Goal: Transaction & Acquisition: Book appointment/travel/reservation

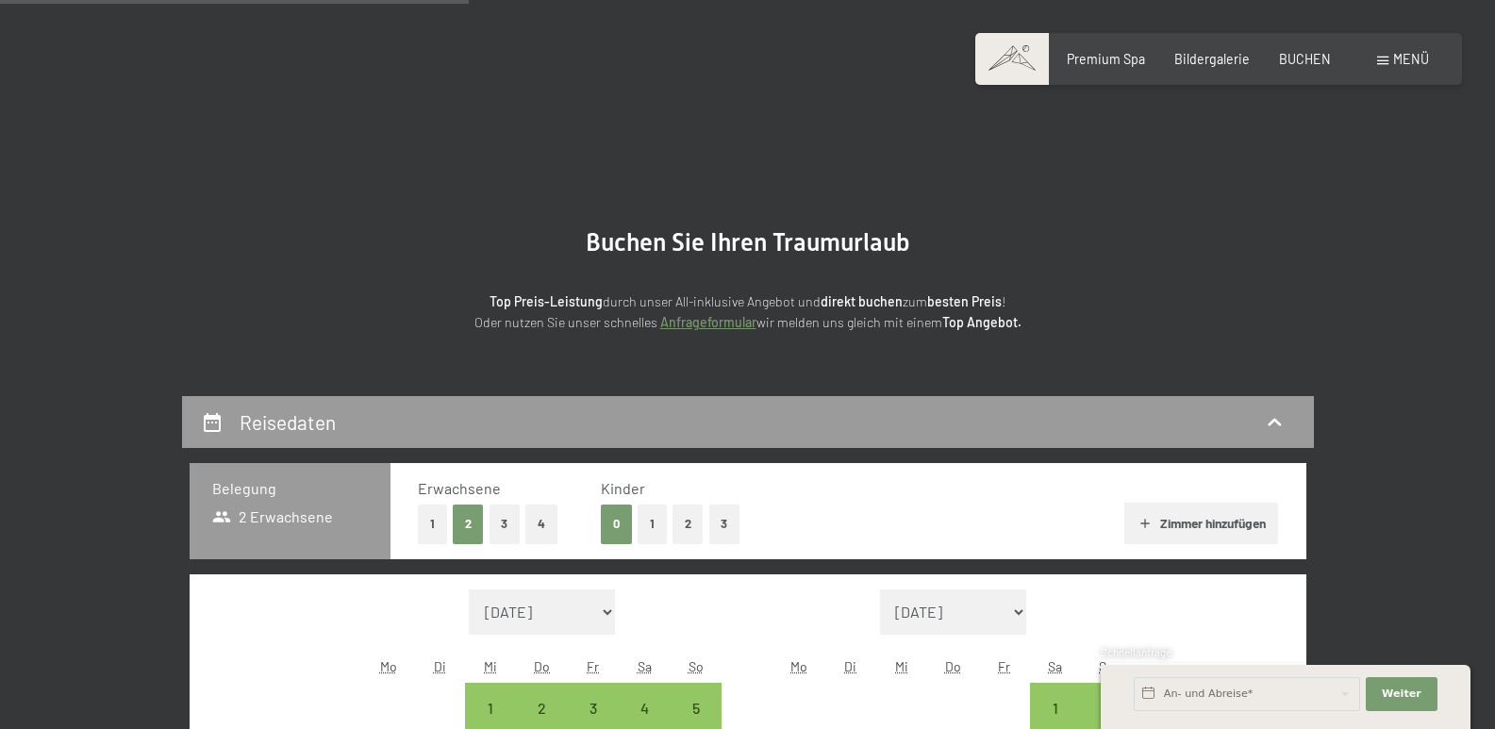
select select "[DATE]"
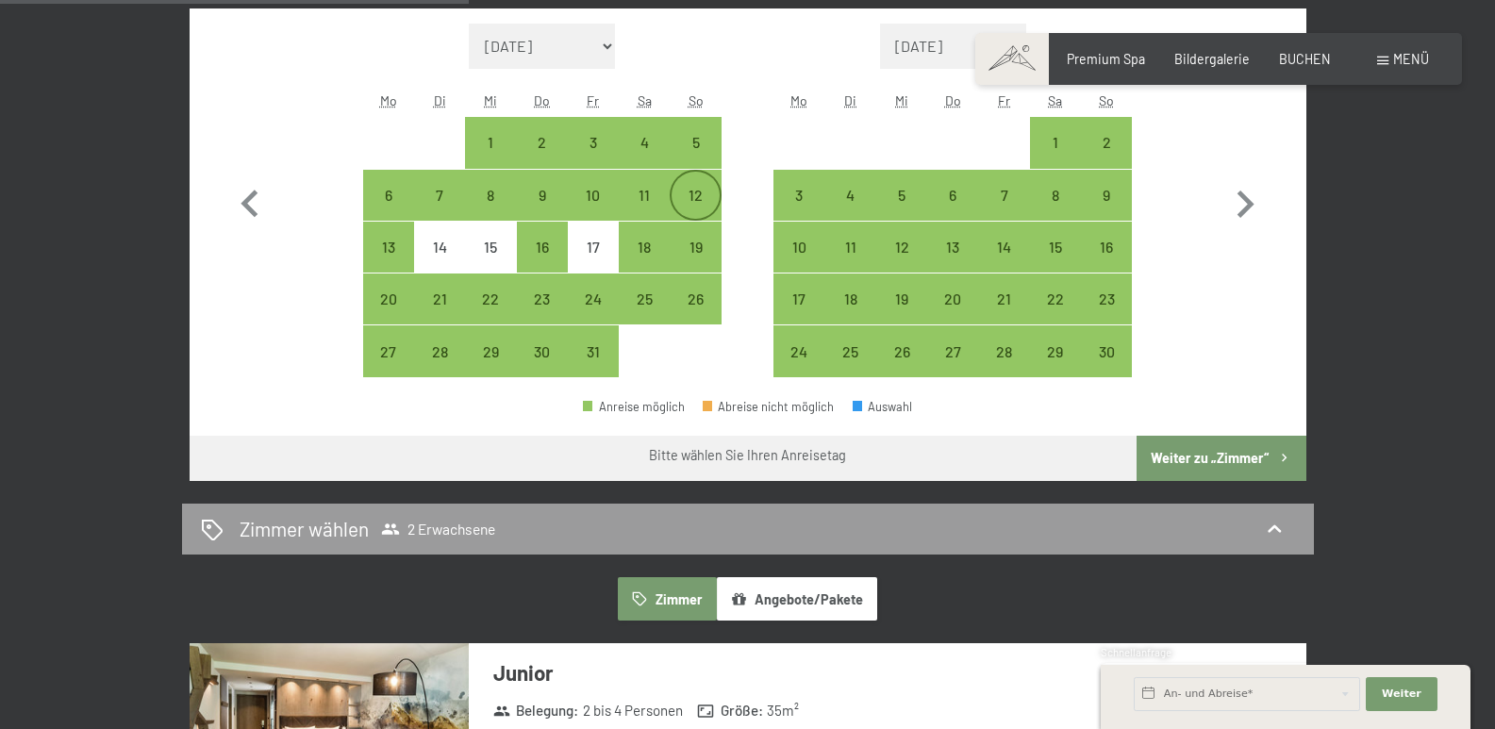
click at [699, 192] on div "12" at bounding box center [694, 211] width 47 height 47
select select "[DATE]"
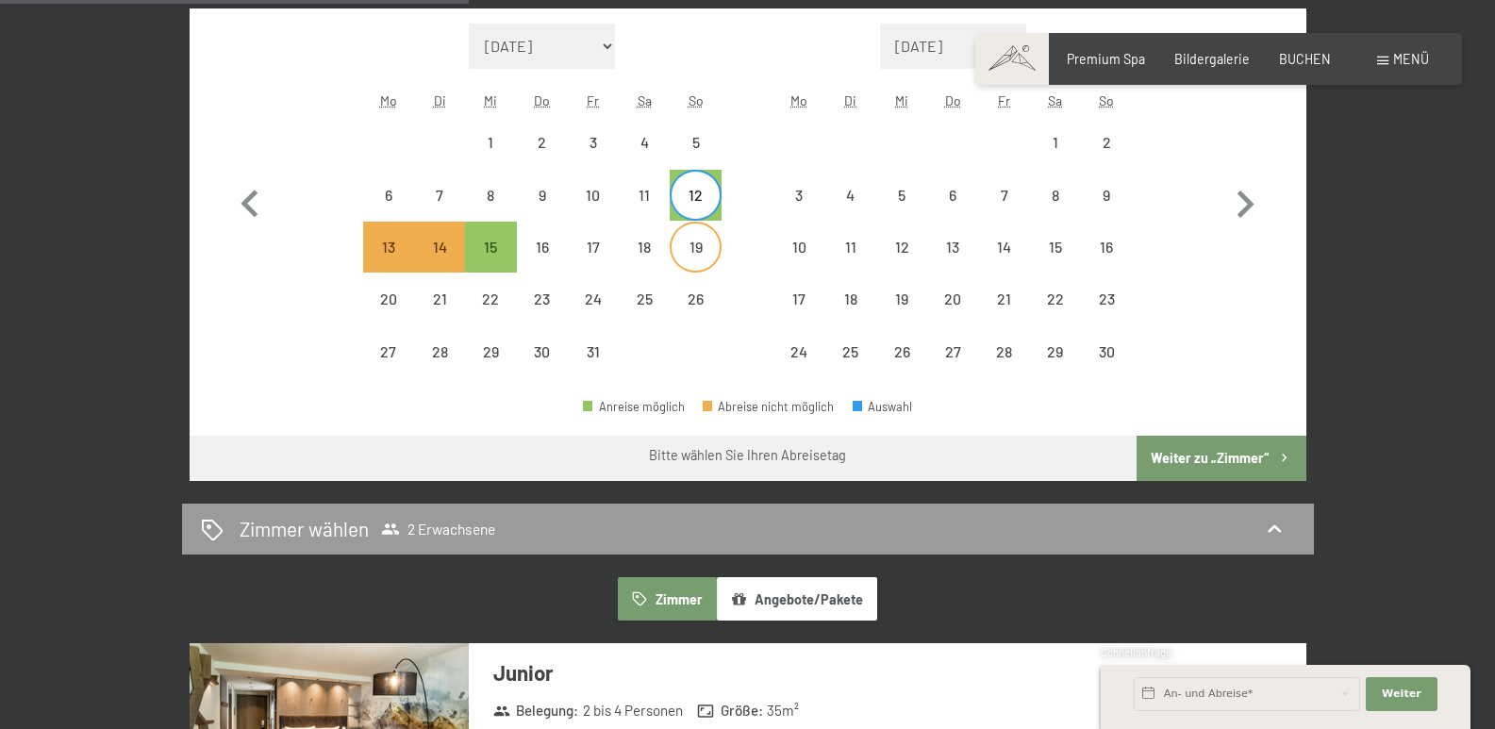
click at [698, 241] on div "19" at bounding box center [694, 263] width 47 height 47
select select "[DATE]"
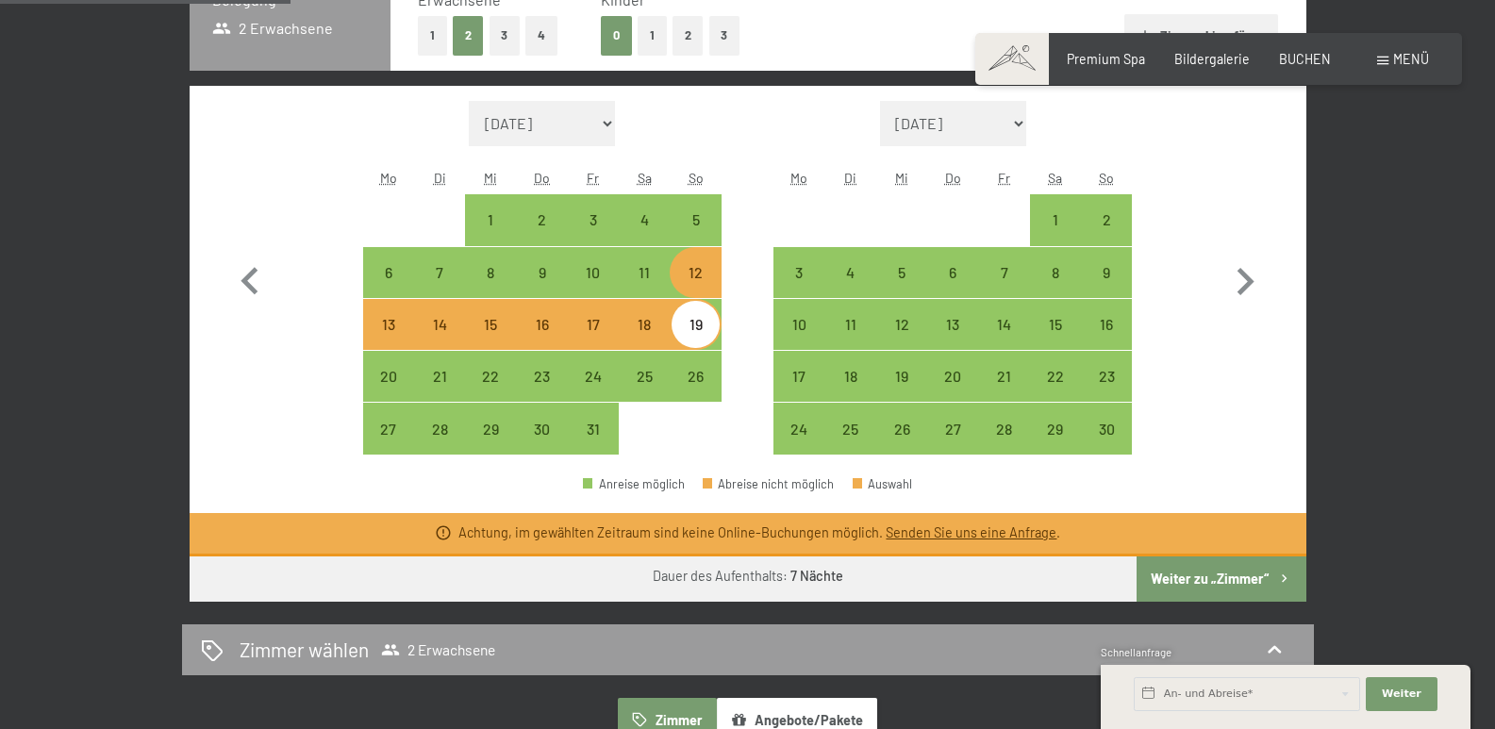
scroll to position [377, 0]
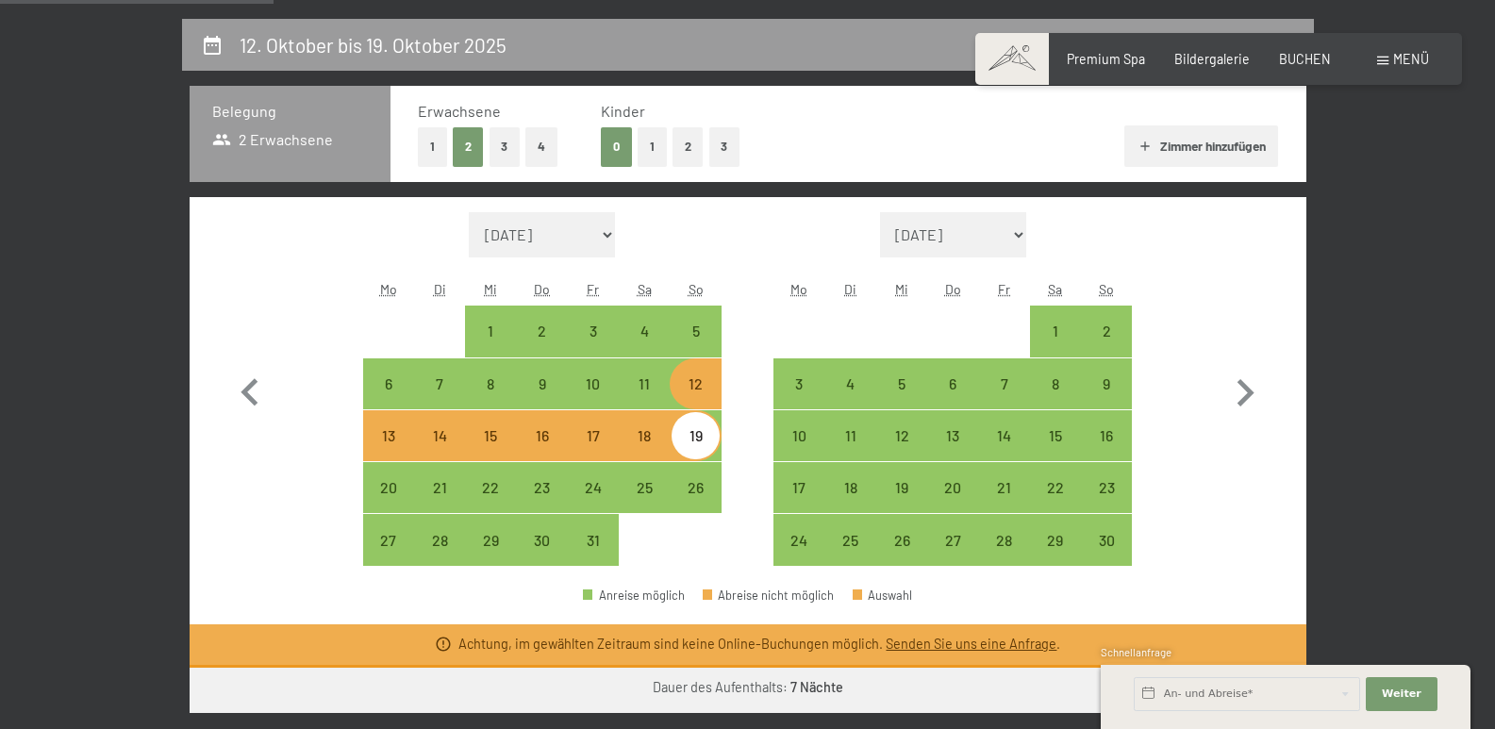
click at [433, 146] on button "1" at bounding box center [432, 146] width 29 height 39
select select "[DATE]"
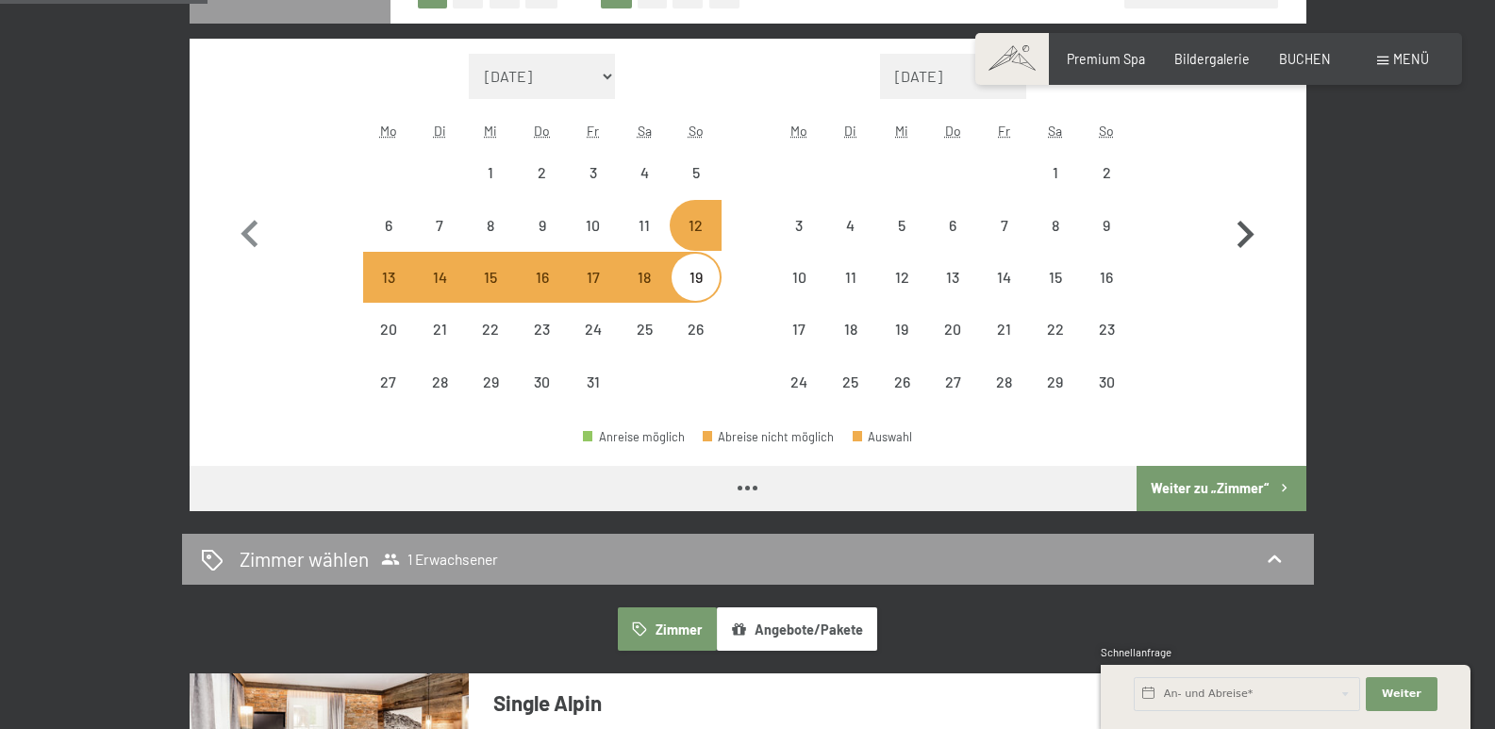
select select "[DATE]"
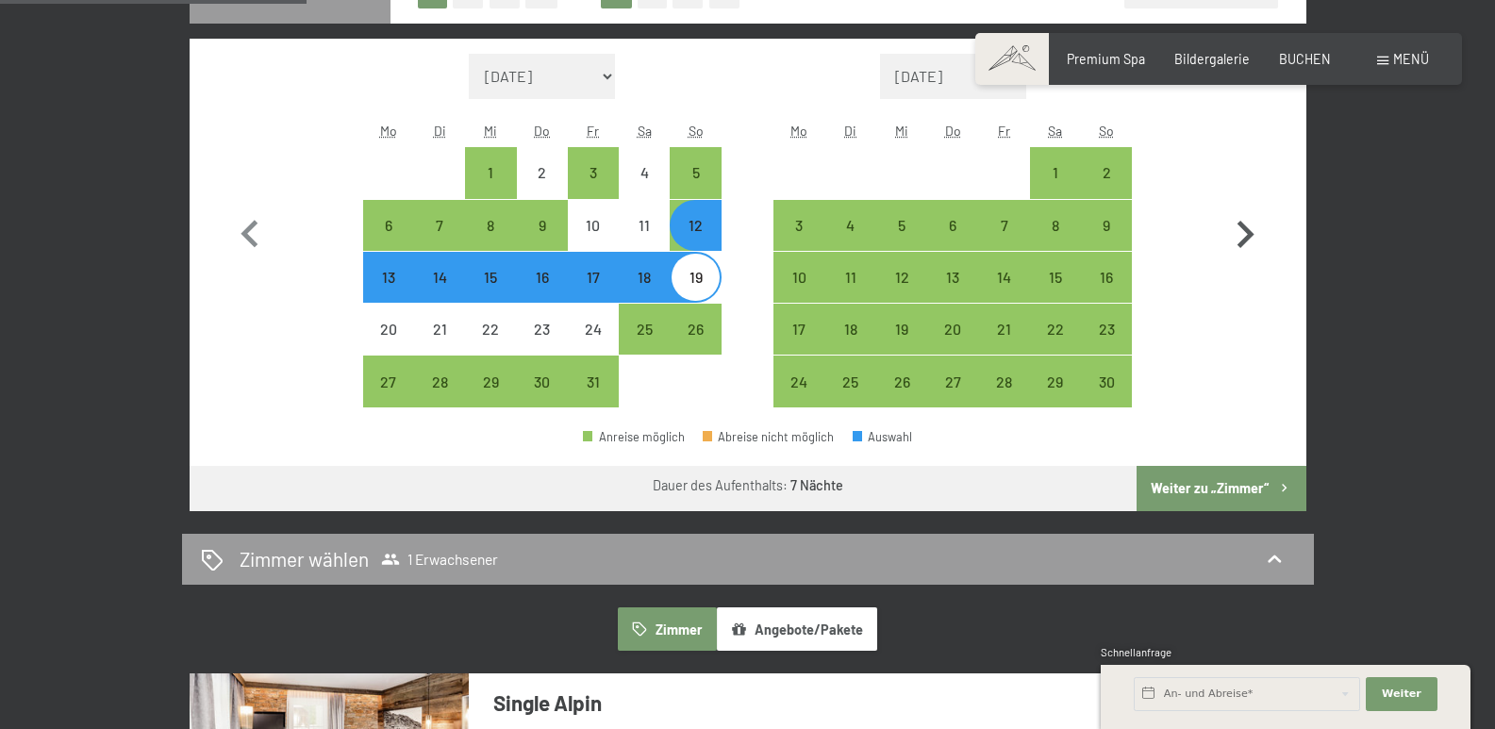
scroll to position [566, 0]
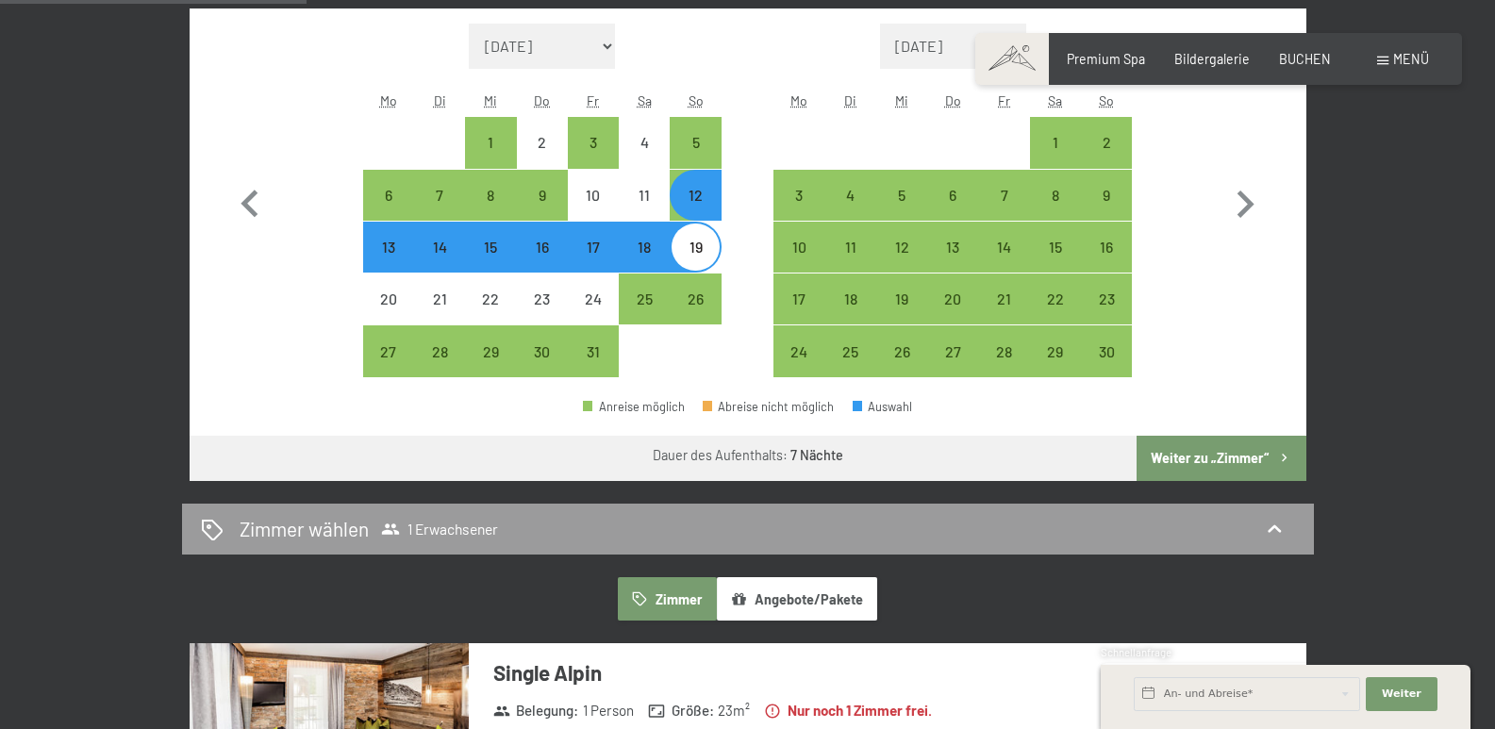
click at [1202, 457] on button "Weiter zu „Zimmer“" at bounding box center [1220, 458] width 169 height 45
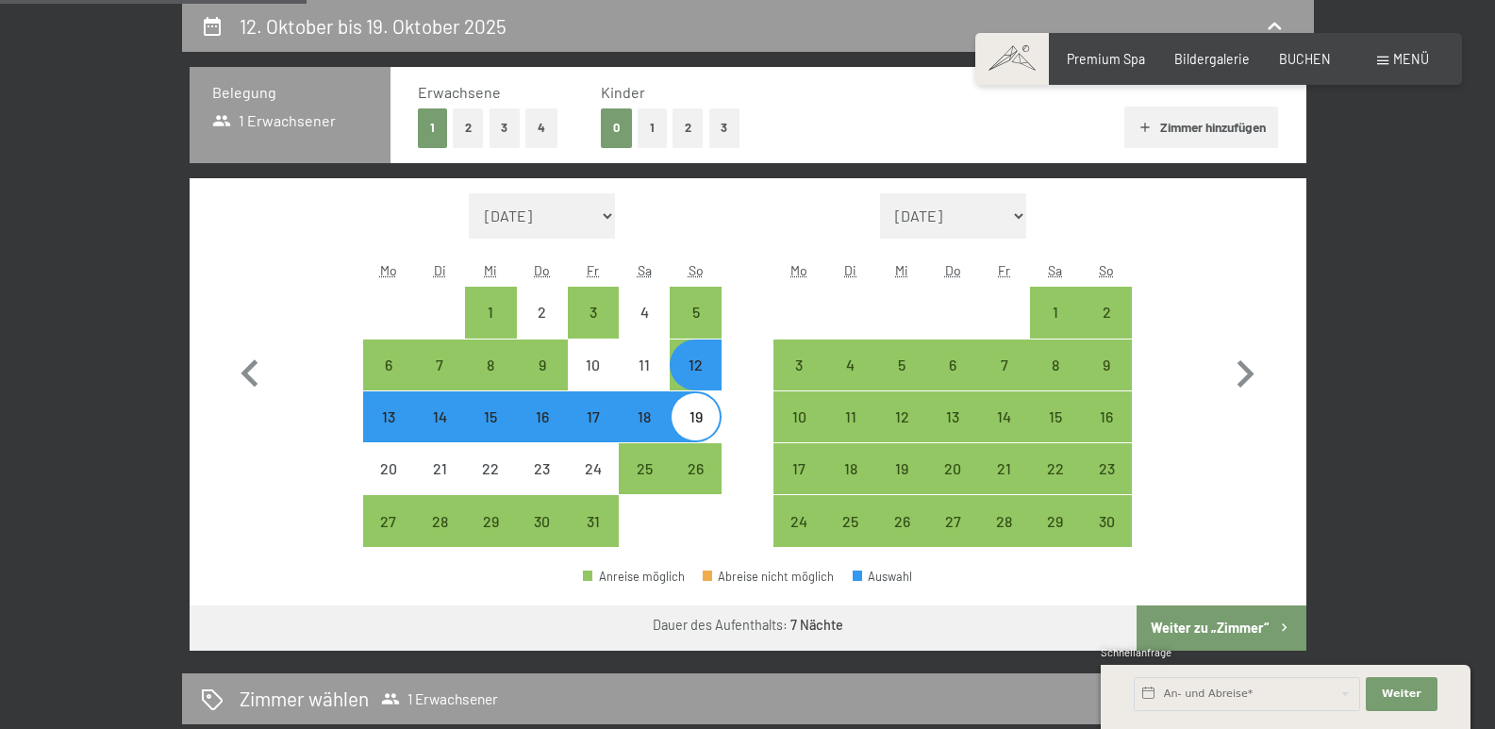
select select "[DATE]"
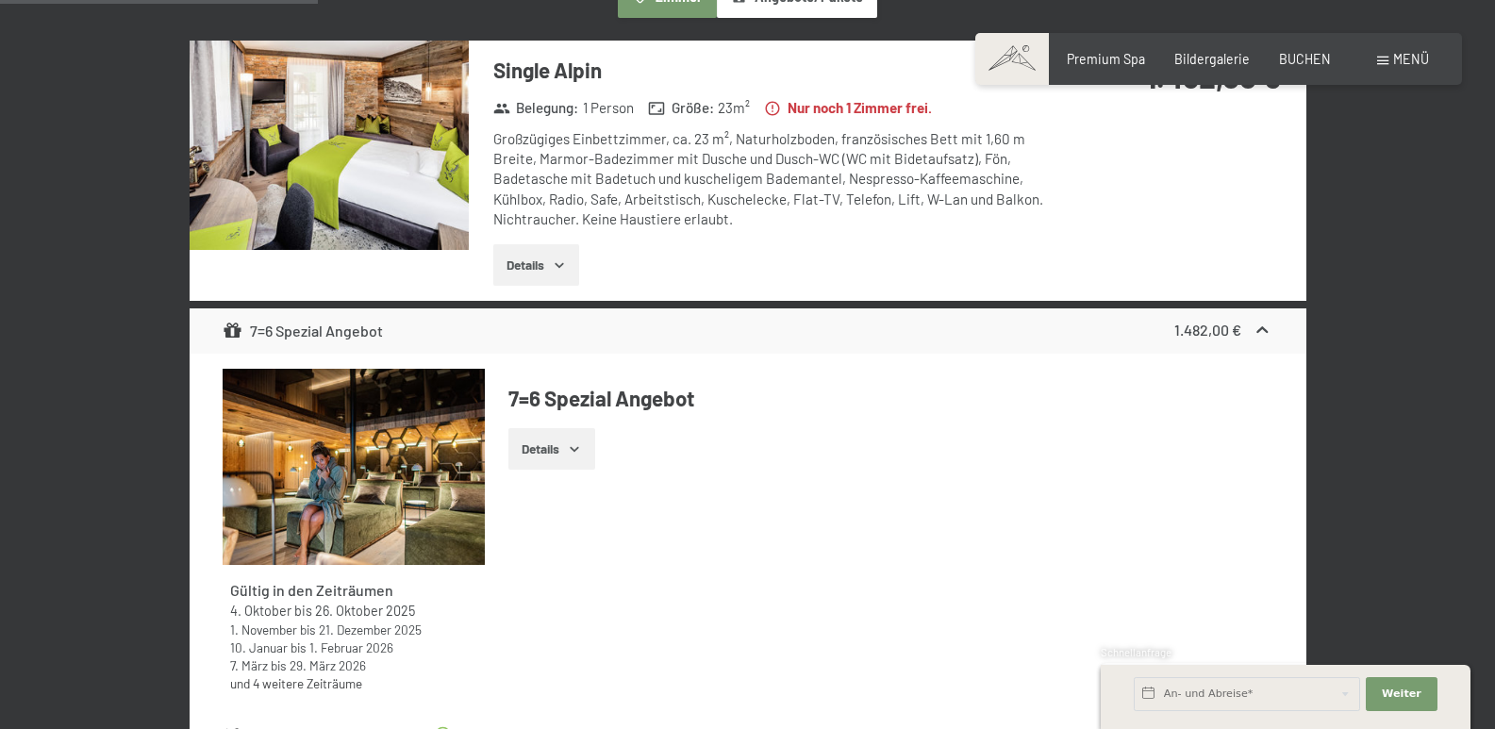
scroll to position [585, 0]
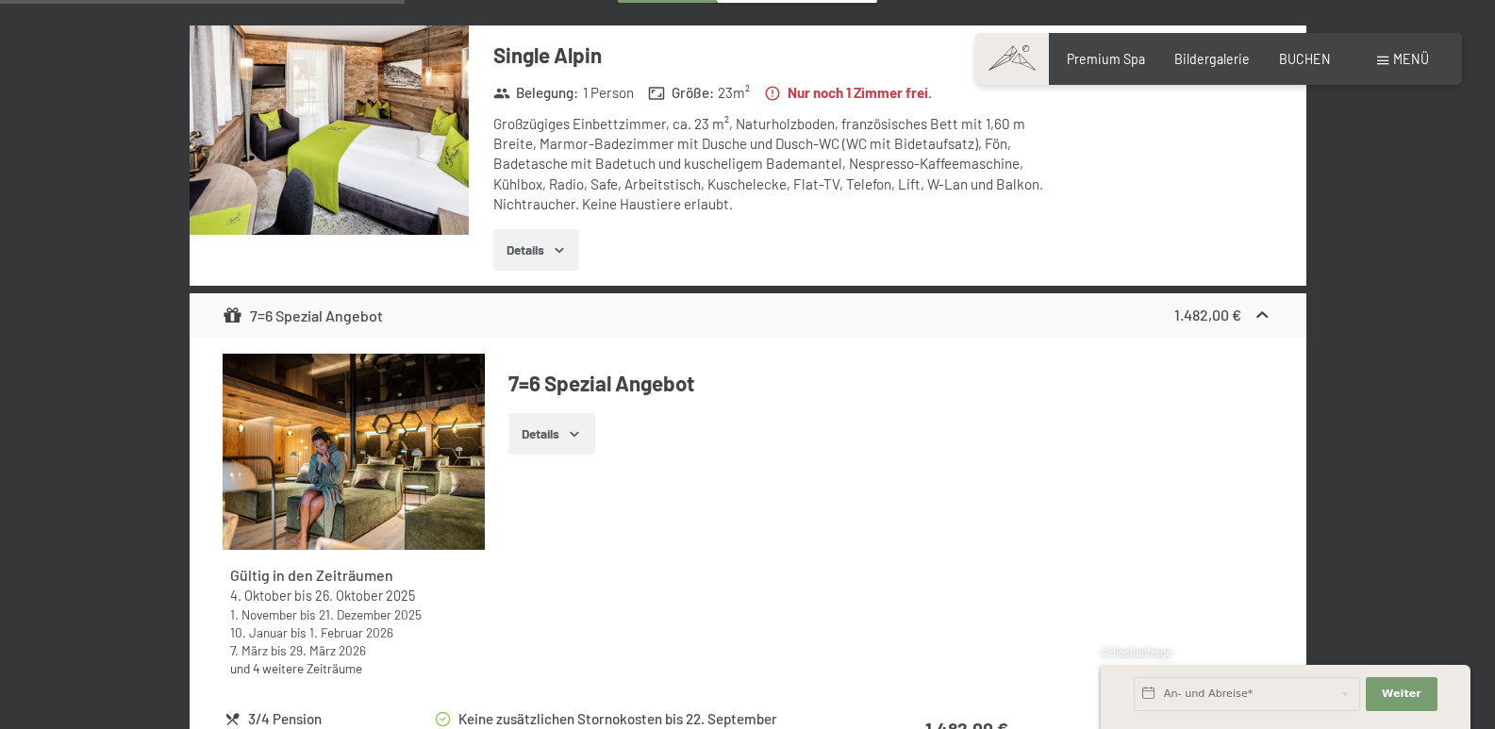
click at [357, 477] on img at bounding box center [354, 452] width 262 height 197
click at [0, 0] on button "button" at bounding box center [0, 0] width 0 height 0
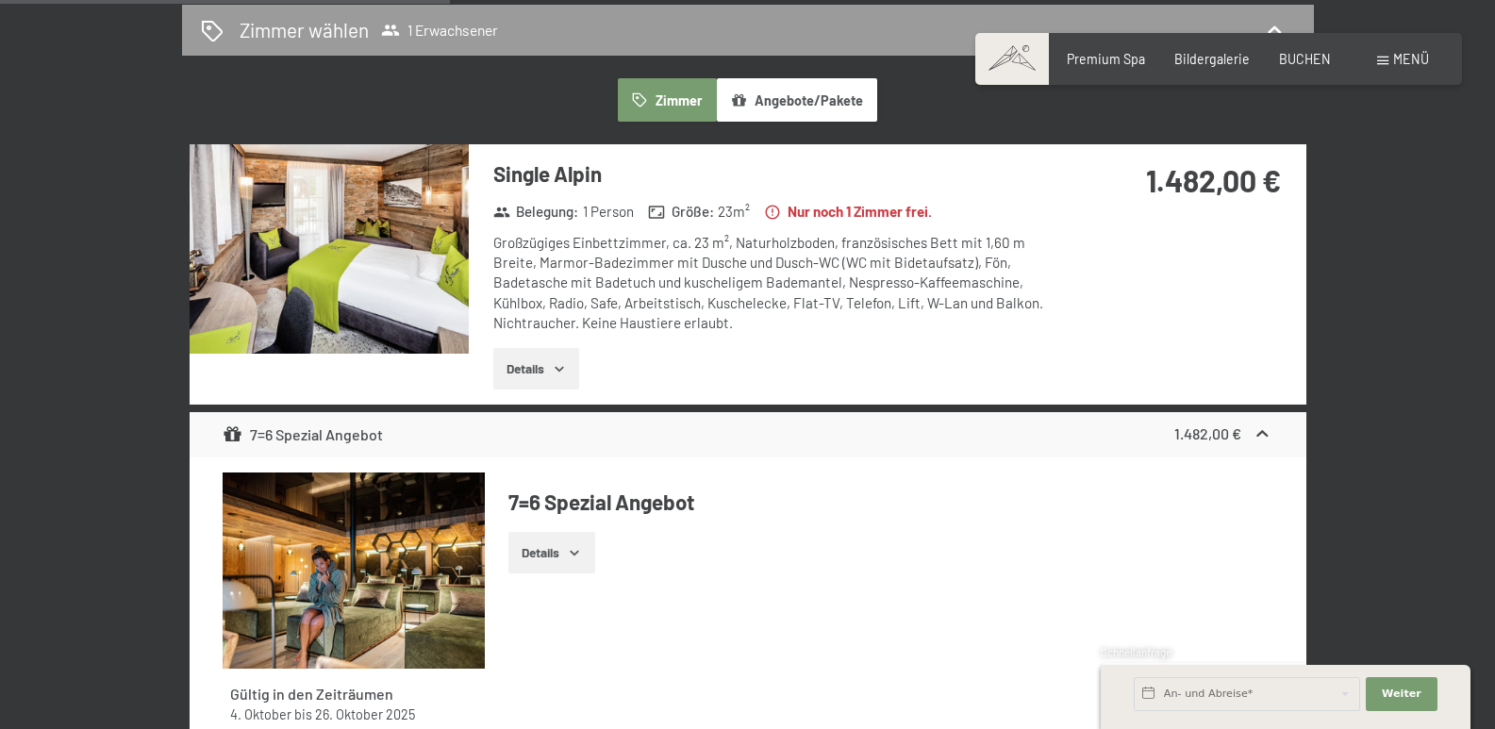
scroll to position [207, 0]
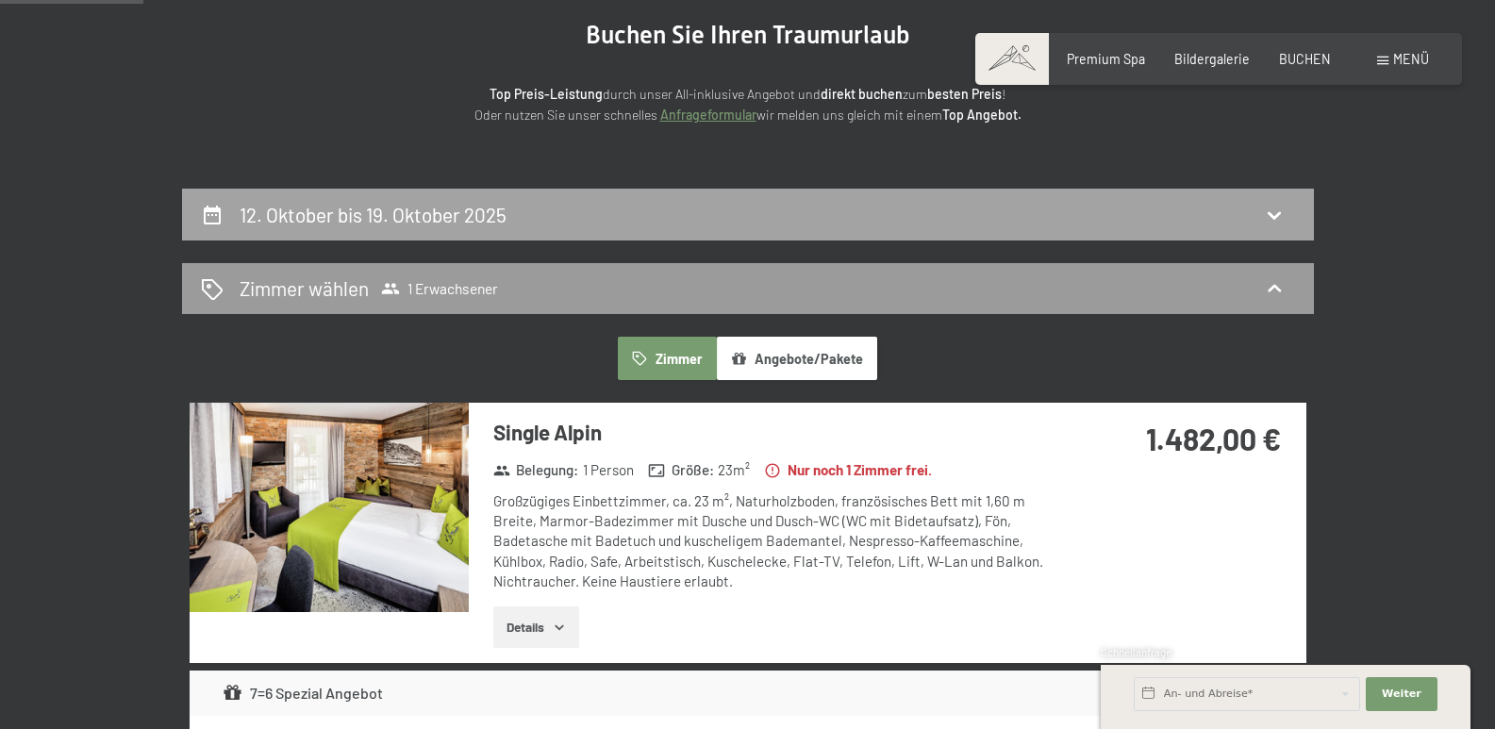
click at [386, 216] on h2 "12. Oktober bis 19. Oktober 2025" at bounding box center [373, 215] width 267 height 24
select select "[DATE]"
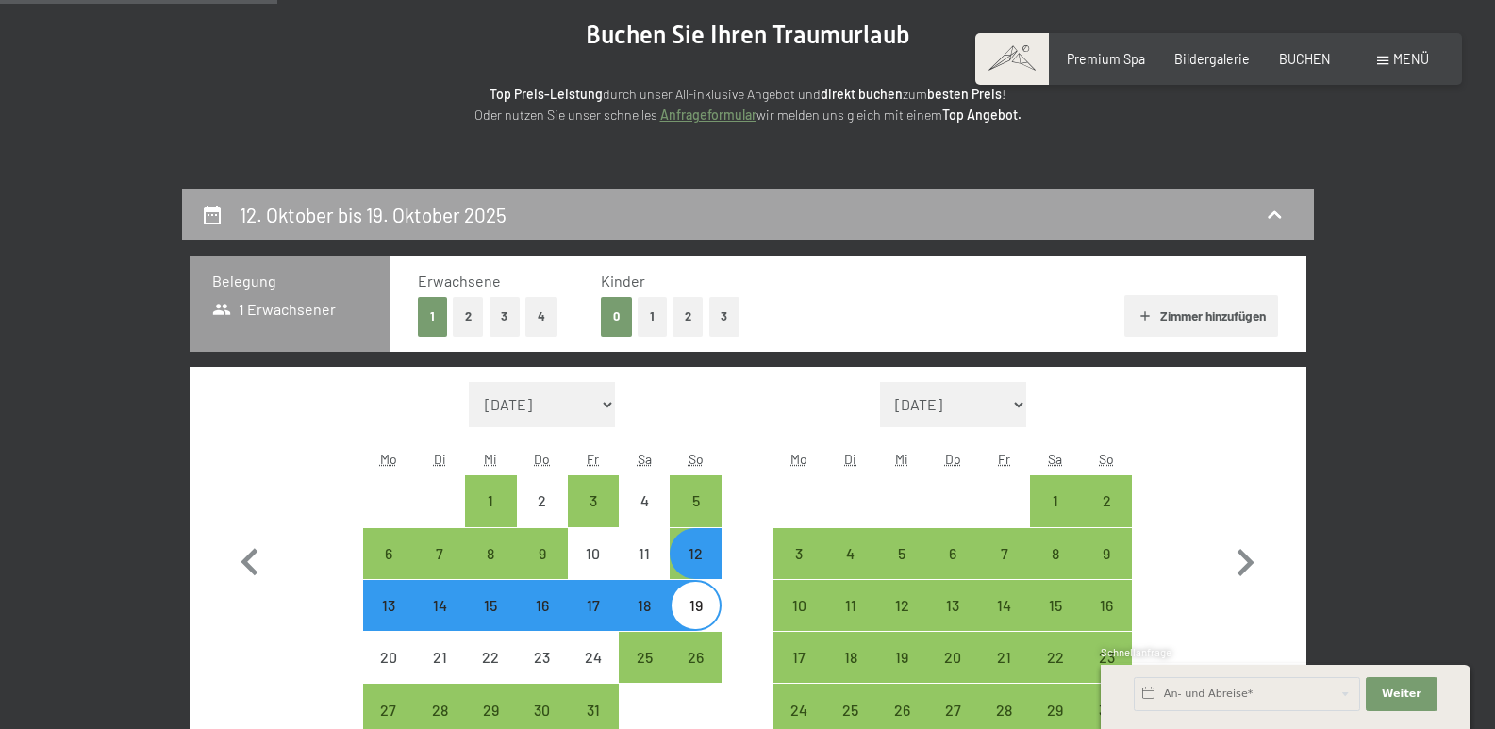
scroll to position [396, 0]
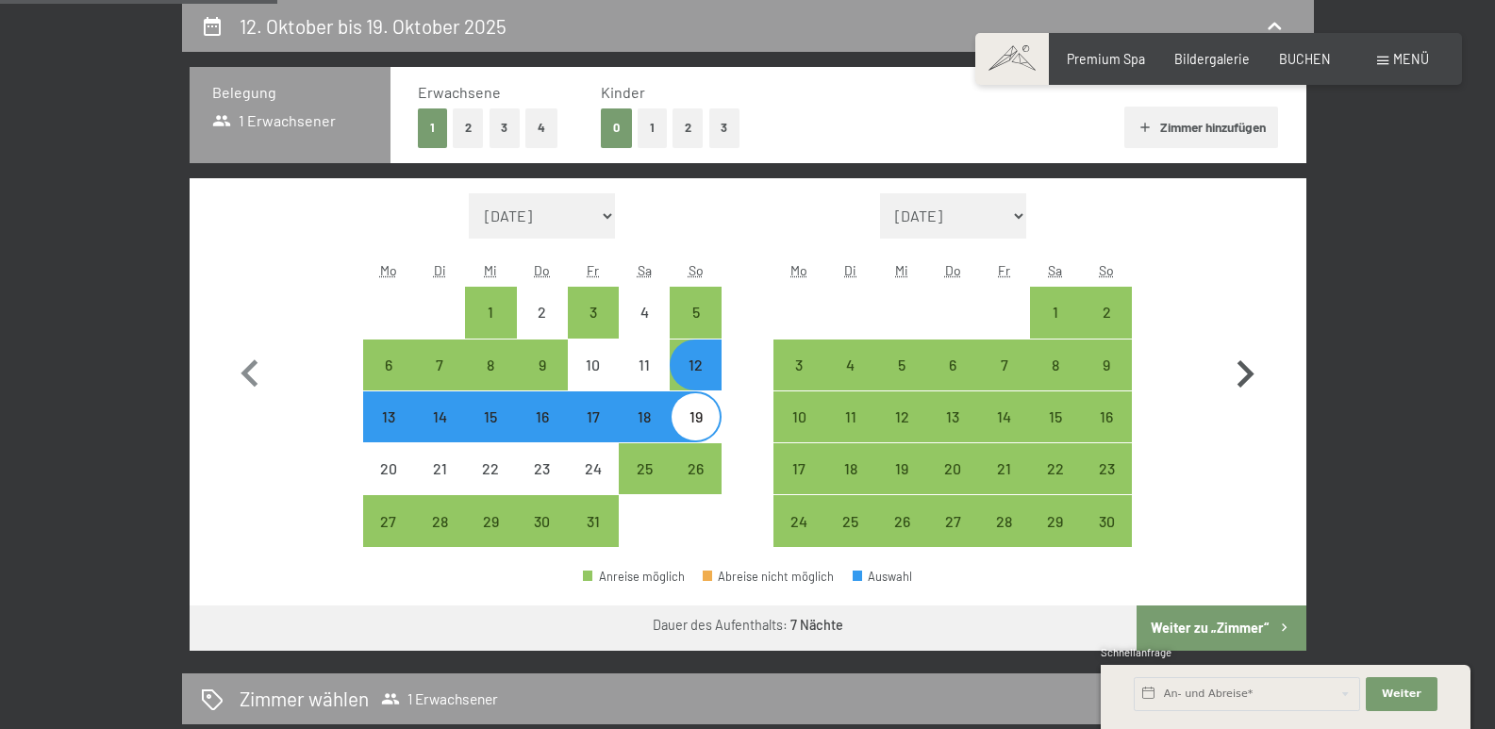
click at [1235, 357] on icon "button" at bounding box center [1245, 374] width 55 height 55
select select "2025-11-01"
select select "2025-12-01"
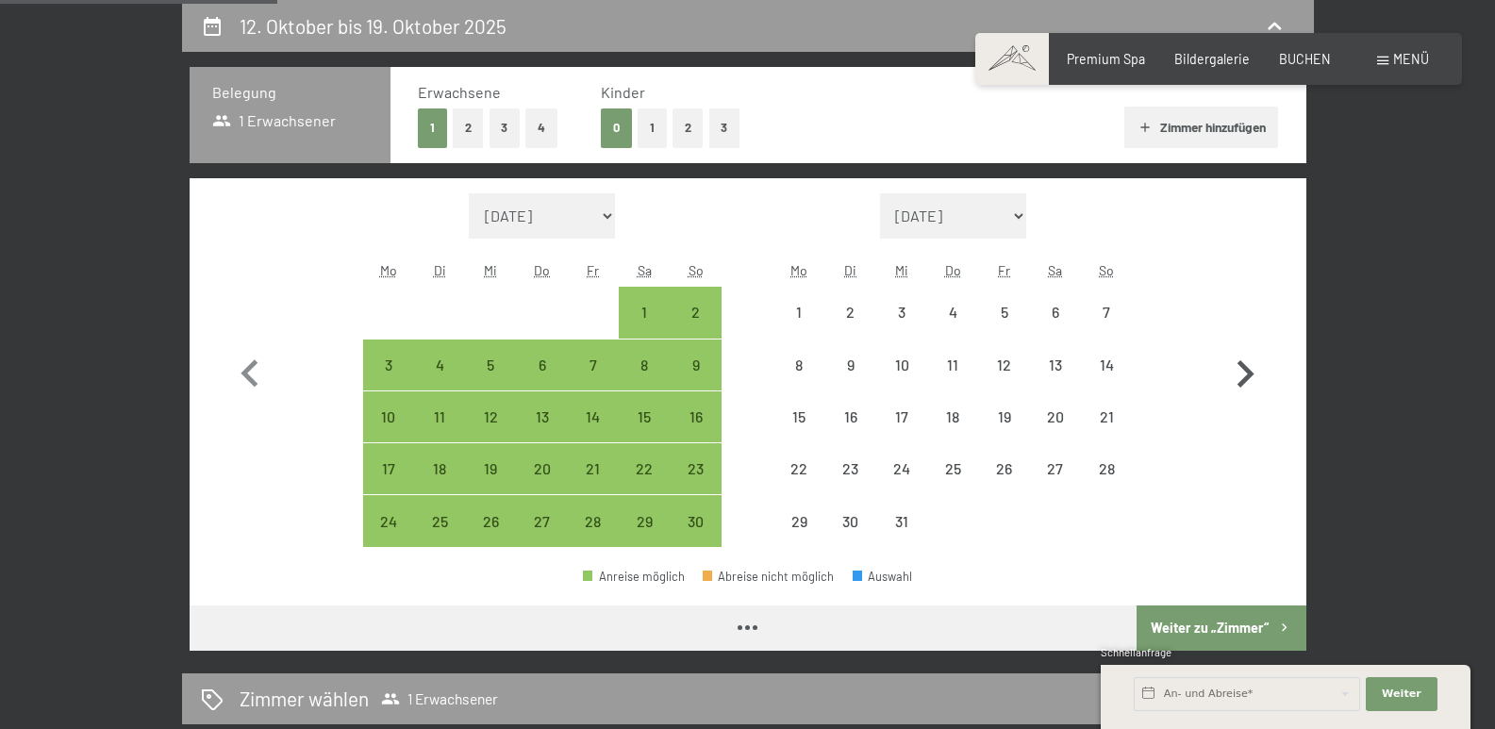
click at [1236, 367] on icon "button" at bounding box center [1245, 374] width 55 height 55
select select "2025-12-01"
select select "2026-01-01"
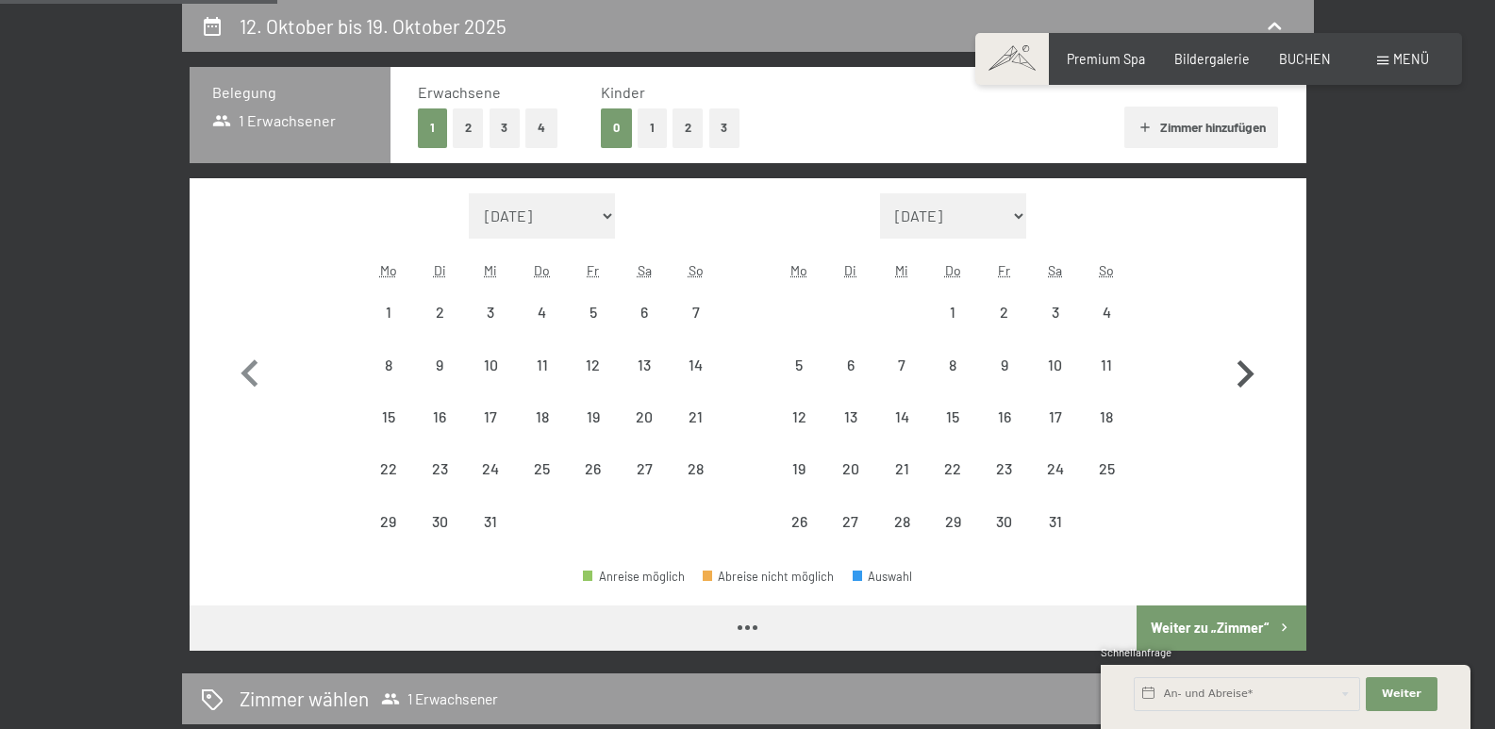
click at [1236, 367] on icon "button" at bounding box center [1245, 374] width 55 height 55
select select "2026-01-01"
select select "2026-02-01"
select select "2026-01-01"
select select "2026-02-01"
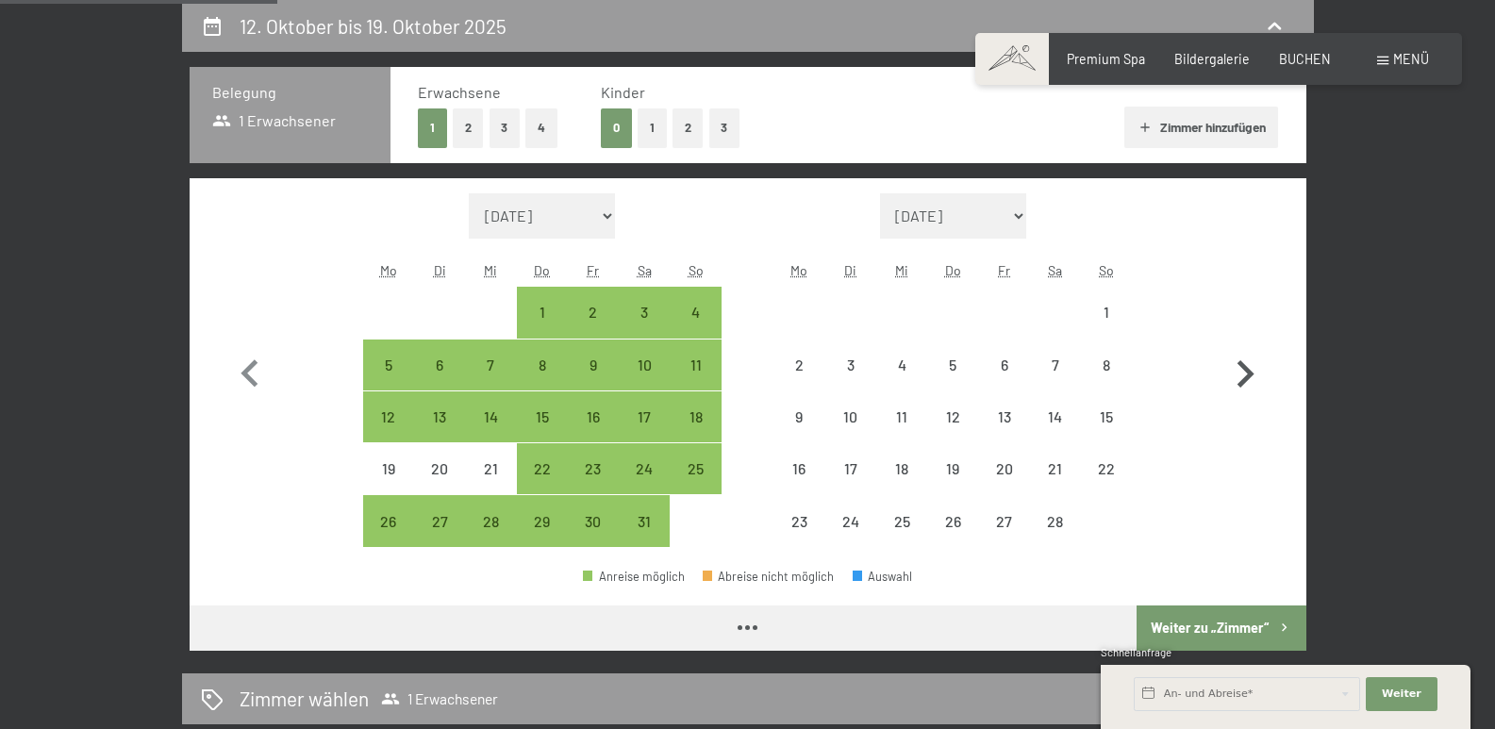
click at [1236, 367] on icon "button" at bounding box center [1245, 374] width 55 height 55
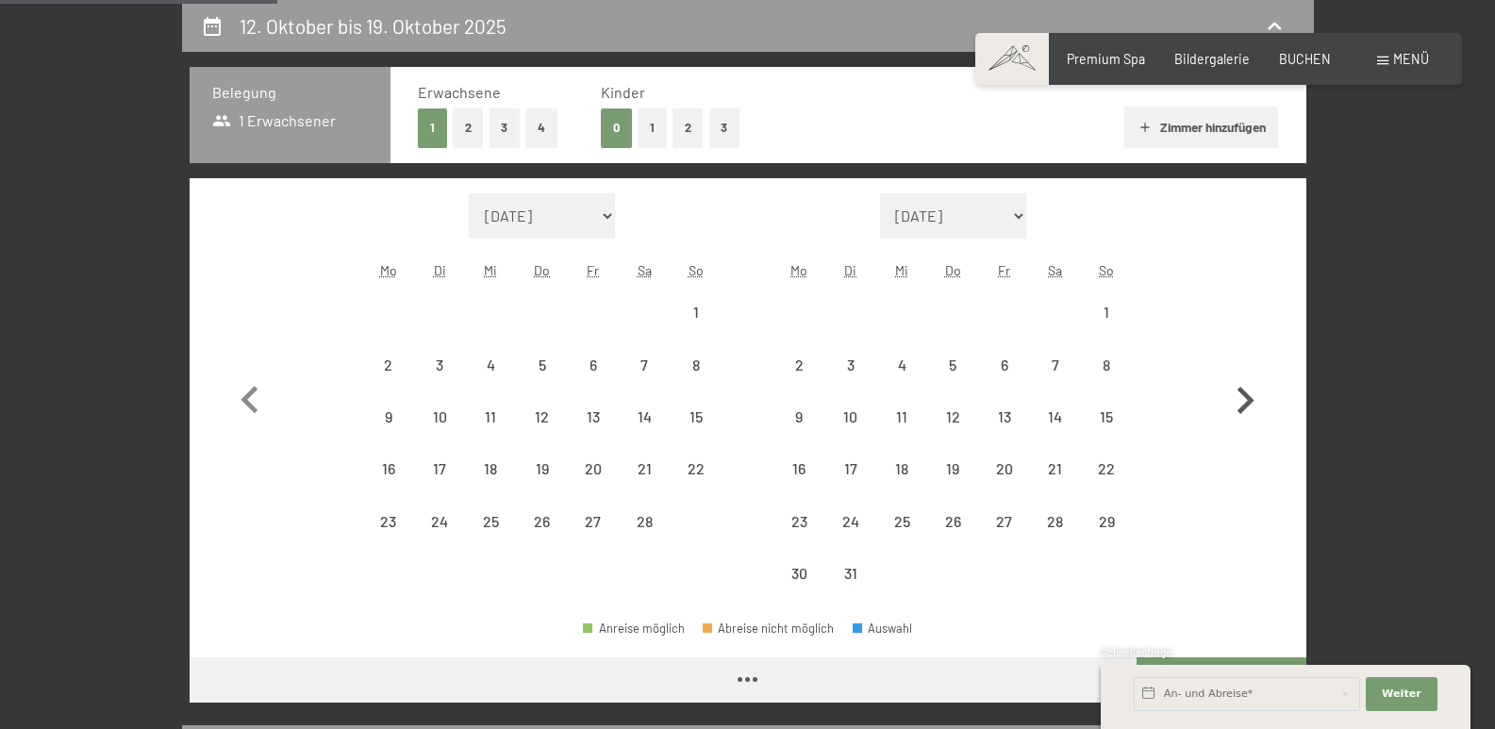
select select "2026-02-01"
select select "2026-03-01"
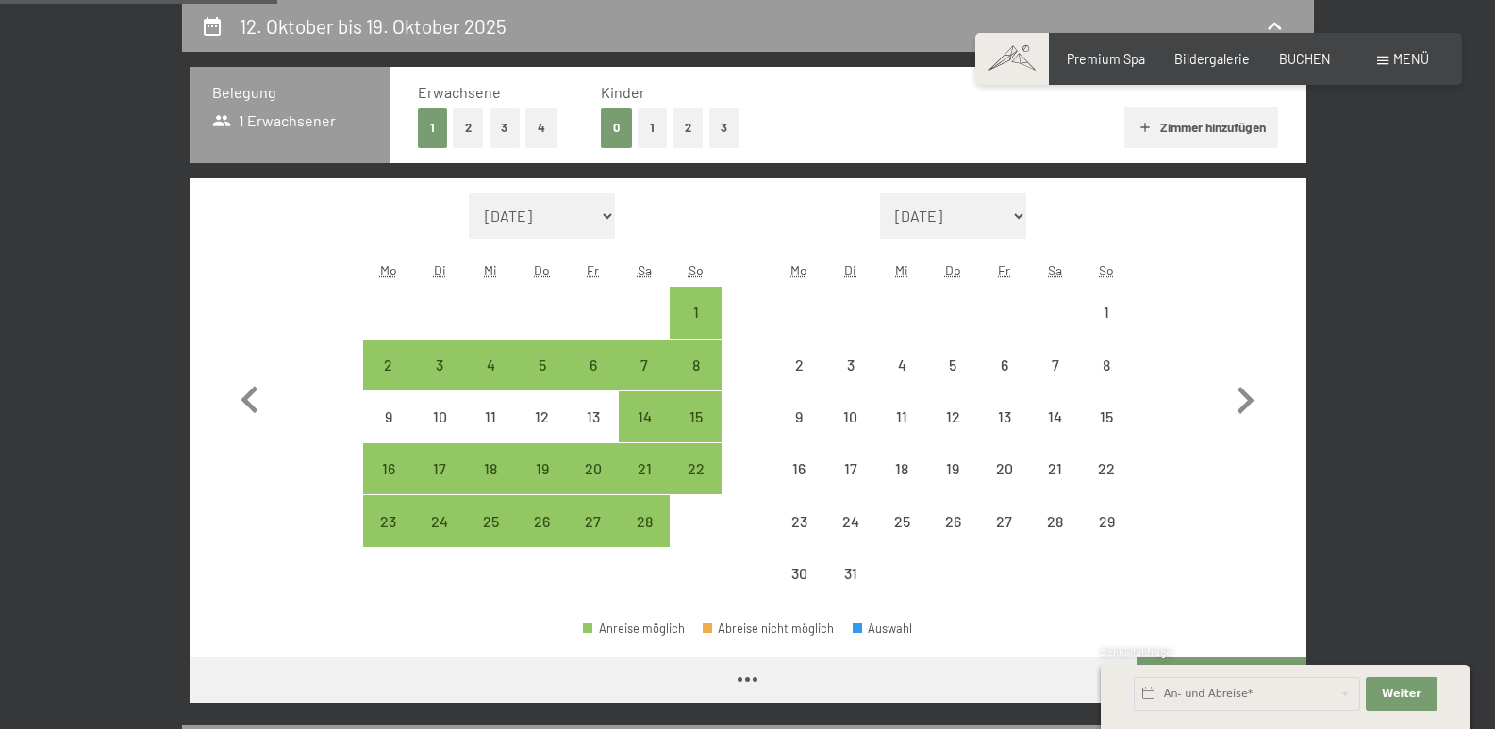
select select "2026-02-01"
select select "2026-03-01"
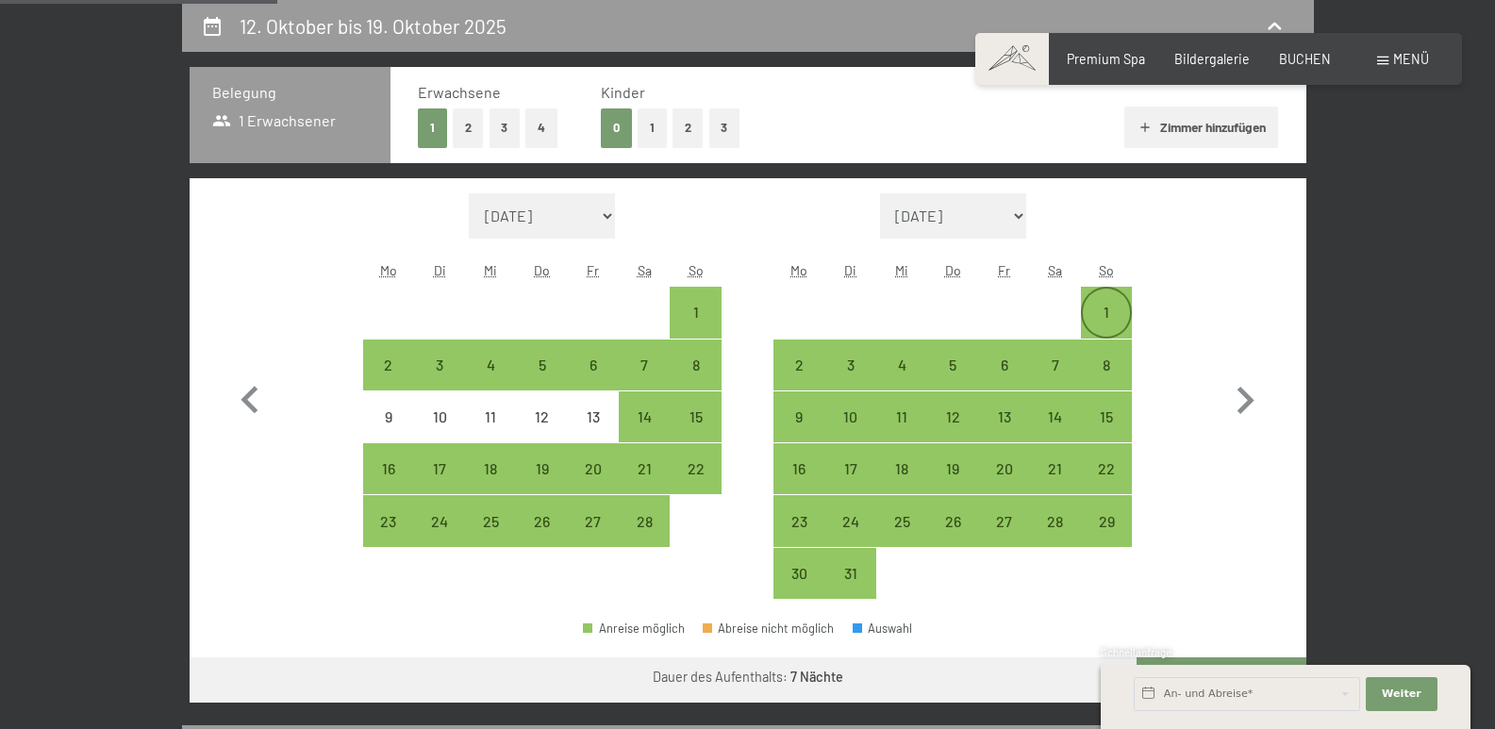
click at [1108, 305] on div "1" at bounding box center [1106, 328] width 47 height 47
select select "2026-02-01"
select select "2026-03-01"
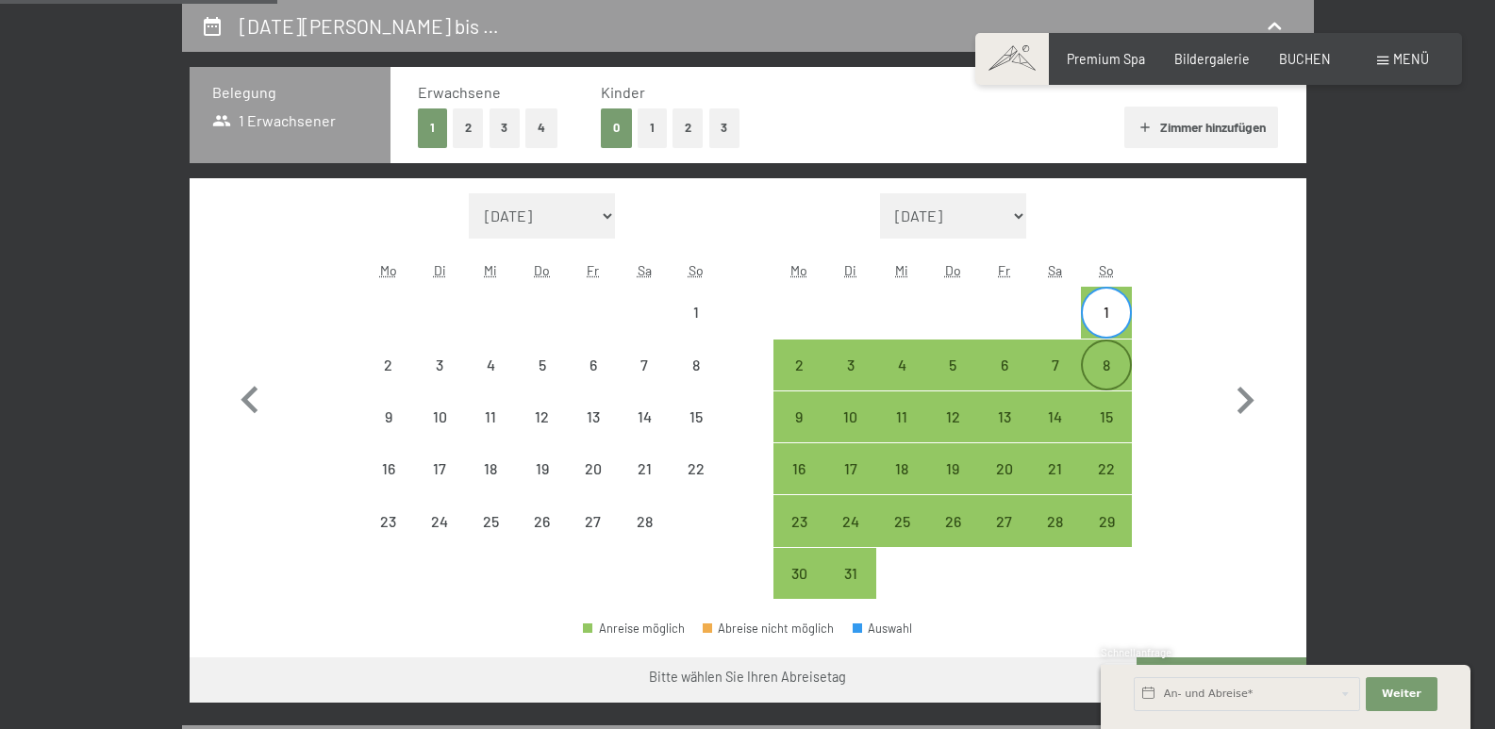
click at [1110, 353] on div "8" at bounding box center [1106, 364] width 47 height 47
select select "2026-02-01"
select select "2026-03-01"
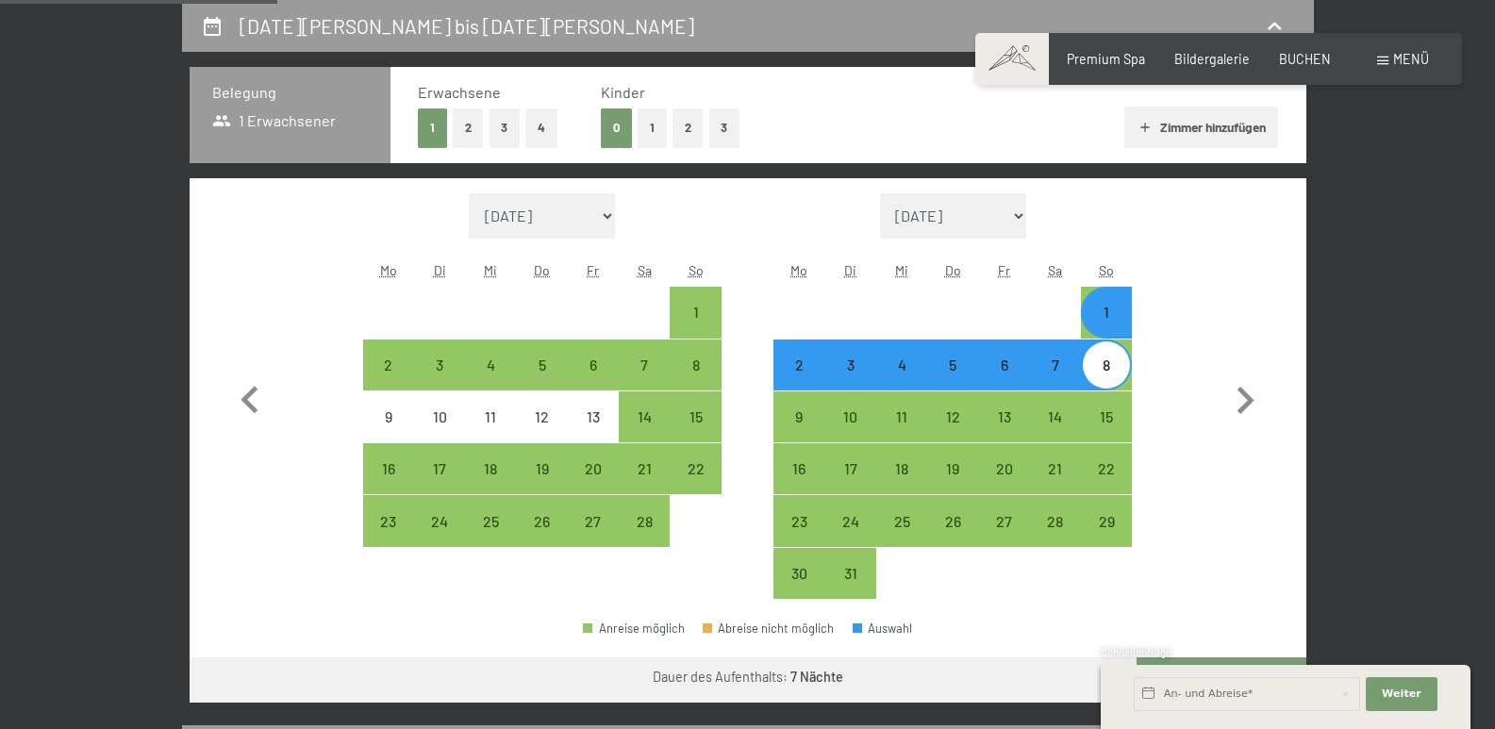
click at [459, 124] on button "2" at bounding box center [468, 127] width 31 height 39
select select "2026-02-01"
select select "2026-03-01"
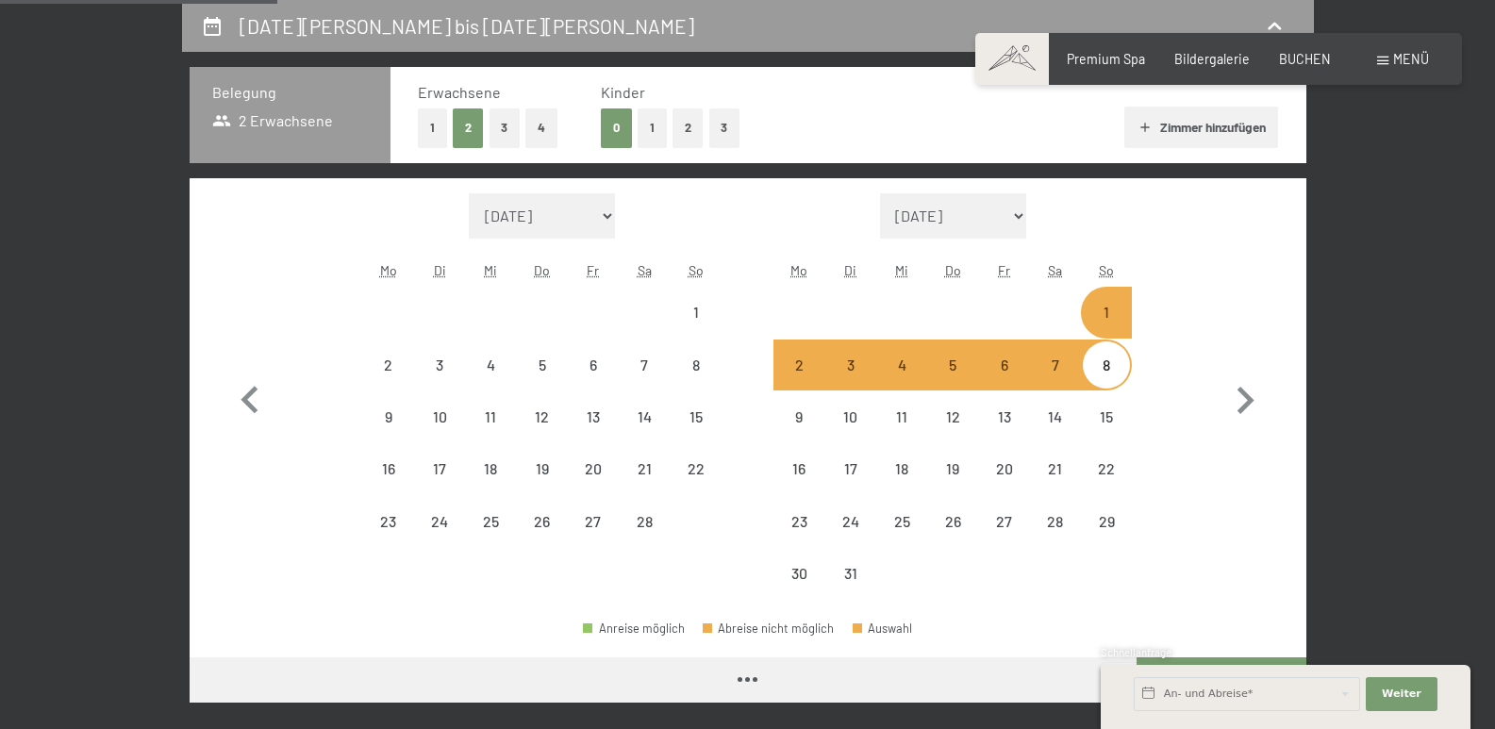
select select "2026-02-01"
select select "2026-03-01"
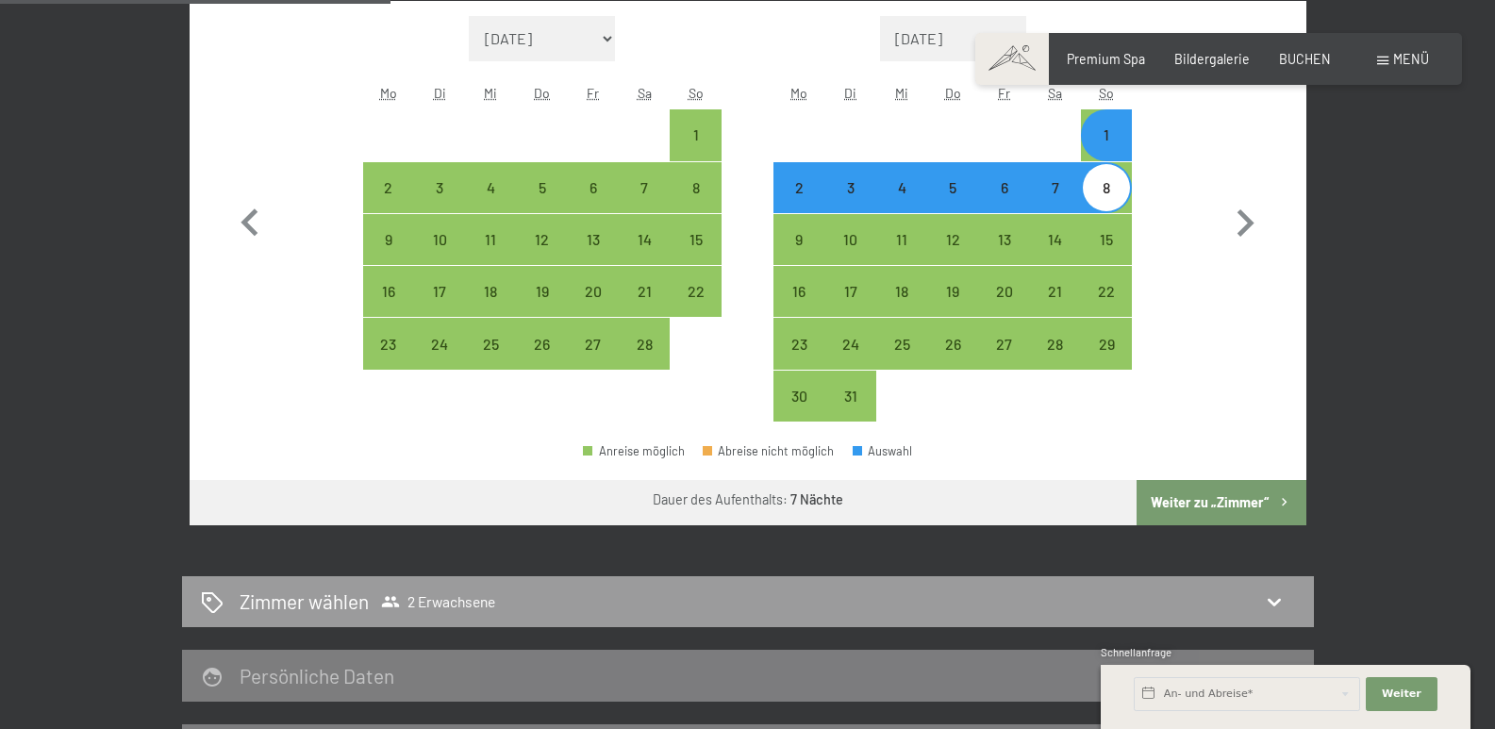
scroll to position [679, 0]
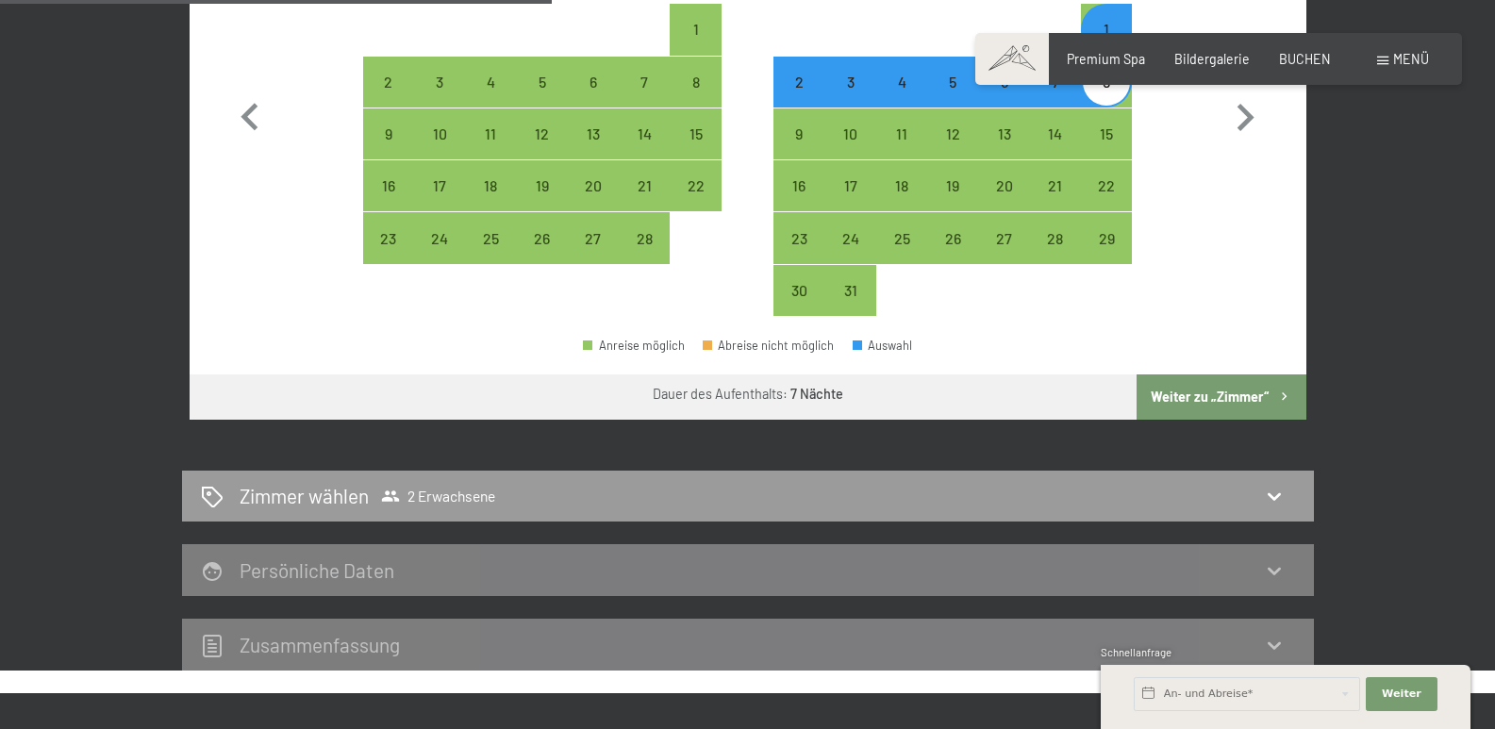
click at [1240, 390] on button "Weiter zu „Zimmer“" at bounding box center [1220, 396] width 169 height 45
select select "2026-02-01"
select select "2026-03-01"
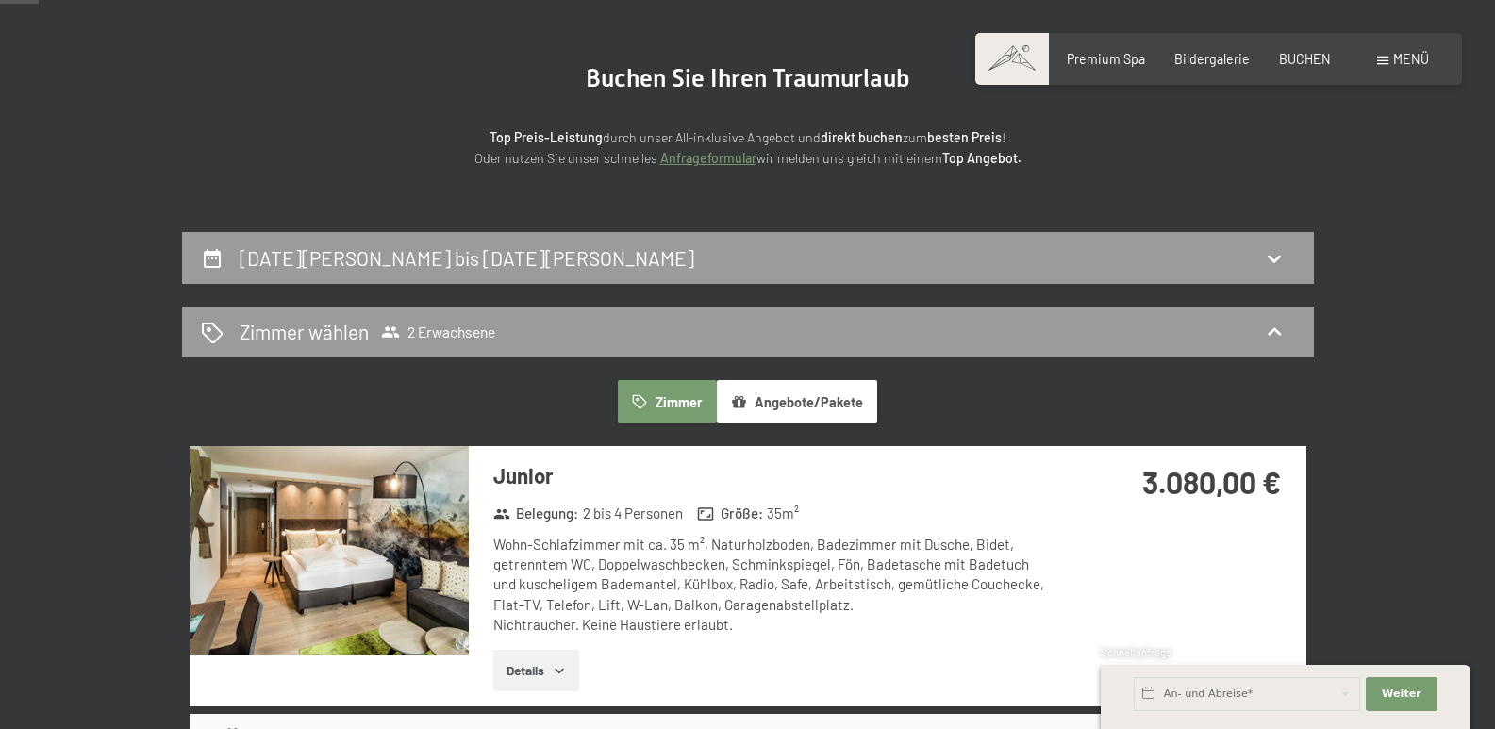
scroll to position [207, 0]
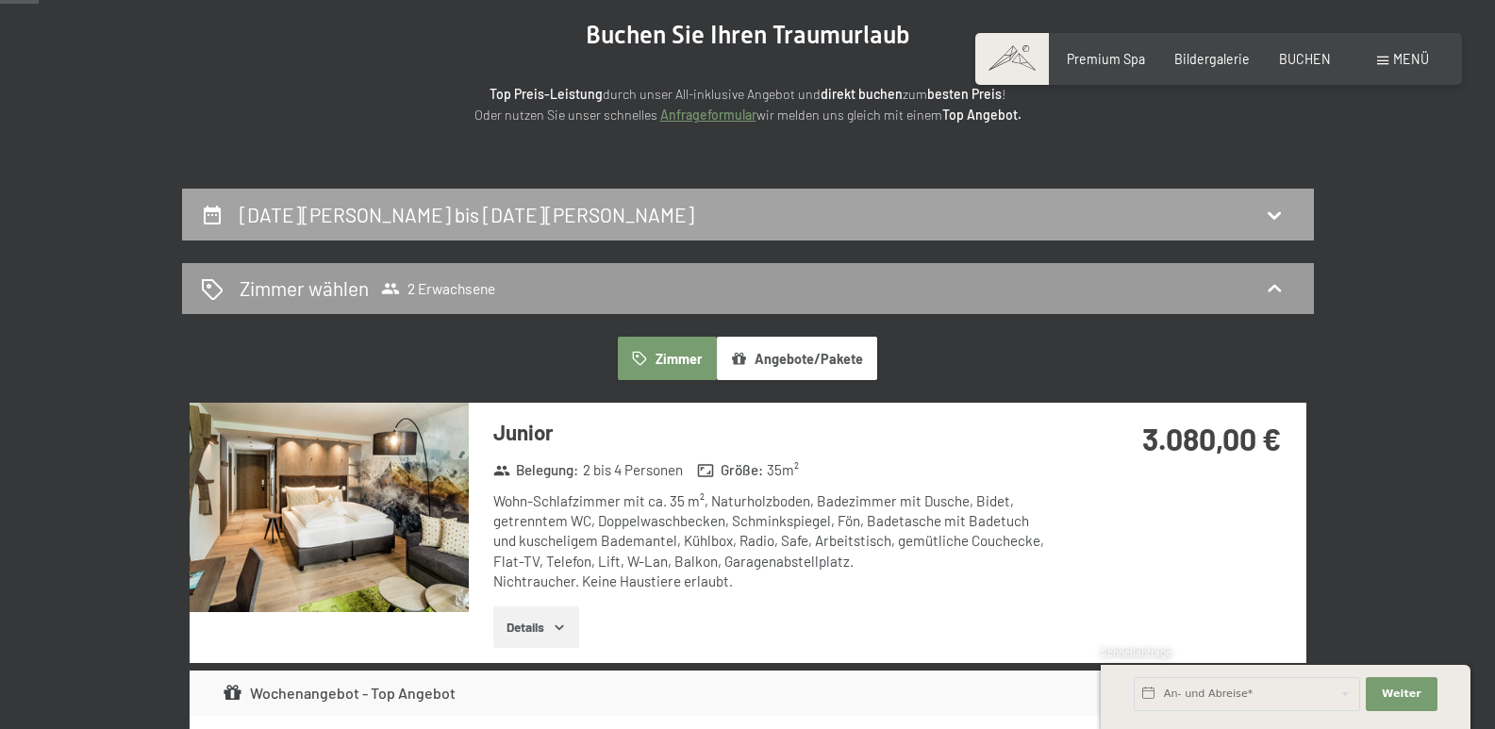
click at [434, 214] on h2 "1. März bis 8. März 2026" at bounding box center [467, 215] width 455 height 24
select select "2026-02-01"
select select "2026-03-01"
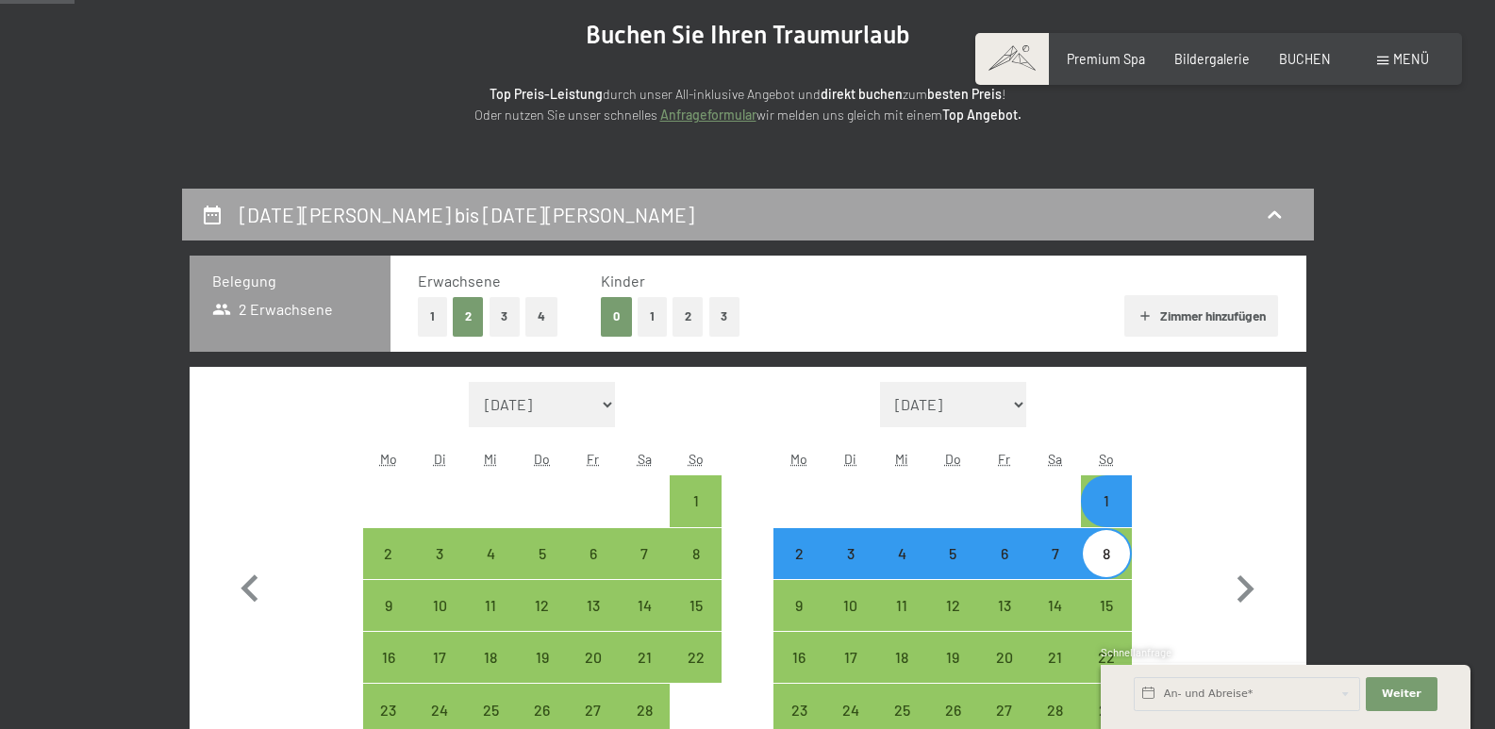
scroll to position [396, 0]
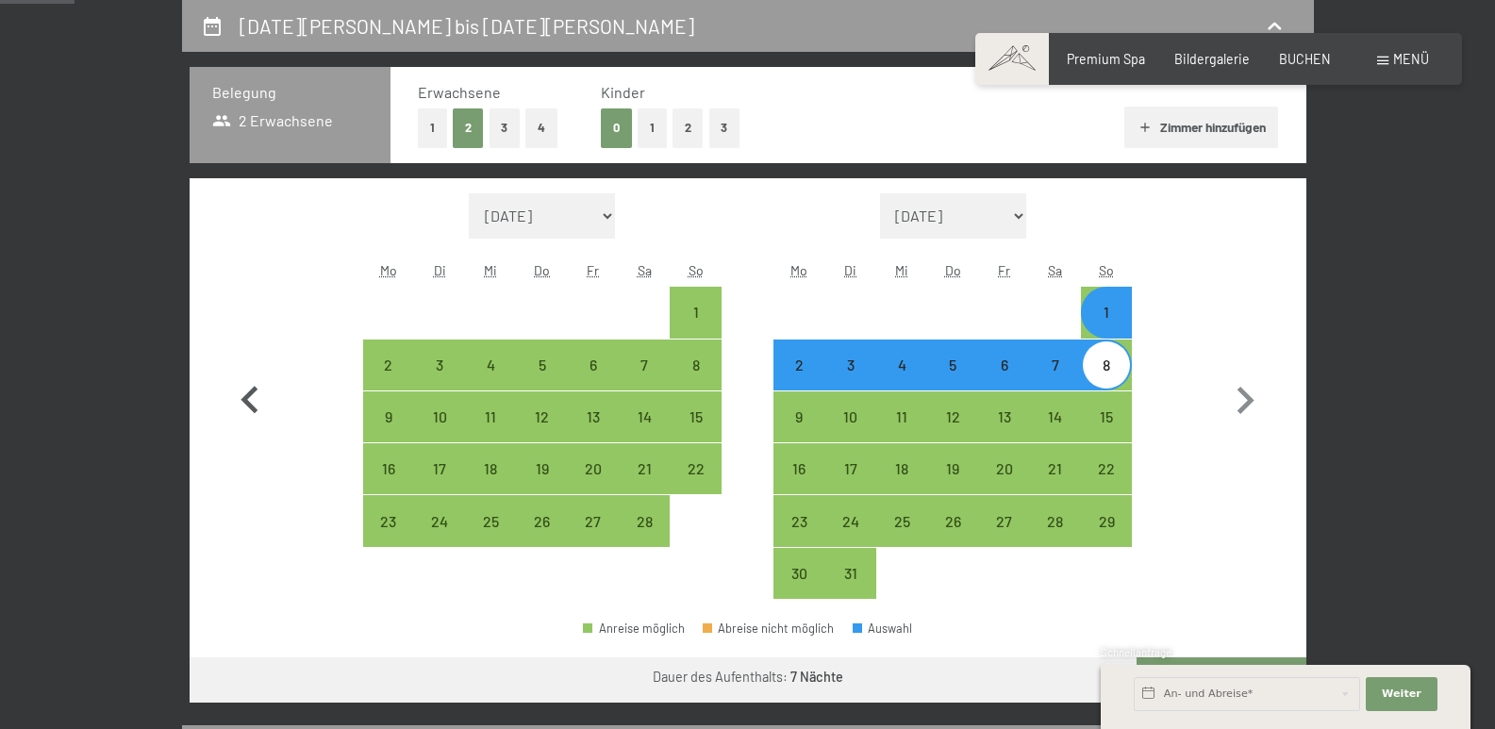
click at [249, 406] on icon "button" at bounding box center [248, 399] width 17 height 27
select select "2026-01-01"
select select "2026-02-01"
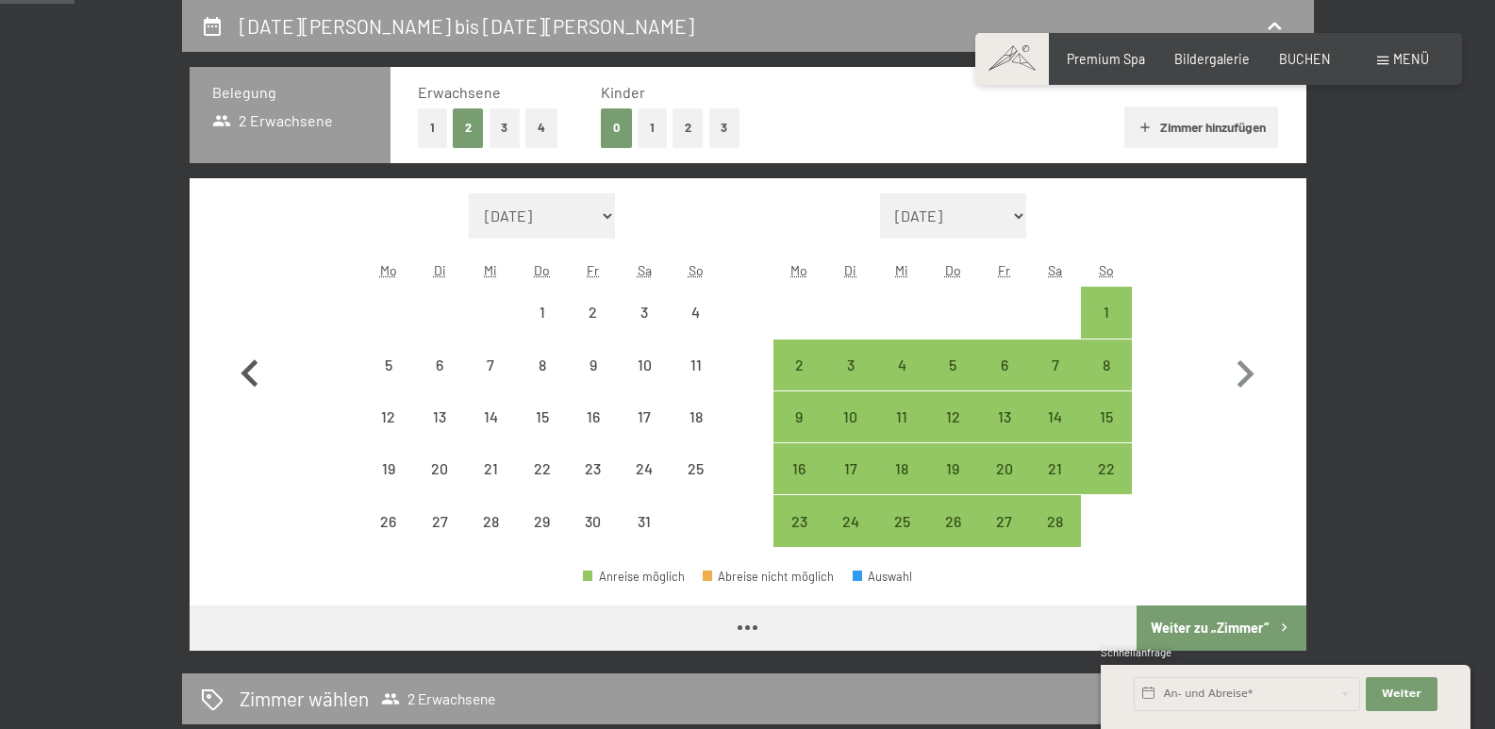
click at [249, 406] on button "button" at bounding box center [250, 370] width 55 height 355
select select "2025-12-01"
select select "2026-01-01"
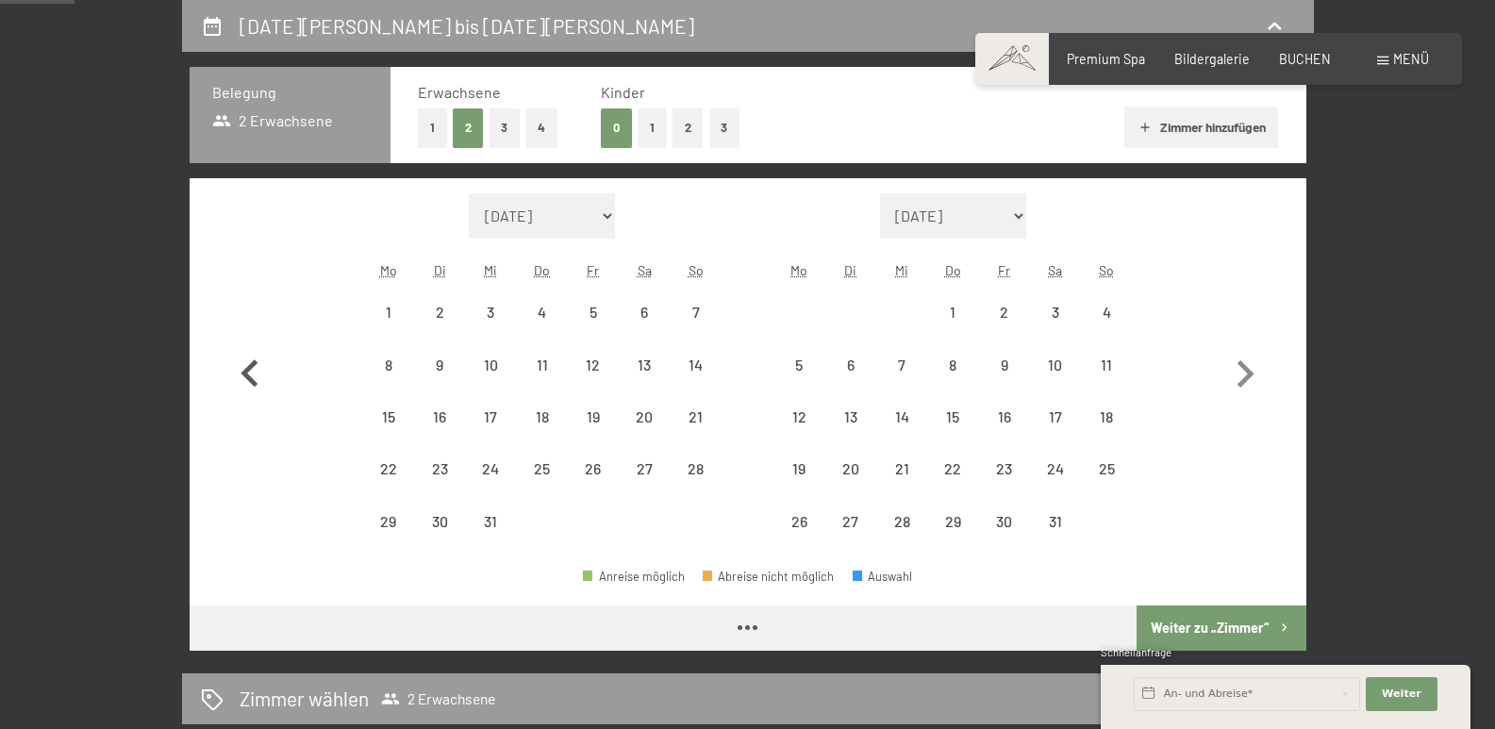
click at [249, 406] on button "button" at bounding box center [250, 370] width 55 height 355
select select "[DATE]"
select select "2025-11-01"
select select "[DATE]"
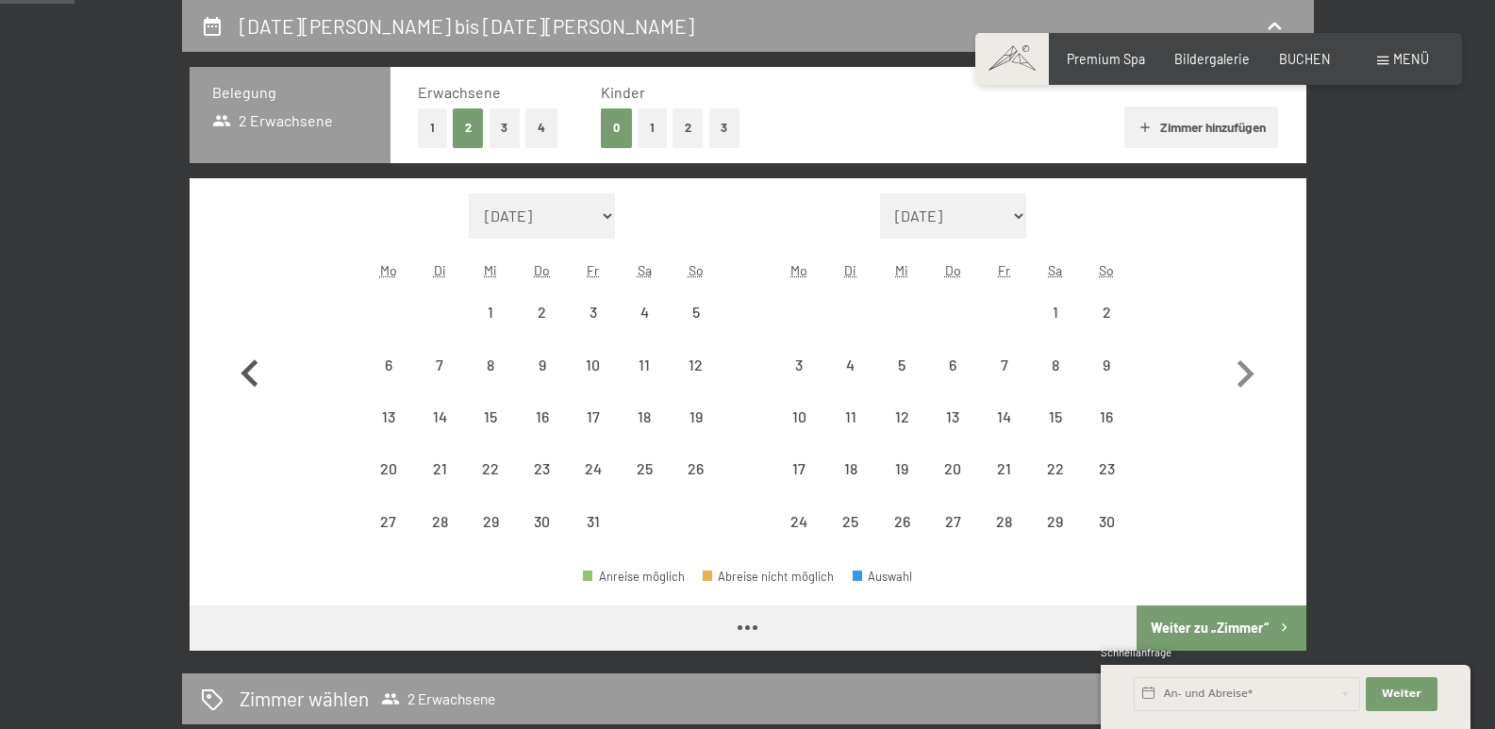
select select "2025-11-01"
select select "[DATE]"
select select "2025-11-01"
select select "[DATE]"
select select "2025-11-01"
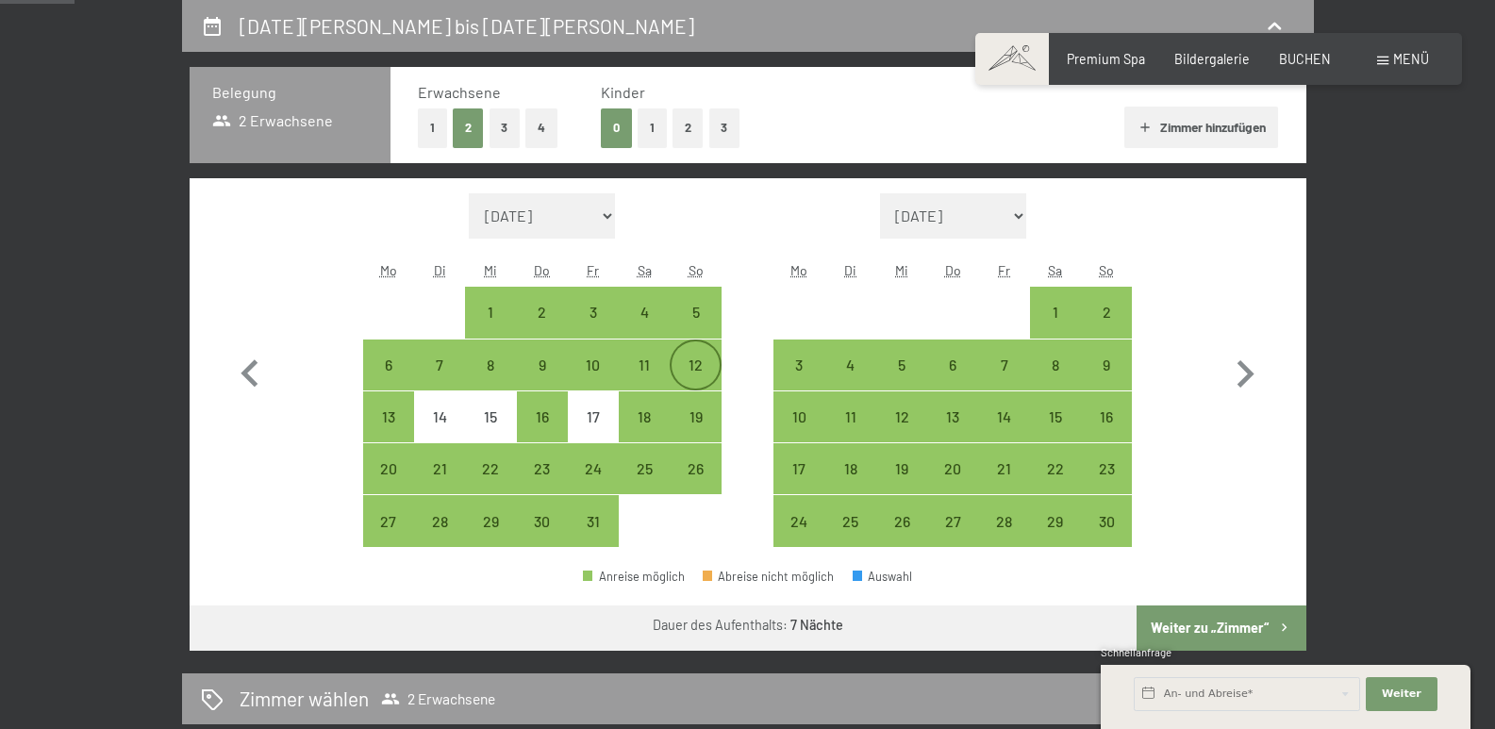
click at [683, 369] on div "12" at bounding box center [694, 380] width 47 height 47
select select "[DATE]"
select select "2025-11-01"
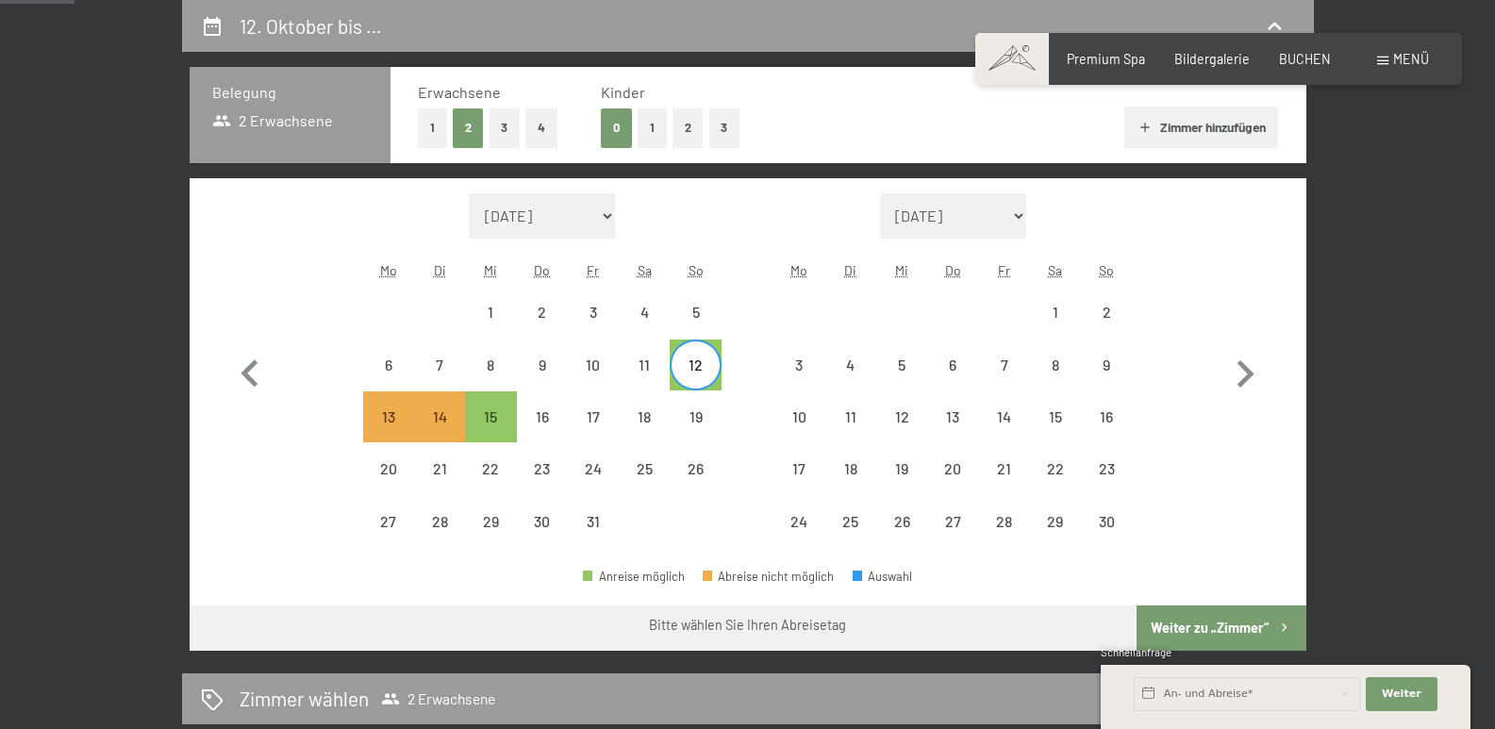
click at [683, 418] on span "Einwilligung Marketing*" at bounding box center [643, 418] width 156 height 19
click at [555, 418] on input "Einwilligung Marketing*" at bounding box center [546, 418] width 19 height 19
click at [699, 415] on span "Einwilligung Marketing*" at bounding box center [643, 418] width 156 height 19
click at [555, 415] on input "Einwilligung Marketing*" at bounding box center [546, 418] width 19 height 19
checkbox input "false"
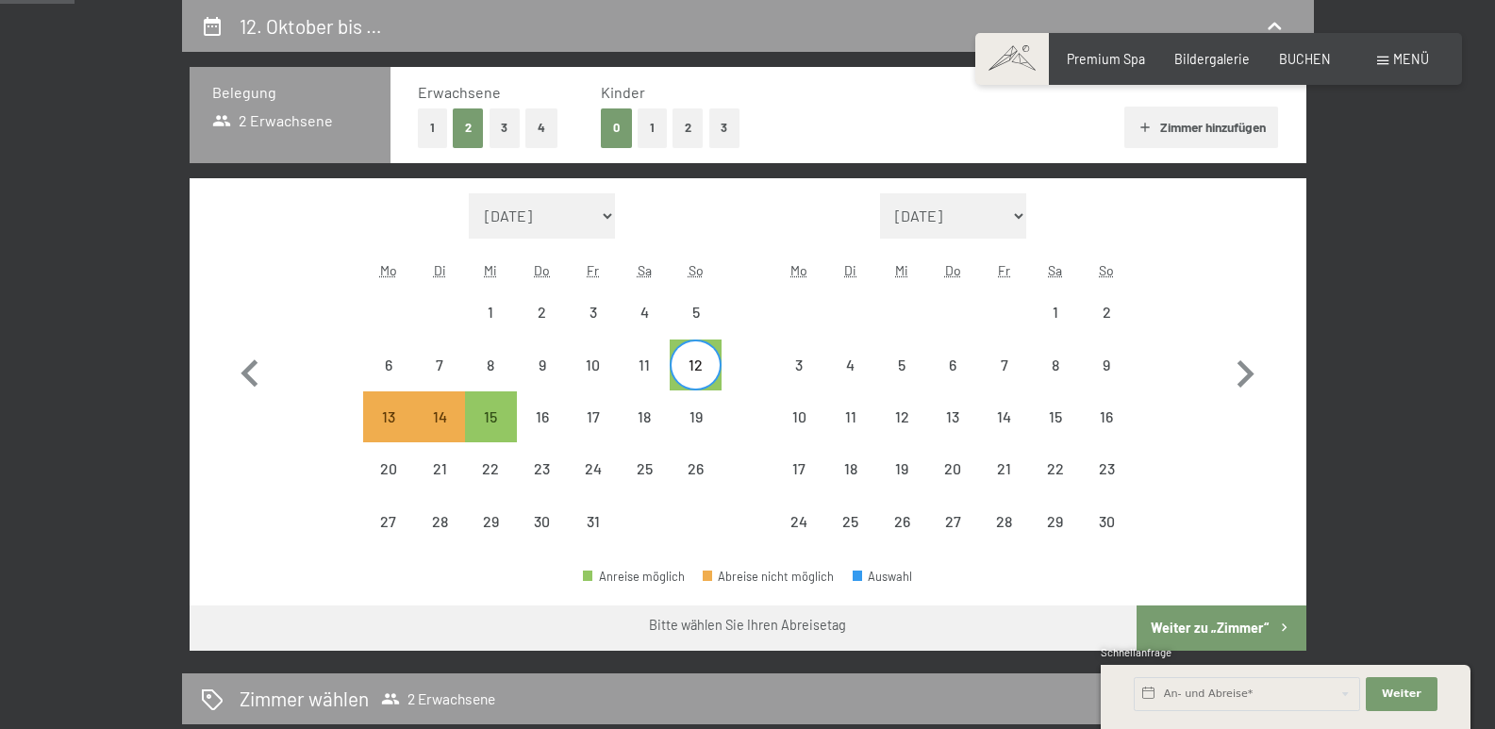
click at [699, 374] on div "12" at bounding box center [694, 380] width 47 height 47
select select "[DATE]"
select select "2025-11-01"
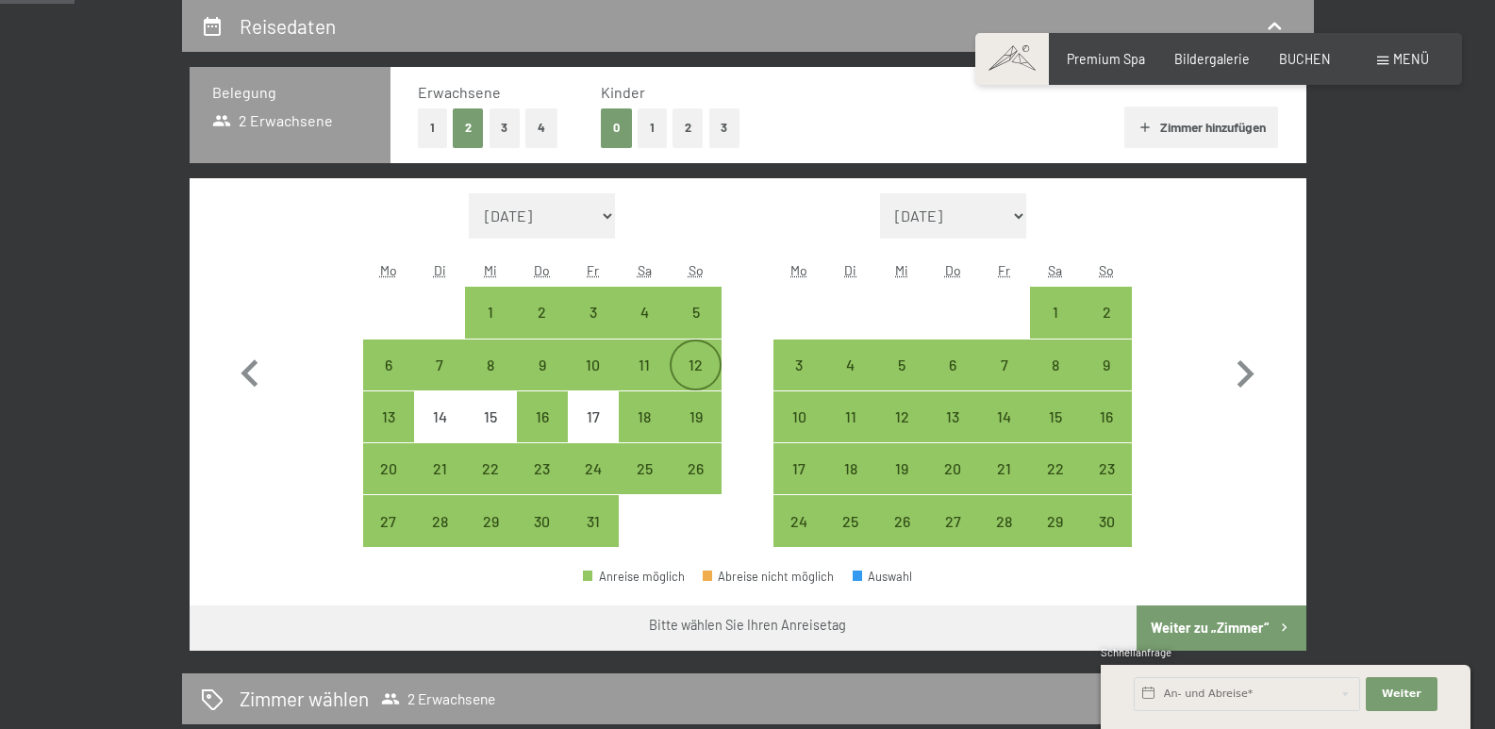
click at [695, 360] on div "12" at bounding box center [694, 380] width 47 height 47
select select "[DATE]"
select select "2025-11-01"
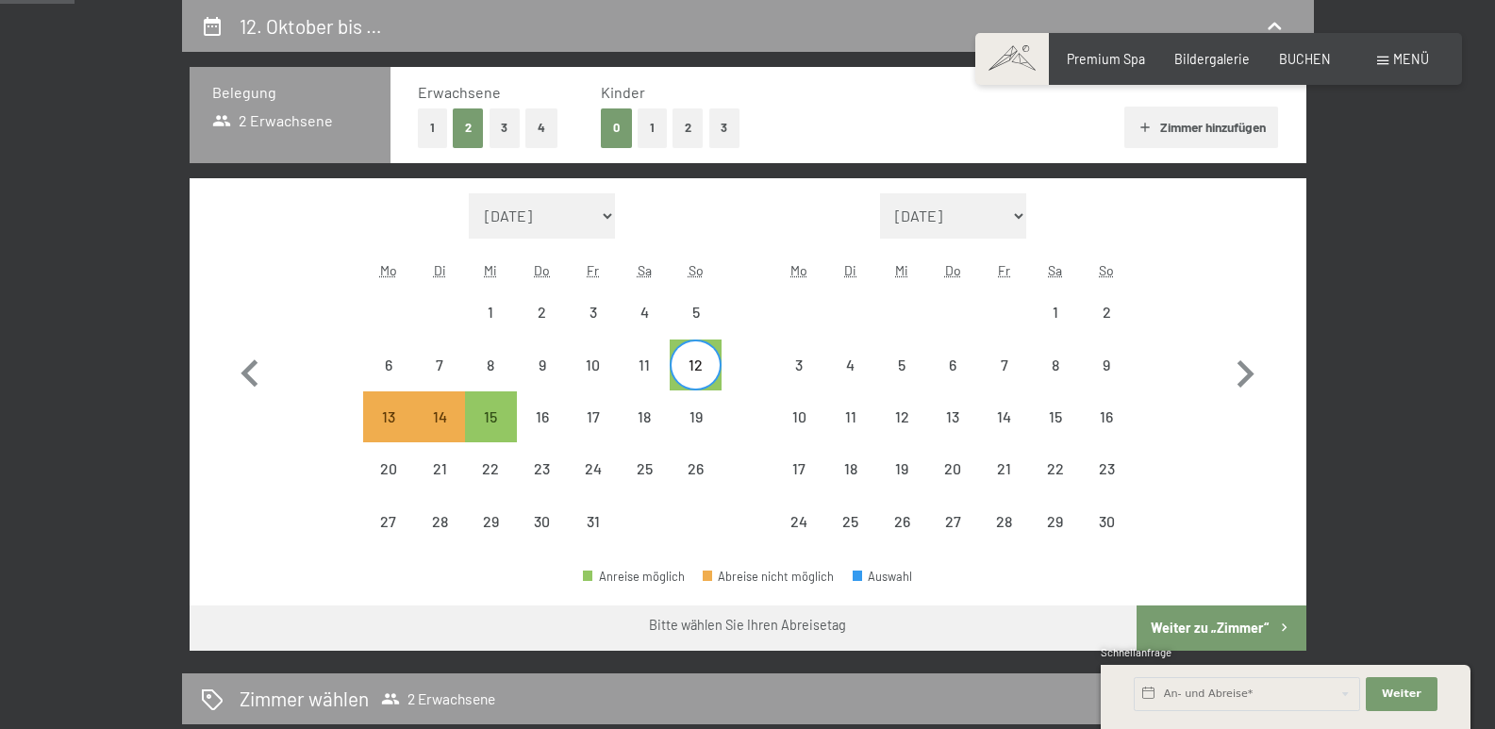
click at [693, 416] on span "Einwilligung Marketing*" at bounding box center [643, 418] width 156 height 19
click at [555, 416] on input "Einwilligung Marketing*" at bounding box center [546, 418] width 19 height 19
click at [693, 416] on span "Einwilligung Marketing*" at bounding box center [643, 418] width 156 height 19
click at [555, 416] on input "Einwilligung Marketing*" at bounding box center [546, 418] width 19 height 19
checkbox input "false"
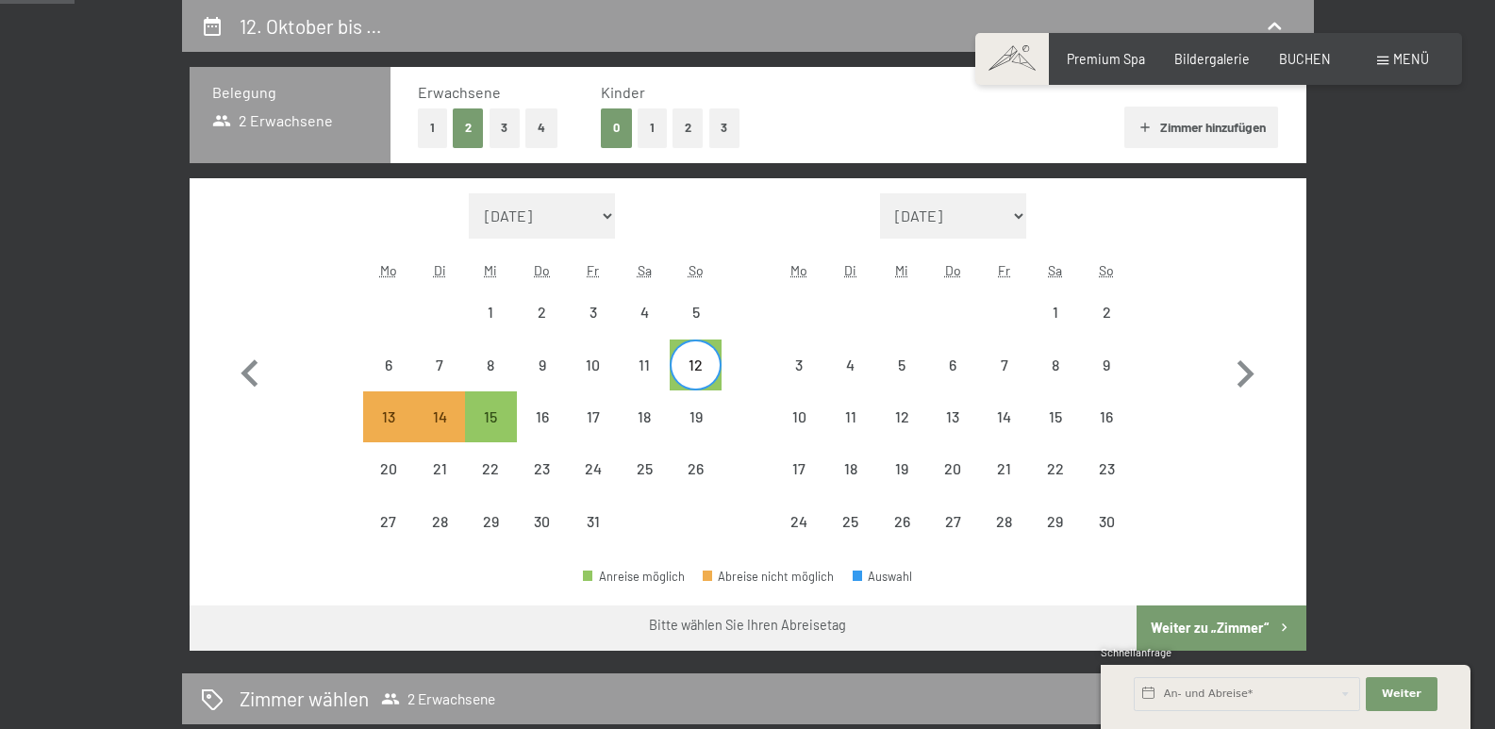
click at [440, 128] on button "1" at bounding box center [432, 127] width 29 height 39
select select "[DATE]"
select select "2025-11-01"
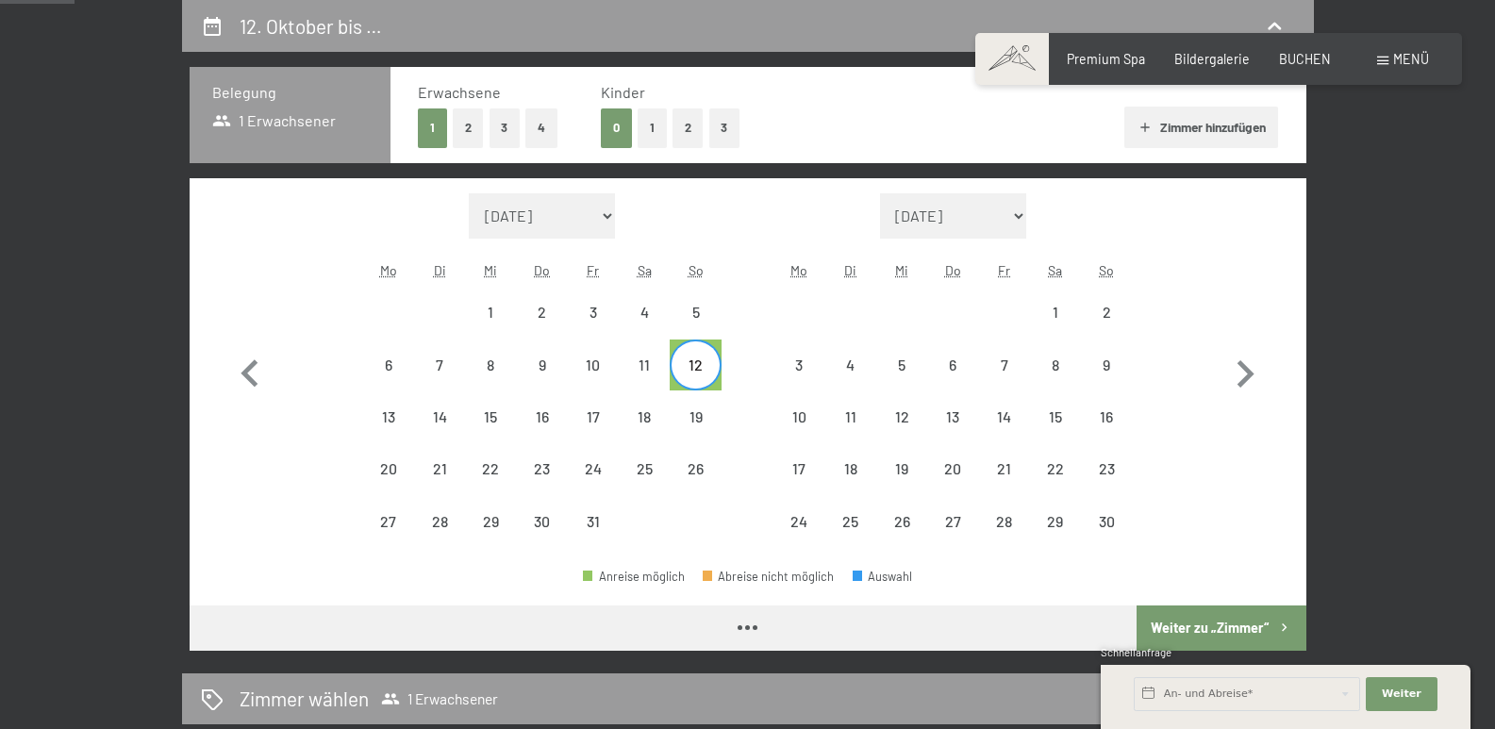
click at [689, 421] on span "Einwilligung Marketing*" at bounding box center [643, 418] width 156 height 19
click at [555, 421] on input "Einwilligung Marketing*" at bounding box center [546, 418] width 19 height 19
checkbox input "false"
select select "[DATE]"
select select "2025-11-01"
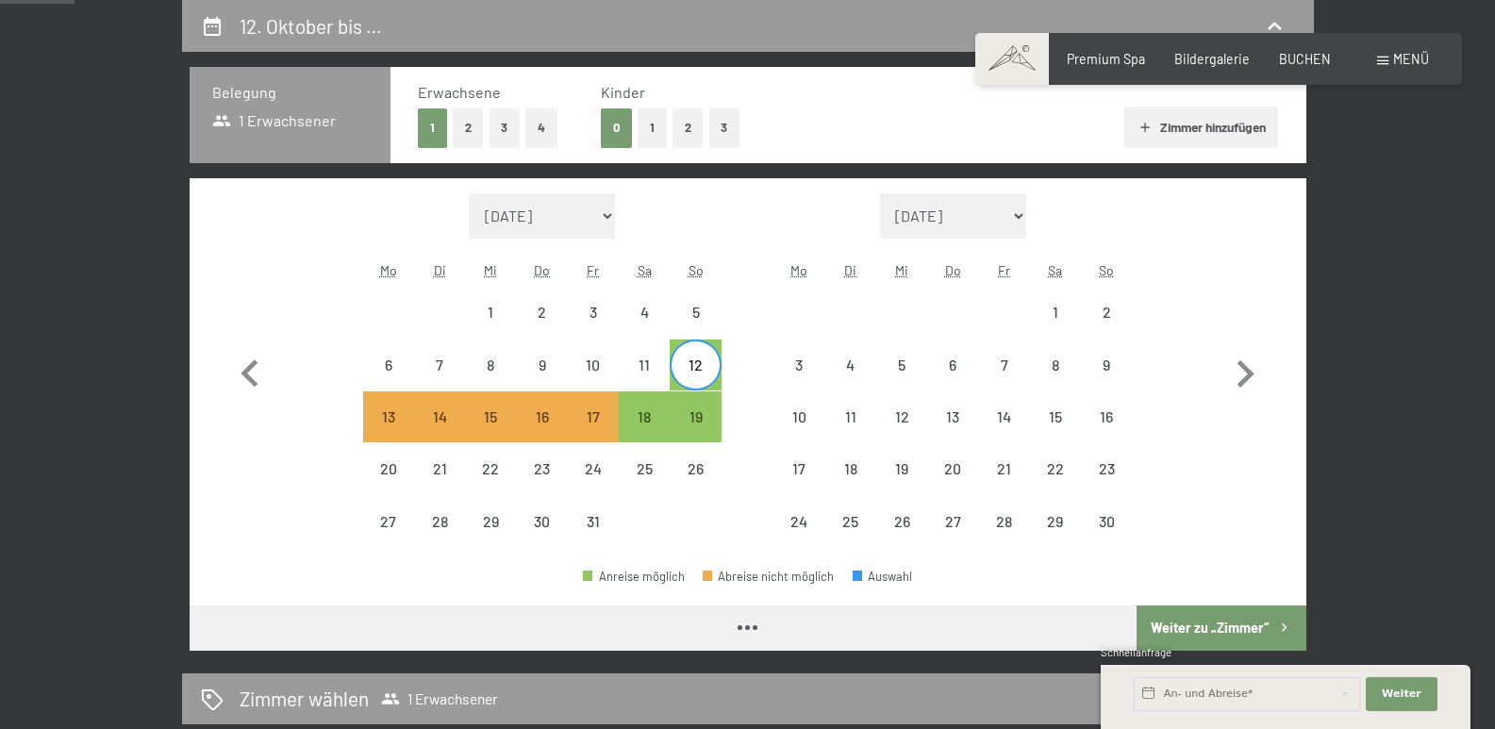
select select "[DATE]"
select select "2025-11-01"
click at [1224, 632] on button "Weiter zu „Zimmer“" at bounding box center [1220, 627] width 169 height 45
select select "[DATE]"
select select "2025-11-01"
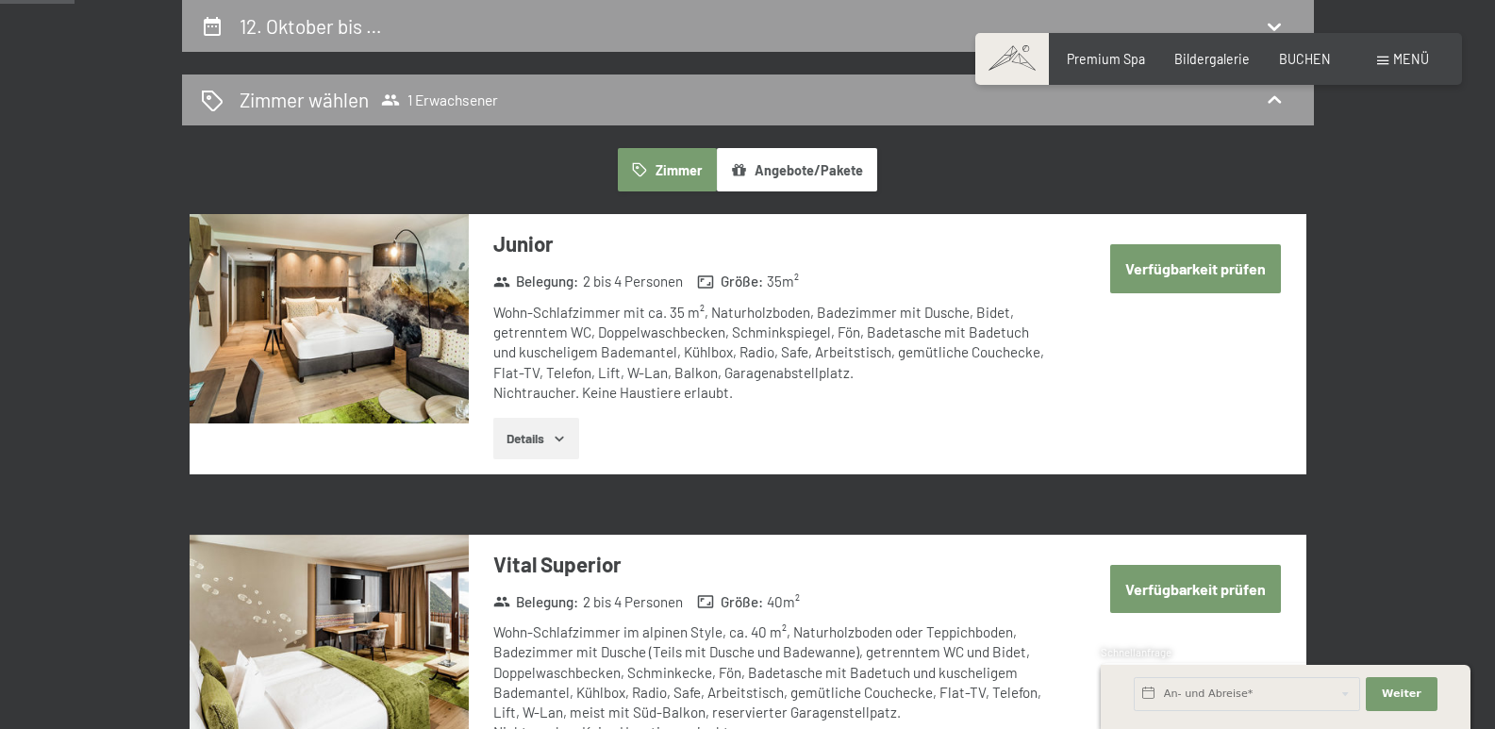
click at [1176, 269] on button "Verfügbarkeit prüfen" at bounding box center [1195, 268] width 171 height 48
select select "[DATE]"
select select "2025-11-01"
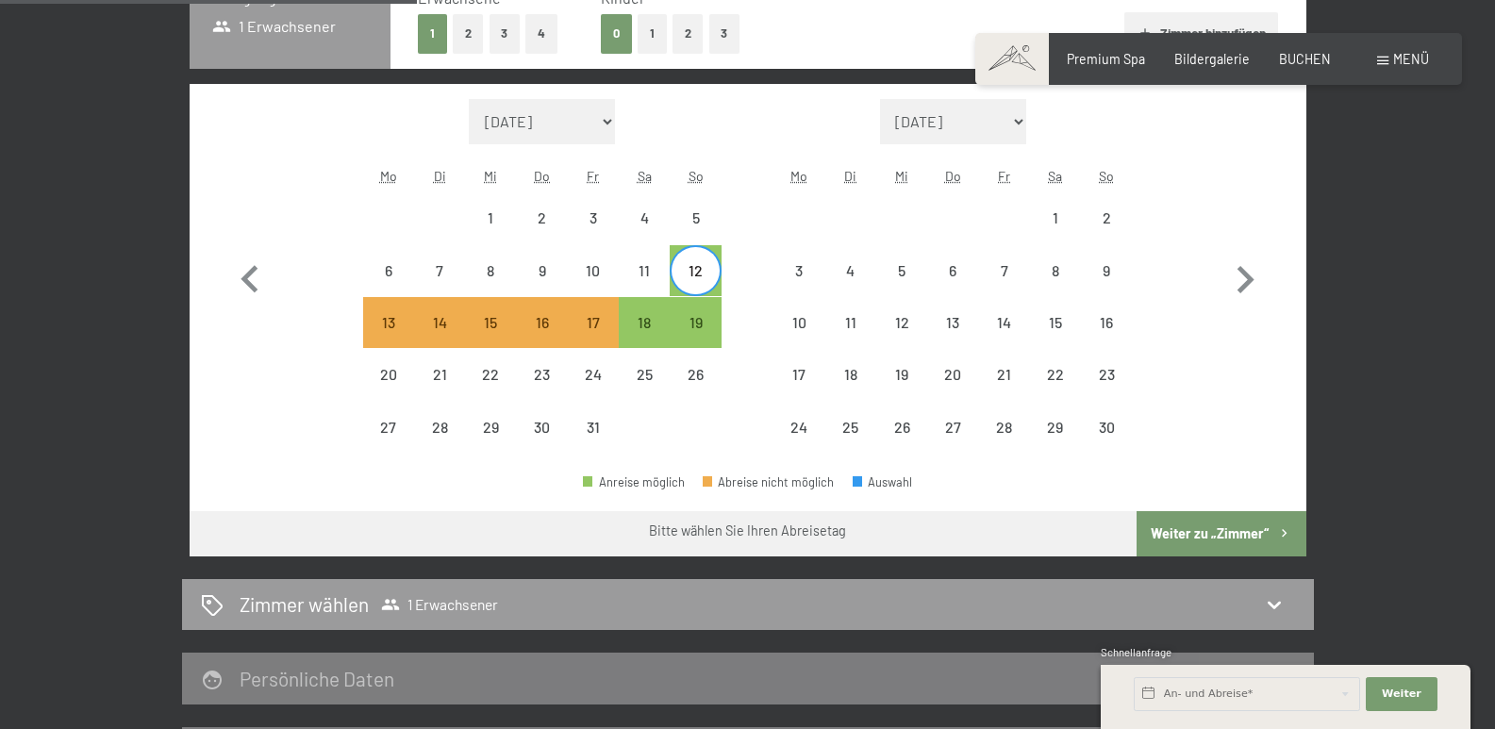
click at [1197, 533] on button "Weiter zu „Zimmer“" at bounding box center [1220, 533] width 169 height 45
select select "[DATE]"
select select "2025-11-01"
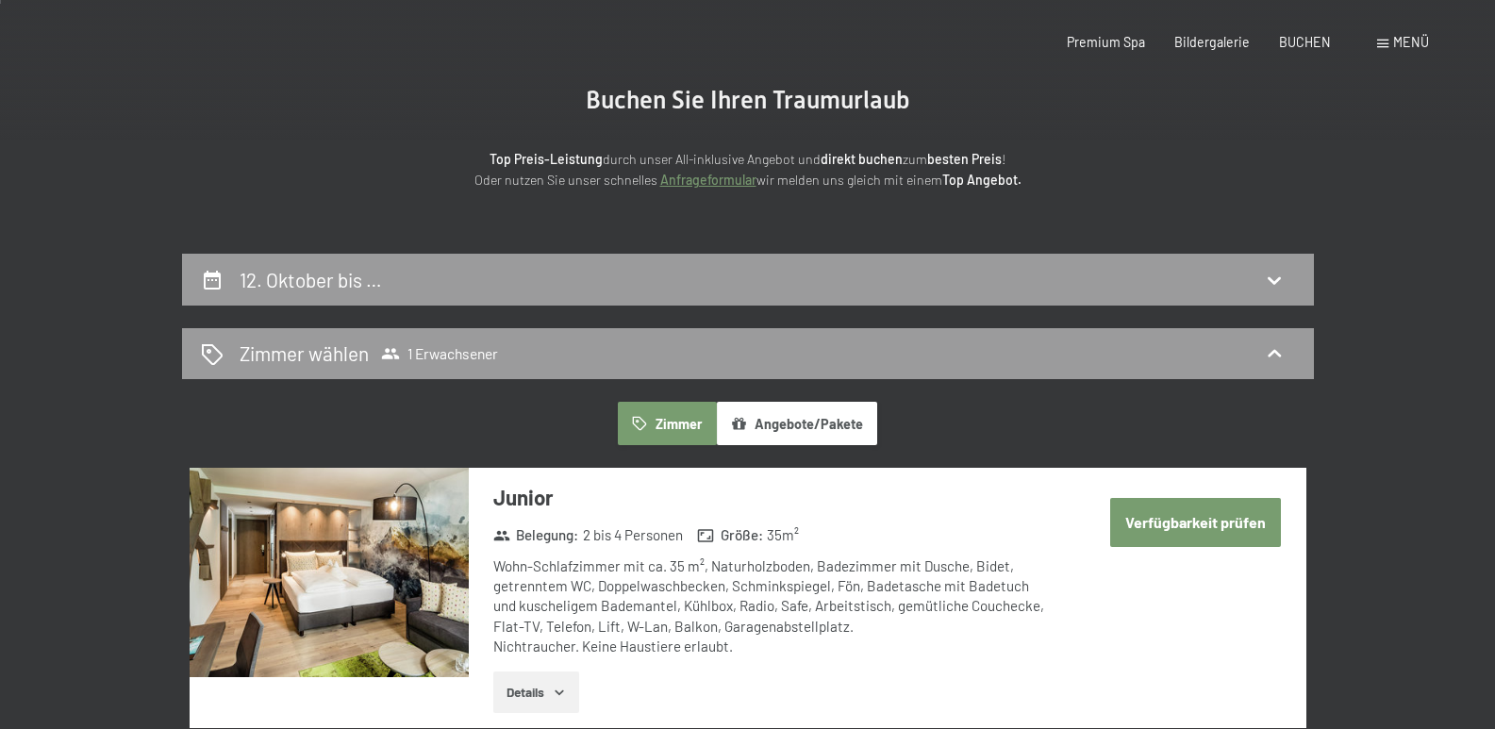
scroll to position [0, 0]
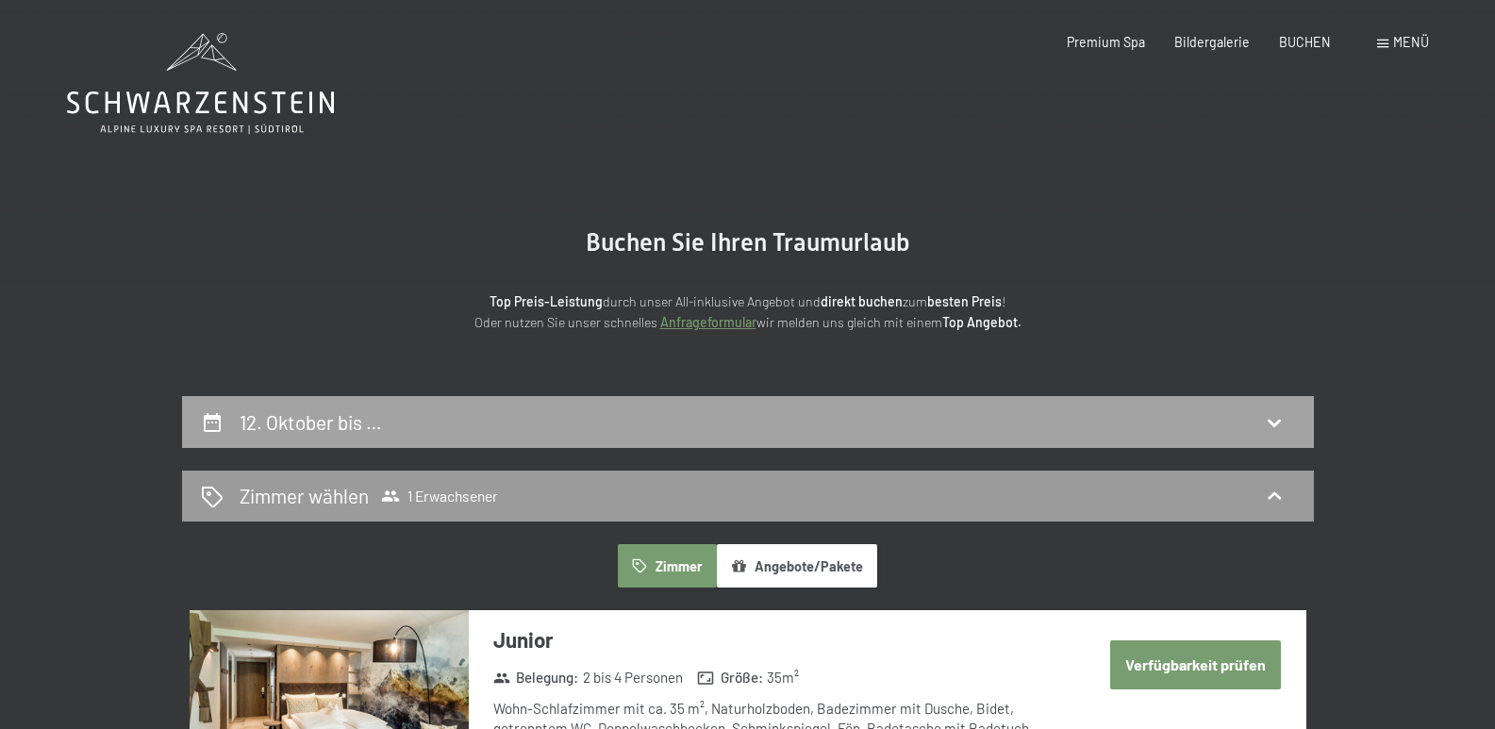
click at [329, 414] on h2 "12. Oktober bis …" at bounding box center [311, 422] width 142 height 24
select select "[DATE]"
select select "2025-11-01"
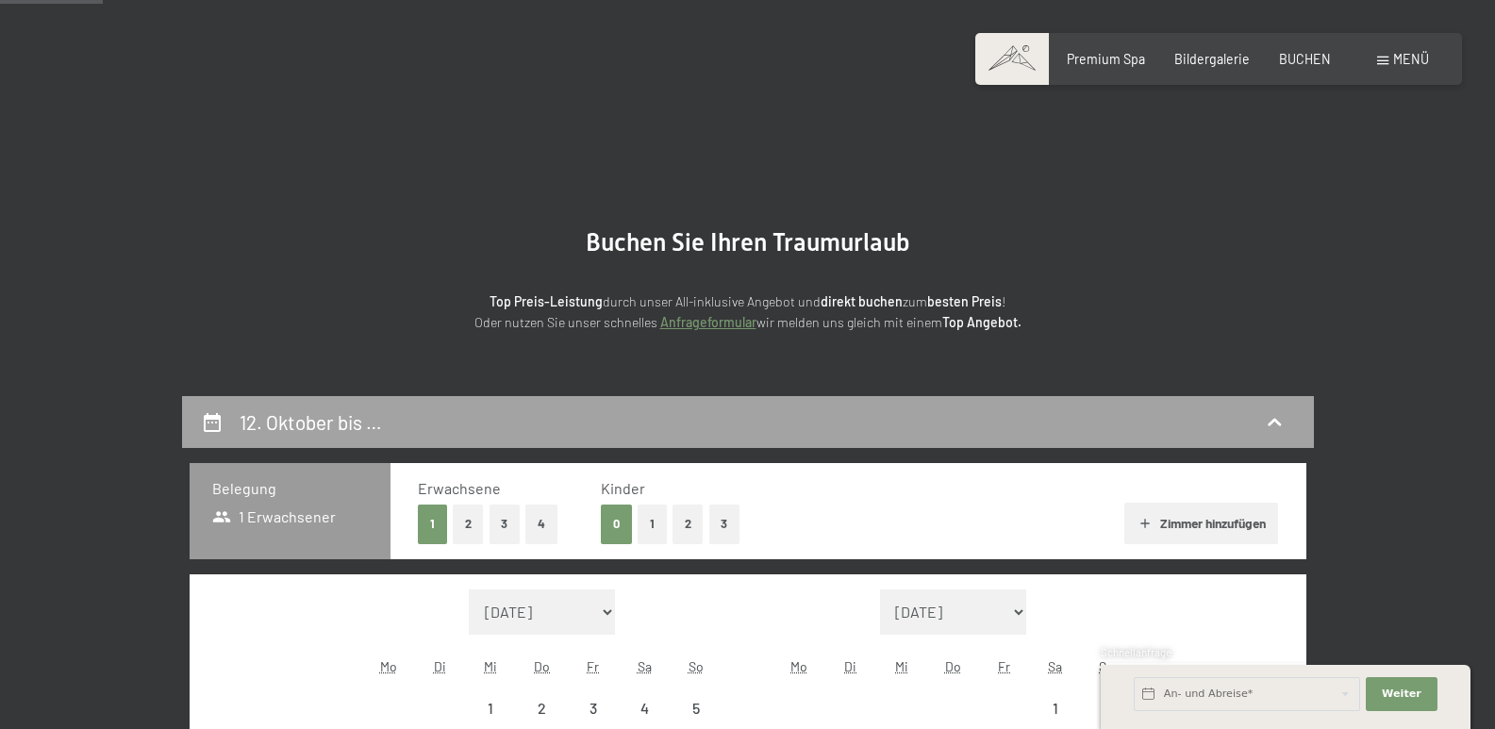
scroll to position [396, 0]
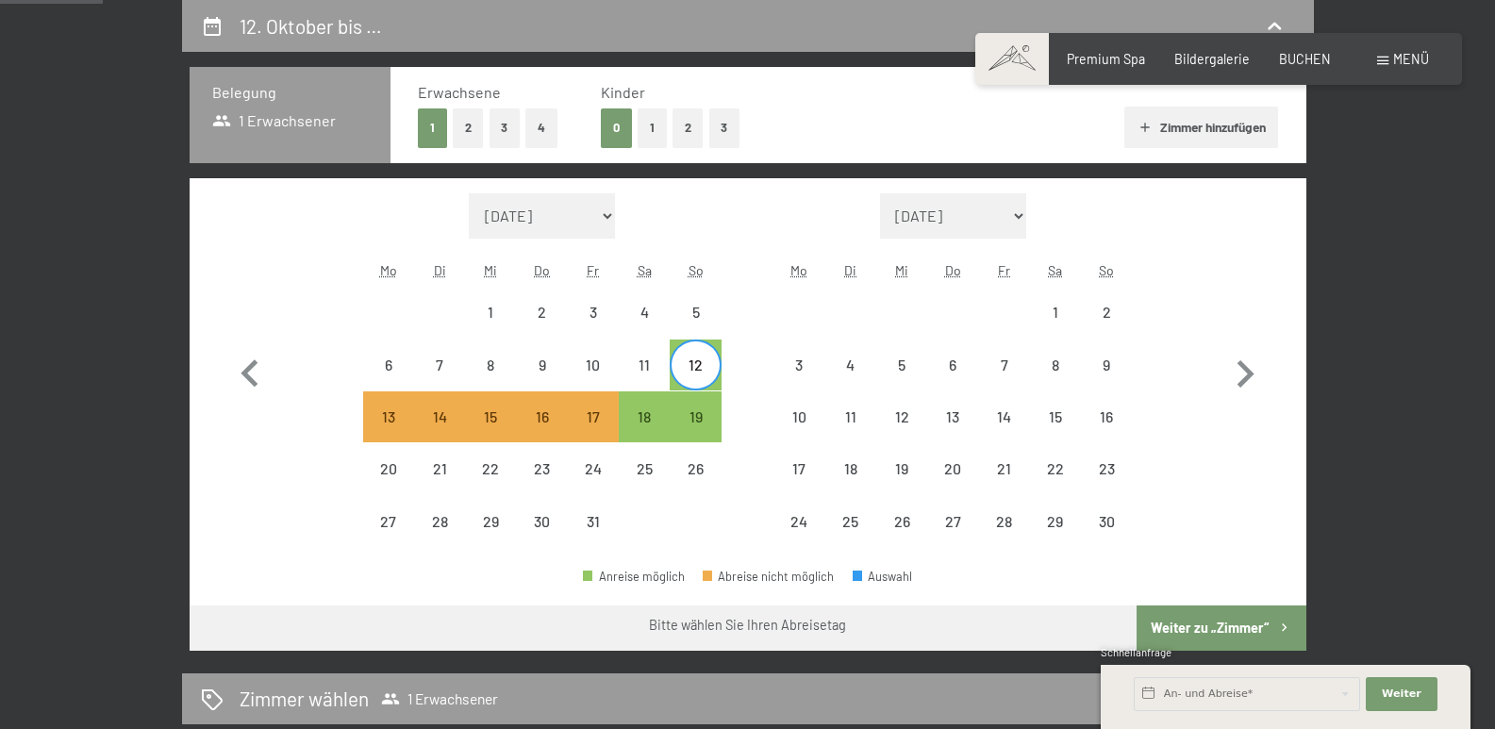
click at [695, 364] on div "12" at bounding box center [694, 380] width 47 height 47
select select "[DATE]"
select select "2025-11-01"
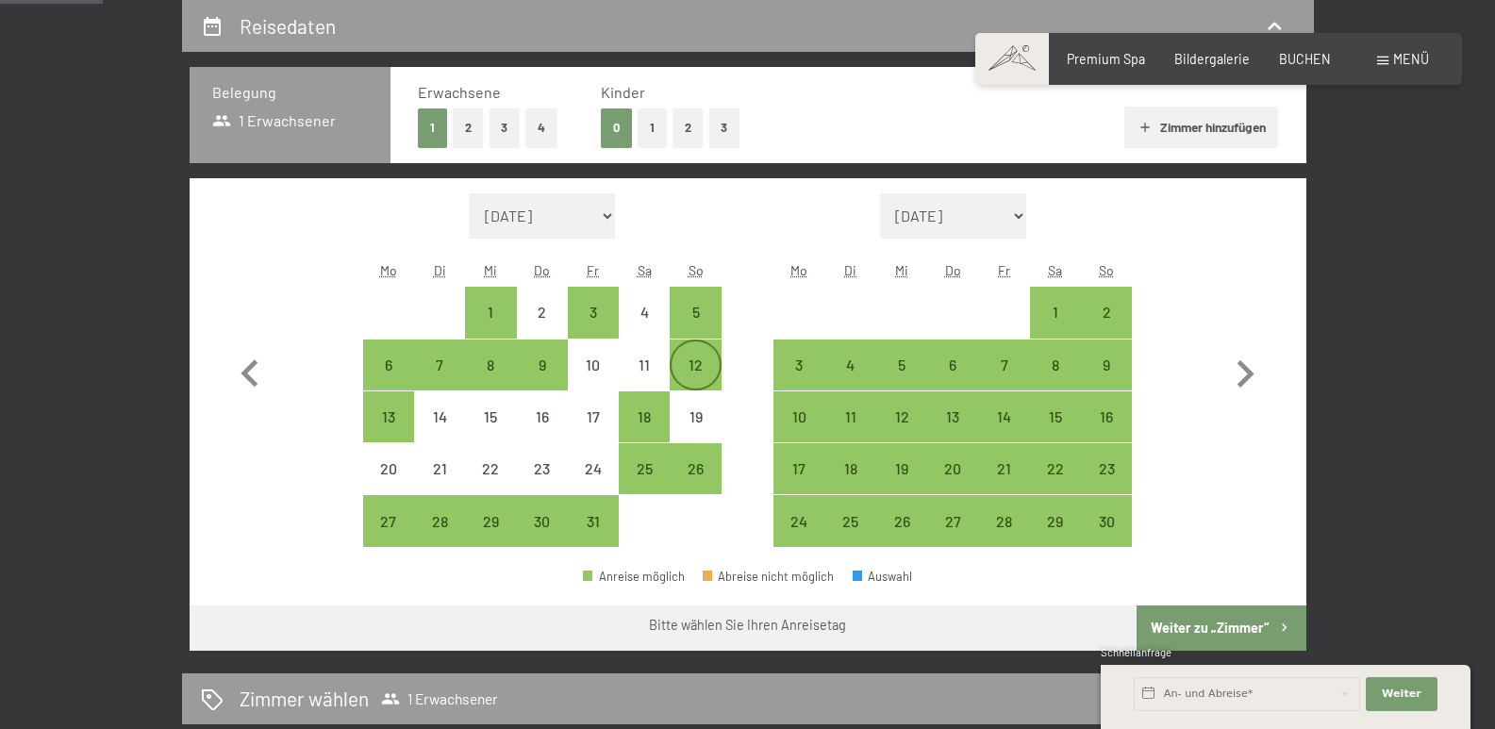
click at [695, 364] on div "12" at bounding box center [694, 380] width 47 height 47
select select "[DATE]"
select select "2025-11-01"
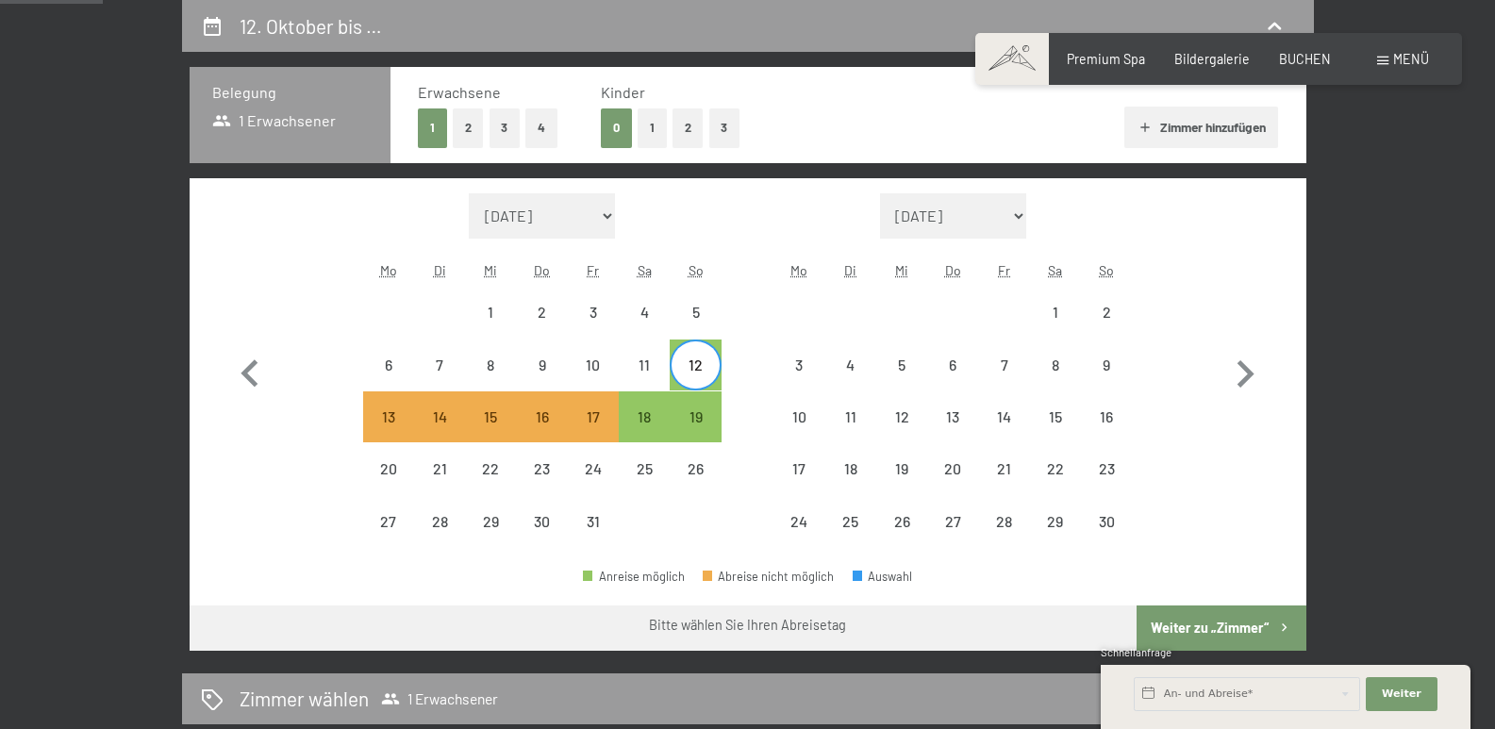
click at [695, 421] on span "Einwilligung Marketing*" at bounding box center [643, 418] width 156 height 19
click at [555, 421] on input "Einwilligung Marketing*" at bounding box center [546, 418] width 19 height 19
checkbox input "false"
click at [695, 401] on div "19" at bounding box center [694, 416] width 47 height 47
select select "[DATE]"
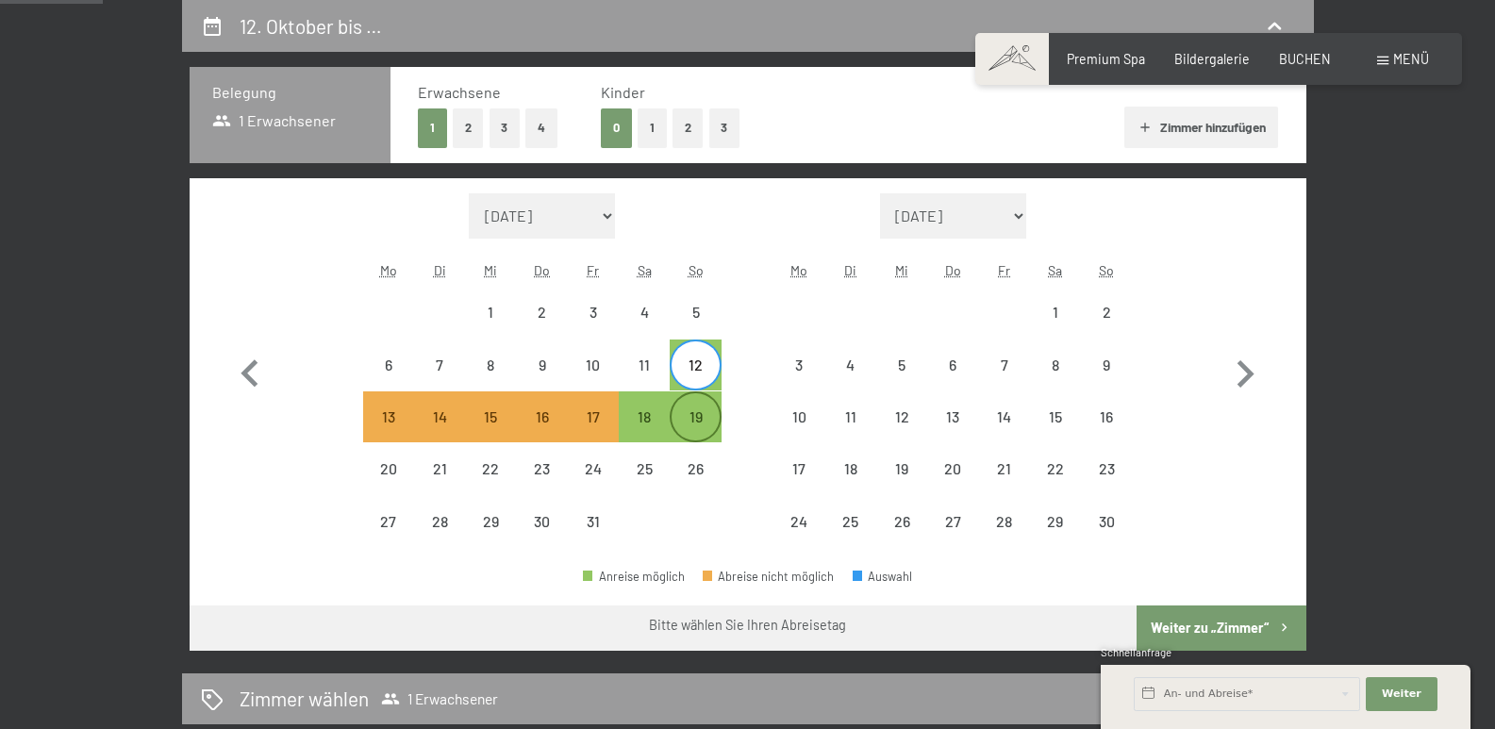
select select "2025-11-01"
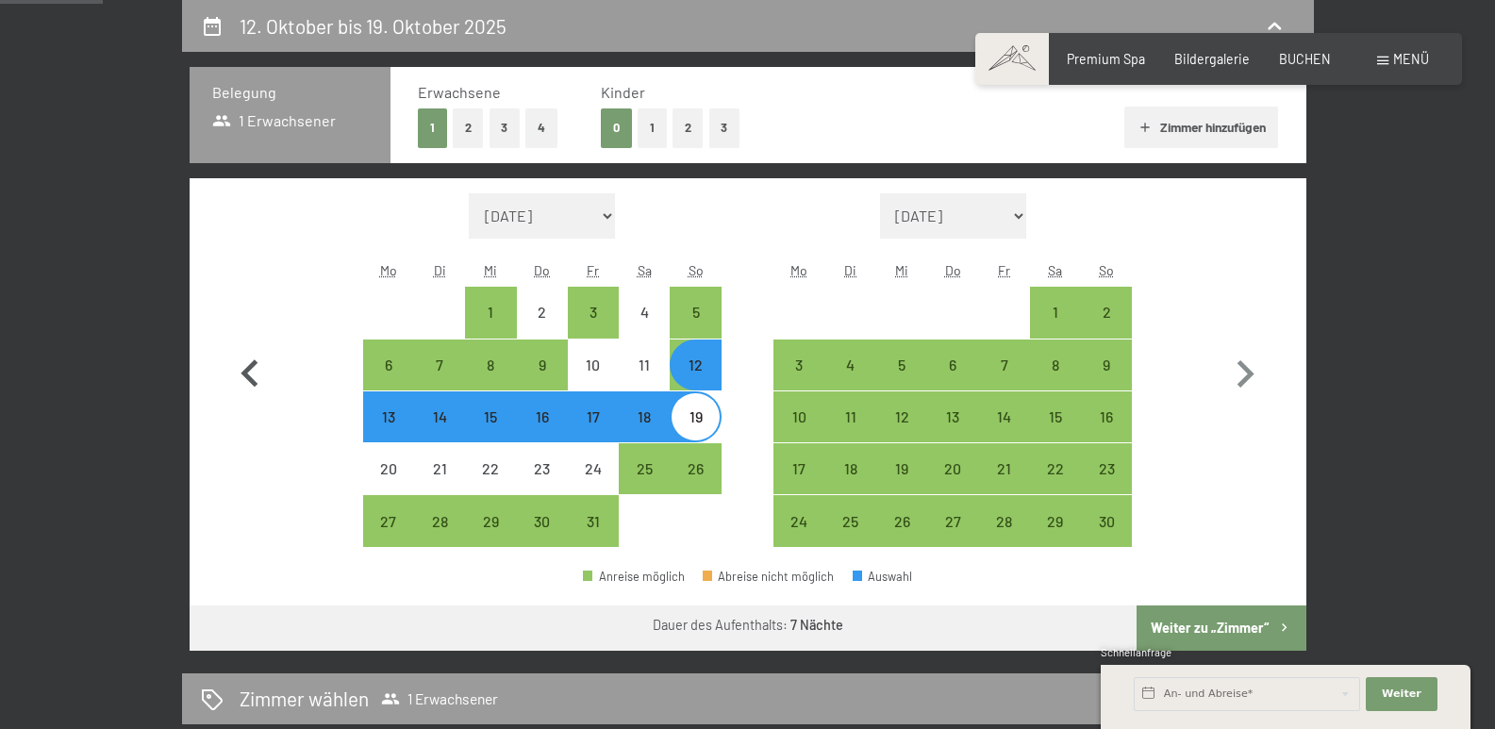
click at [240, 370] on icon "button" at bounding box center [250, 374] width 55 height 55
select select "[DATE]"
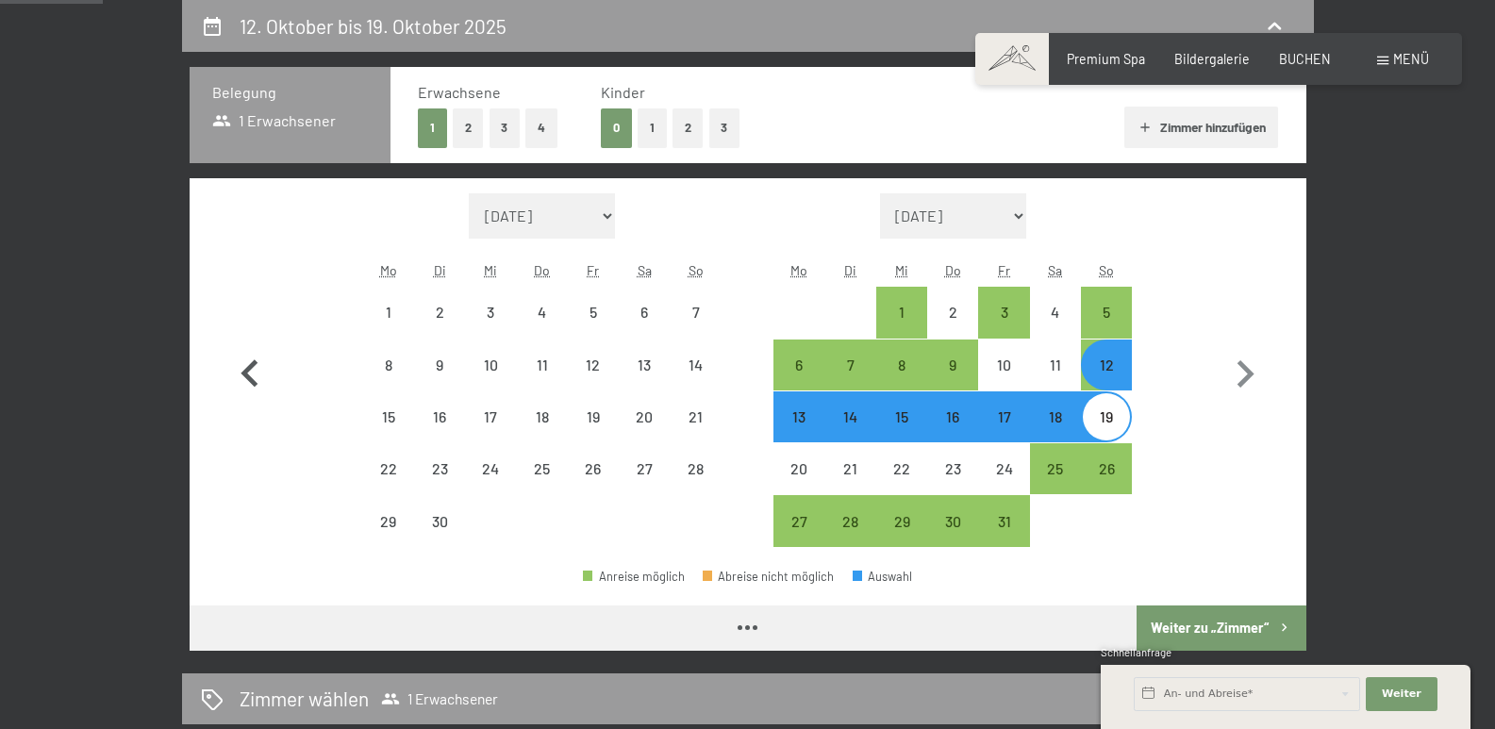
click at [240, 370] on icon "button" at bounding box center [250, 374] width 55 height 55
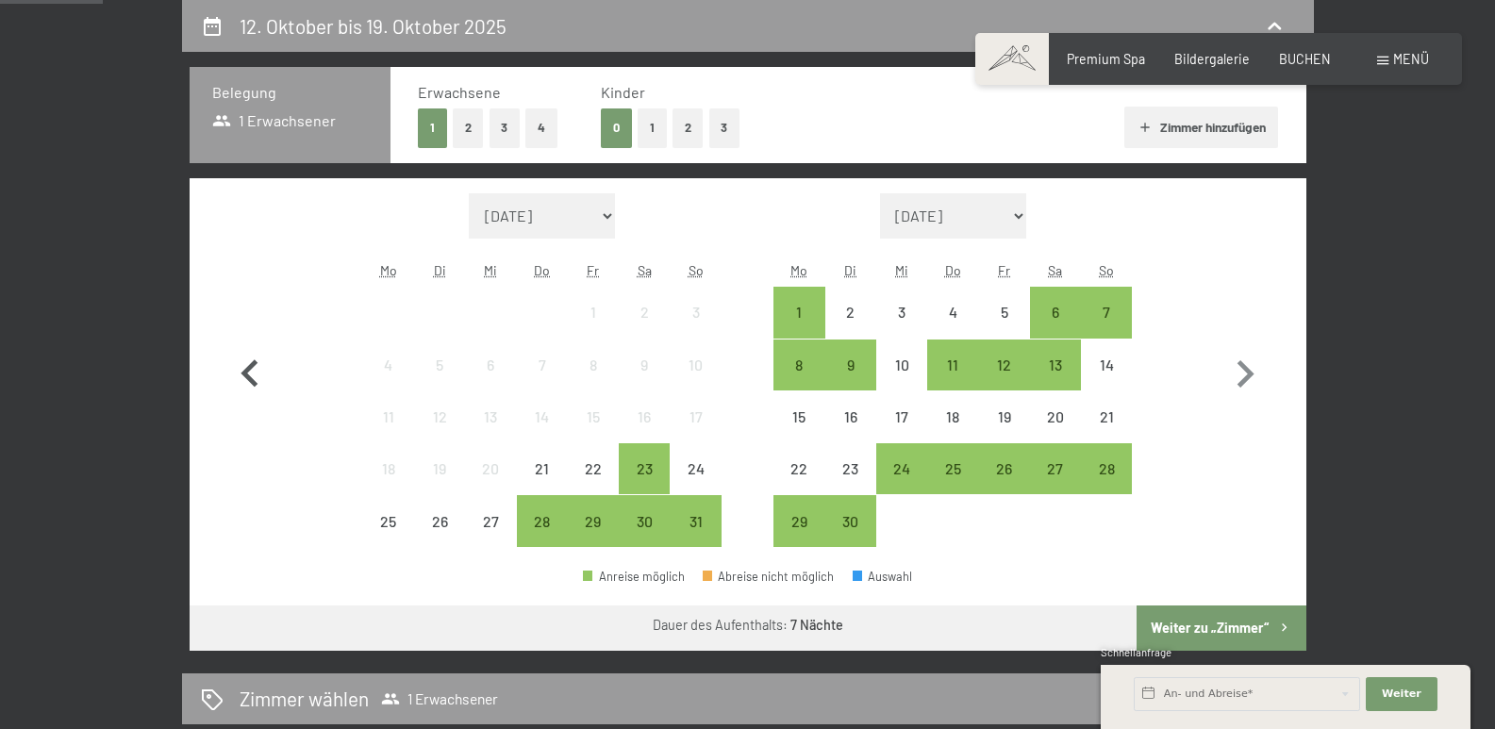
click at [240, 370] on icon "button" at bounding box center [250, 374] width 55 height 55
click at [1247, 374] on icon "button" at bounding box center [1245, 374] width 55 height 55
select select "[DATE]"
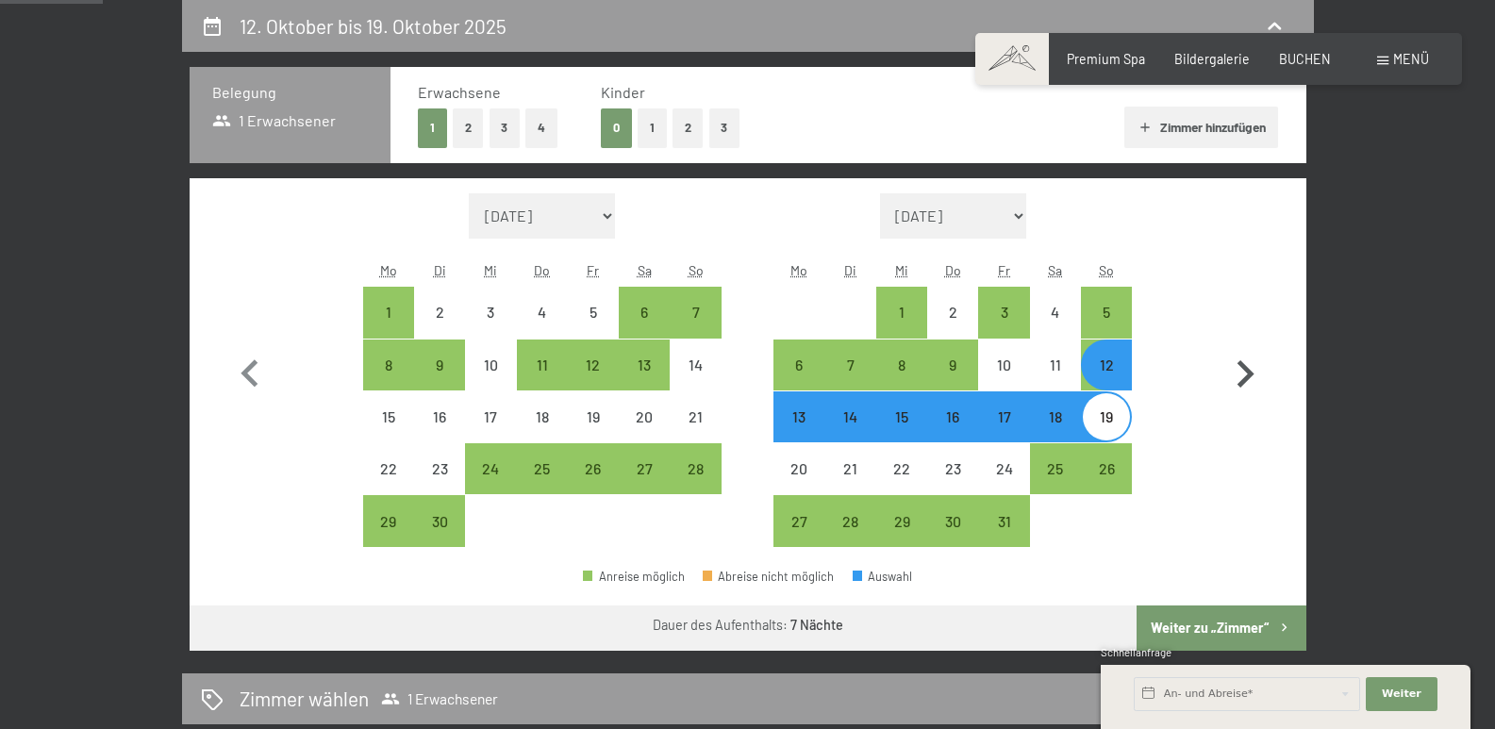
click at [1247, 374] on icon "button" at bounding box center [1245, 374] width 55 height 55
select select "[DATE]"
select select "2025-11-01"
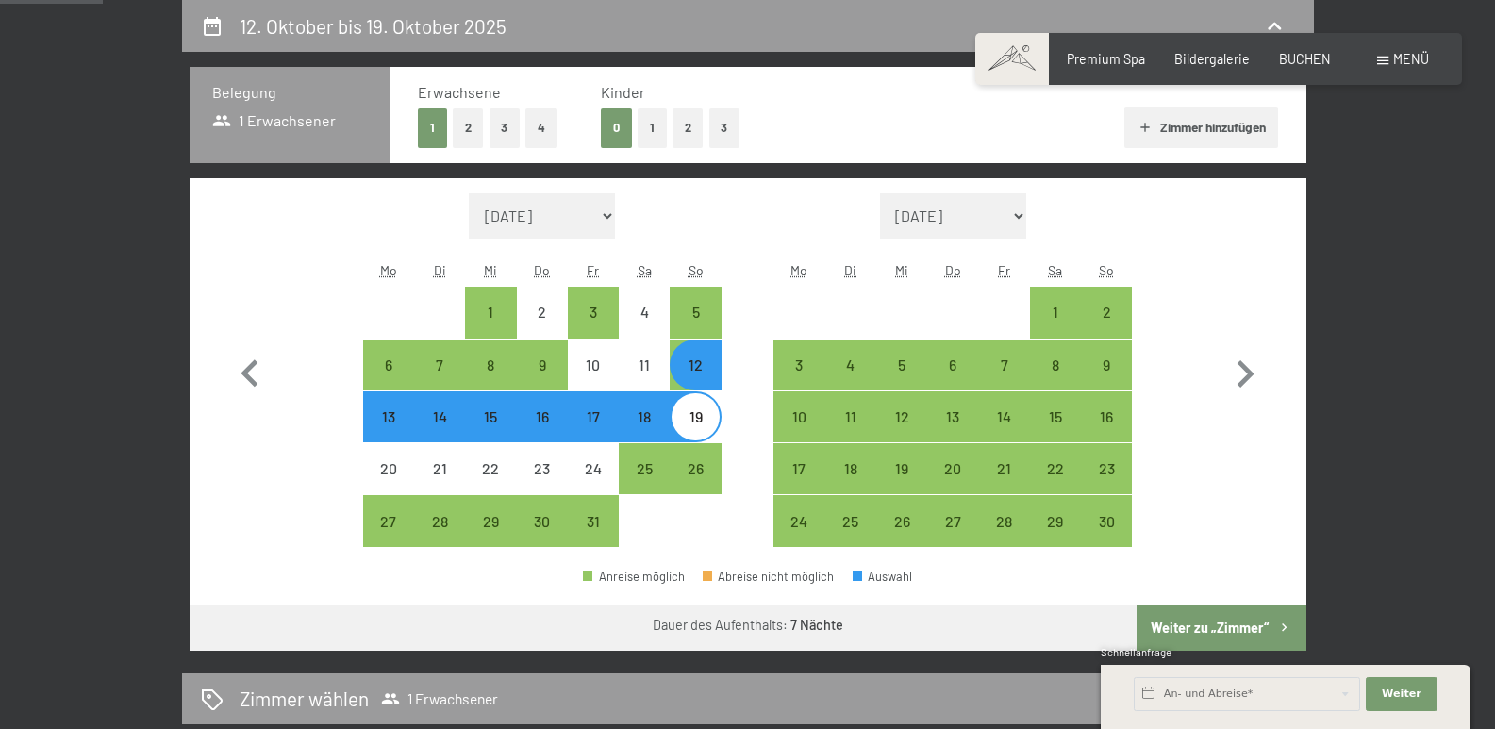
click at [690, 374] on div "12" at bounding box center [694, 380] width 47 height 47
select select "[DATE]"
select select "2025-11-01"
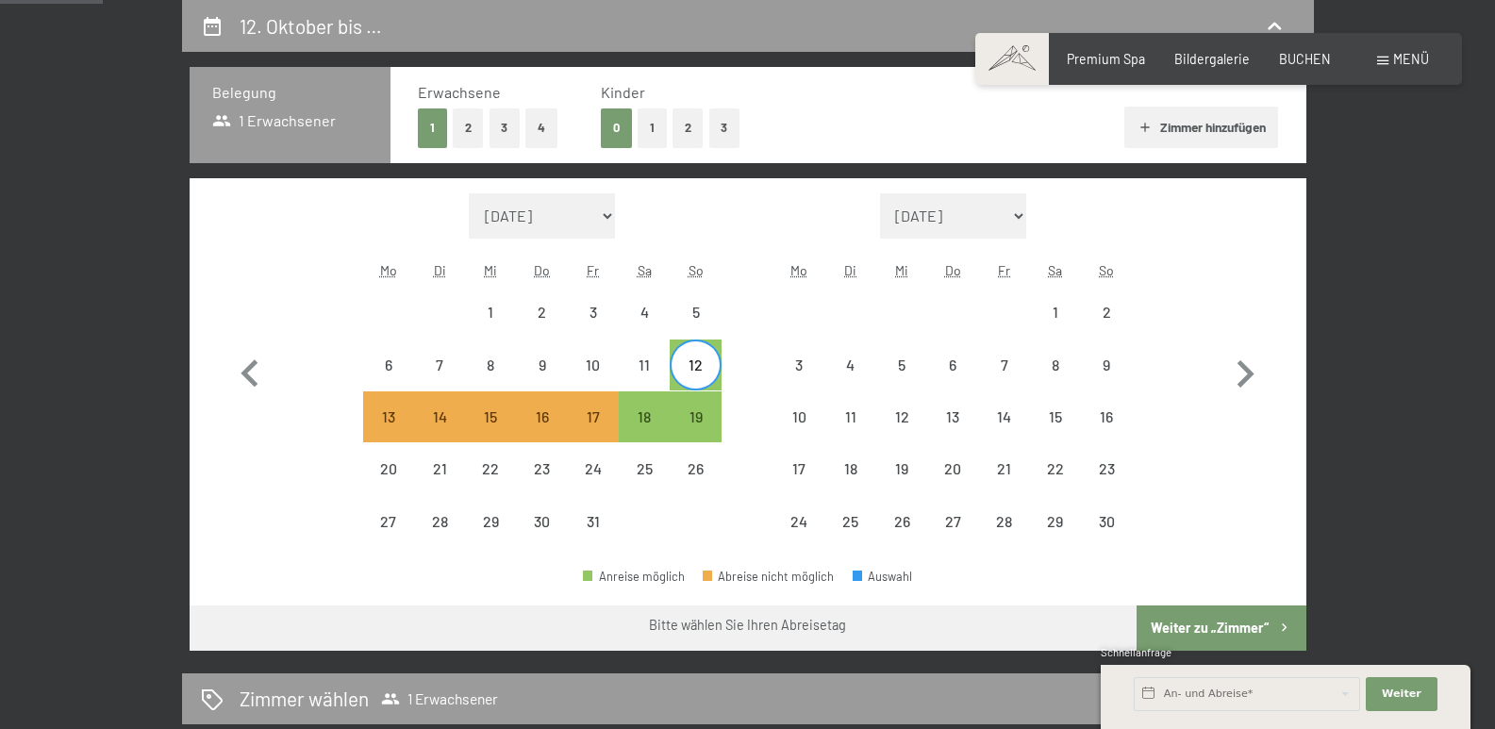
click at [703, 414] on span "Einwilligung Marketing*" at bounding box center [643, 418] width 156 height 19
click at [555, 414] on input "Einwilligung Marketing*" at bounding box center [546, 418] width 19 height 19
click at [698, 416] on span "Einwilligung Marketing*" at bounding box center [643, 418] width 156 height 19
click at [555, 416] on input "Einwilligung Marketing*" at bounding box center [546, 418] width 19 height 19
click at [693, 417] on span "Einwilligung Marketing*" at bounding box center [643, 418] width 156 height 19
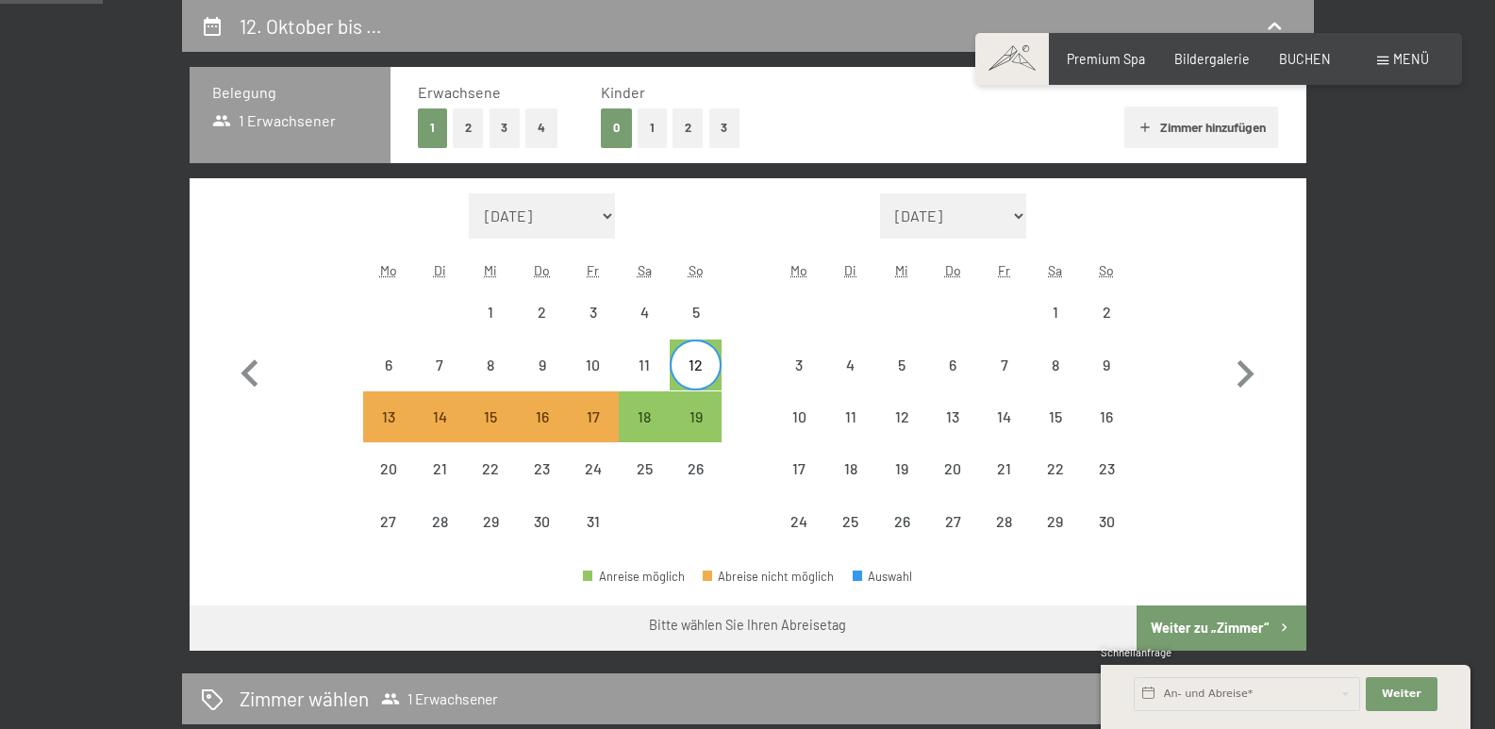
click at [555, 417] on input "Einwilligung Marketing*" at bounding box center [546, 418] width 19 height 19
click at [693, 410] on span "Einwilligung Marketing*" at bounding box center [643, 418] width 156 height 19
click at [555, 410] on input "Einwilligung Marketing*" at bounding box center [546, 418] width 19 height 19
checkbox input "false"
click at [644, 369] on div "11" at bounding box center [644, 380] width 47 height 47
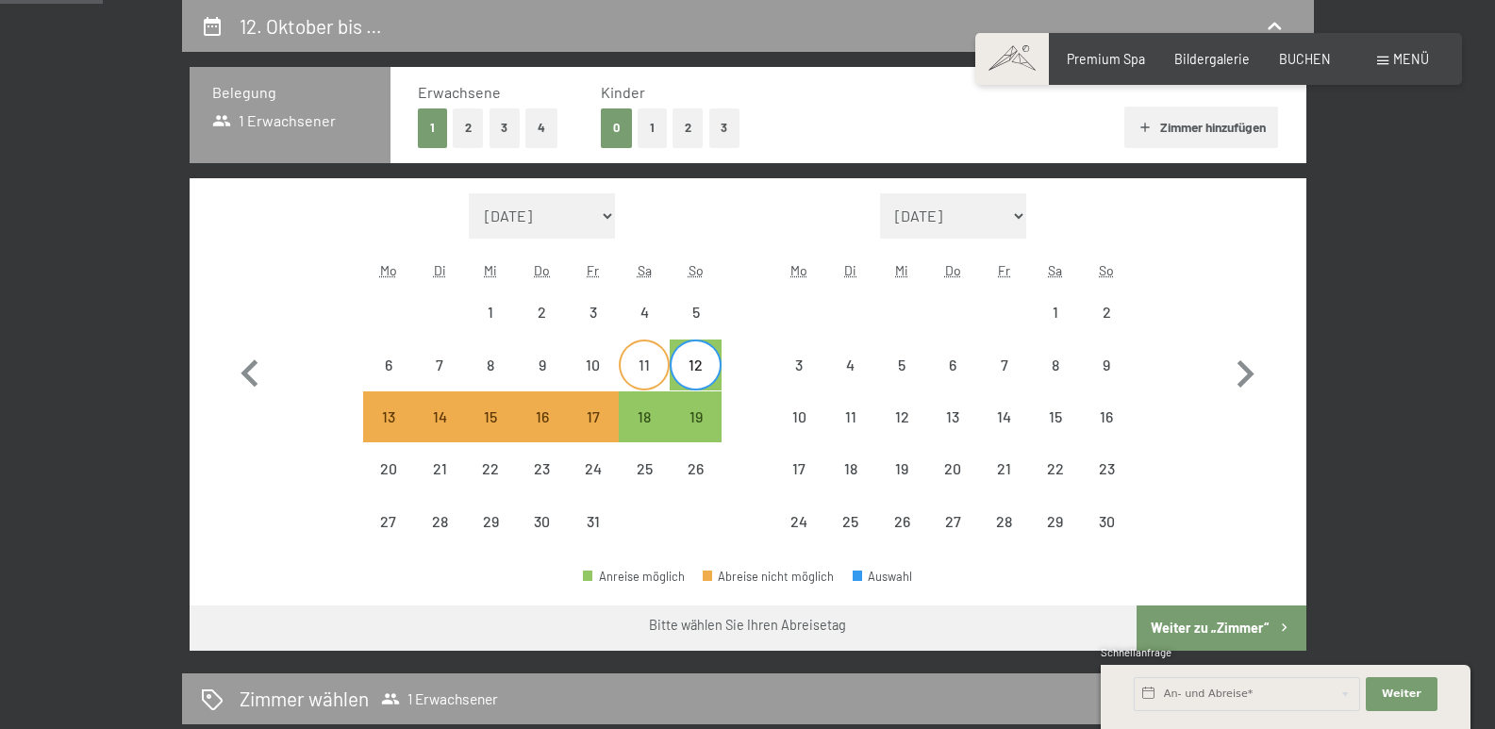
select select "[DATE]"
select select "2025-11-01"
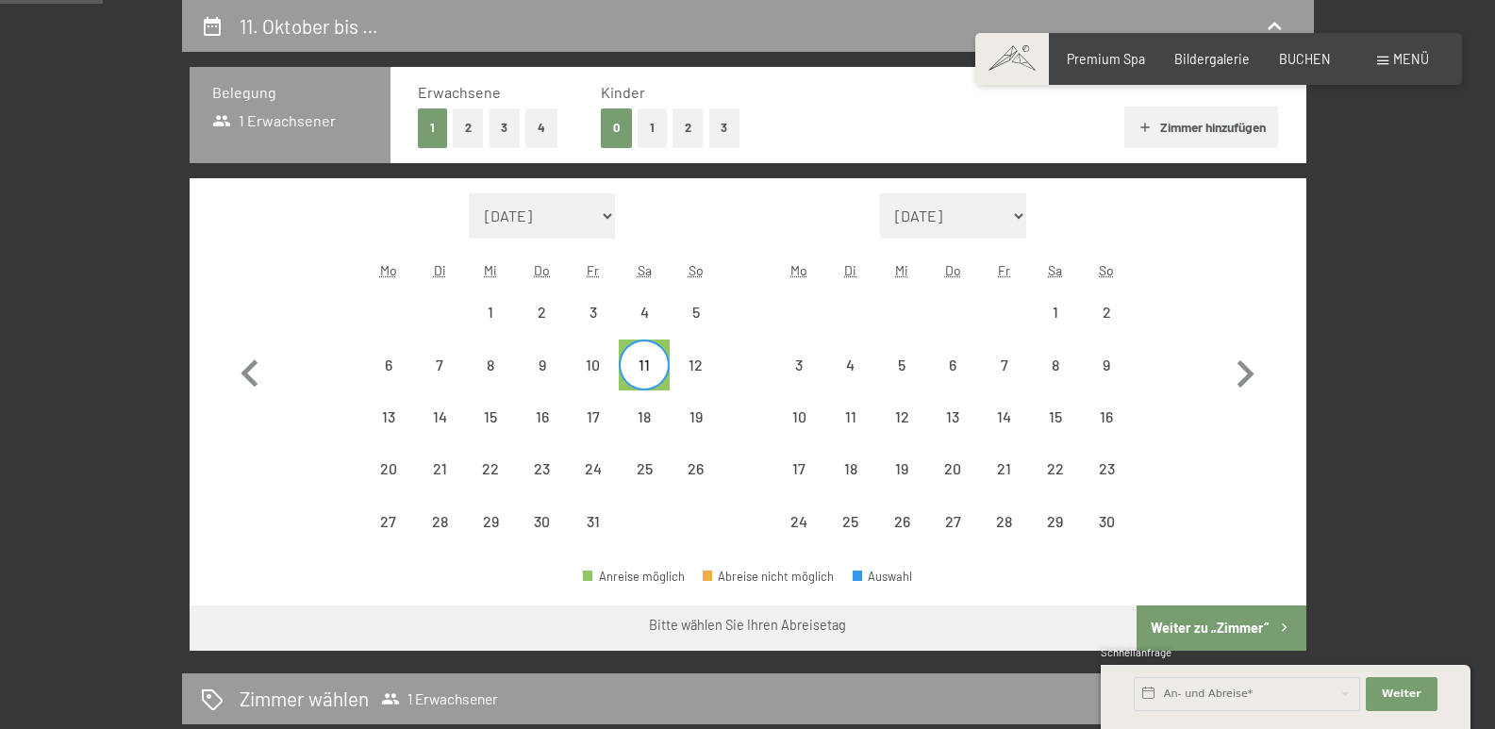
click at [645, 416] on span "Einwilligung Marketing*" at bounding box center [643, 418] width 156 height 19
click at [555, 416] on input "Einwilligung Marketing*" at bounding box center [546, 418] width 19 height 19
click at [645, 416] on span "Einwilligung Marketing*" at bounding box center [643, 418] width 156 height 19
click at [555, 416] on input "Einwilligung Marketing*" at bounding box center [546, 418] width 19 height 19
checkbox input "false"
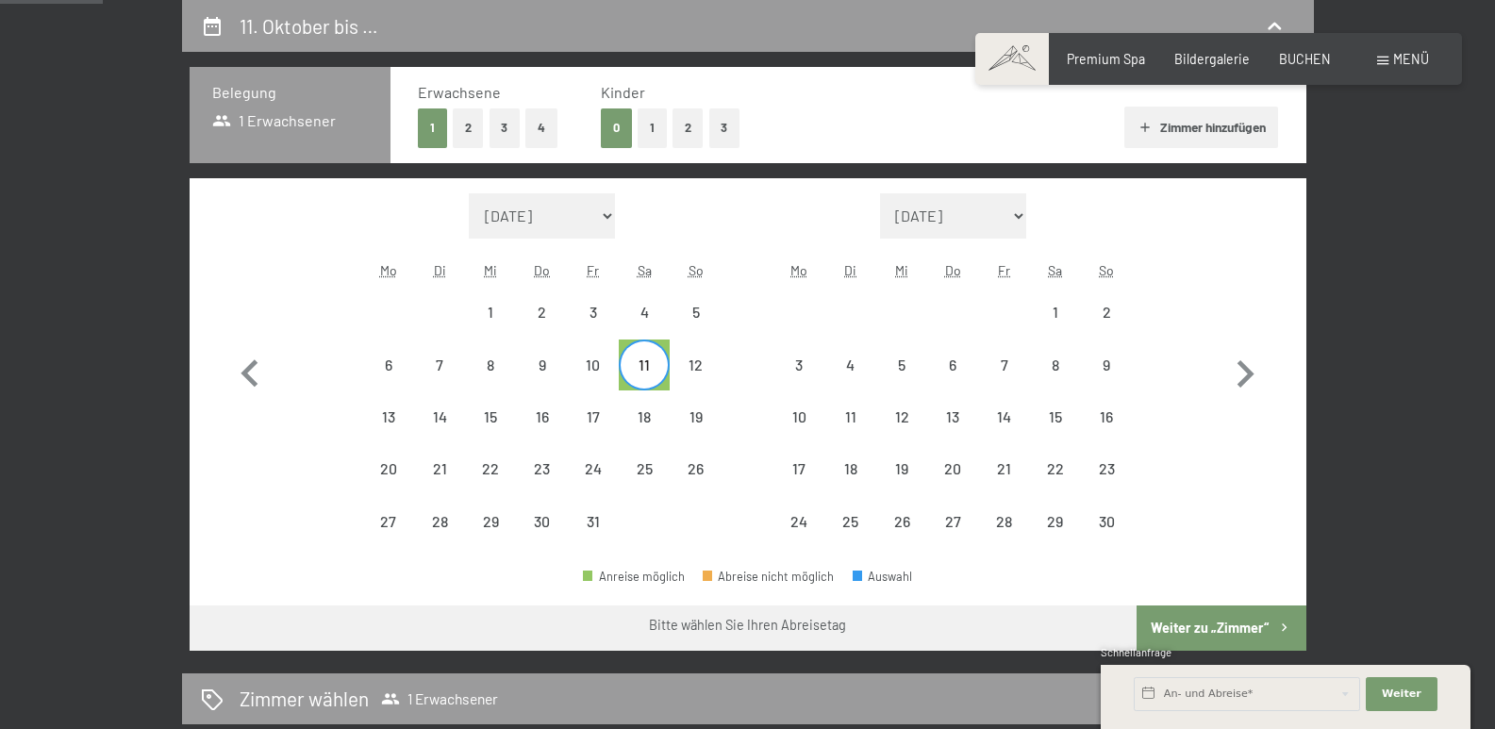
click at [645, 359] on div "11" at bounding box center [644, 380] width 47 height 47
select select "[DATE]"
select select "2025-11-01"
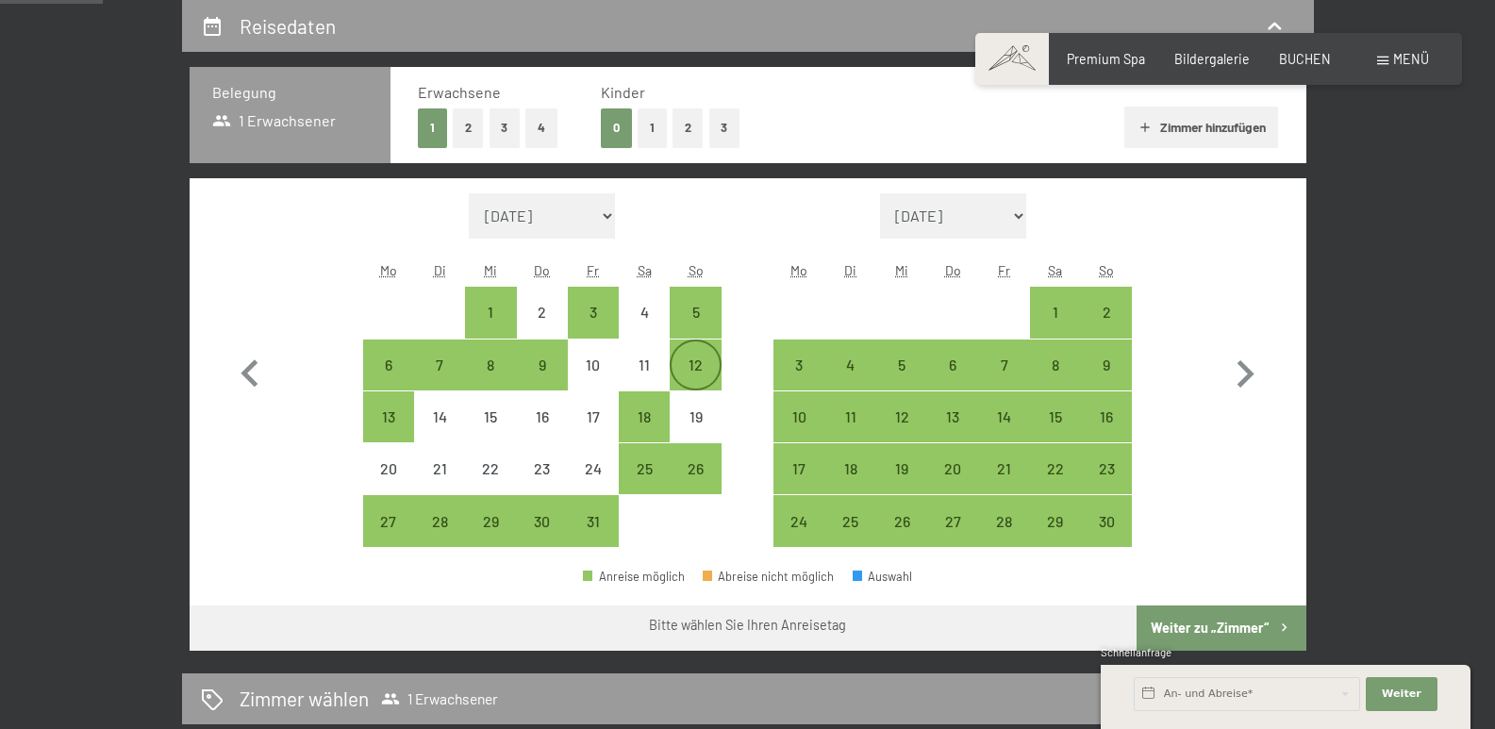
click at [688, 365] on div "12" at bounding box center [694, 380] width 47 height 47
select select "[DATE]"
select select "2025-11-01"
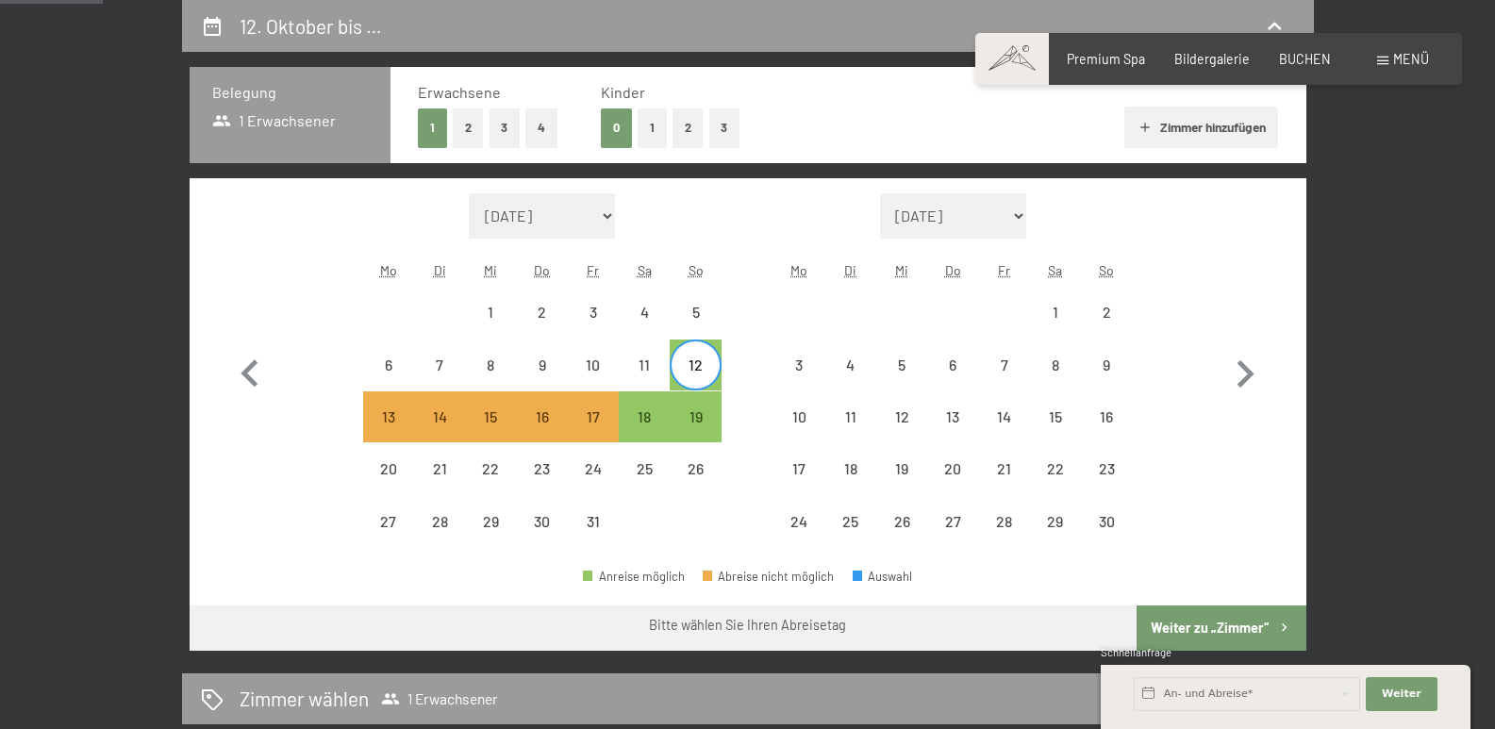
click at [697, 423] on span "Einwilligung Marketing*" at bounding box center [643, 418] width 156 height 19
click at [555, 423] on input "Einwilligung Marketing*" at bounding box center [546, 418] width 19 height 19
click at [697, 416] on span "Einwilligung Marketing*" at bounding box center [643, 418] width 156 height 19
click at [555, 416] on input "Einwilligung Marketing*" at bounding box center [546, 418] width 19 height 19
checkbox input "false"
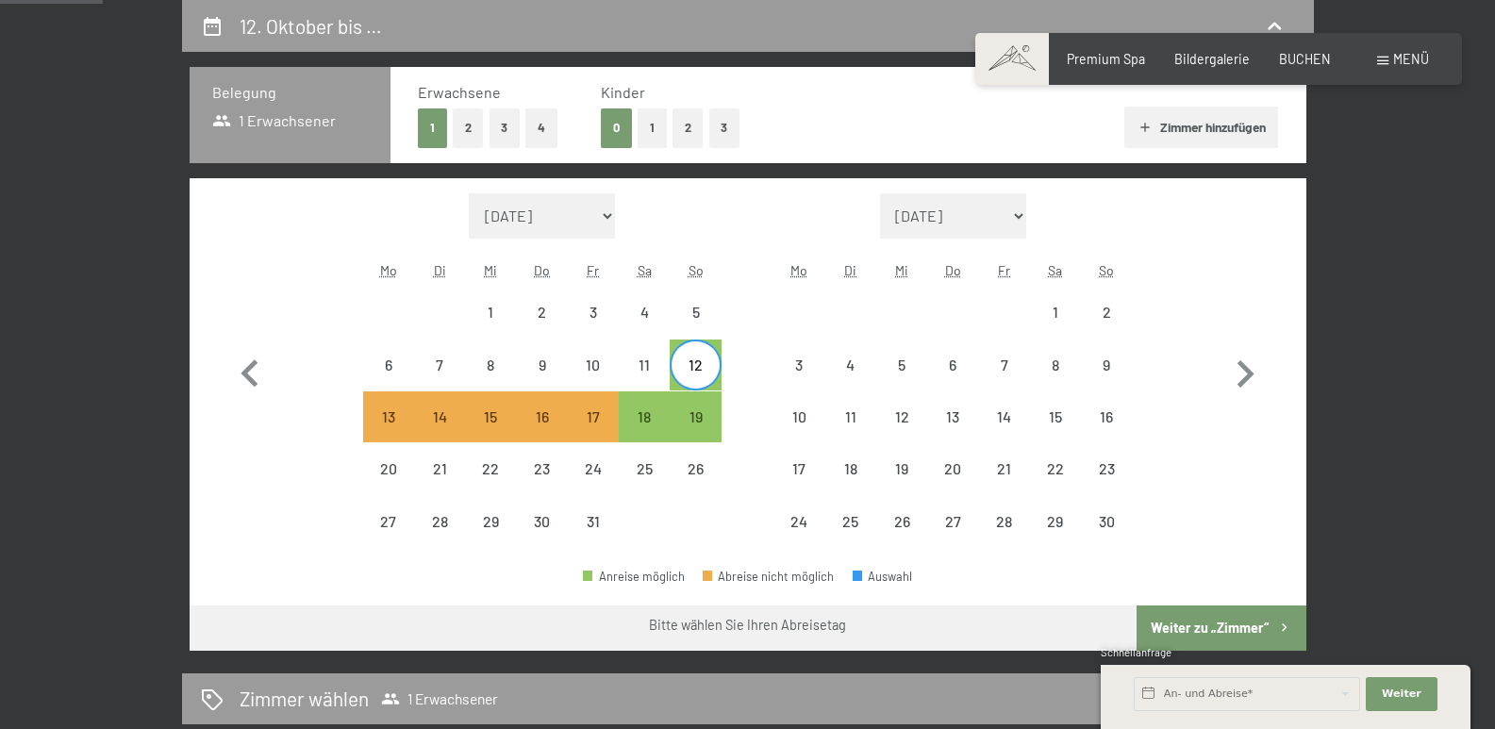
click at [472, 135] on button "2" at bounding box center [468, 127] width 31 height 39
select select "[DATE]"
select select "2025-11-01"
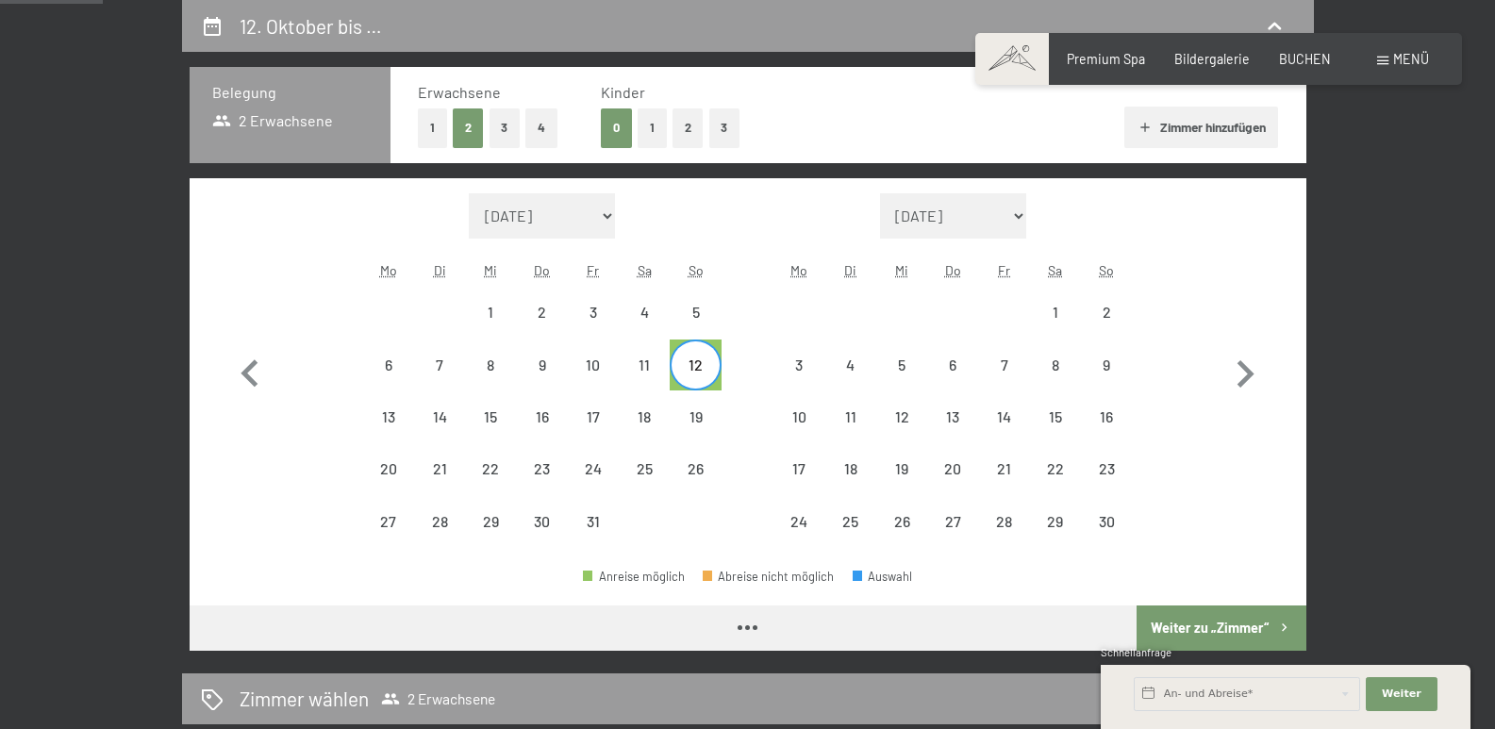
select select "[DATE]"
select select "2025-11-01"
click at [694, 413] on span "Einwilligung Marketing*" at bounding box center [643, 418] width 156 height 19
click at [555, 413] on input "Einwilligung Marketing*" at bounding box center [546, 418] width 19 height 19
click at [694, 413] on span "Einwilligung Marketing*" at bounding box center [643, 418] width 156 height 19
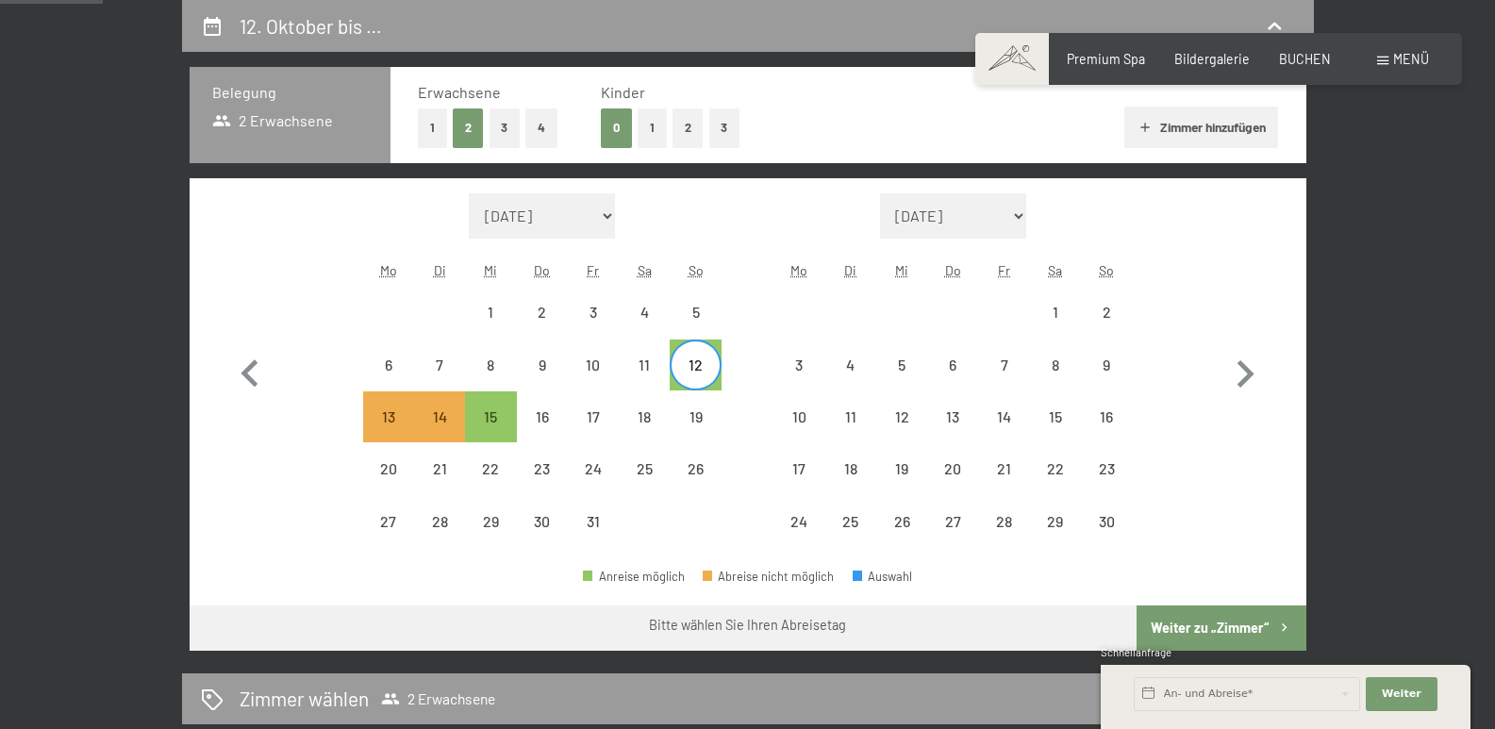
click at [555, 413] on input "Einwilligung Marketing*" at bounding box center [546, 418] width 19 height 19
click at [694, 413] on span "Einwilligung Marketing*" at bounding box center [643, 418] width 156 height 19
click at [555, 413] on input "Einwilligung Marketing*" at bounding box center [546, 418] width 19 height 19
click at [694, 413] on span "Einwilligung Marketing*" at bounding box center [643, 418] width 156 height 19
click at [555, 413] on input "Einwilligung Marketing*" at bounding box center [546, 418] width 19 height 19
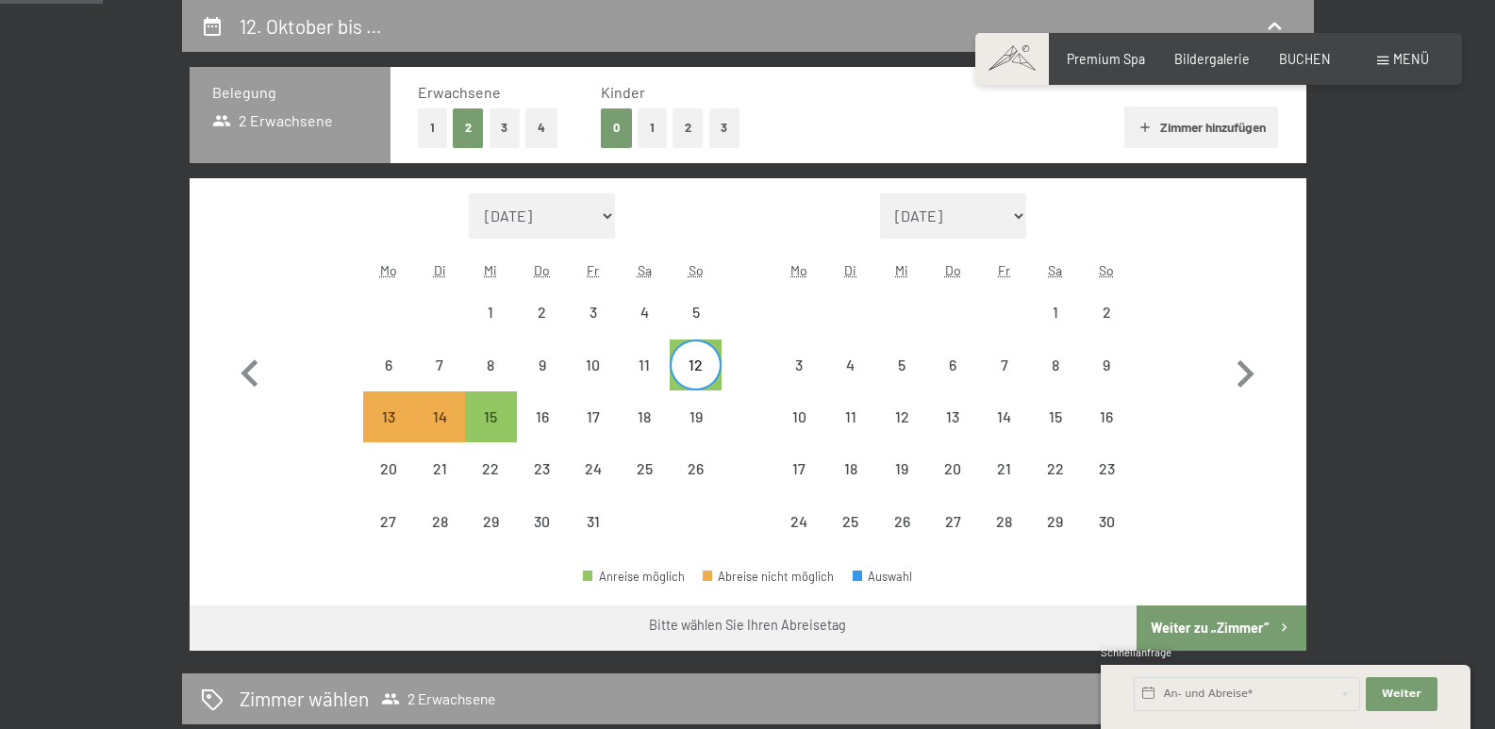
checkbox input "false"
click at [703, 355] on div "12" at bounding box center [694, 364] width 47 height 47
select select "[DATE]"
select select "2025-11-01"
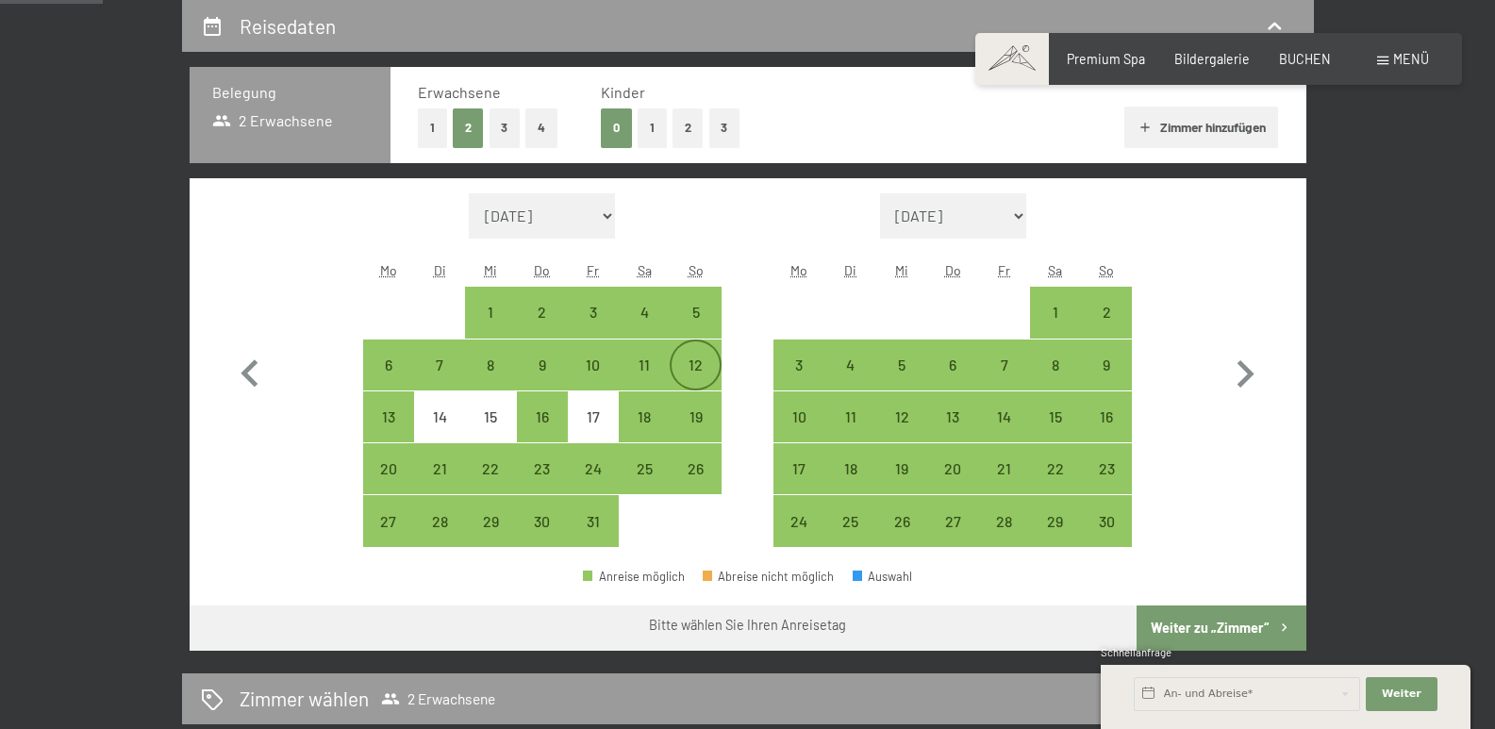
click at [688, 370] on div "12" at bounding box center [694, 380] width 47 height 47
select select "[DATE]"
select select "2025-11-01"
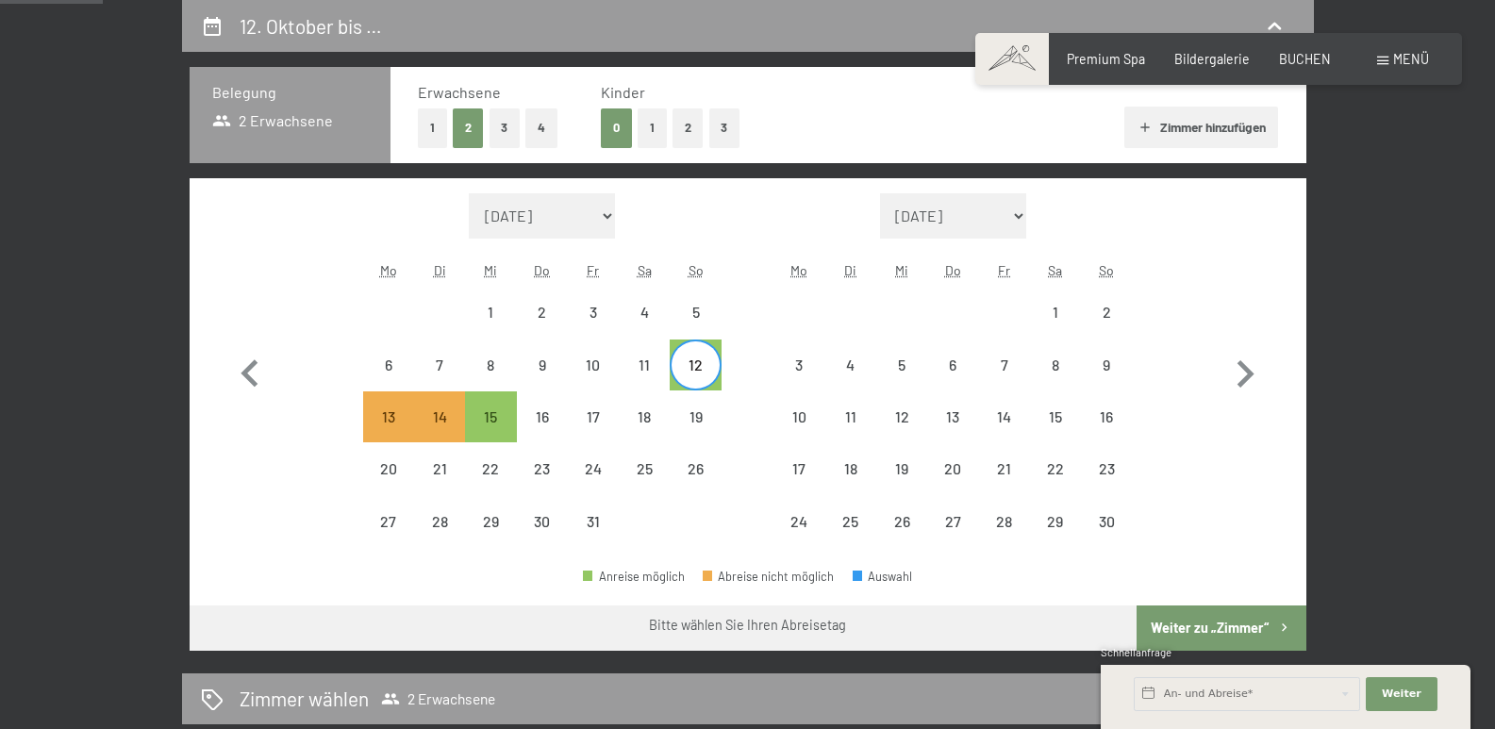
click at [688, 413] on span "Einwilligung Marketing*" at bounding box center [643, 418] width 156 height 19
click at [555, 413] on input "Einwilligung Marketing*" at bounding box center [546, 418] width 19 height 19
checkbox input "false"
click at [503, 411] on div "15" at bounding box center [490, 432] width 47 height 47
select select "[DATE]"
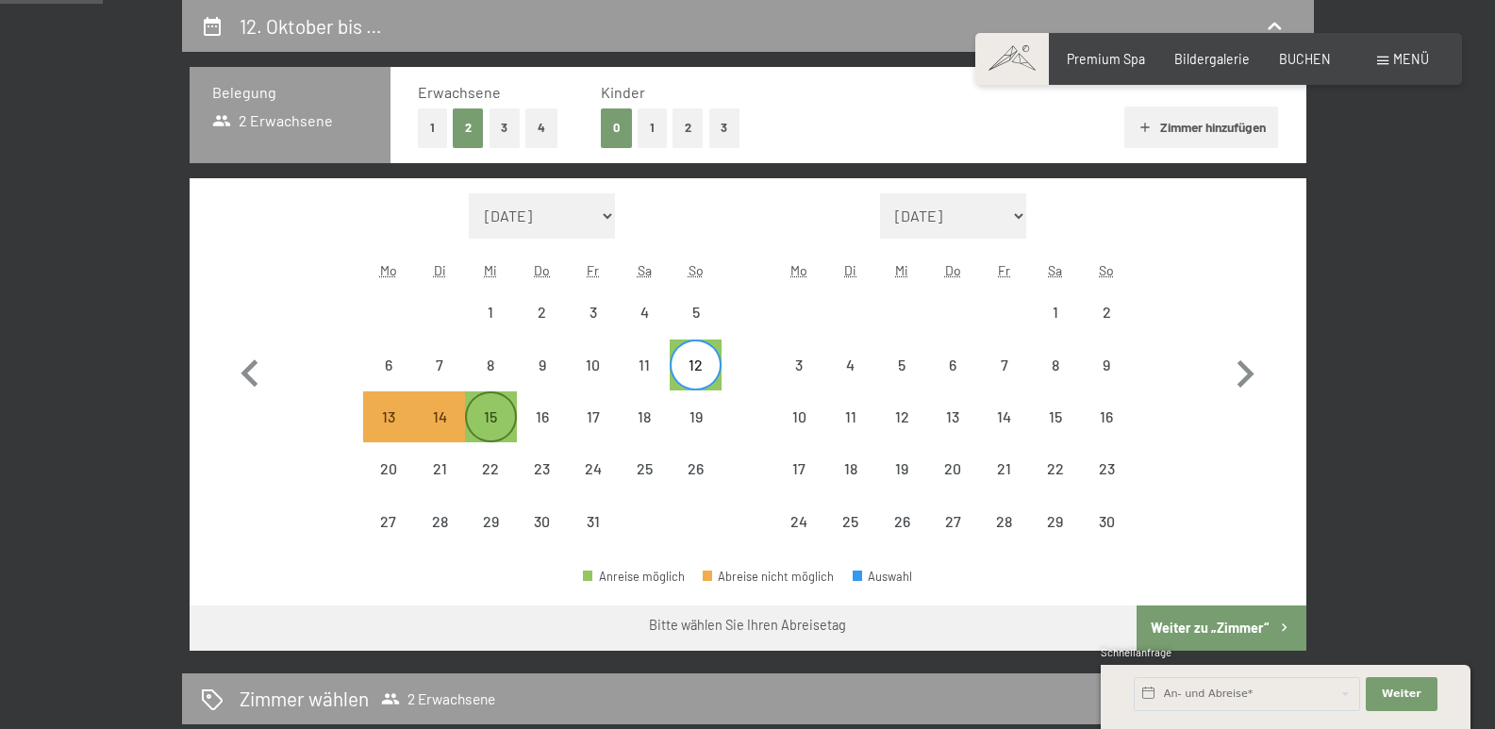
select select "2025-11-01"
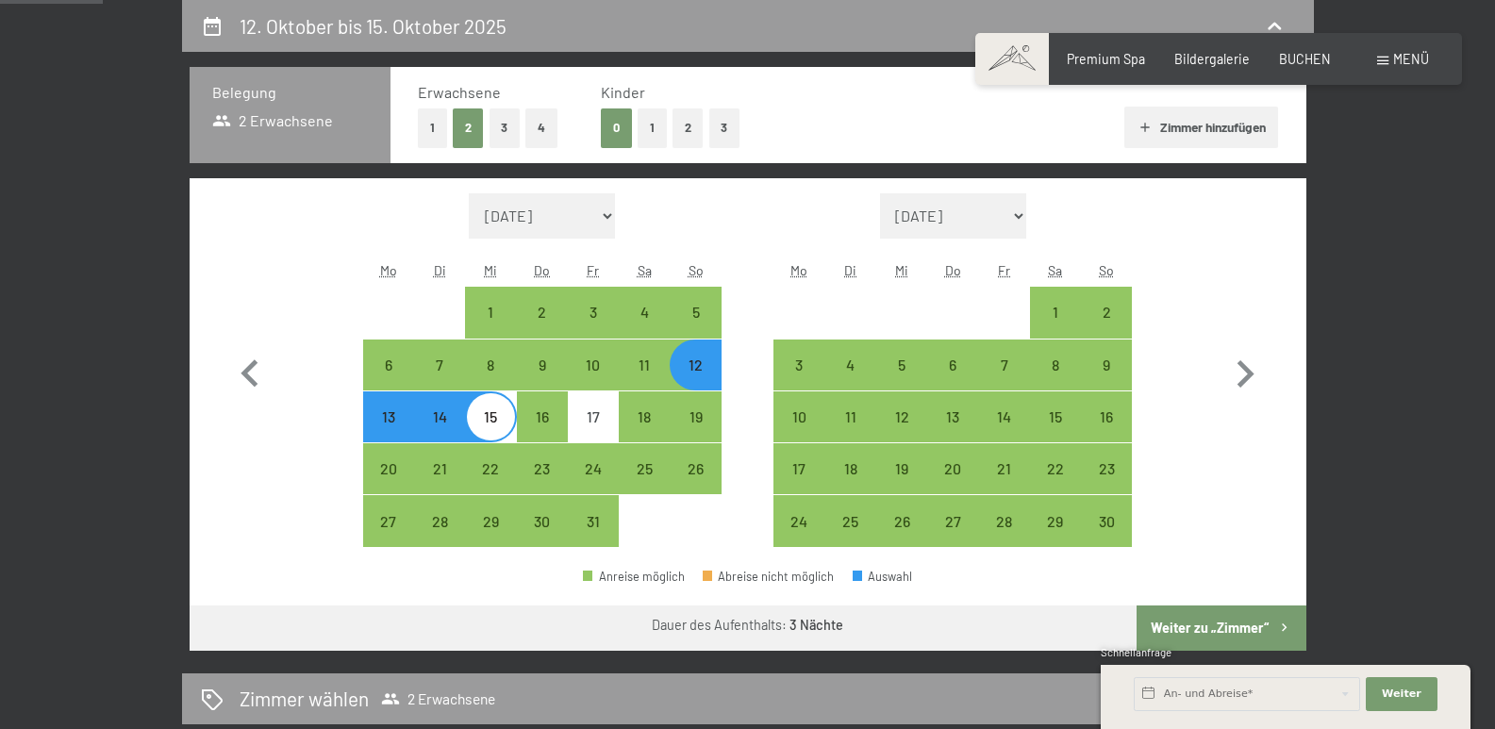
click at [1227, 623] on button "Weiter zu „Zimmer“" at bounding box center [1220, 627] width 169 height 45
select select "[DATE]"
select select "2025-11-01"
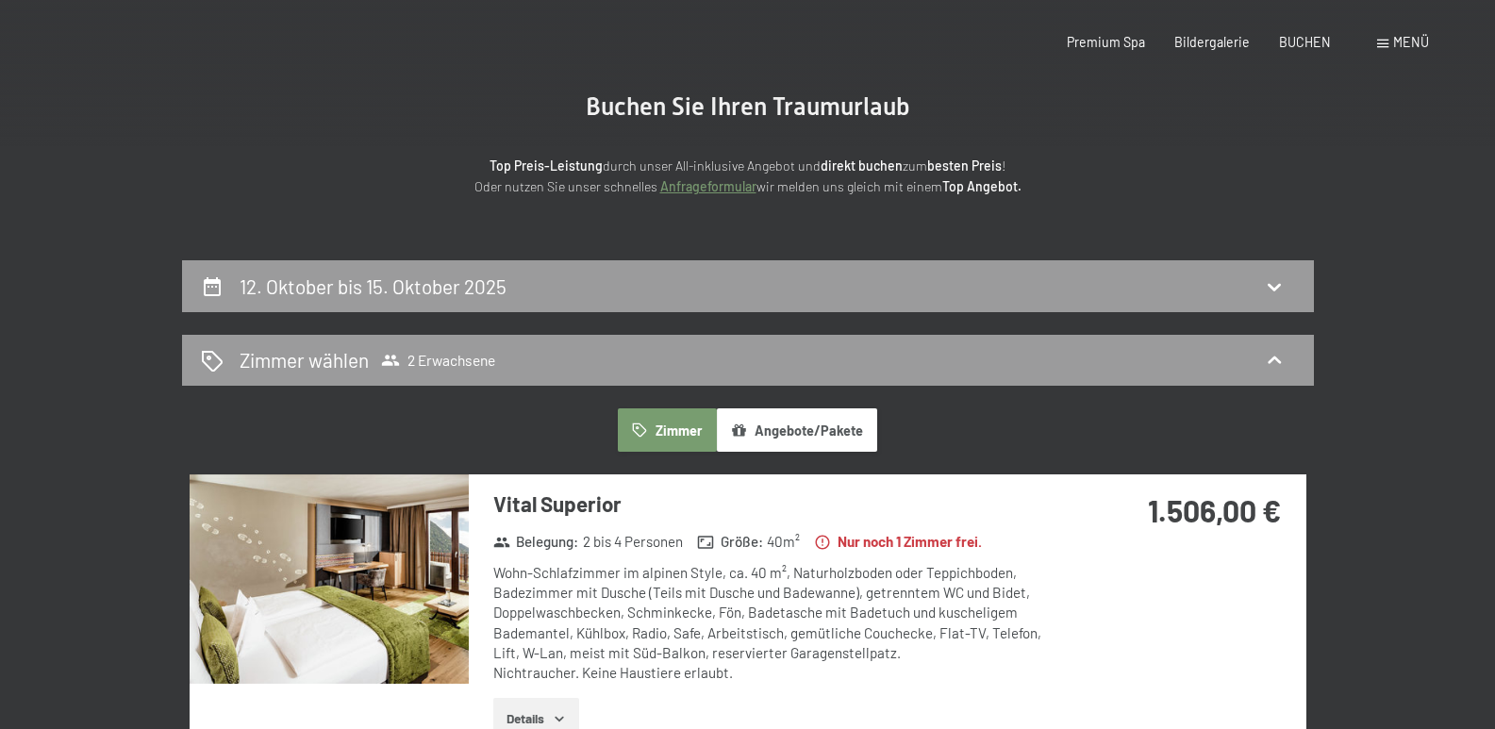
scroll to position [0, 0]
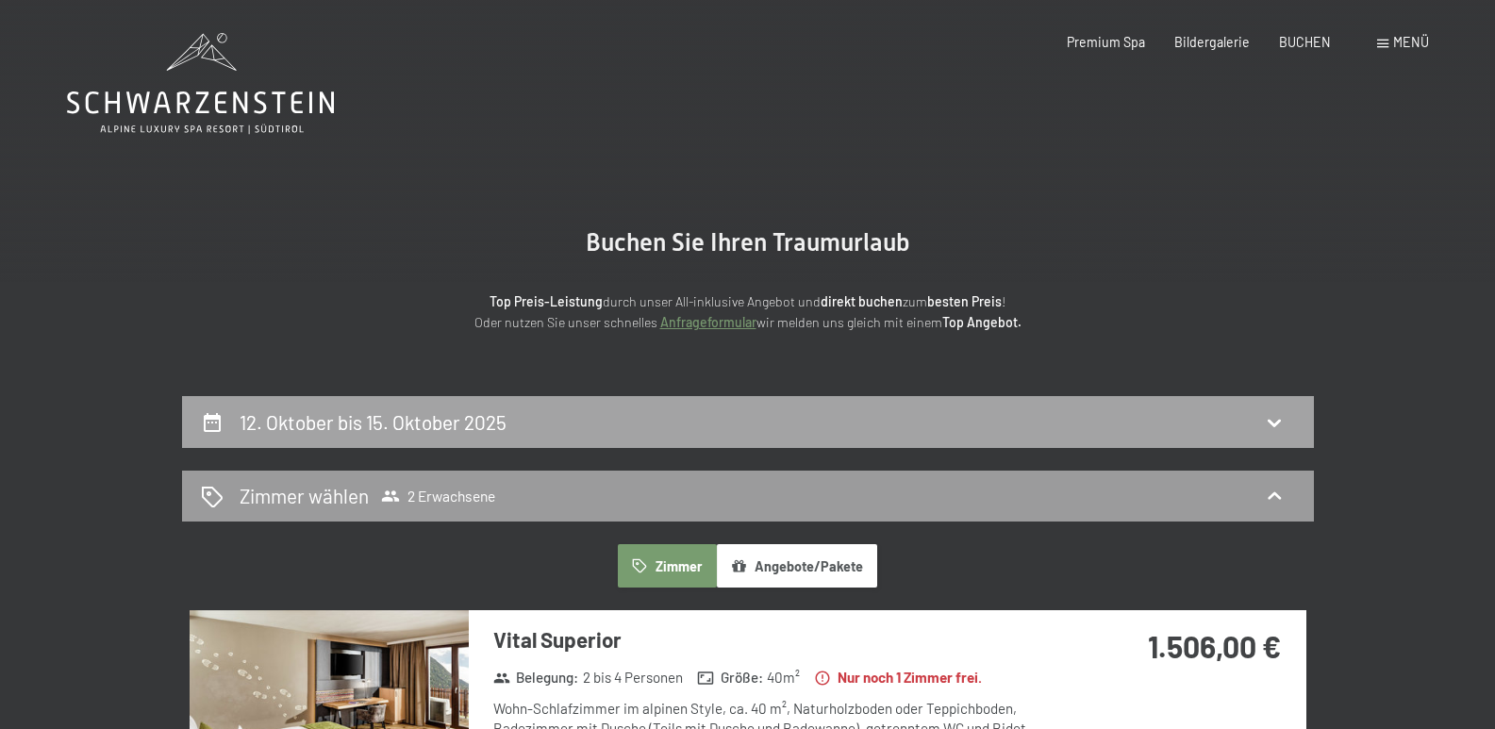
click at [389, 420] on h2 "12. Oktober bis 15. Oktober 2025" at bounding box center [373, 422] width 267 height 24
select select "[DATE]"
select select "2025-11-01"
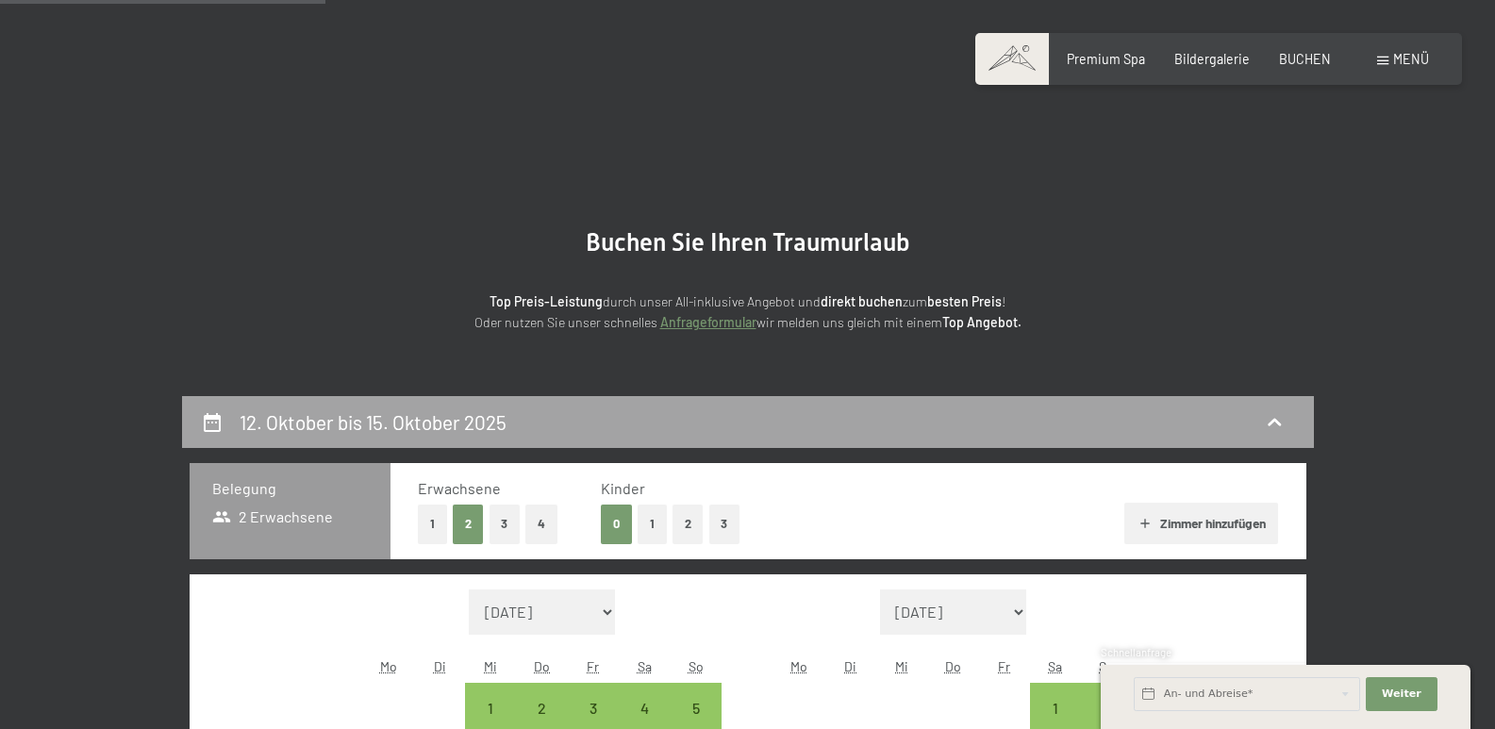
scroll to position [396, 0]
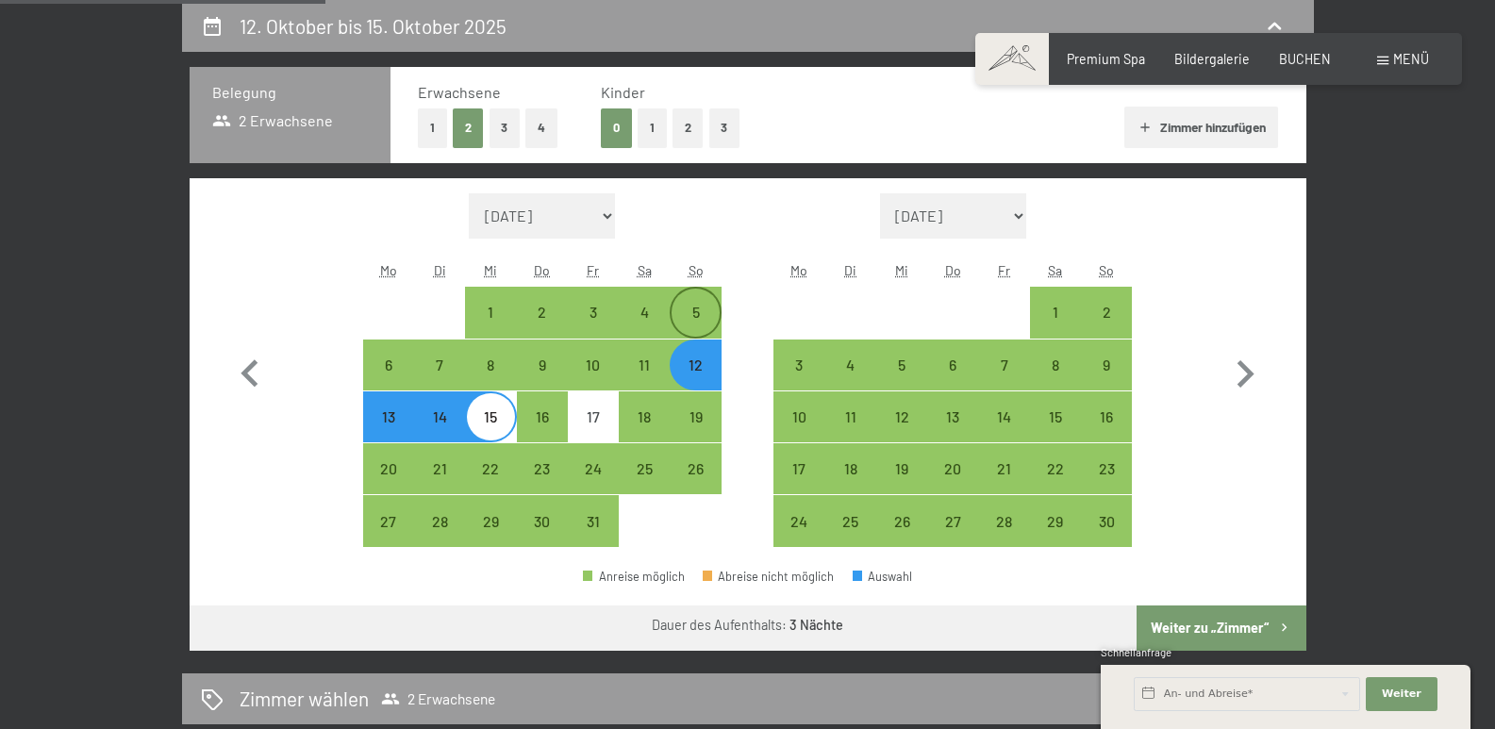
click at [700, 308] on div "5" at bounding box center [694, 328] width 47 height 47
select select "[DATE]"
select select "2025-11-01"
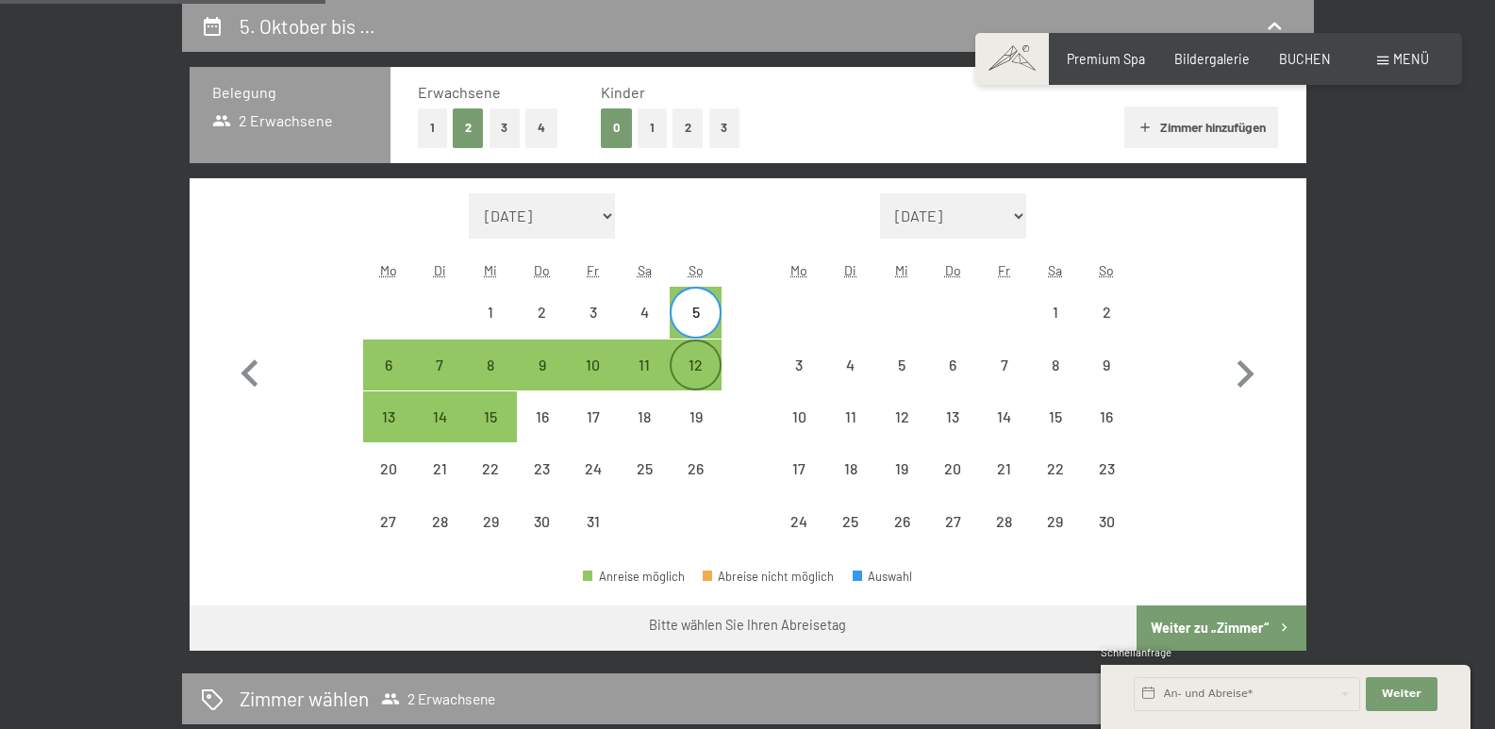
click at [705, 365] on div "12" at bounding box center [694, 380] width 47 height 47
select select "[DATE]"
select select "2025-11-01"
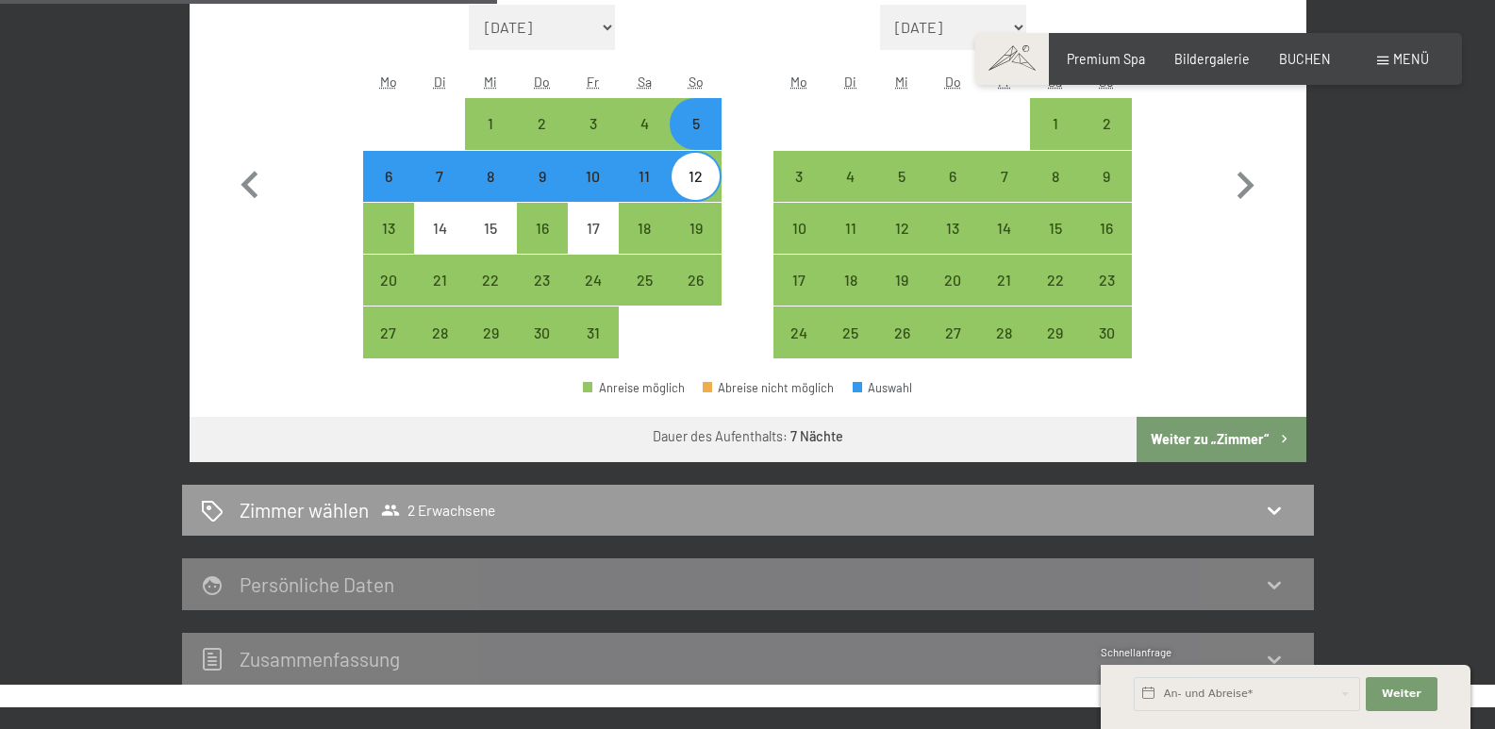
click at [1194, 433] on button "Weiter zu „Zimmer“" at bounding box center [1220, 439] width 169 height 45
select select "[DATE]"
select select "2025-11-01"
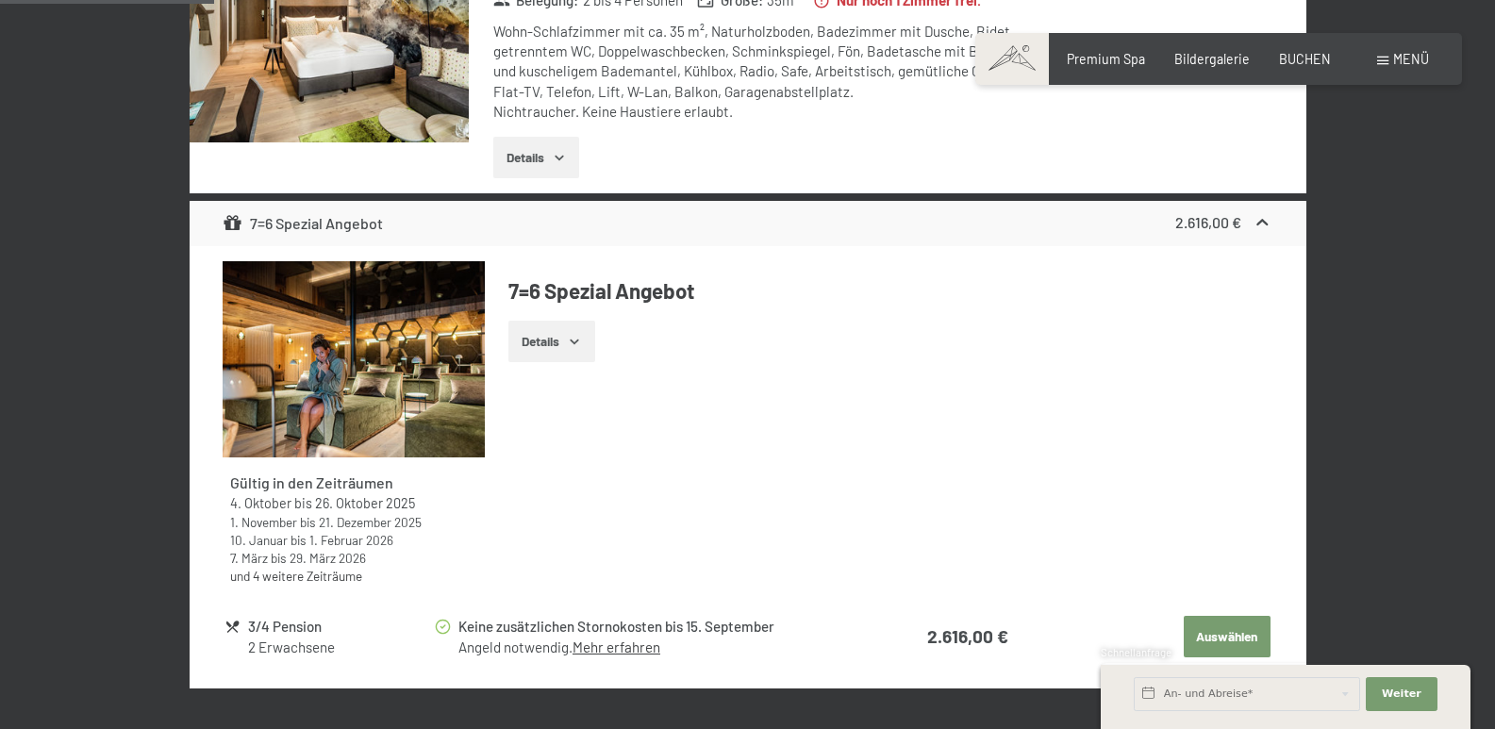
scroll to position [679, 0]
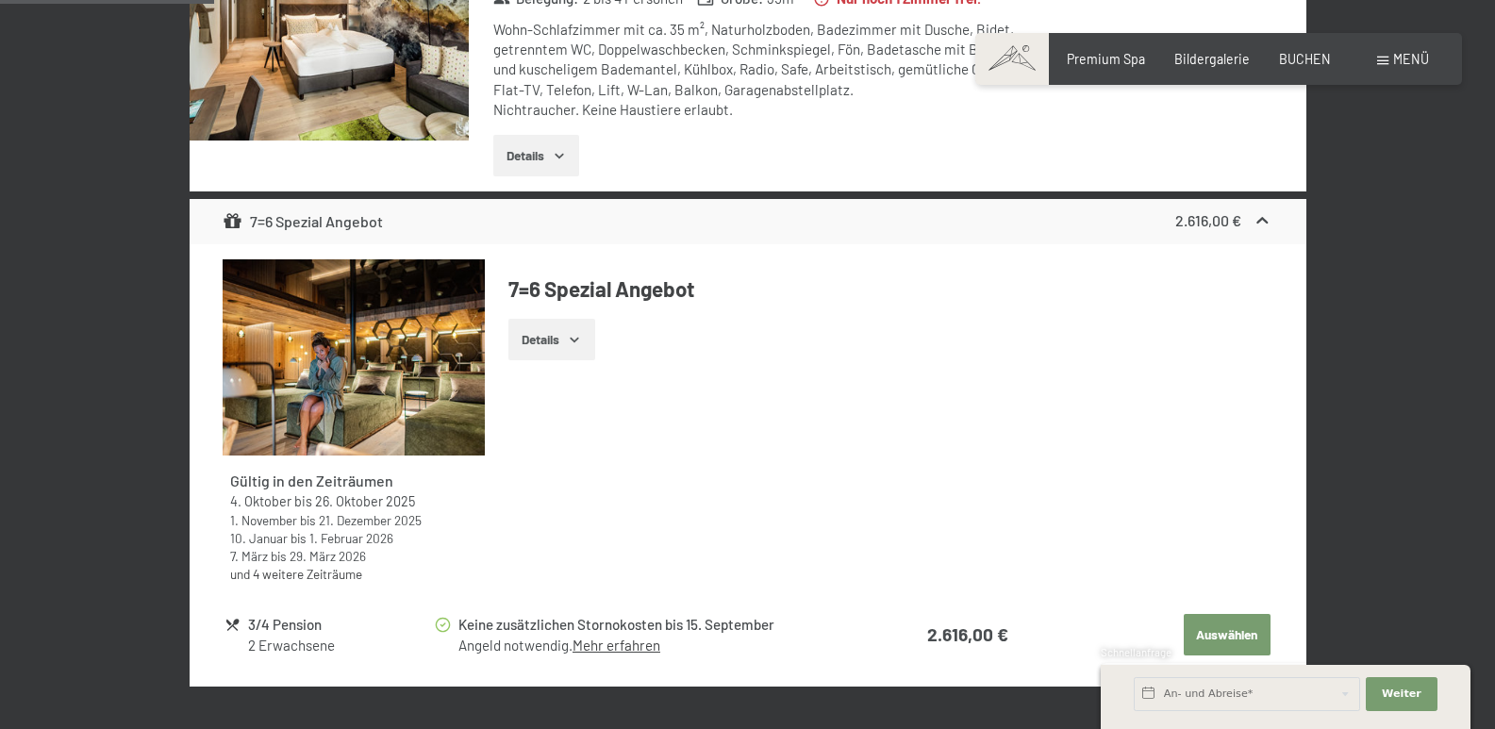
click at [330, 577] on link "und 4 weitere Zeiträume" at bounding box center [296, 574] width 132 height 16
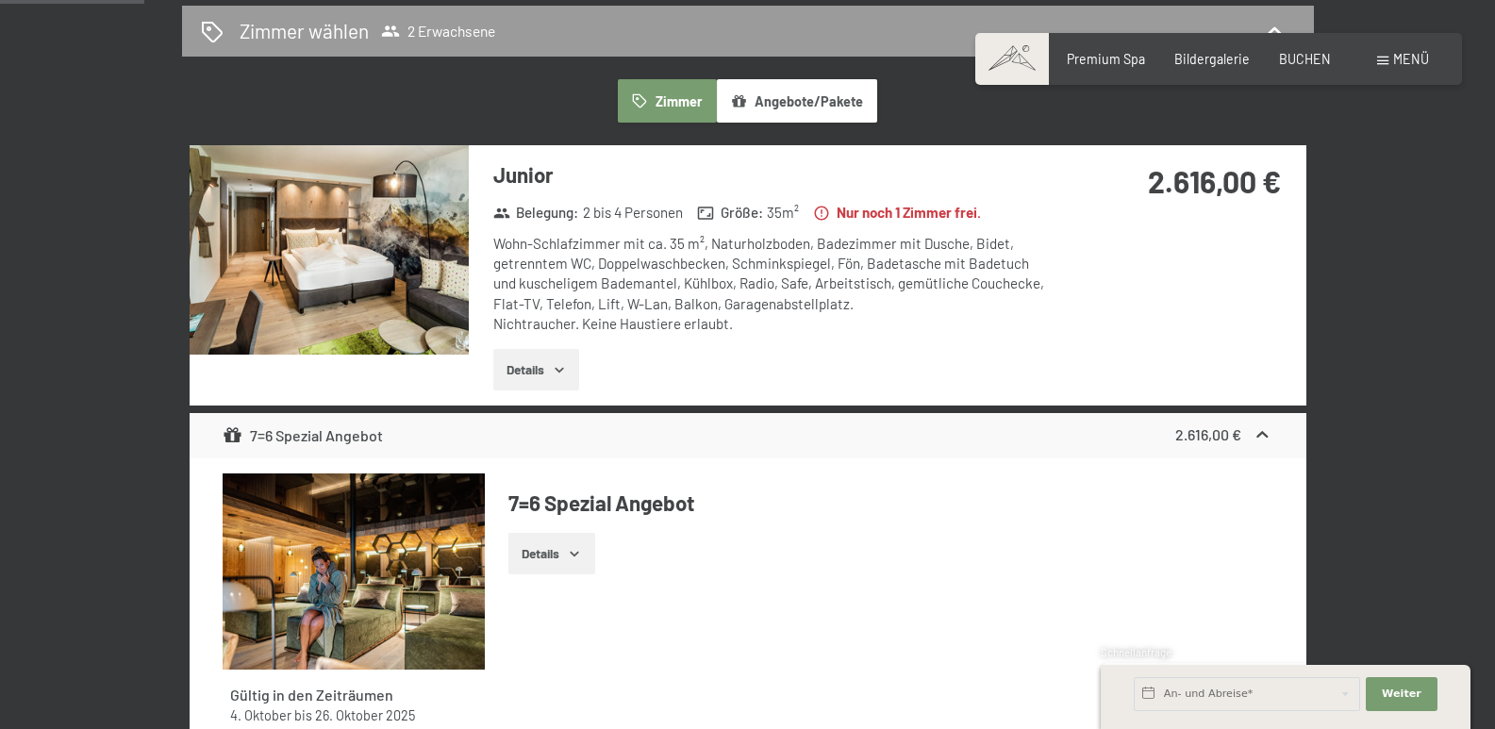
scroll to position [207, 0]
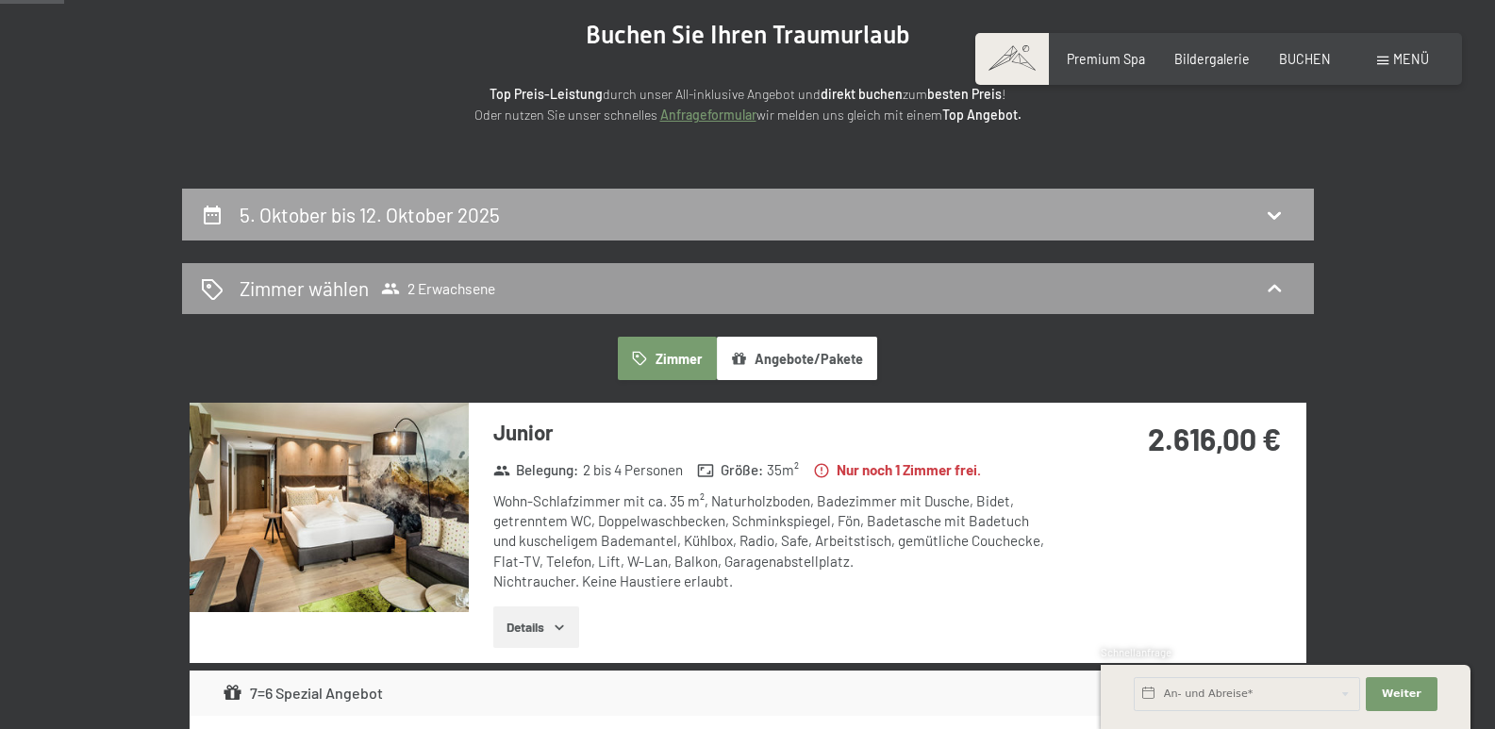
click at [368, 223] on h2 "5. Oktober bis 12. Oktober 2025" at bounding box center [370, 215] width 260 height 24
select select "[DATE]"
select select "2025-11-01"
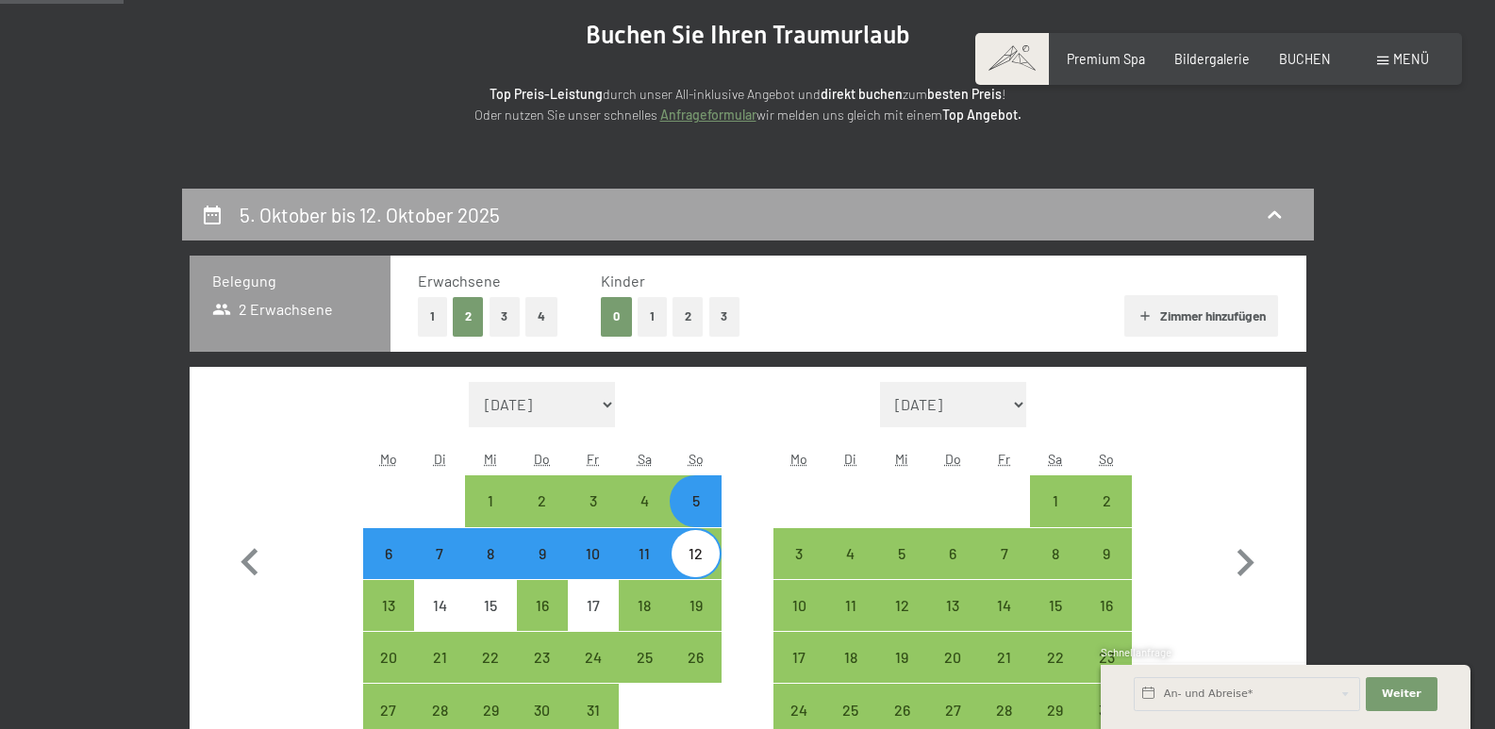
scroll to position [396, 0]
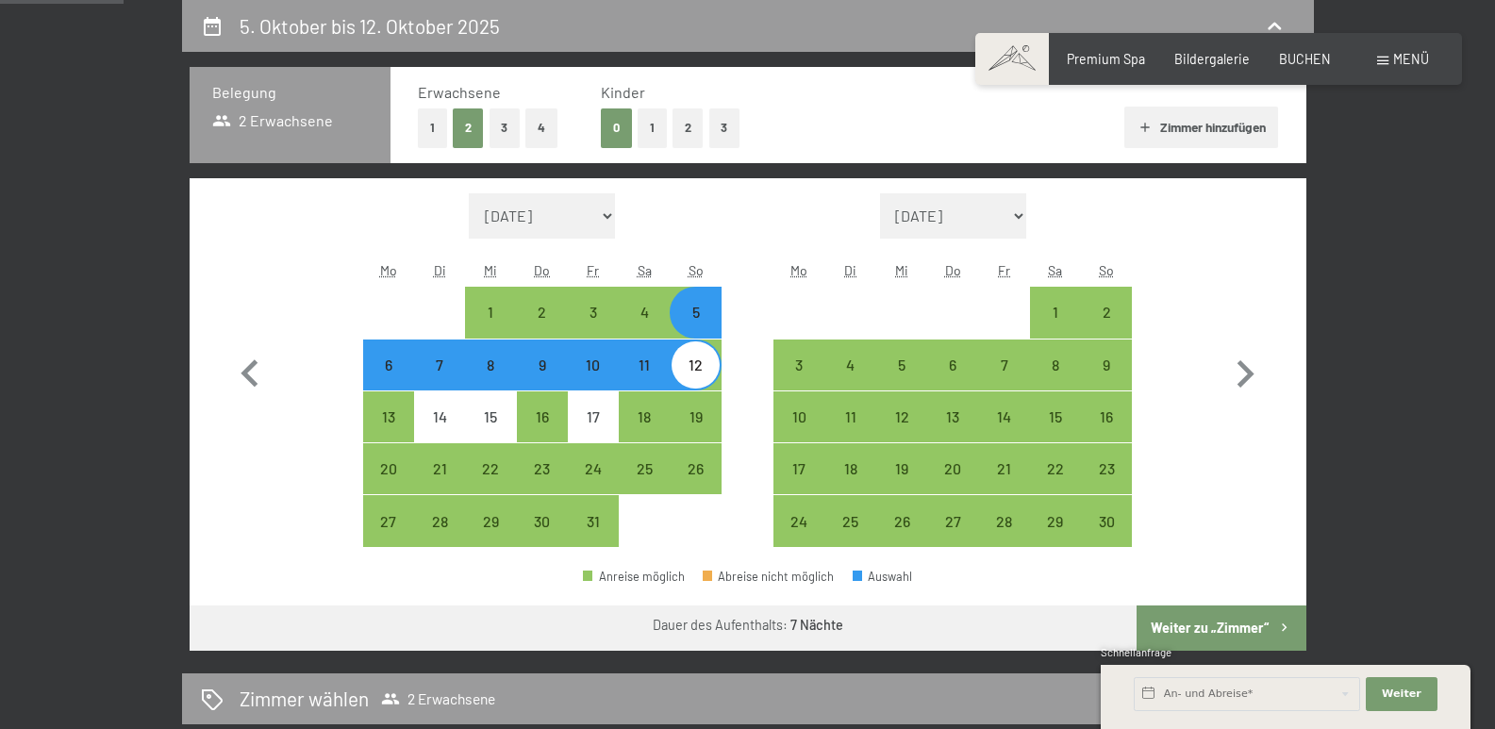
click at [437, 133] on button "1" at bounding box center [432, 127] width 29 height 39
select select "[DATE]"
select select "2025-11-01"
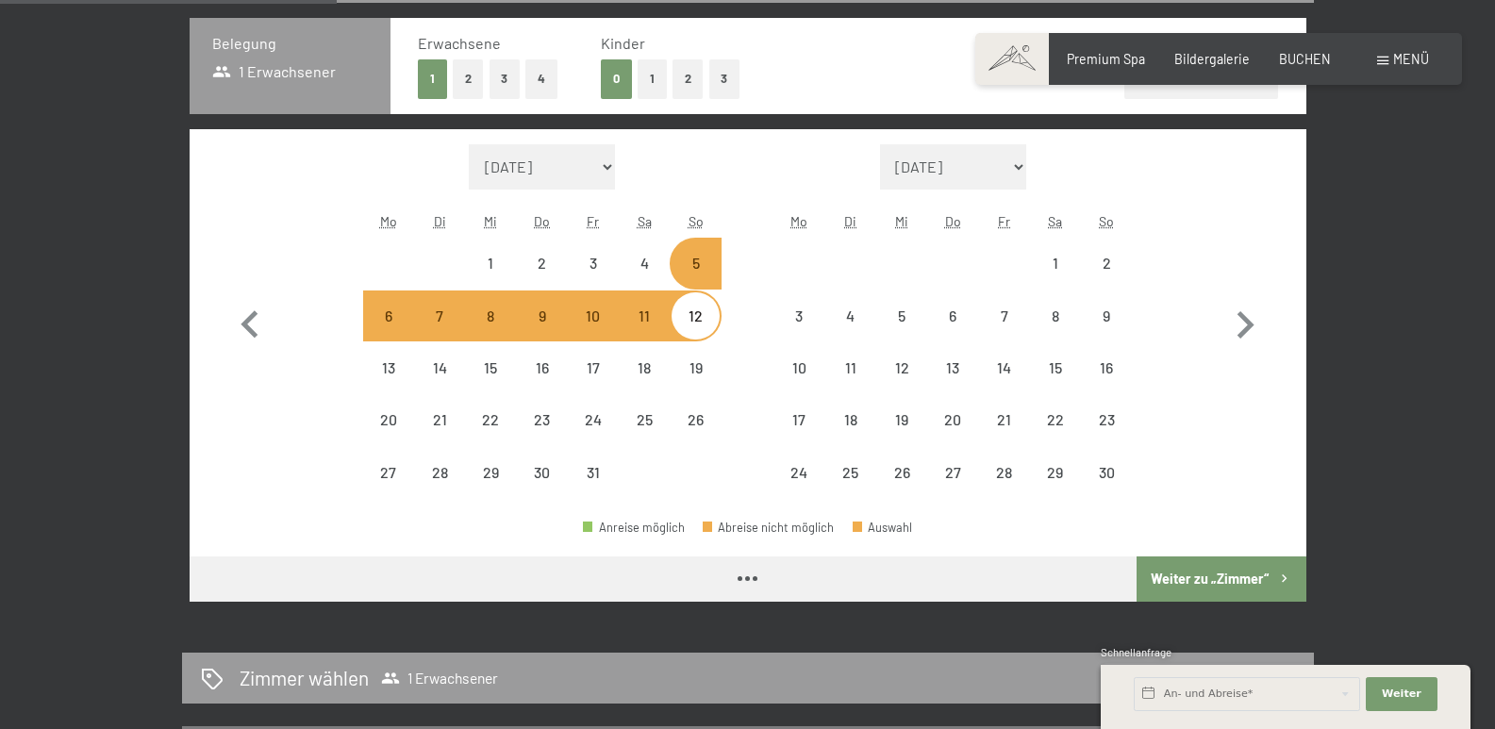
scroll to position [585, 0]
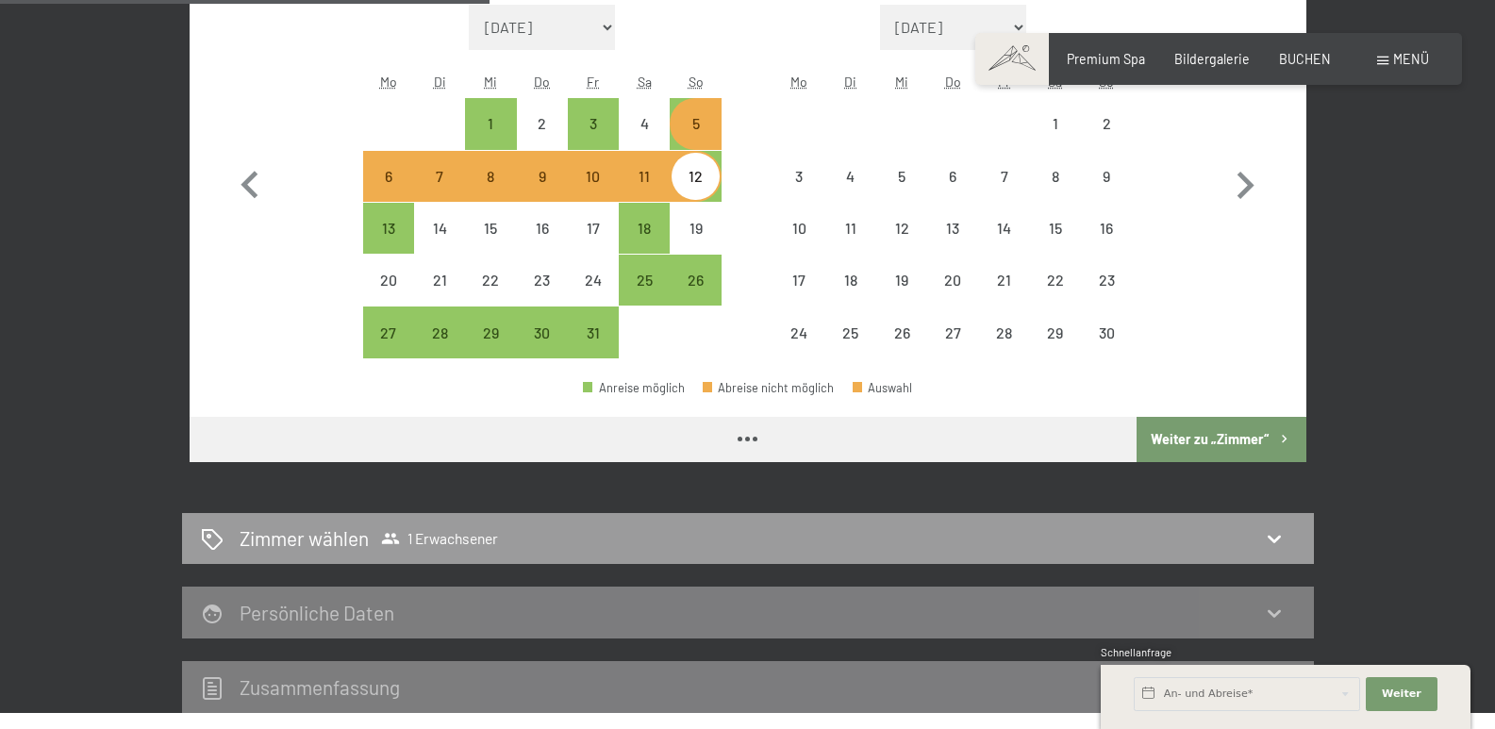
select select "[DATE]"
select select "2025-11-01"
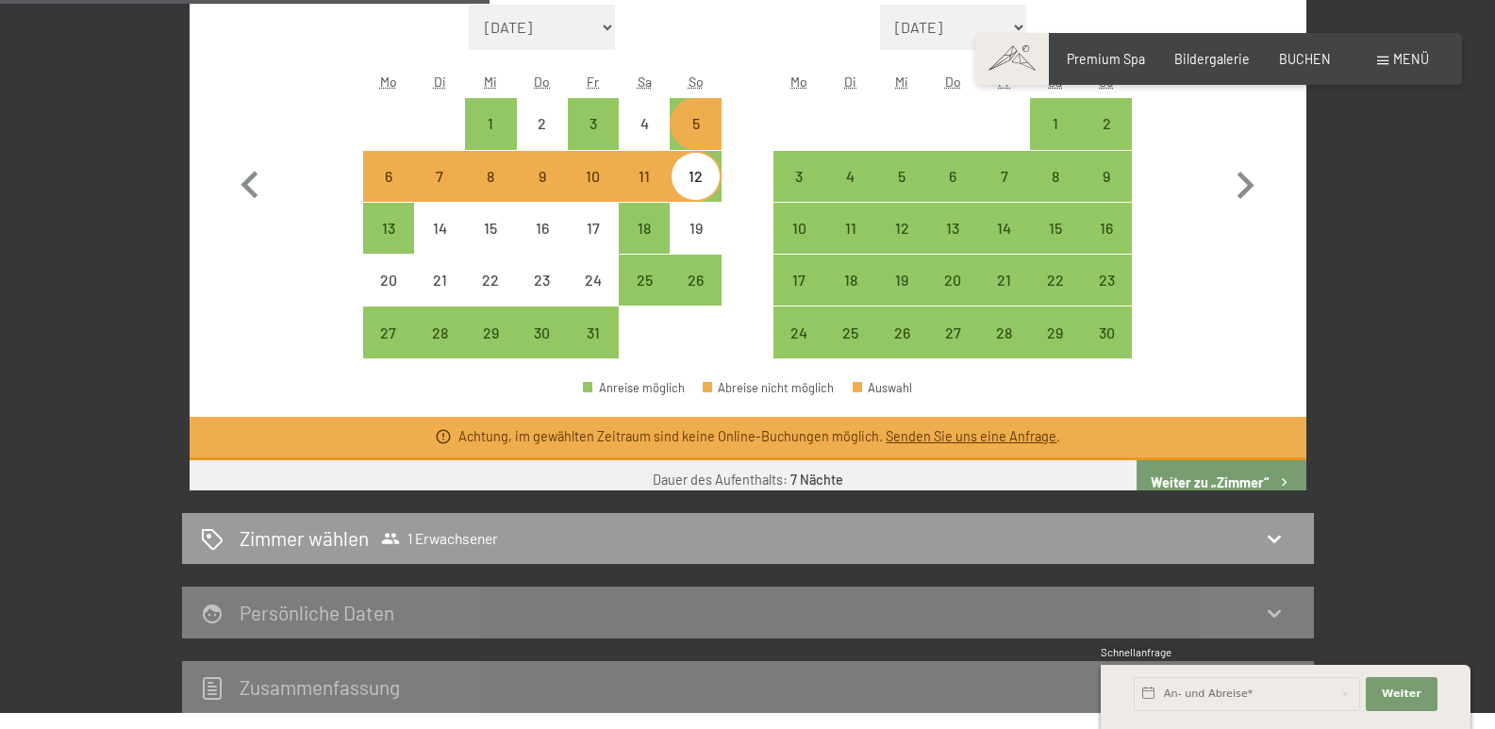
click at [1193, 479] on button "Weiter zu „Zimmer“" at bounding box center [1220, 482] width 169 height 45
select select "[DATE]"
select select "2025-11-01"
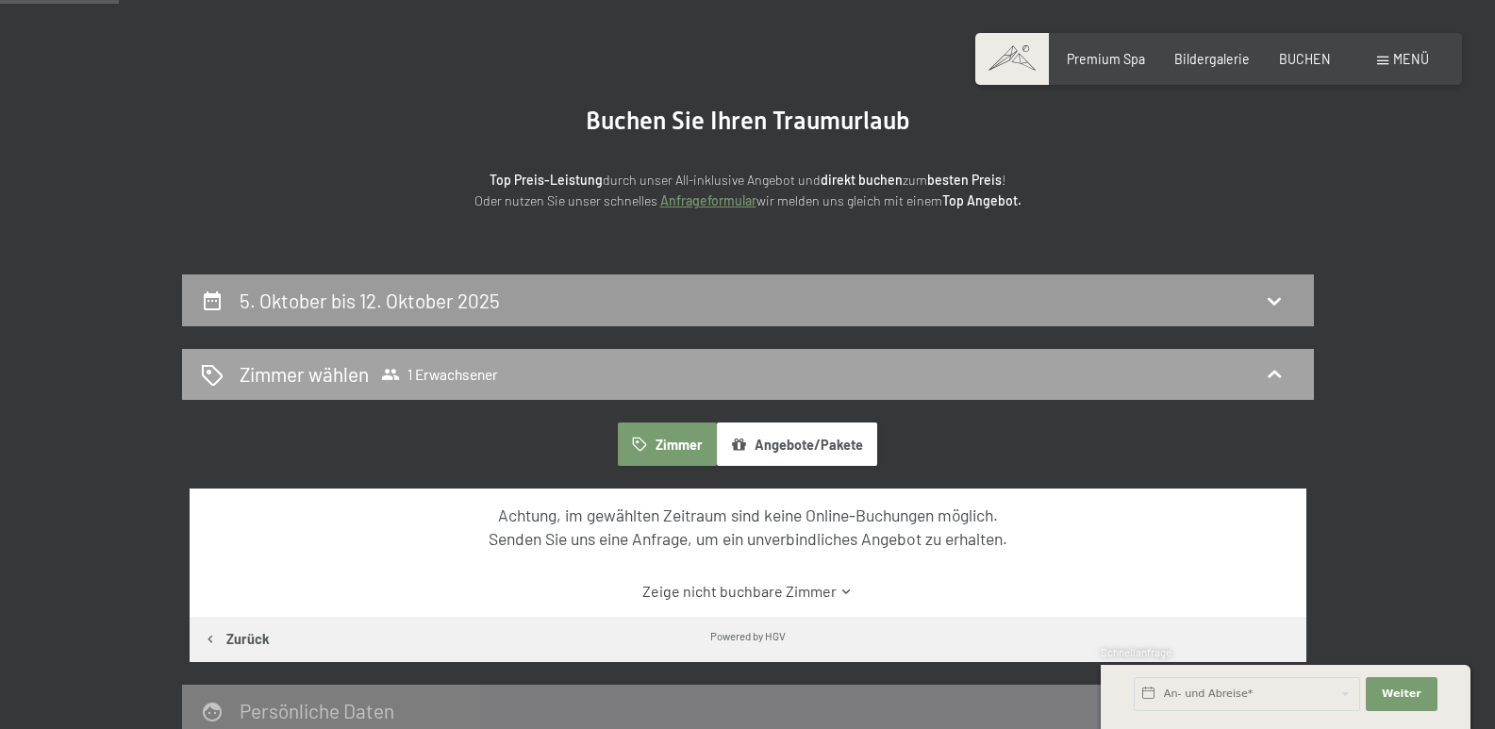
scroll to position [113, 0]
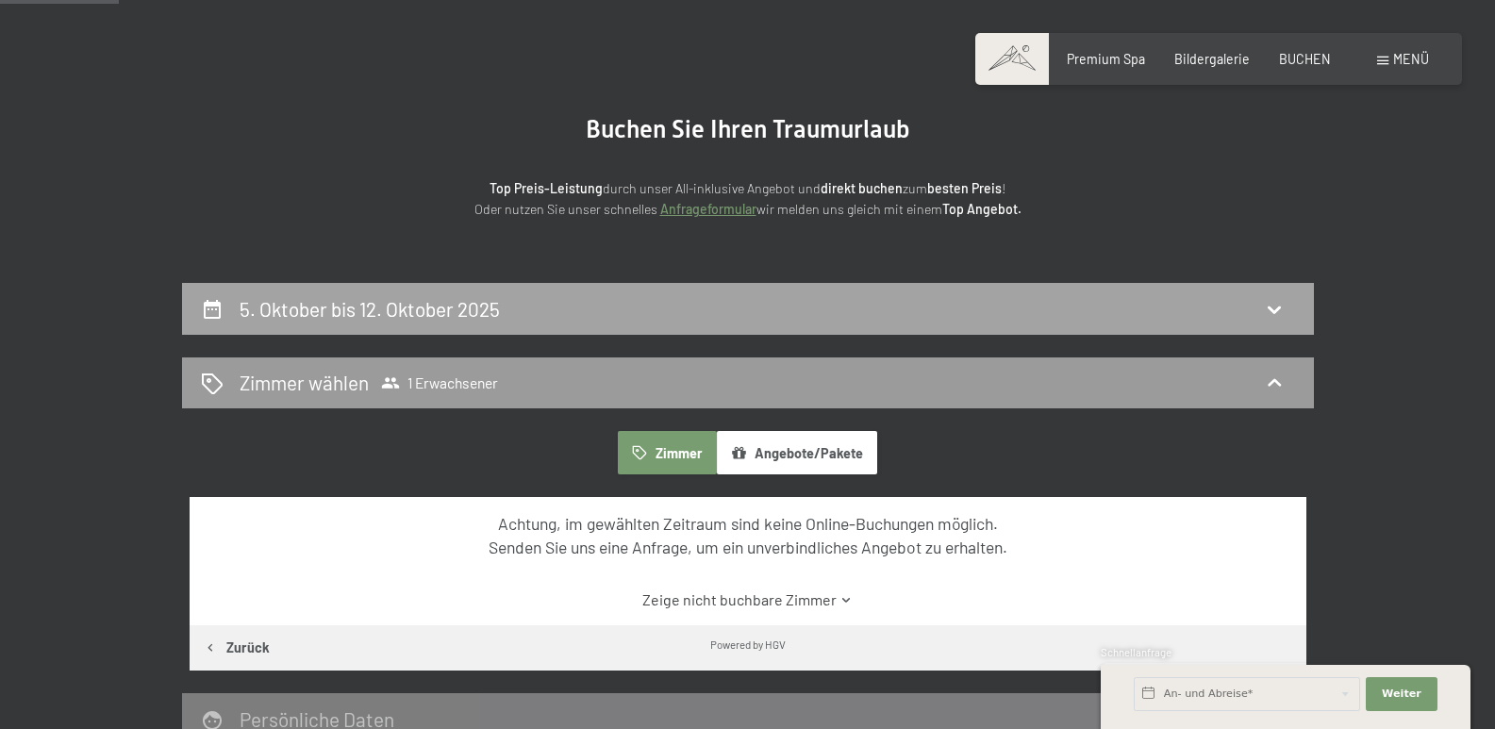
click at [408, 305] on h2 "5. Oktober bis 12. Oktober 2025" at bounding box center [370, 309] width 260 height 24
select select "[DATE]"
select select "2025-11-01"
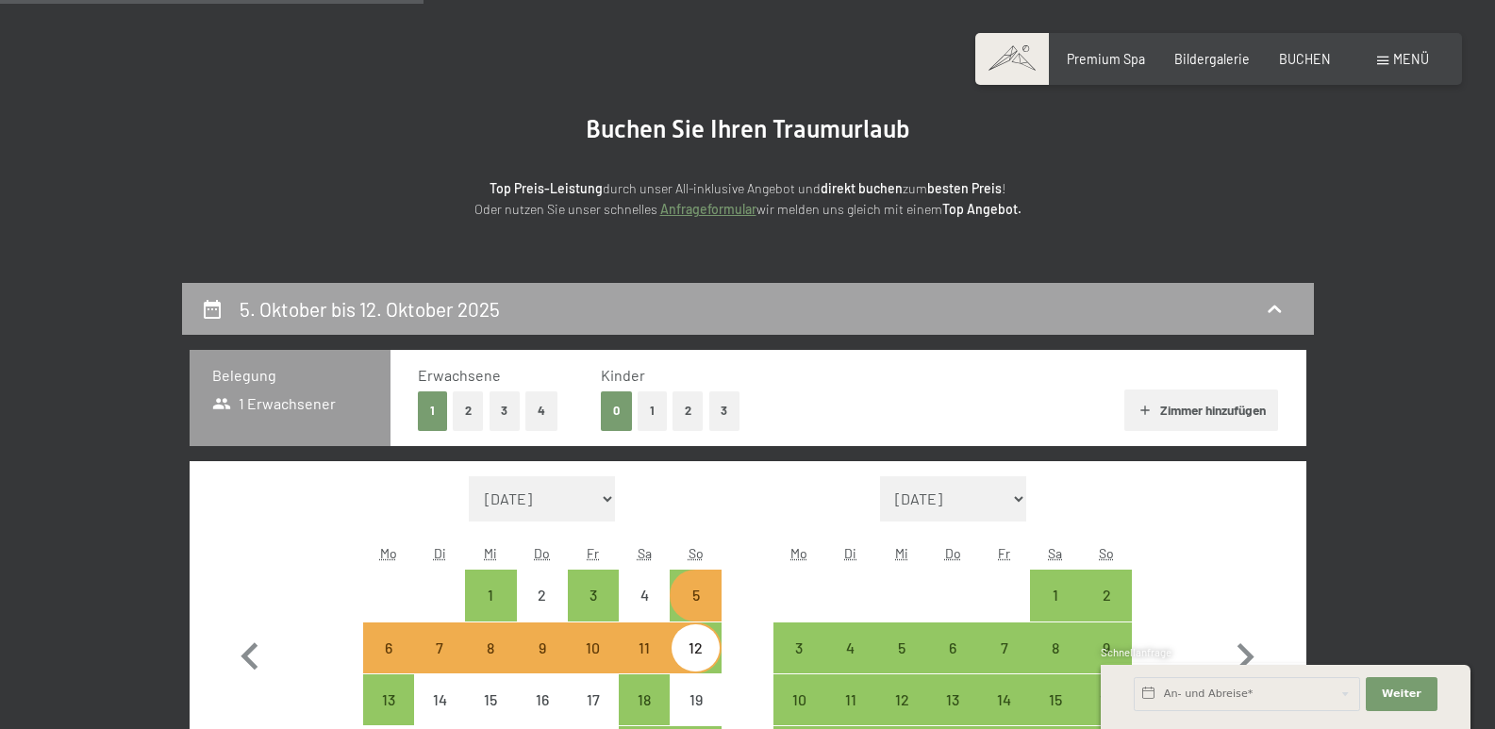
scroll to position [396, 0]
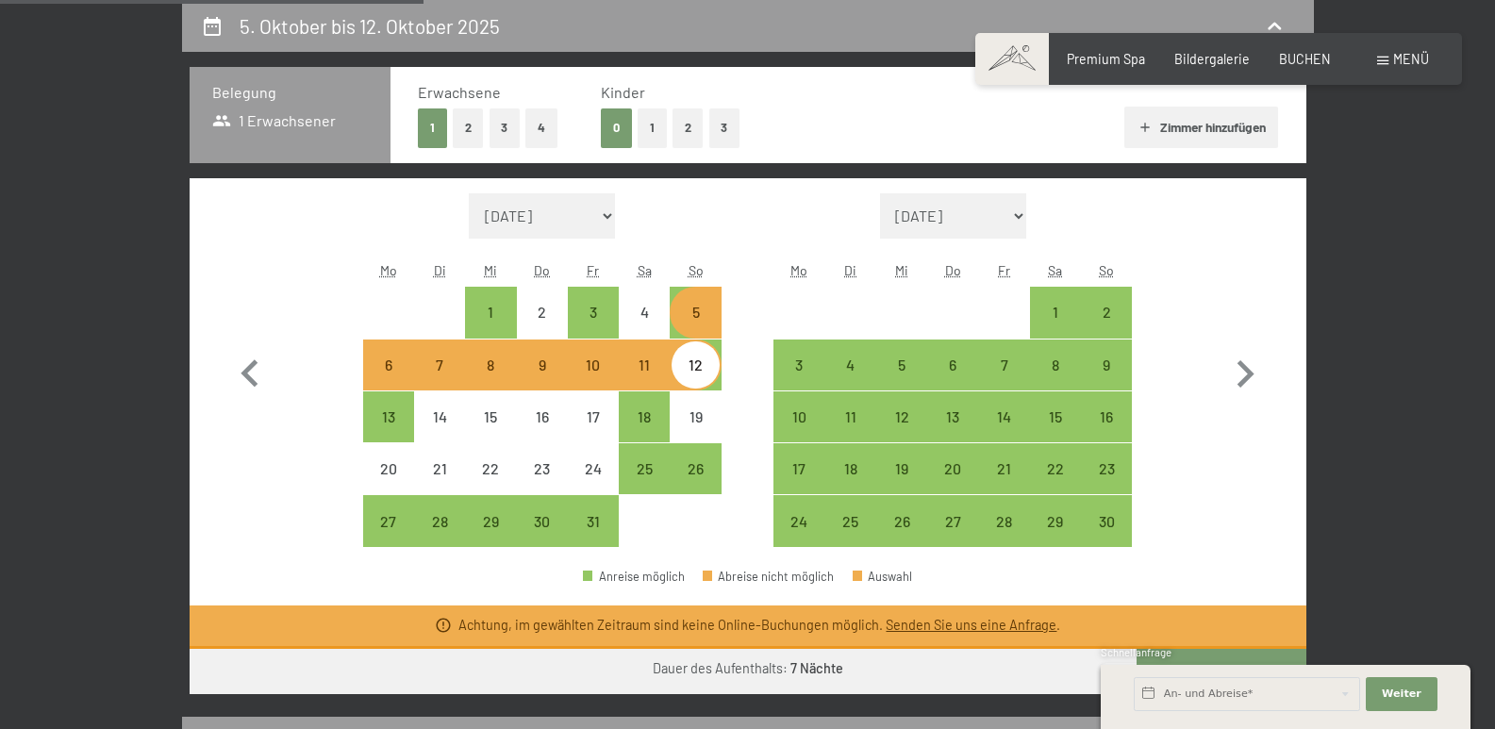
click at [705, 374] on div "12" at bounding box center [694, 380] width 47 height 47
select select "[DATE]"
select select "2025-11-01"
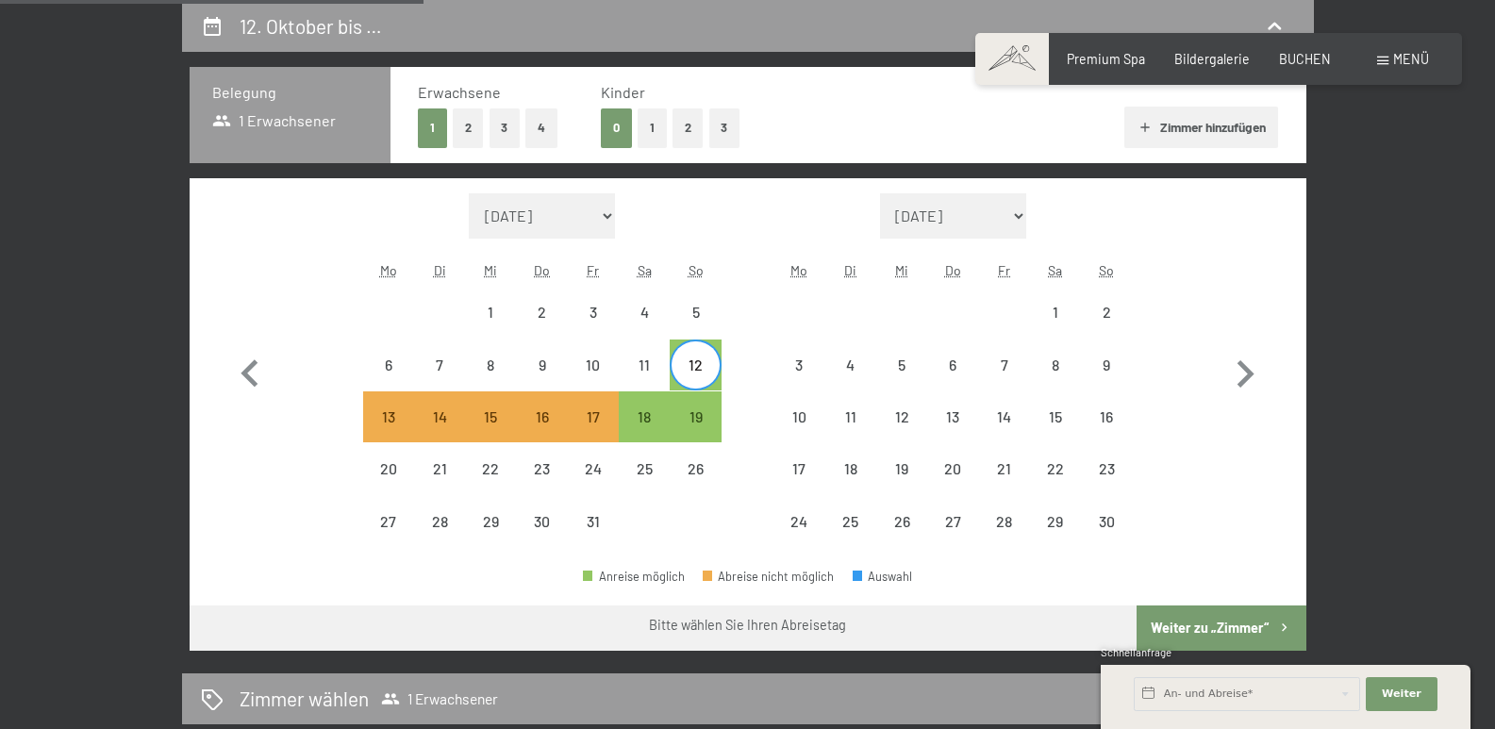
click at [701, 415] on span "Einwilligung Marketing*" at bounding box center [643, 418] width 156 height 19
click at [555, 415] on input "Einwilligung Marketing*" at bounding box center [546, 418] width 19 height 19
click at [693, 424] on span "Einwilligung Marketing*" at bounding box center [643, 418] width 156 height 19
click at [555, 424] on input "Einwilligung Marketing*" at bounding box center [546, 418] width 19 height 19
click at [694, 419] on span "Einwilligung Marketing*" at bounding box center [643, 418] width 156 height 19
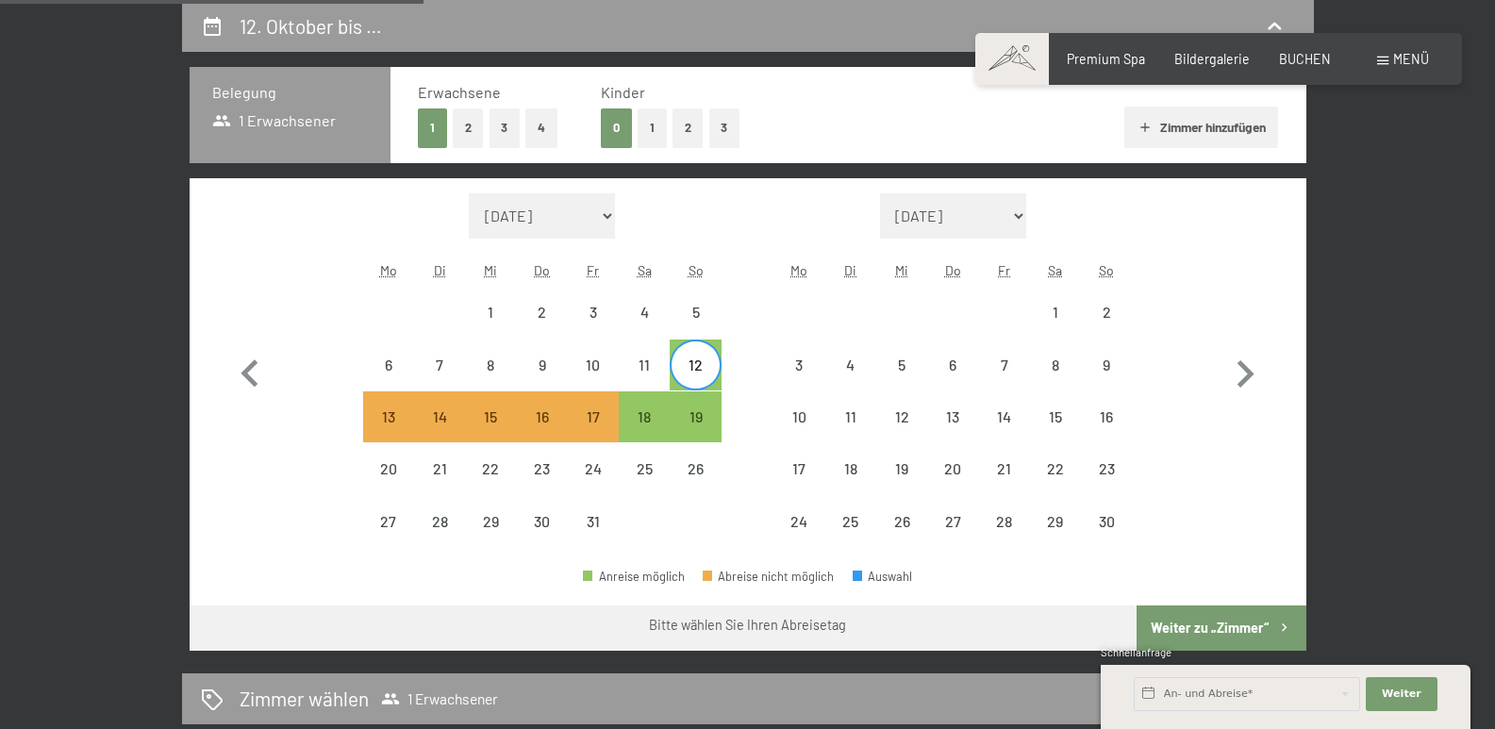
click at [555, 419] on input "Einwilligung Marketing*" at bounding box center [546, 418] width 19 height 19
checkbox input "false"
click at [285, 306] on div "Monat/Jahr August 2025 September 2025 Oktober 2025 November 2025 Dezember 2025 …" at bounding box center [748, 370] width 1050 height 355
click at [705, 422] on div "19" at bounding box center [694, 432] width 47 height 47
select select "[DATE]"
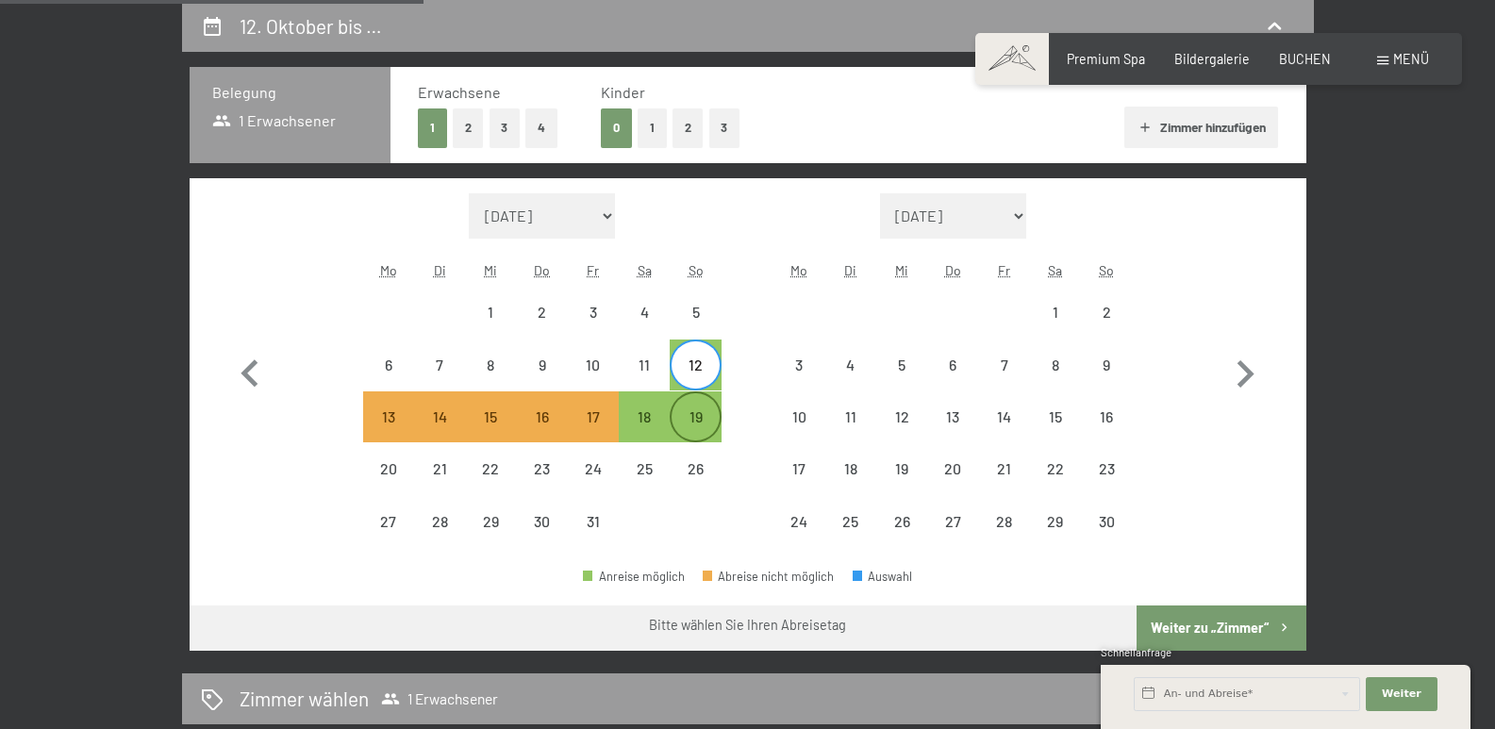
select select "2025-11-01"
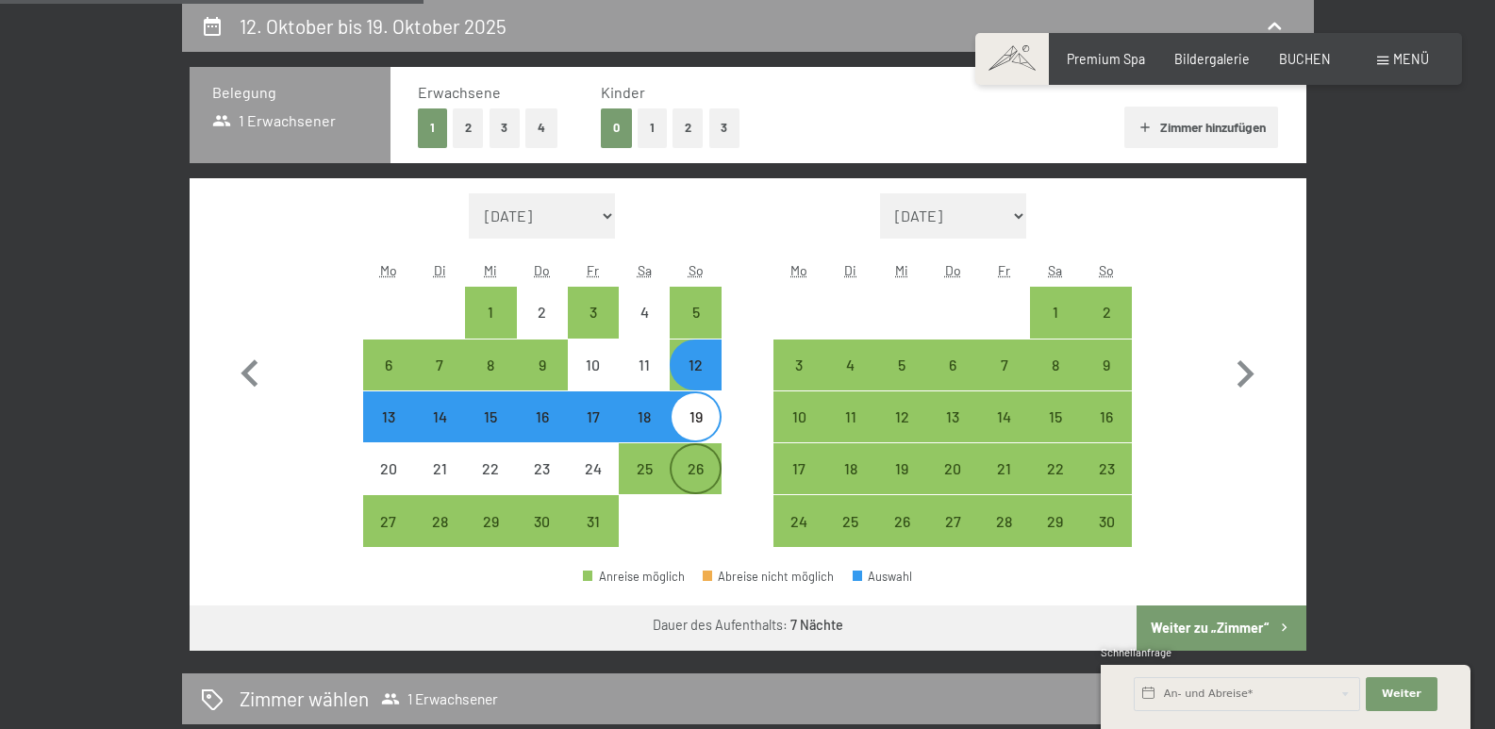
click at [696, 467] on div "26" at bounding box center [694, 484] width 47 height 47
select select "[DATE]"
select select "2025-11-01"
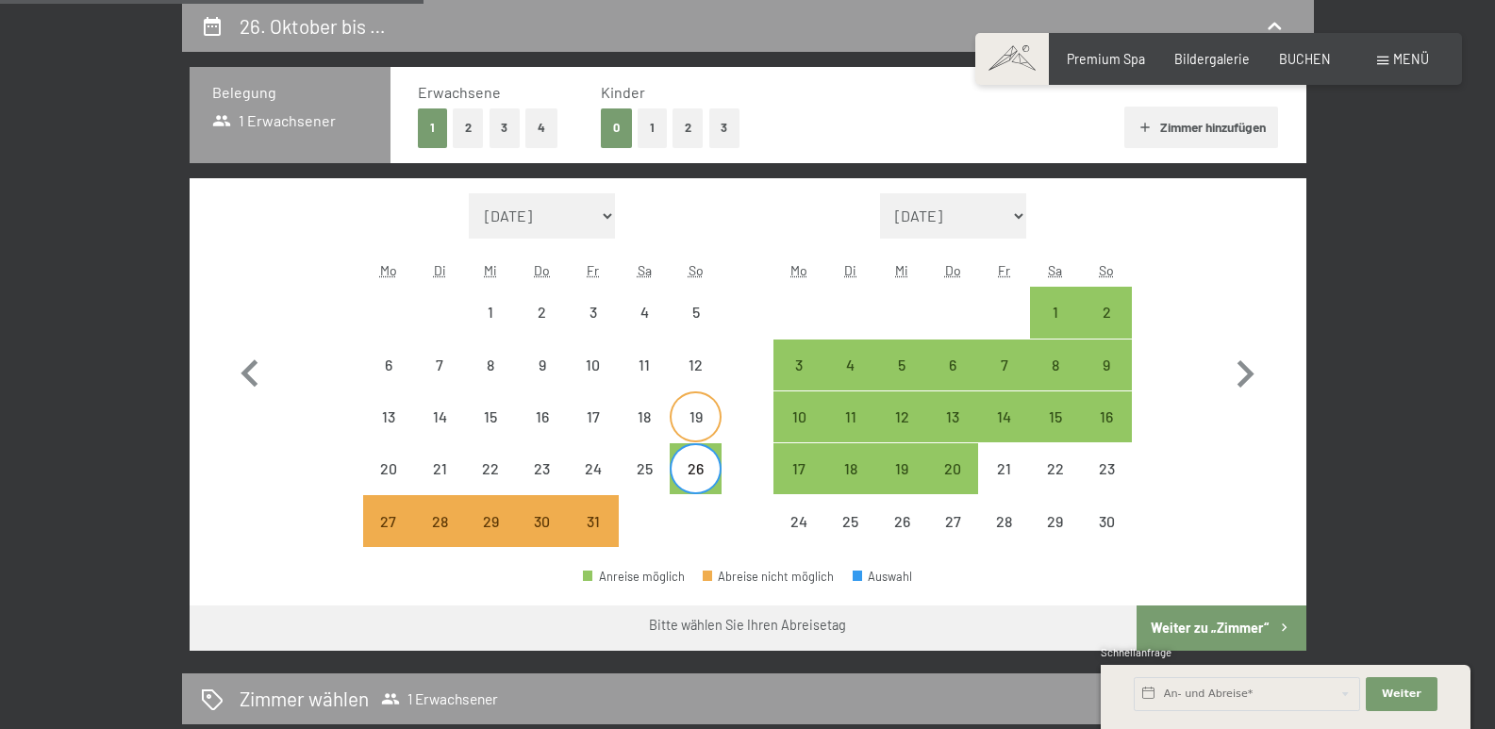
click at [706, 428] on div "19" at bounding box center [694, 432] width 47 height 47
select select "[DATE]"
select select "2025-11-01"
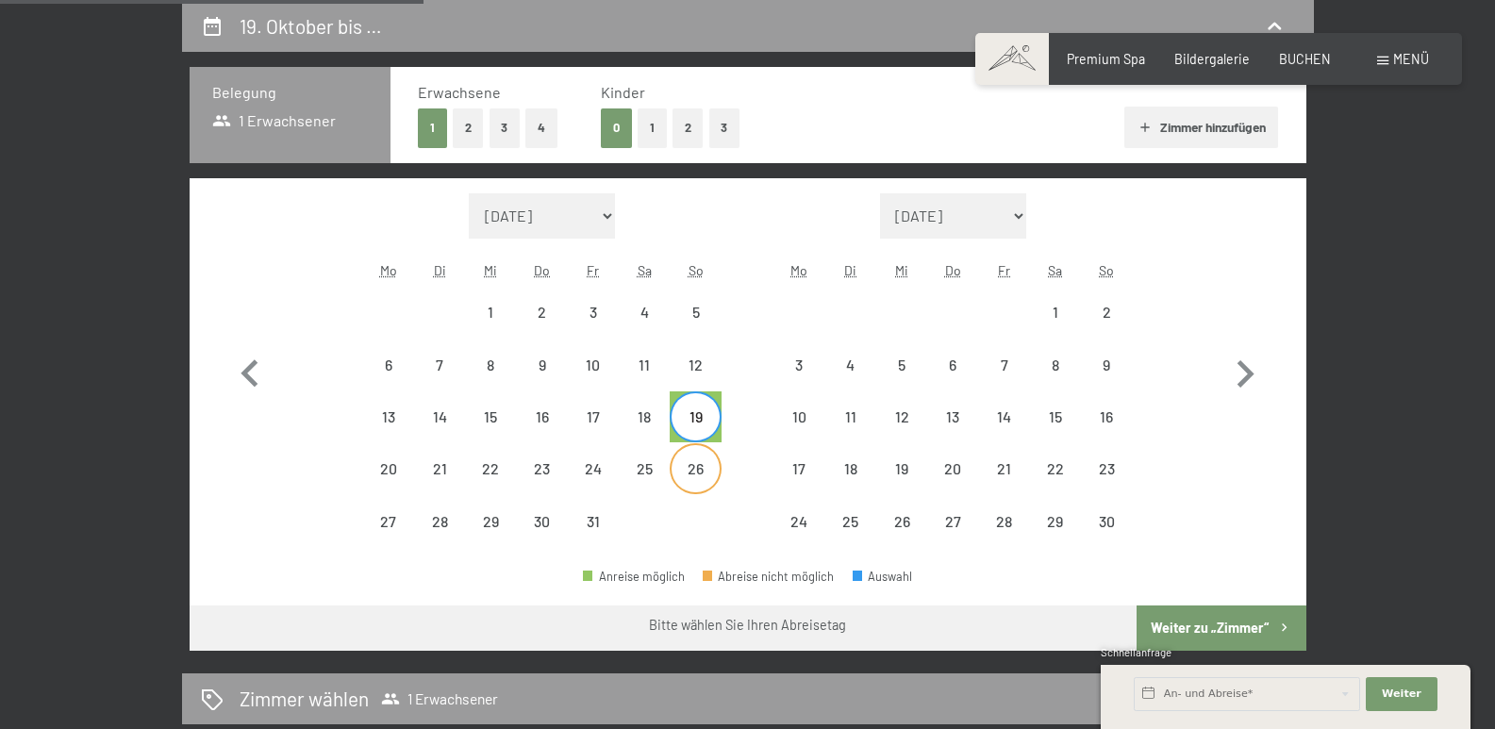
click at [701, 461] on div "26" at bounding box center [694, 484] width 47 height 47
select select "[DATE]"
select select "2025-11-01"
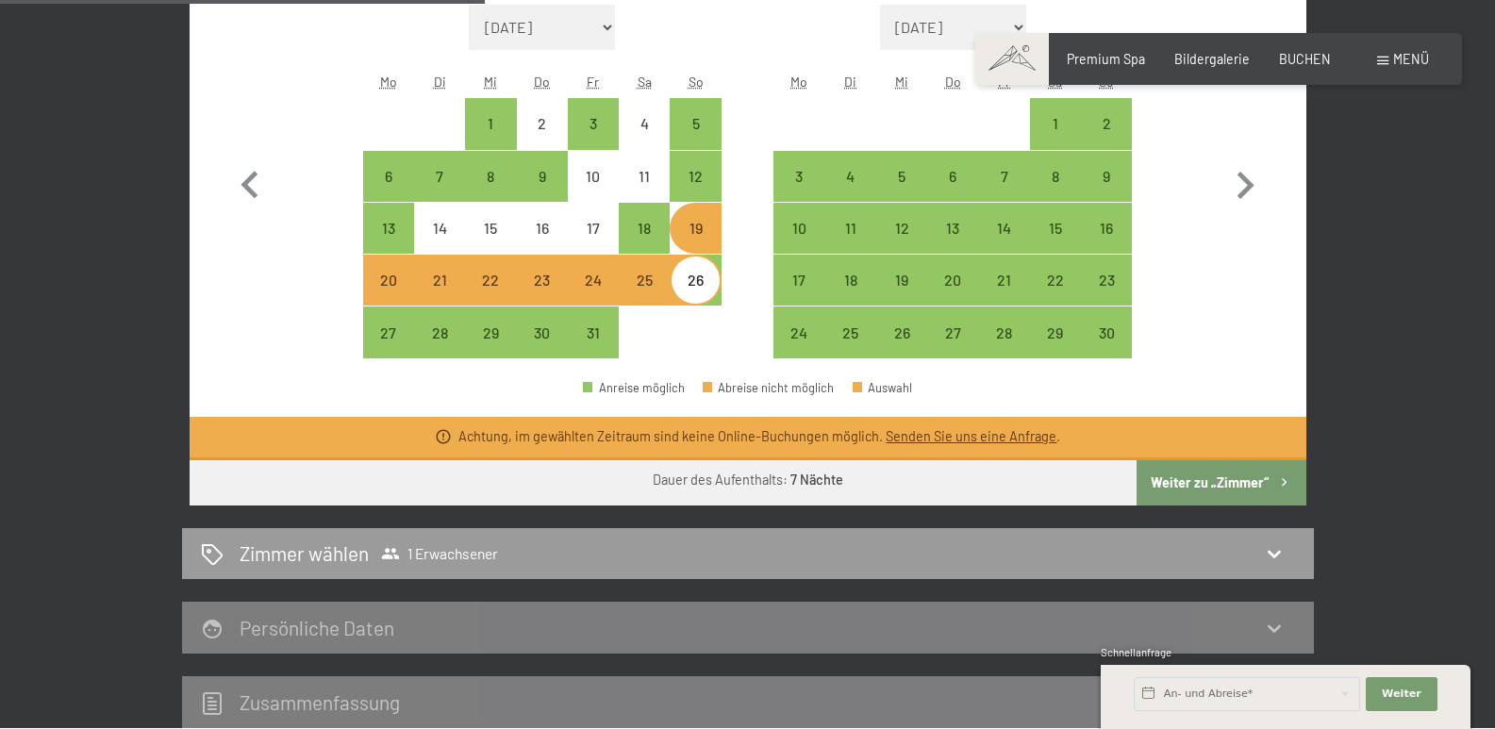
click at [1199, 489] on button "Weiter zu „Zimmer“" at bounding box center [1220, 482] width 169 height 45
select select "[DATE]"
select select "2025-11-01"
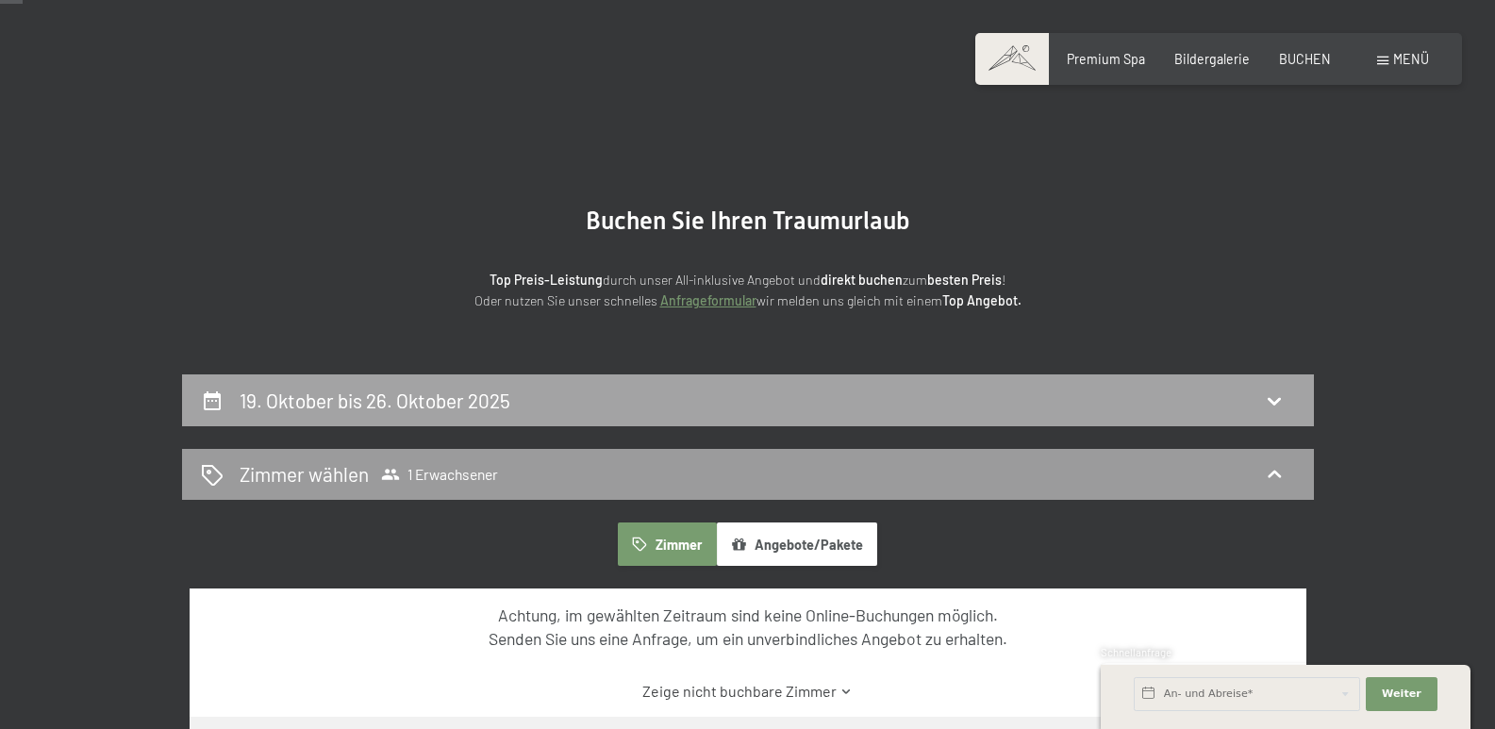
scroll to position [0, 0]
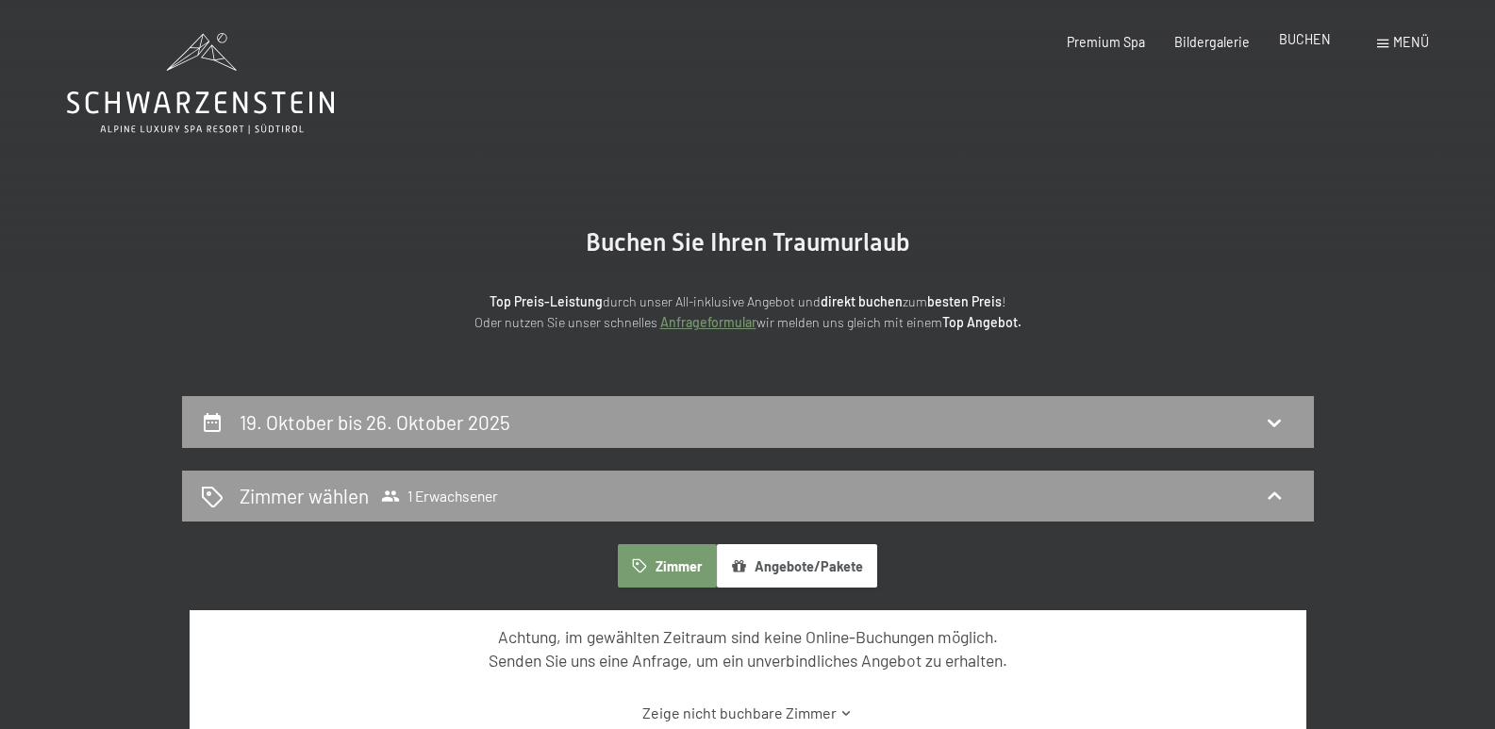
click at [1307, 44] on span "BUCHEN" at bounding box center [1305, 39] width 52 height 16
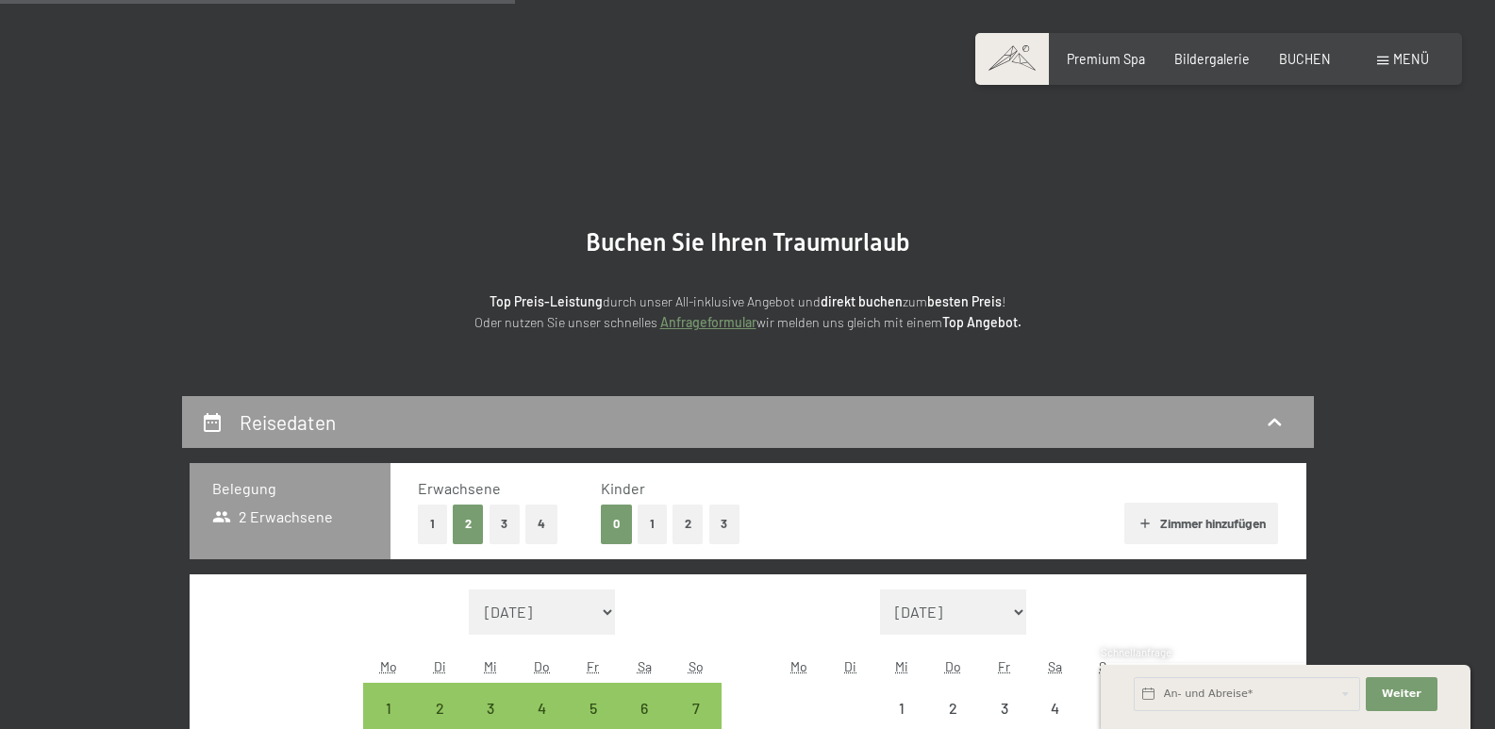
select select "[DATE]"
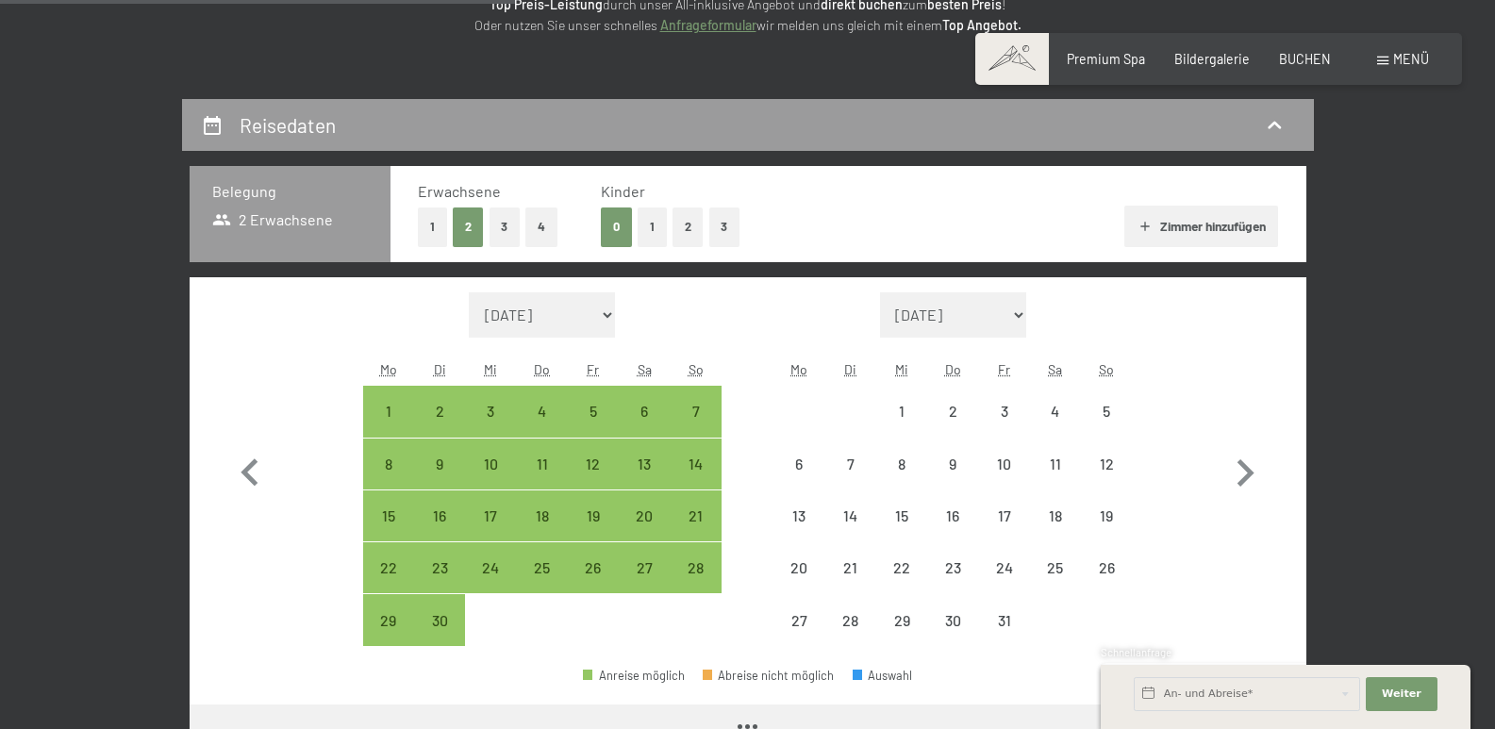
scroll to position [297, 0]
select select "[DATE]"
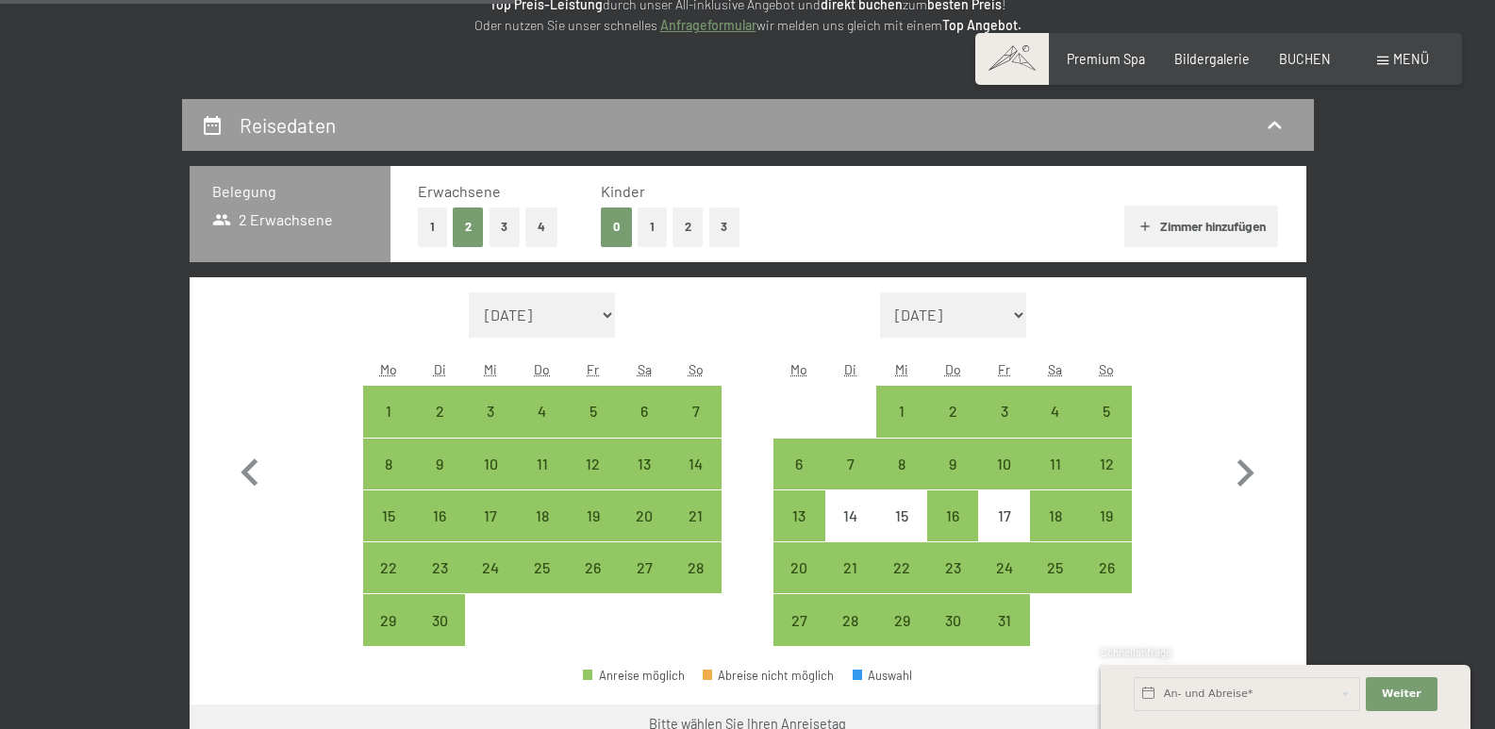
scroll to position [0, 0]
click at [1102, 467] on div "12" at bounding box center [1106, 479] width 47 height 47
select select "[DATE]"
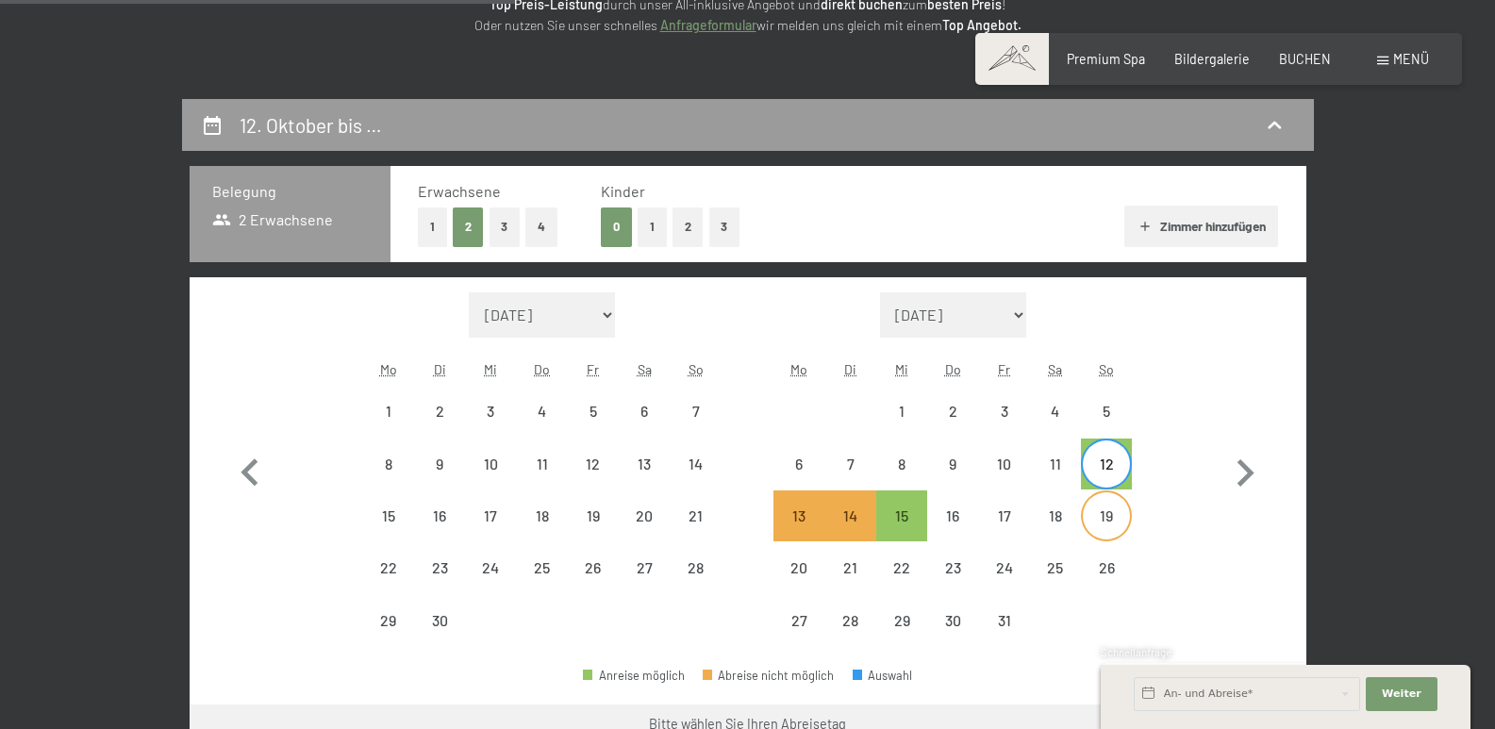
click at [1099, 514] on div "19" at bounding box center [1106, 531] width 47 height 47
select select "[DATE]"
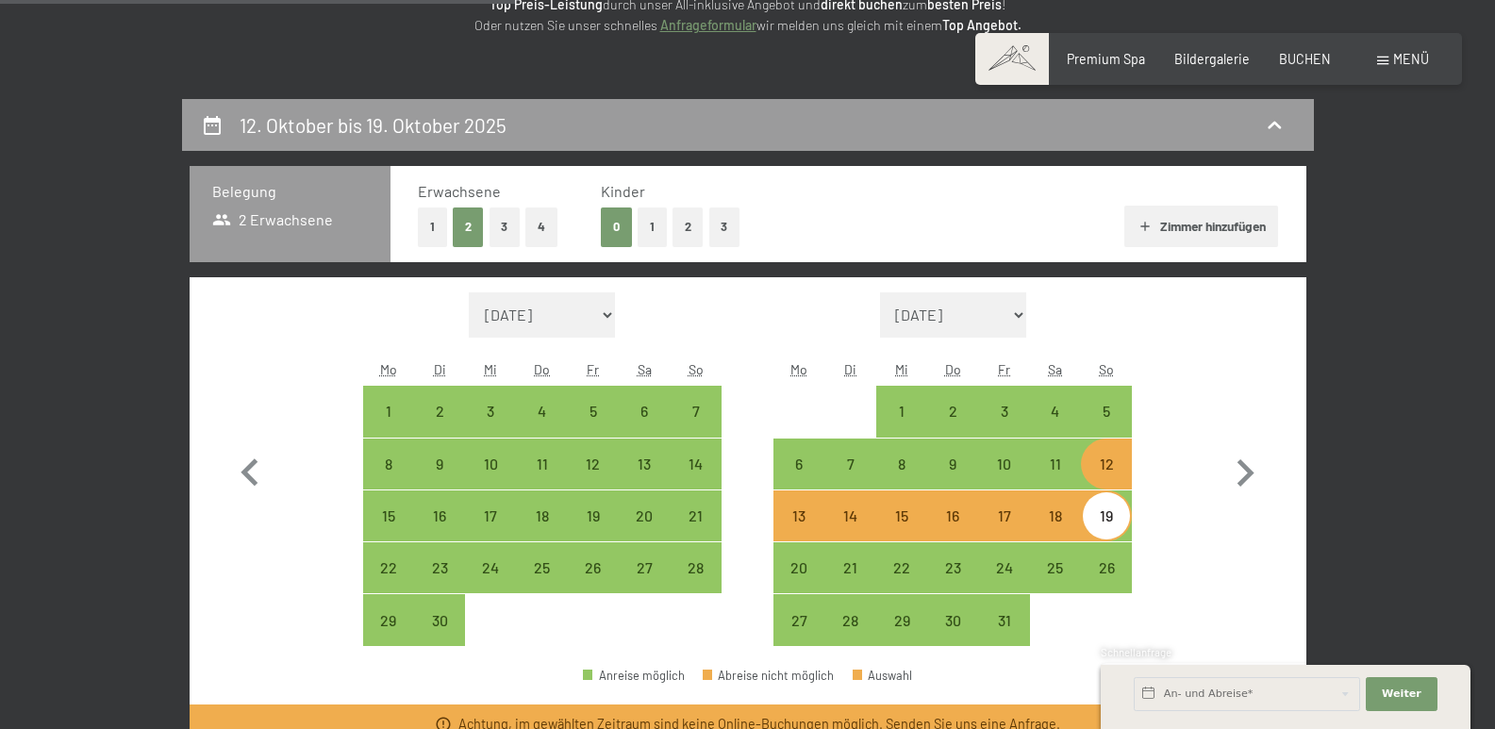
click at [424, 231] on button "1" at bounding box center [432, 226] width 29 height 39
select select "[DATE]"
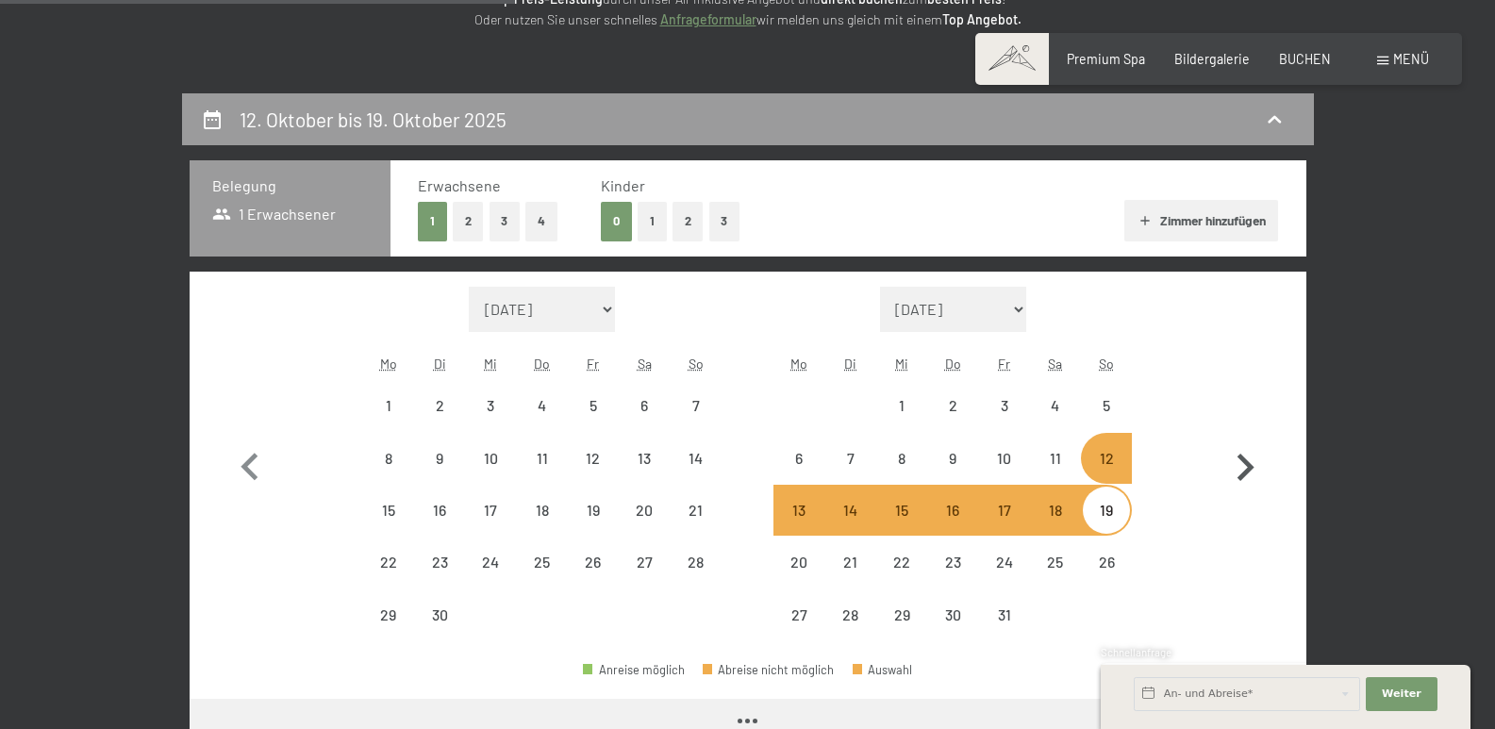
select select "[DATE]"
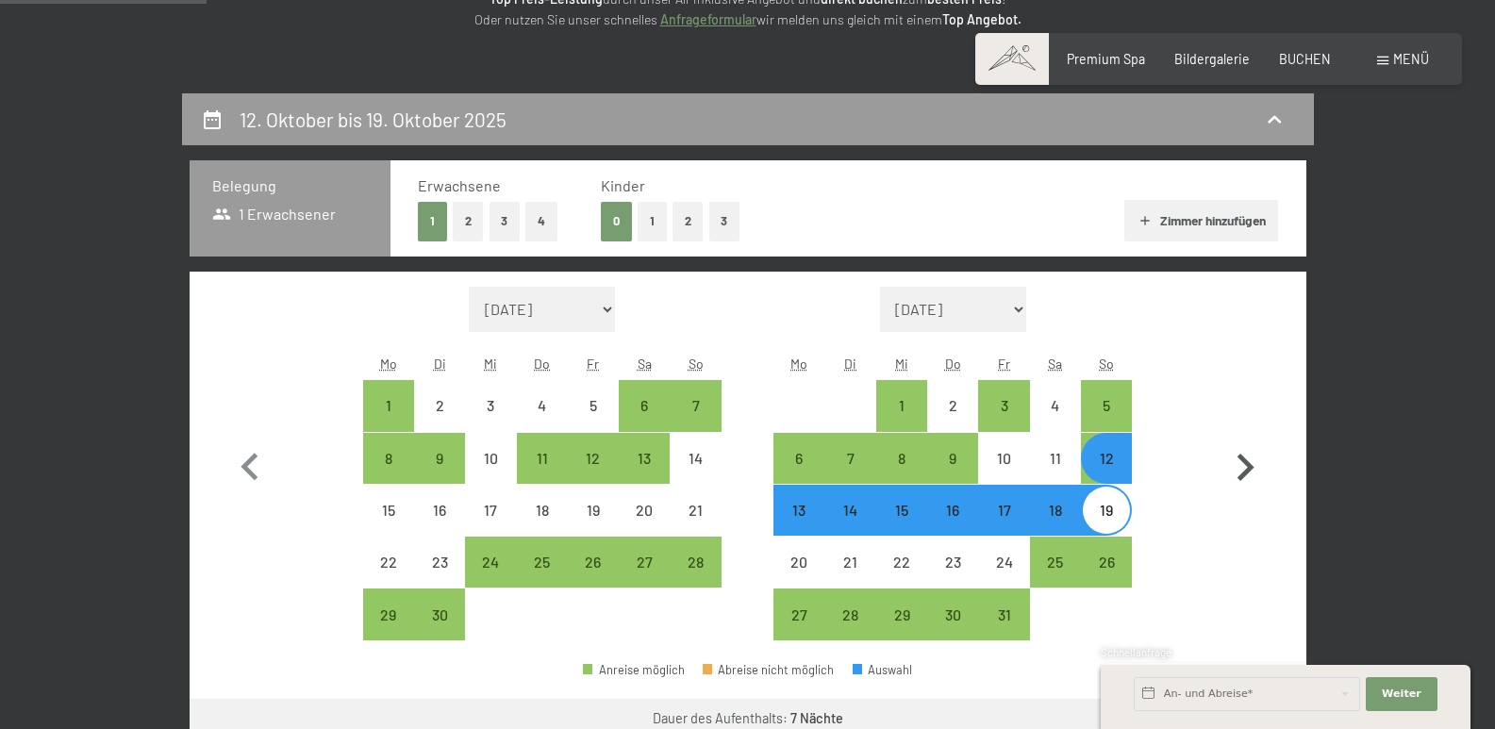
scroll to position [580, 0]
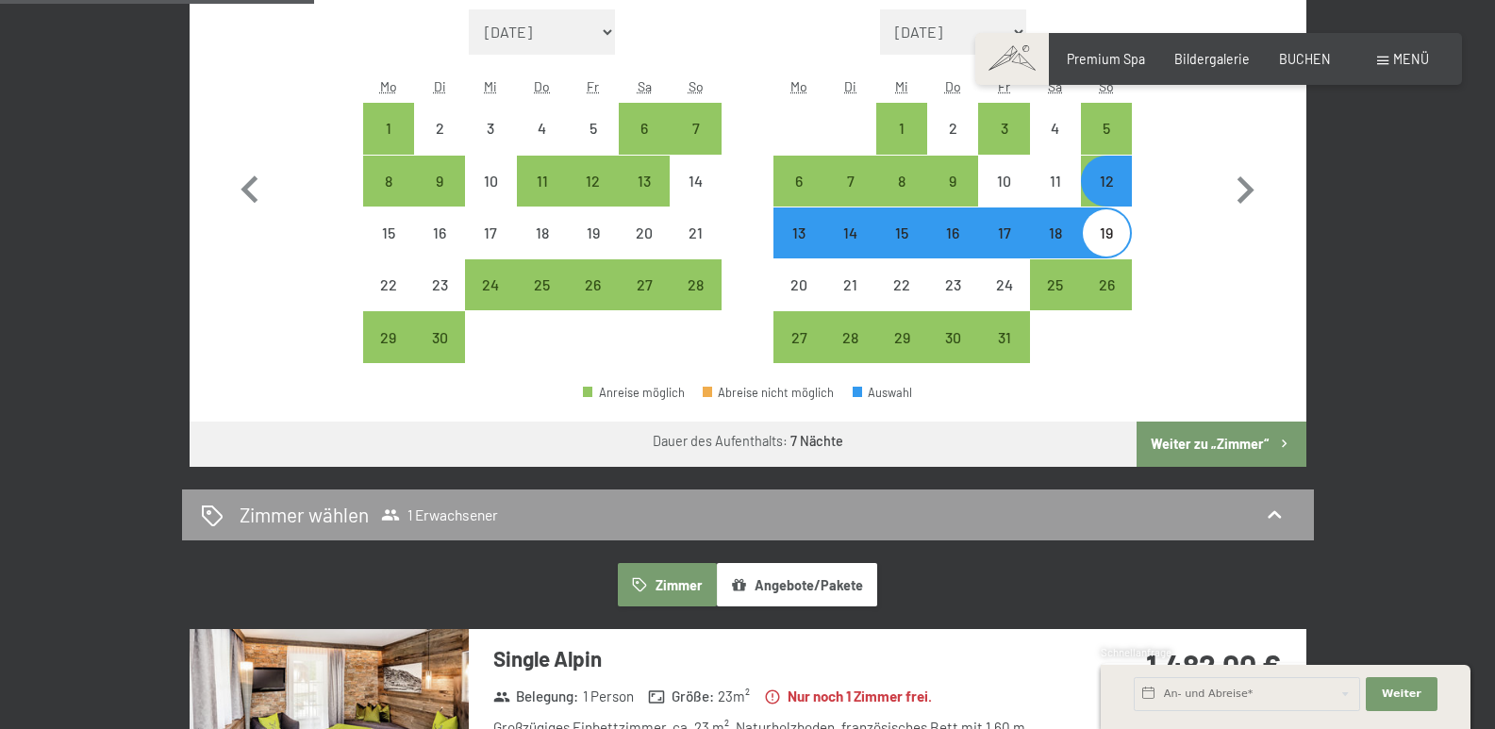
click at [1189, 447] on button "Weiter zu „Zimmer“" at bounding box center [1220, 444] width 169 height 45
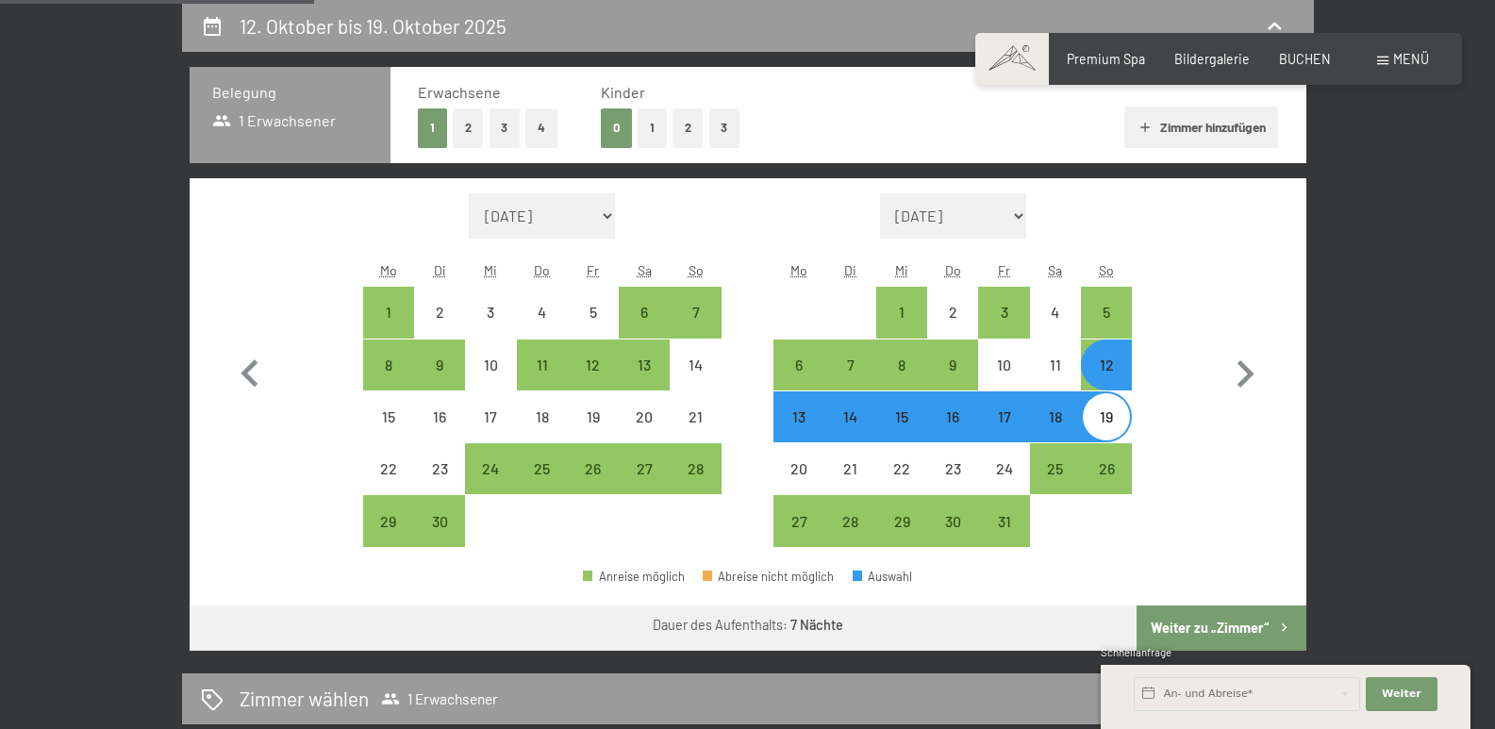
select select "[DATE]"
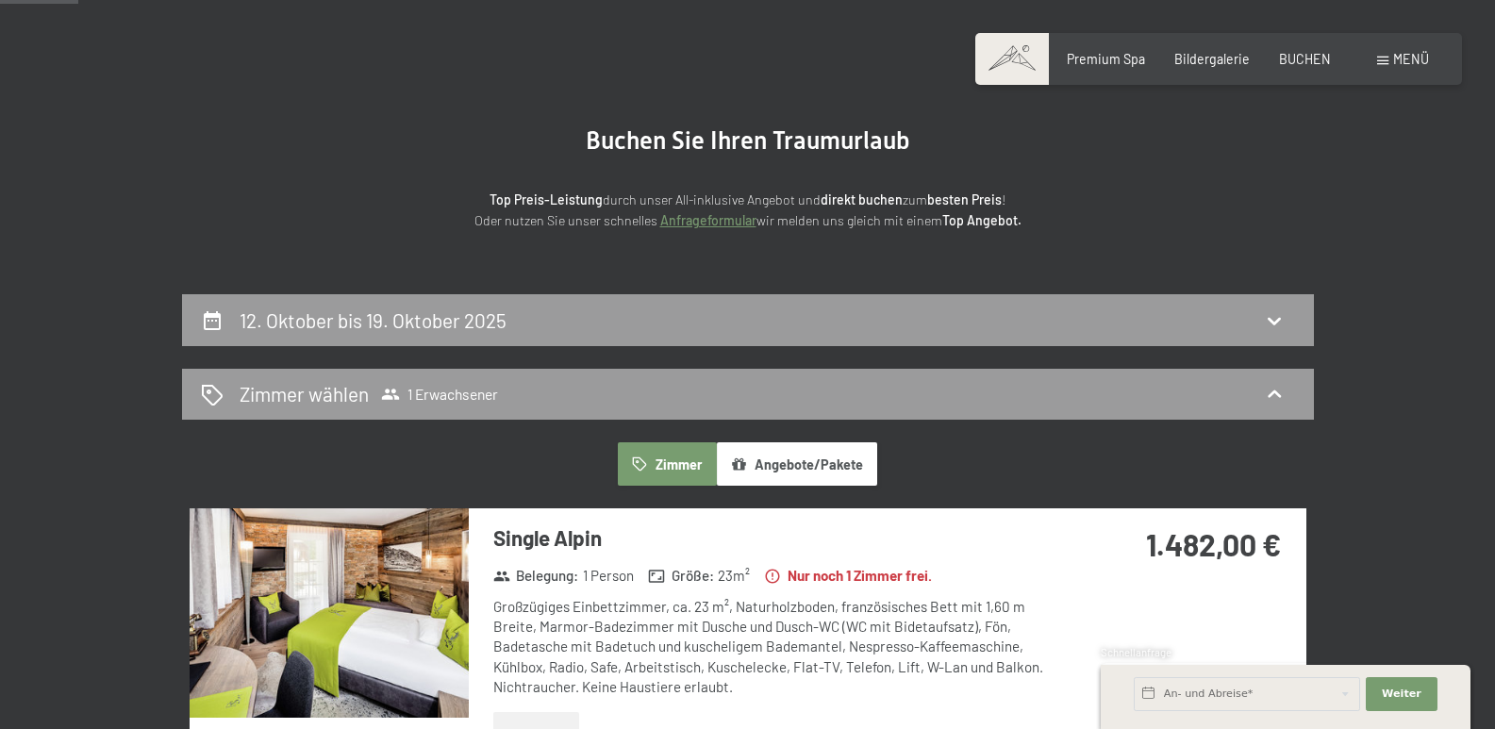
scroll to position [0, 0]
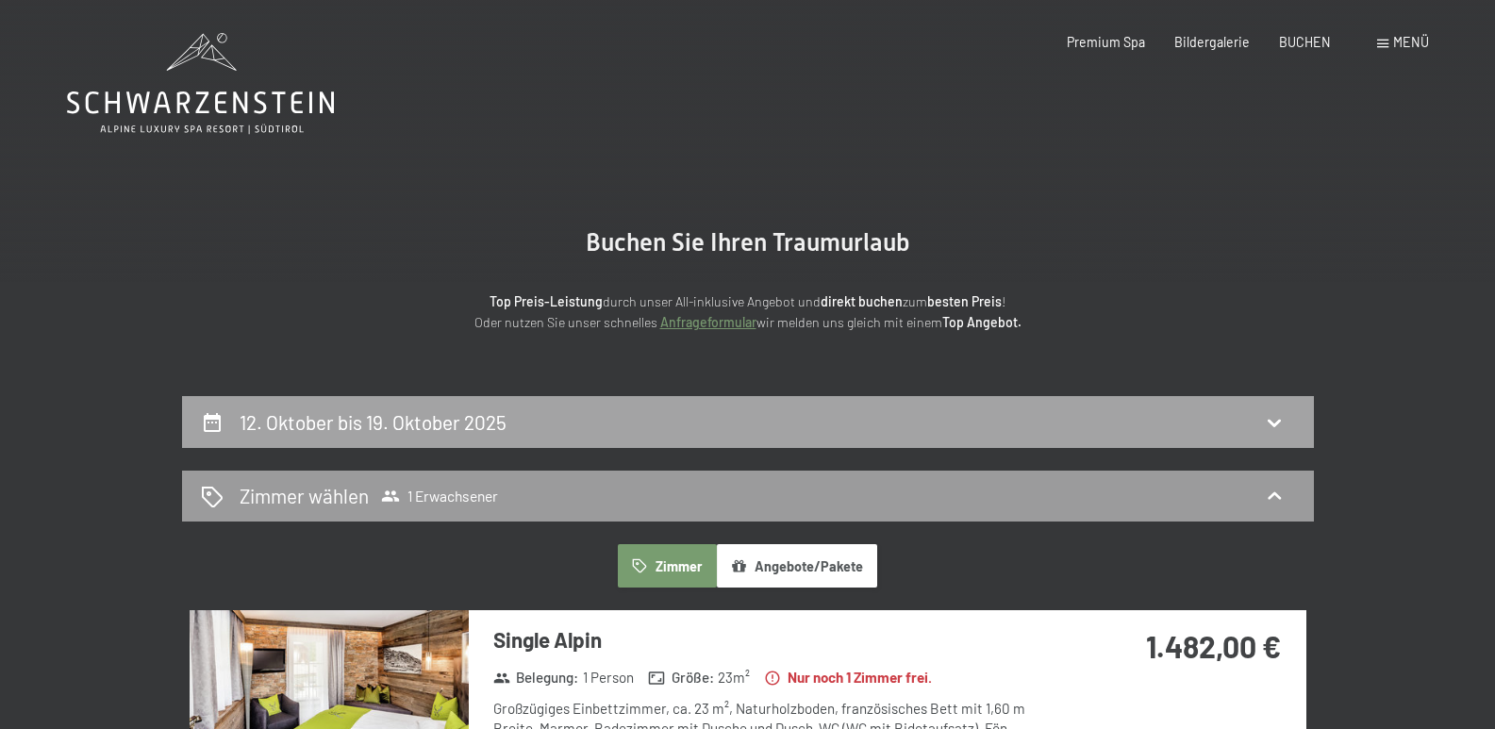
click at [494, 418] on h2 "12. Oktober bis 19. Oktober 2025" at bounding box center [373, 422] width 267 height 24
select select "[DATE]"
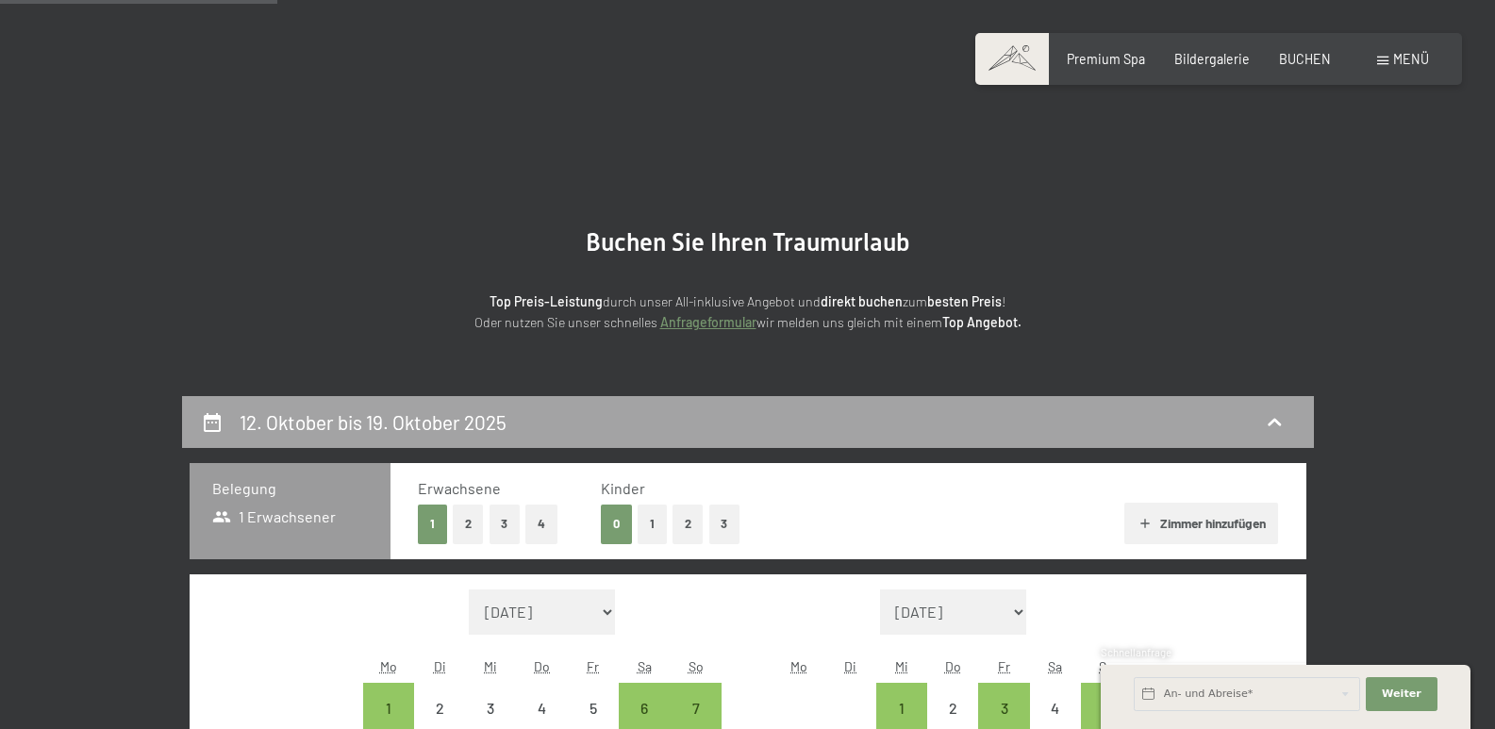
scroll to position [396, 0]
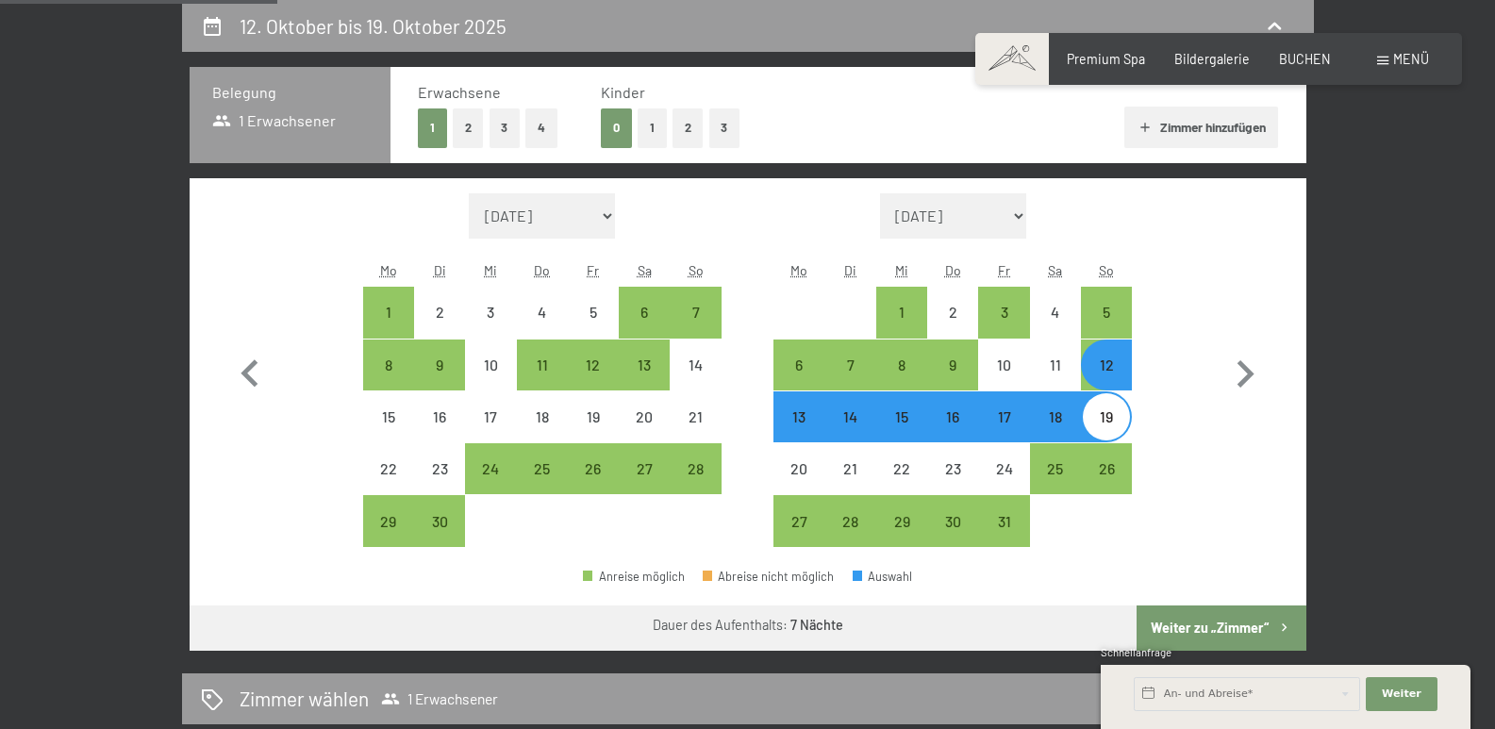
click at [467, 134] on button "2" at bounding box center [468, 127] width 31 height 39
select select "[DATE]"
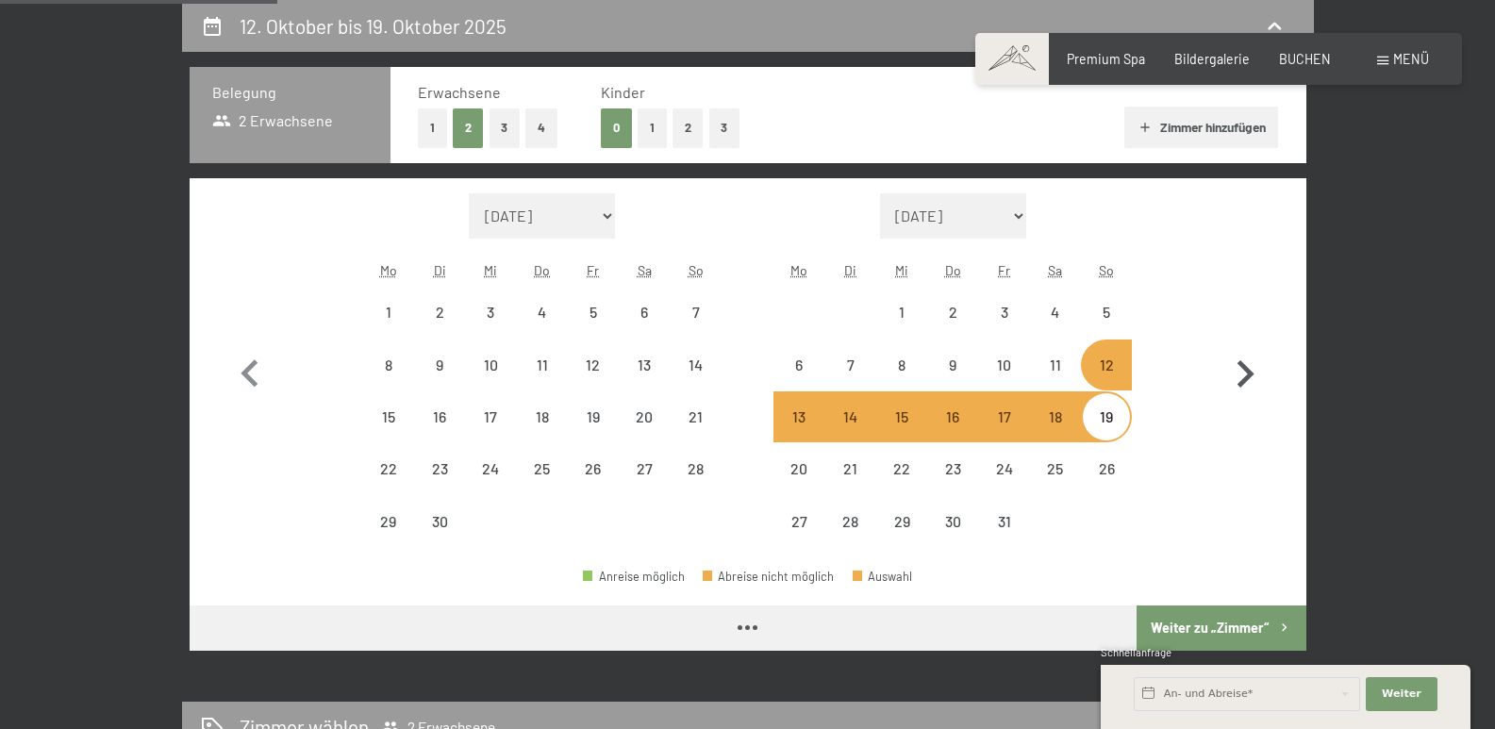
select select "[DATE]"
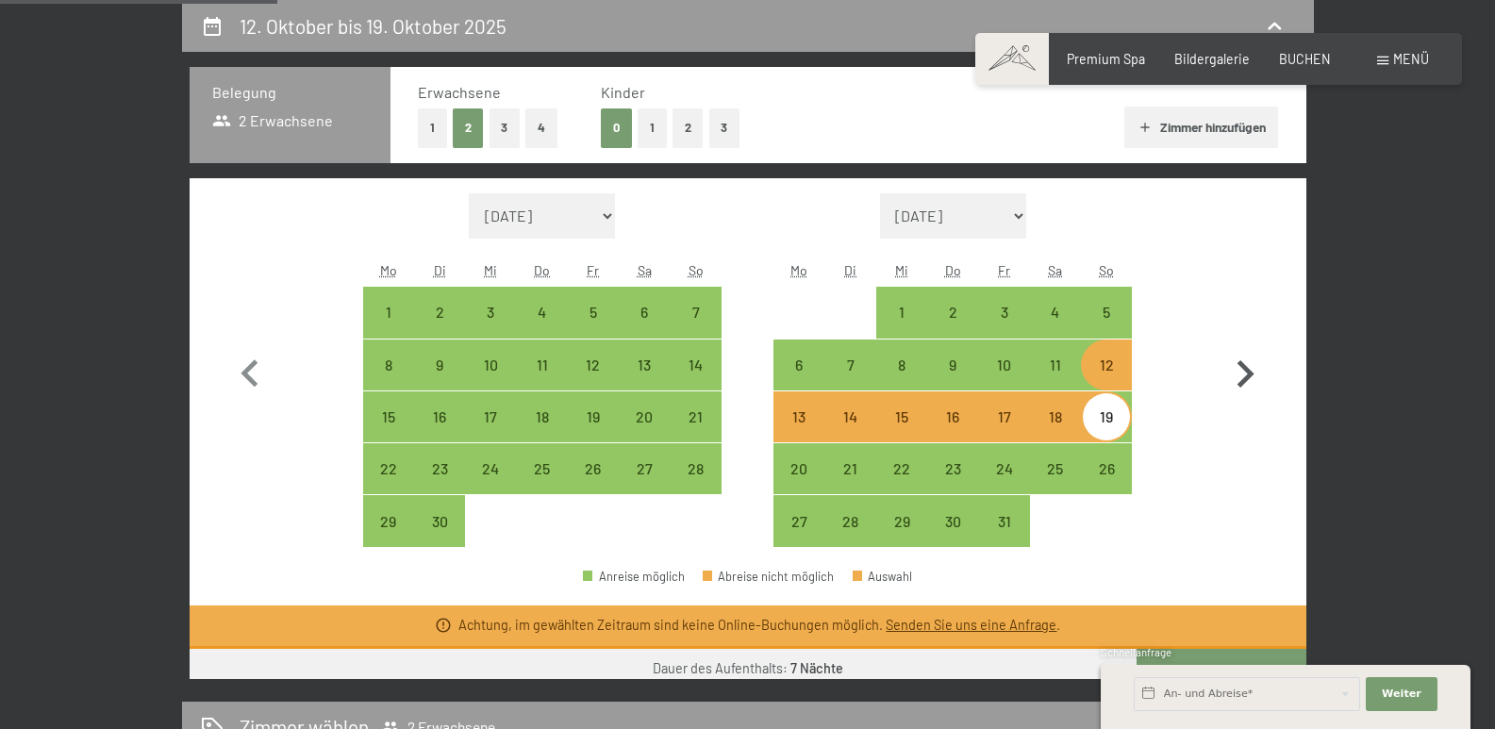
click at [1245, 376] on icon "button" at bounding box center [1245, 374] width 55 height 55
select select "[DATE]"
select select "2025-11-01"
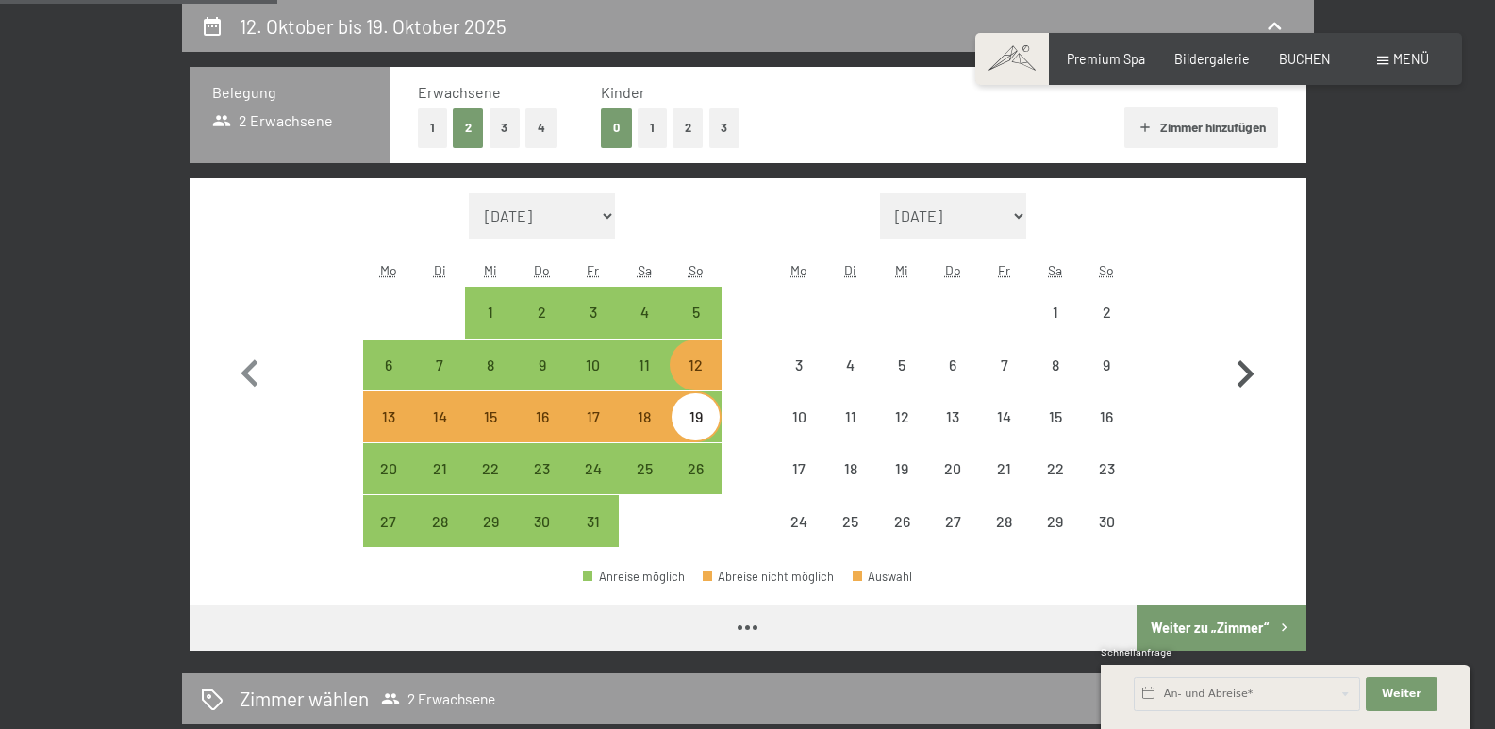
click at [1245, 376] on icon "button" at bounding box center [1245, 374] width 55 height 55
select select "2025-11-01"
select select "2025-12-01"
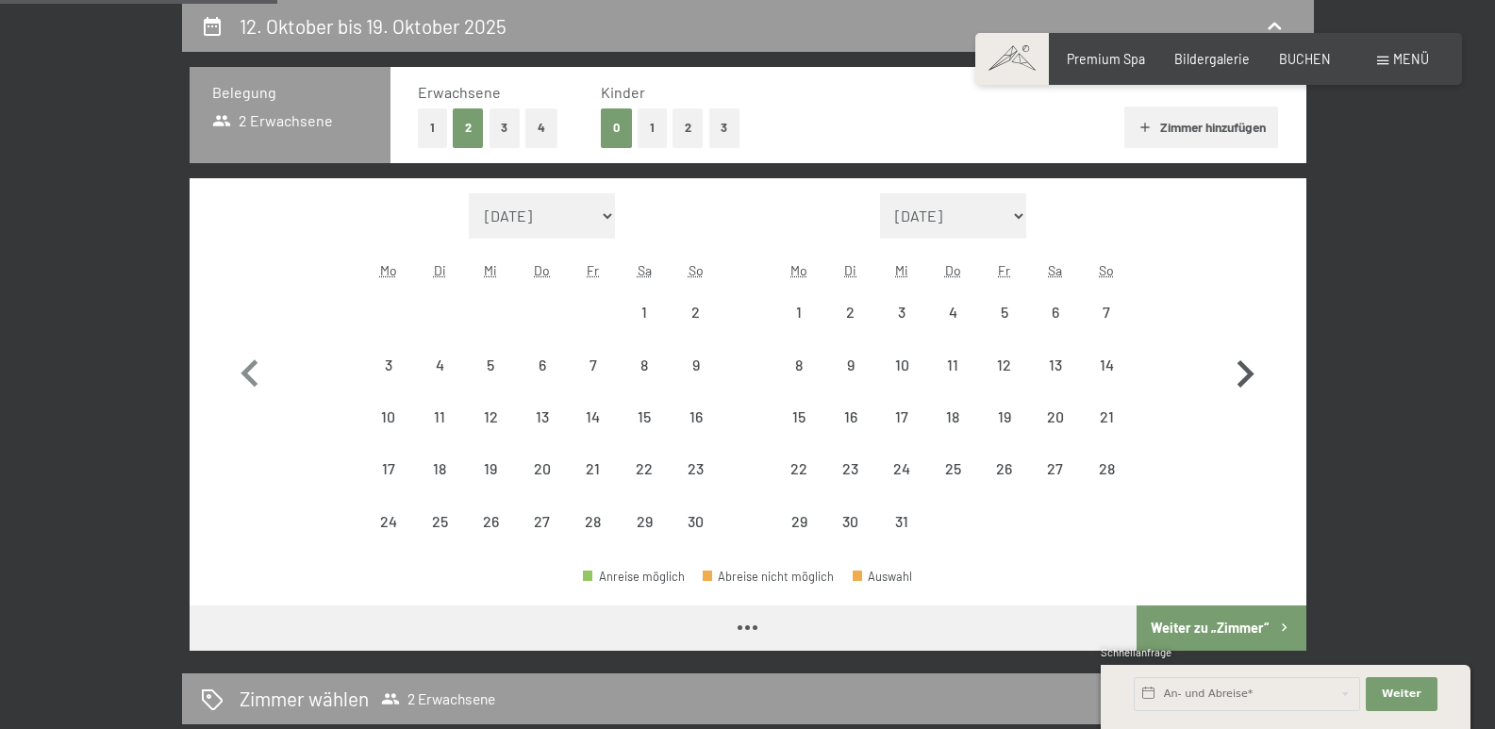
select select "2025-11-01"
select select "2025-12-01"
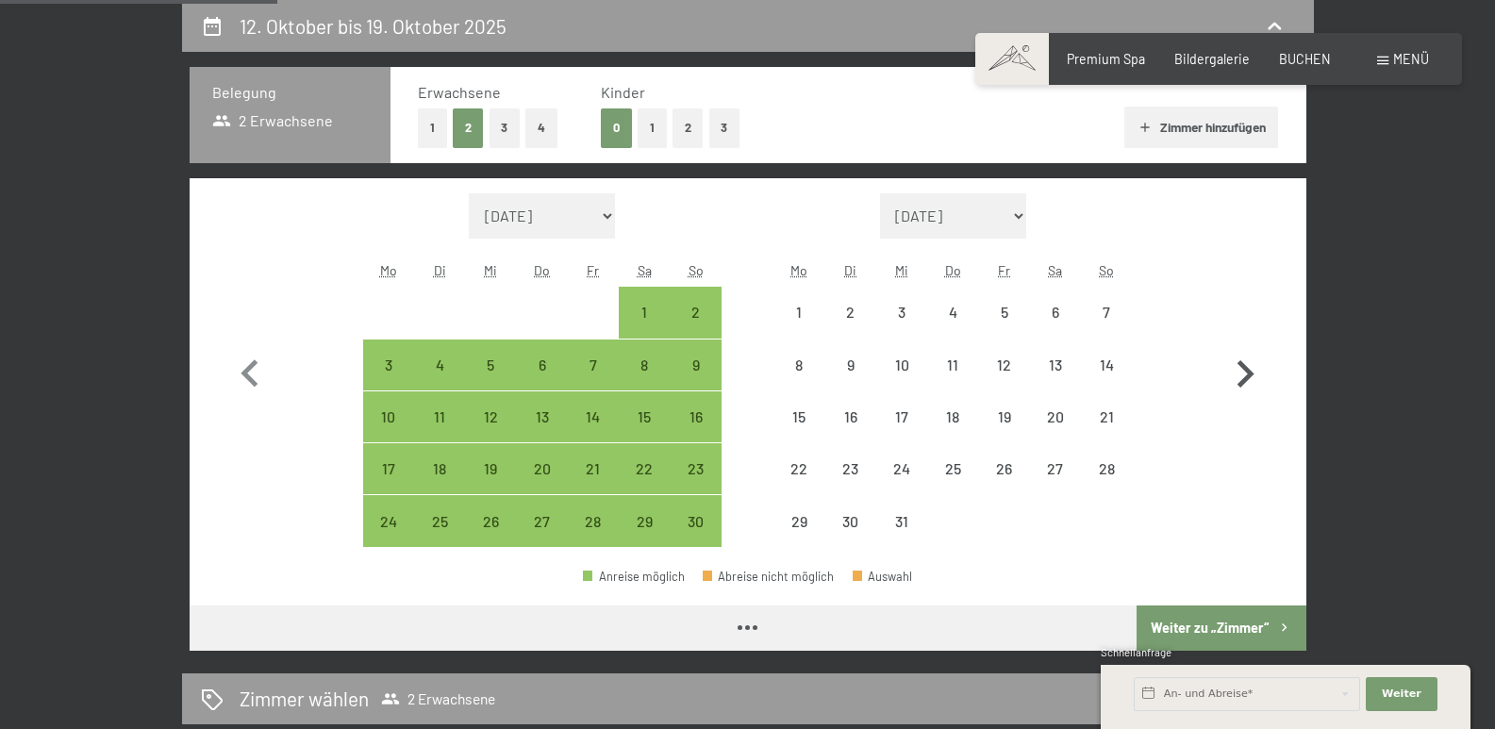
select select "2025-11-01"
select select "2025-12-01"
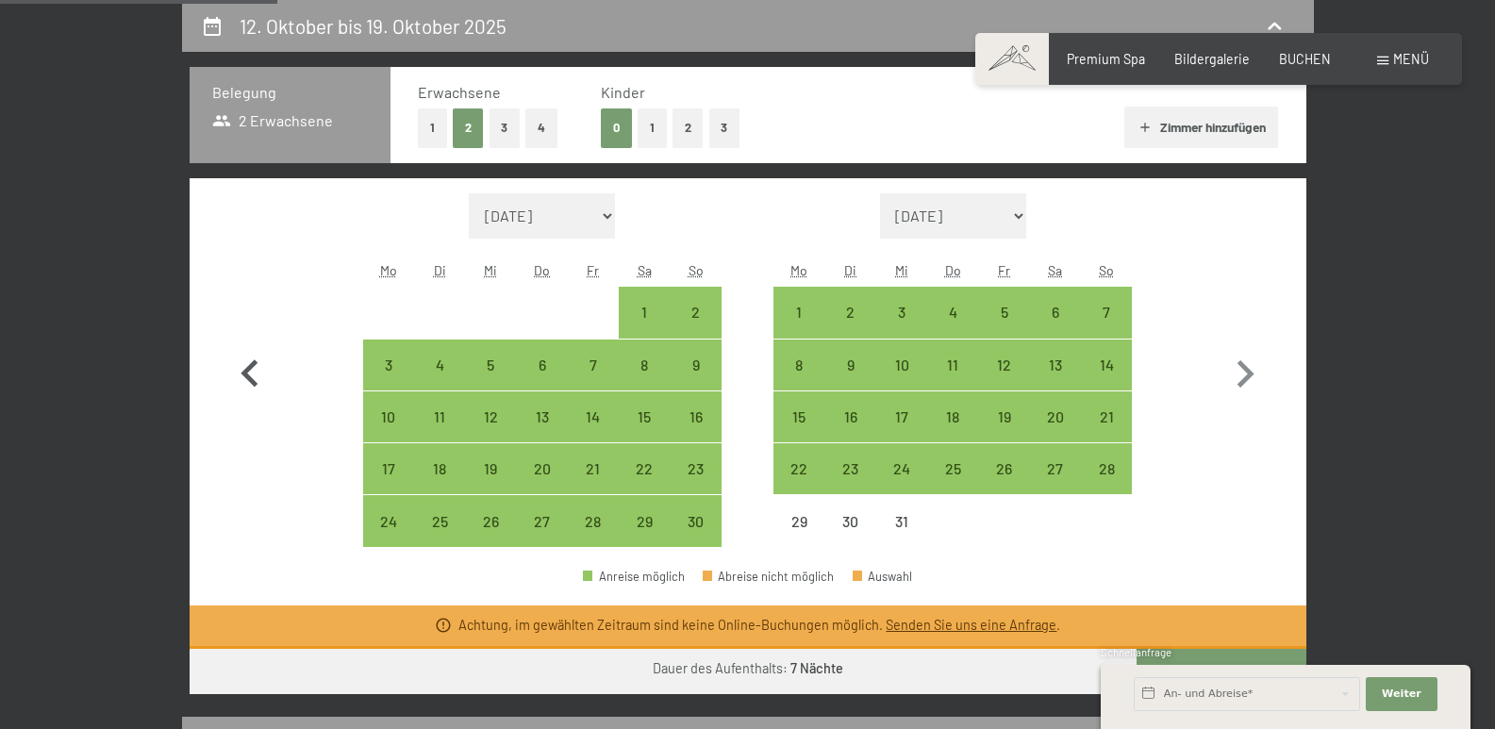
click at [244, 371] on icon "button" at bounding box center [248, 372] width 17 height 27
select select "[DATE]"
select select "2025-11-01"
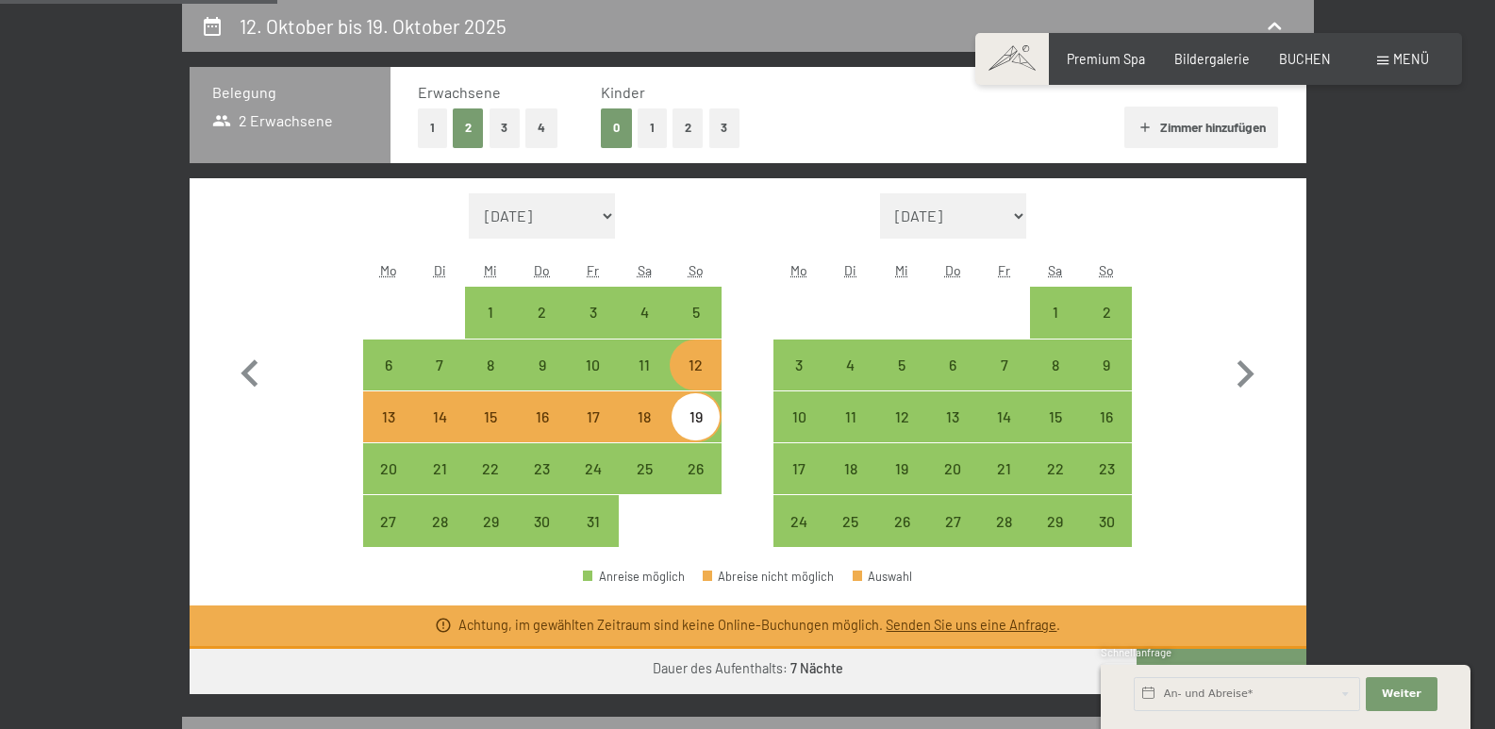
click at [701, 370] on div "12" at bounding box center [694, 380] width 47 height 47
select select "[DATE]"
select select "2025-11-01"
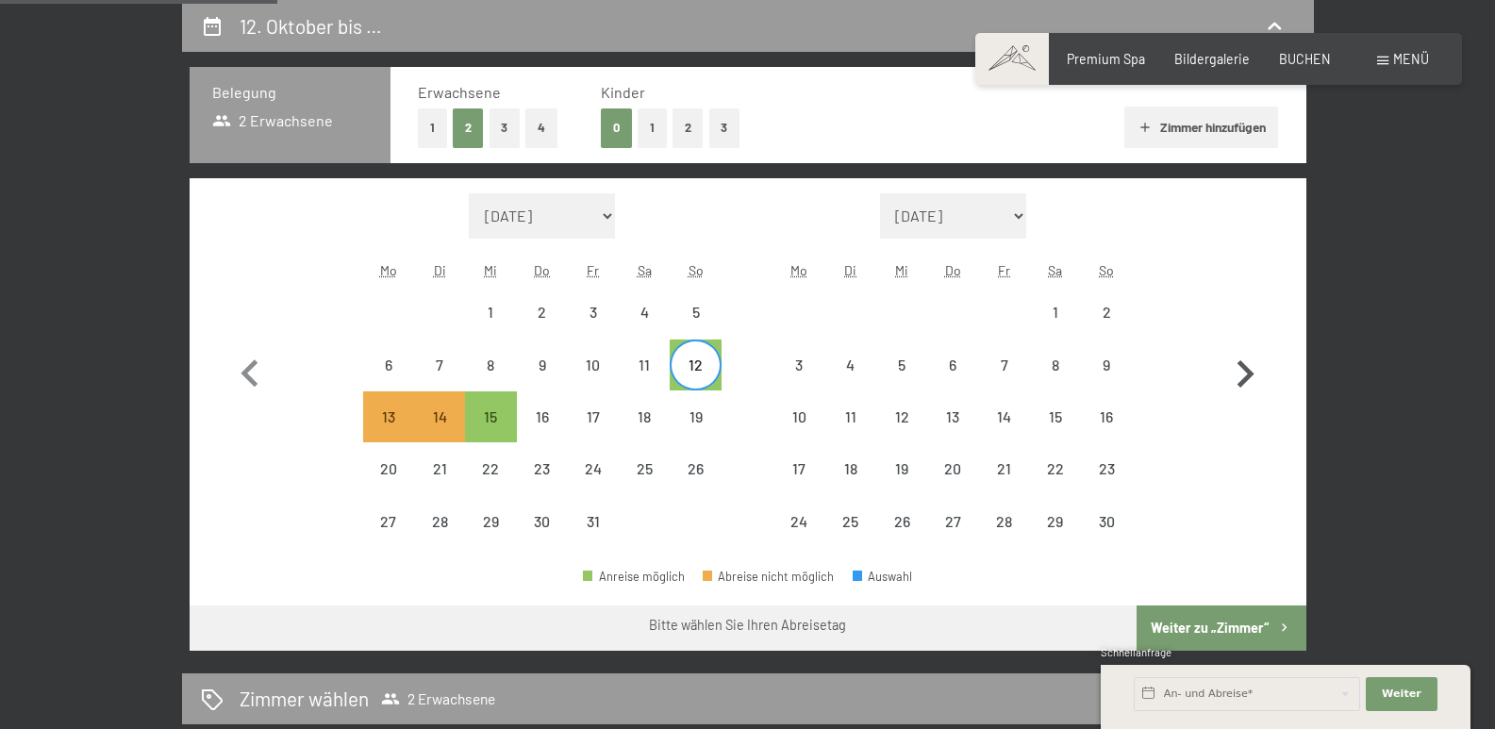
click at [1247, 365] on icon "button" at bounding box center [1245, 374] width 55 height 55
select select "2025-11-01"
select select "2025-12-01"
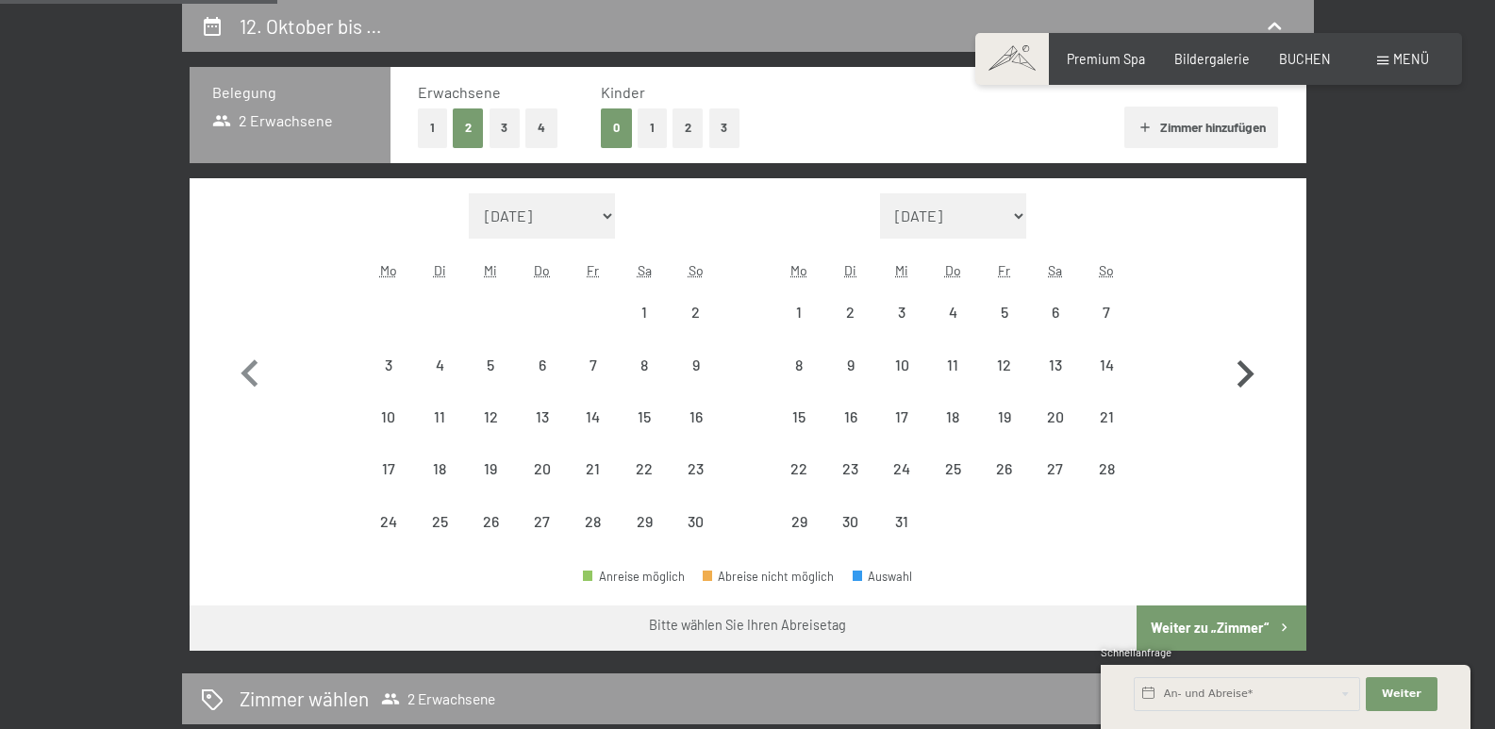
click at [1247, 365] on icon "button" at bounding box center [1245, 374] width 55 height 55
select select "2025-12-01"
select select "2026-01-01"
click at [1247, 365] on icon "button" at bounding box center [1245, 374] width 55 height 55
select select "2026-01-01"
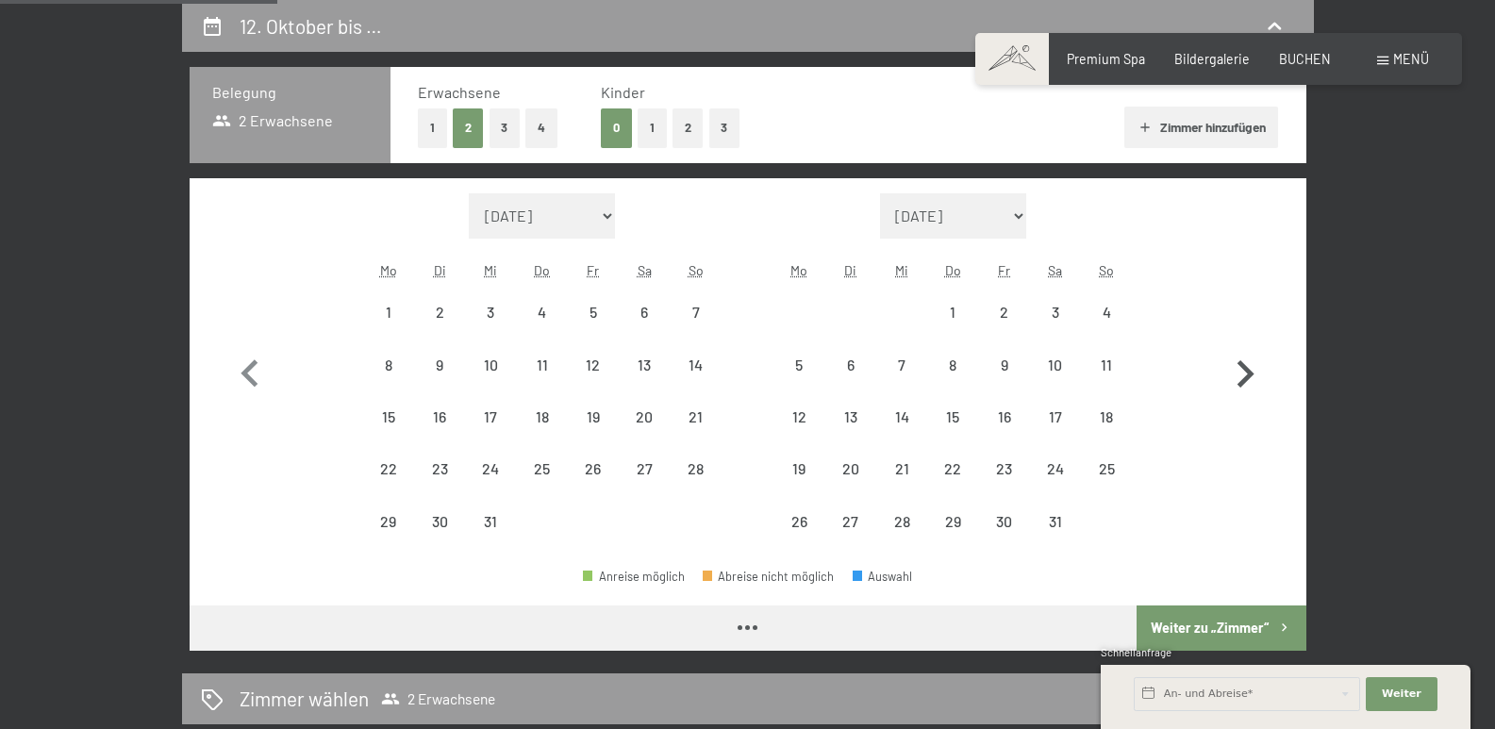
select select "2026-02-01"
select select "2026-01-01"
select select "2026-02-01"
click at [1247, 365] on icon "button" at bounding box center [1245, 374] width 55 height 55
select select "2026-02-01"
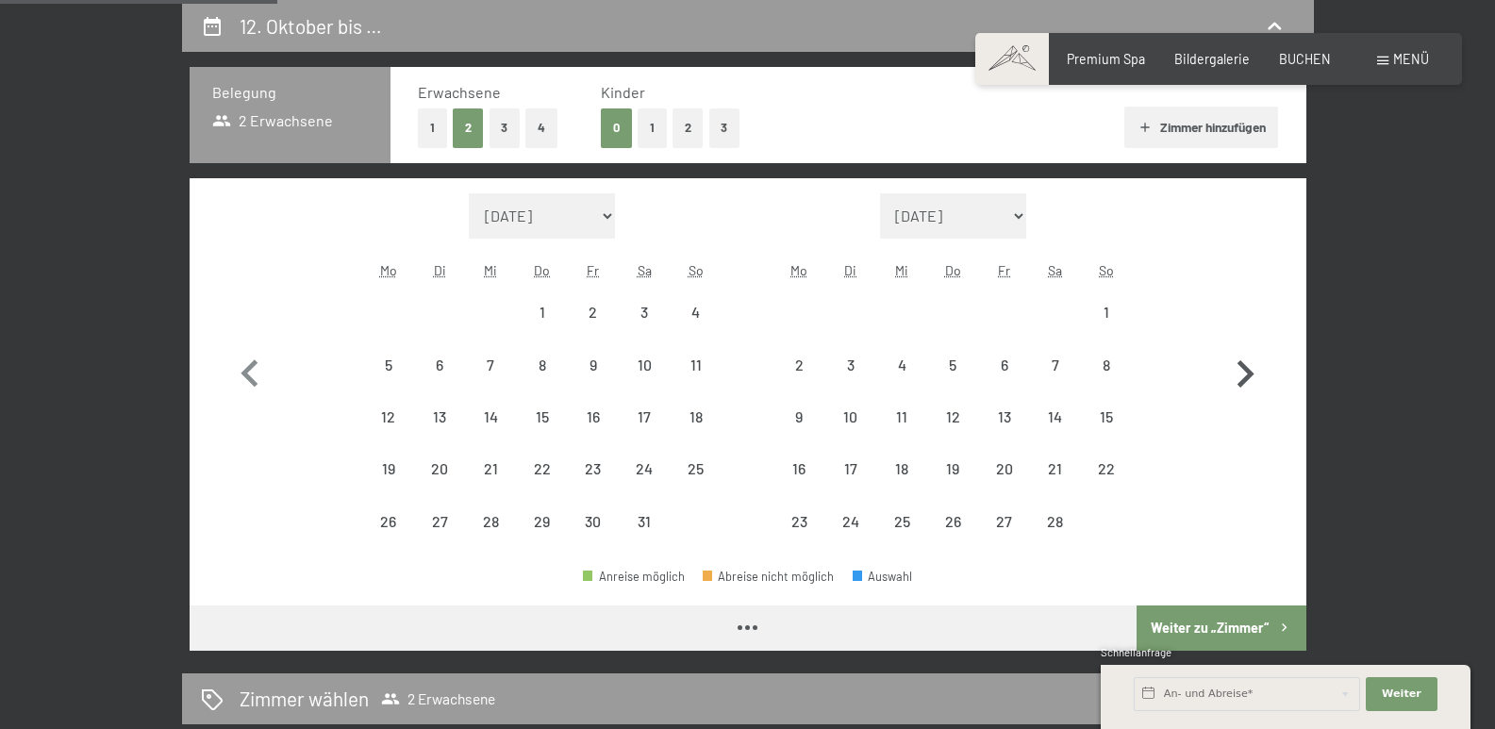
select select "2026-03-01"
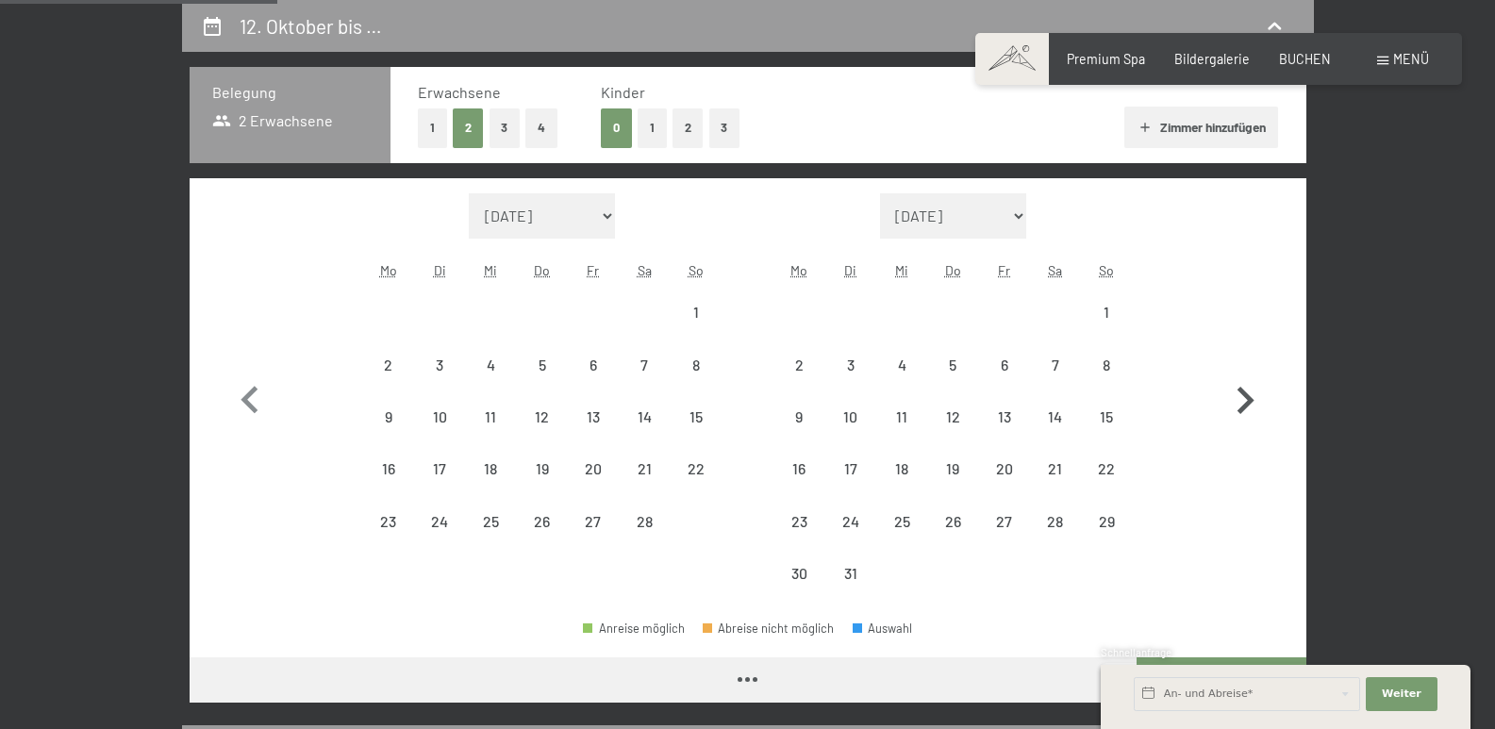
select select "2026-02-01"
select select "2026-03-01"
select select "2026-02-01"
select select "2026-03-01"
click at [1111, 365] on div "8" at bounding box center [1106, 380] width 47 height 47
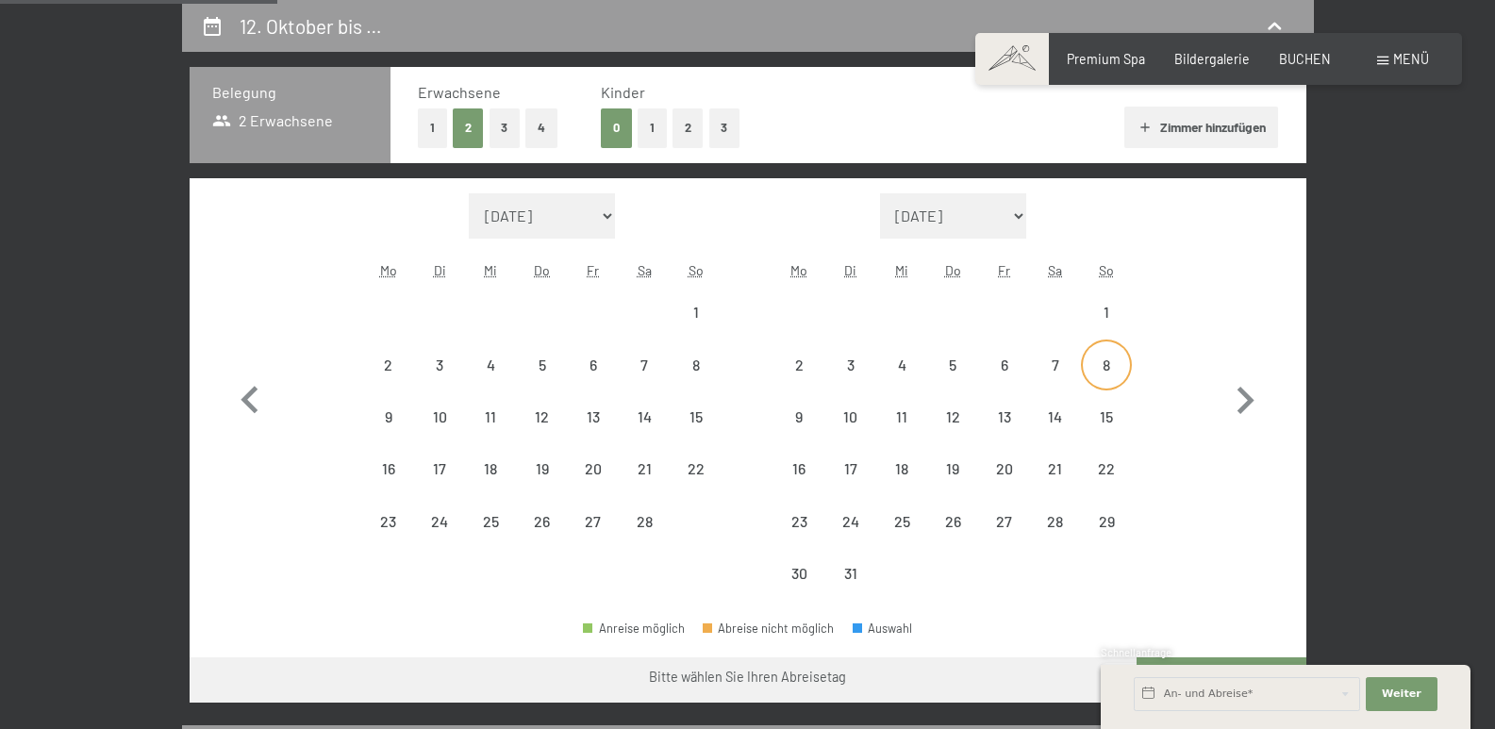
select select "2026-02-01"
select select "2026-03-01"
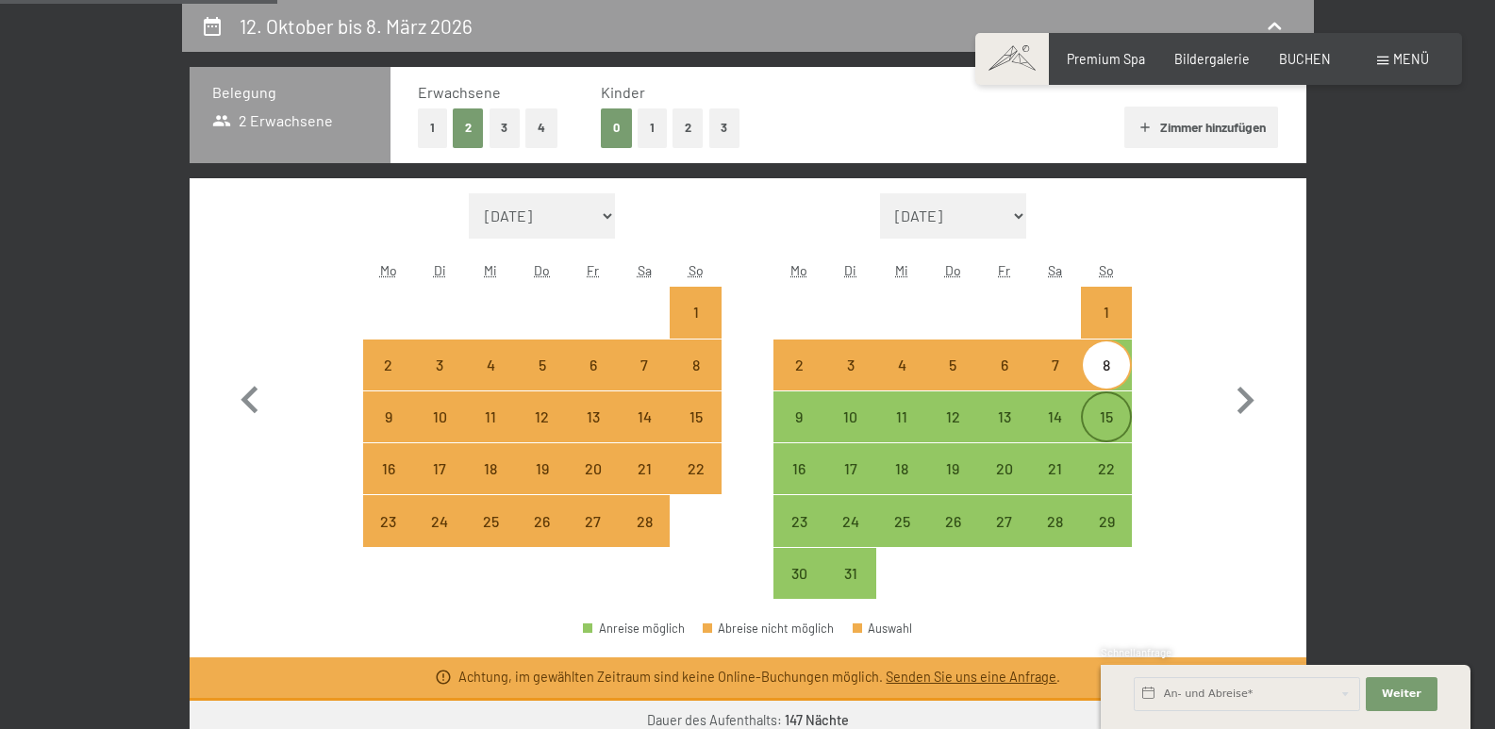
click at [1100, 411] on div "15" at bounding box center [1106, 432] width 47 height 47
select select "2026-02-01"
select select "2026-03-01"
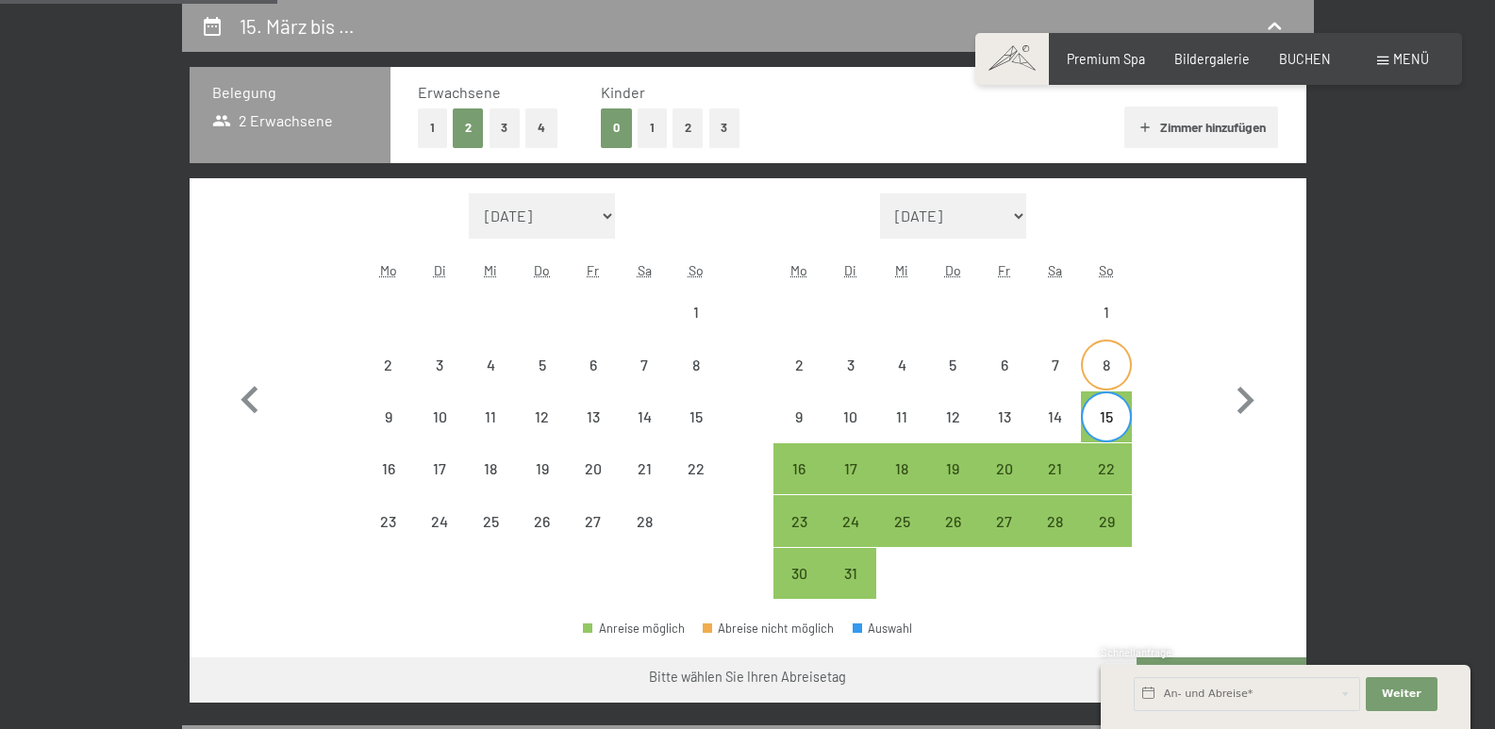
click at [1107, 372] on div "8" at bounding box center [1106, 380] width 47 height 47
select select "2026-02-01"
select select "2026-03-01"
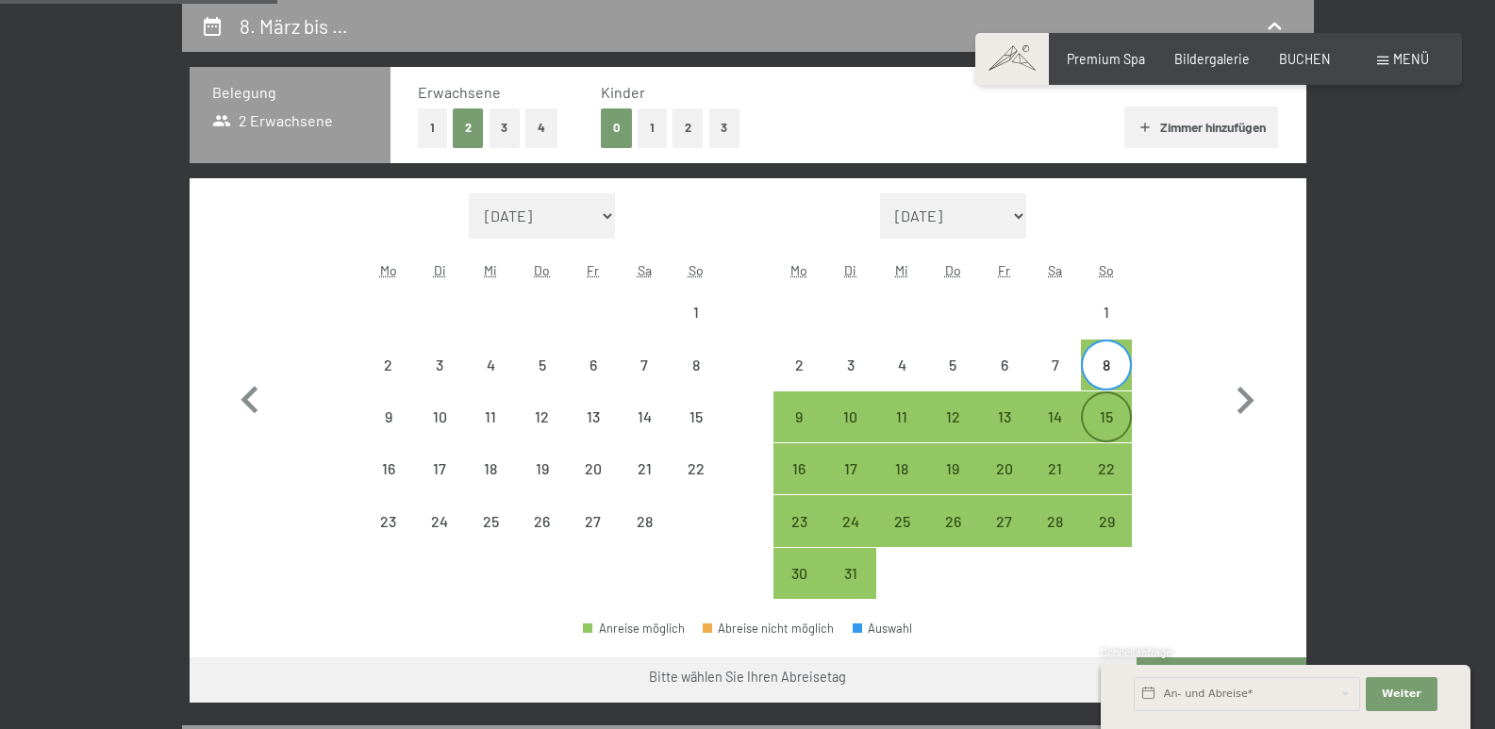
click at [1118, 413] on div "15" at bounding box center [1106, 432] width 47 height 47
select select "2026-02-01"
select select "2026-03-01"
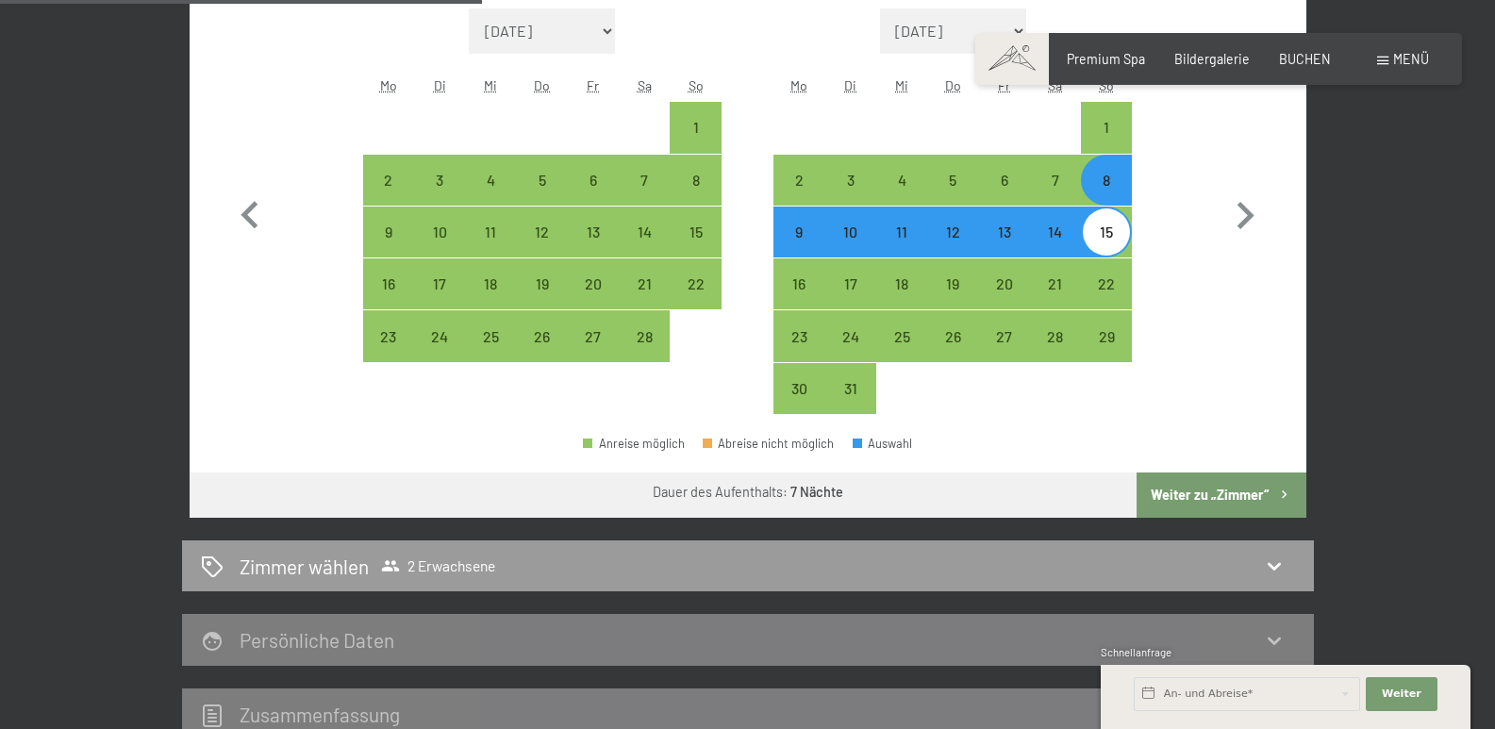
scroll to position [585, 0]
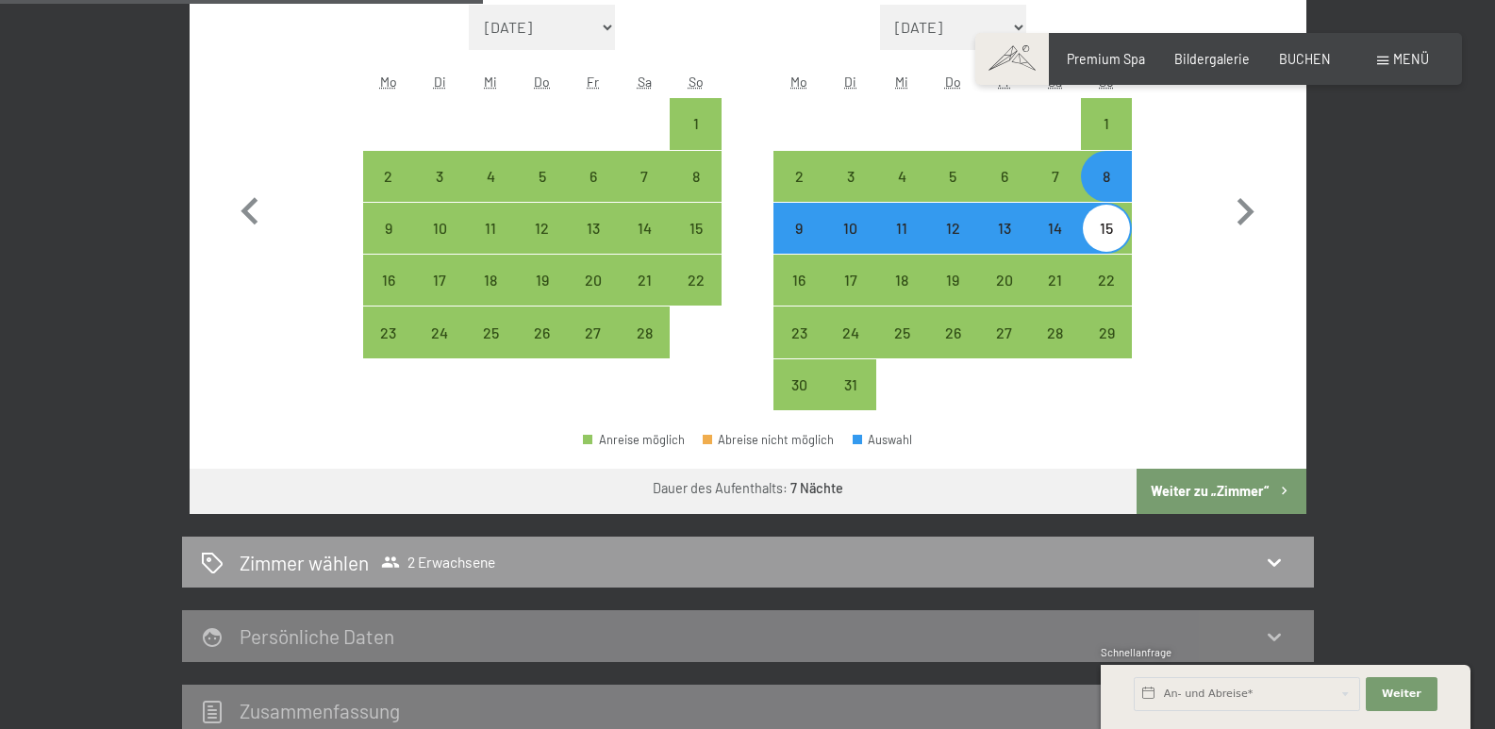
click at [1227, 491] on button "Weiter zu „Zimmer“" at bounding box center [1220, 491] width 169 height 45
select select "2026-02-01"
select select "2026-03-01"
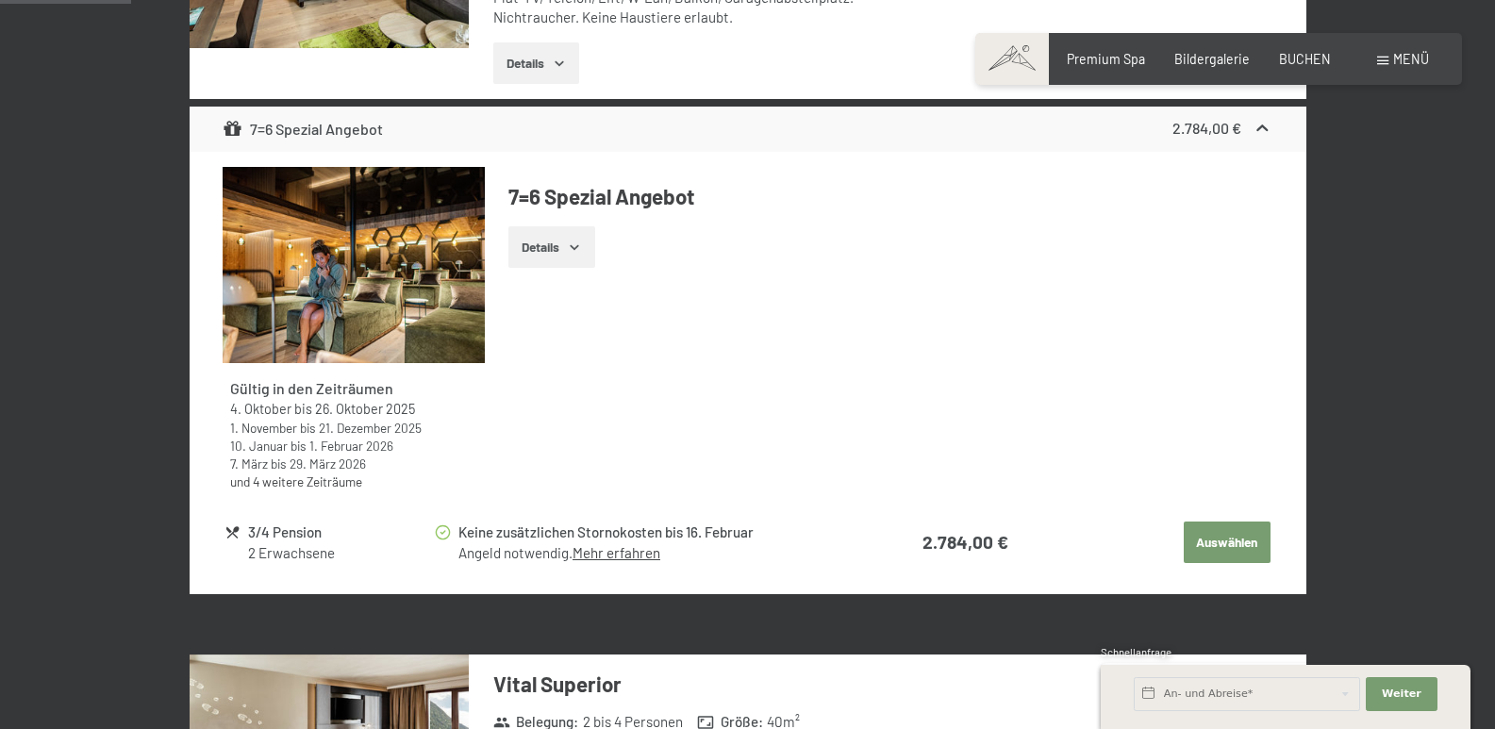
scroll to position [773, 0]
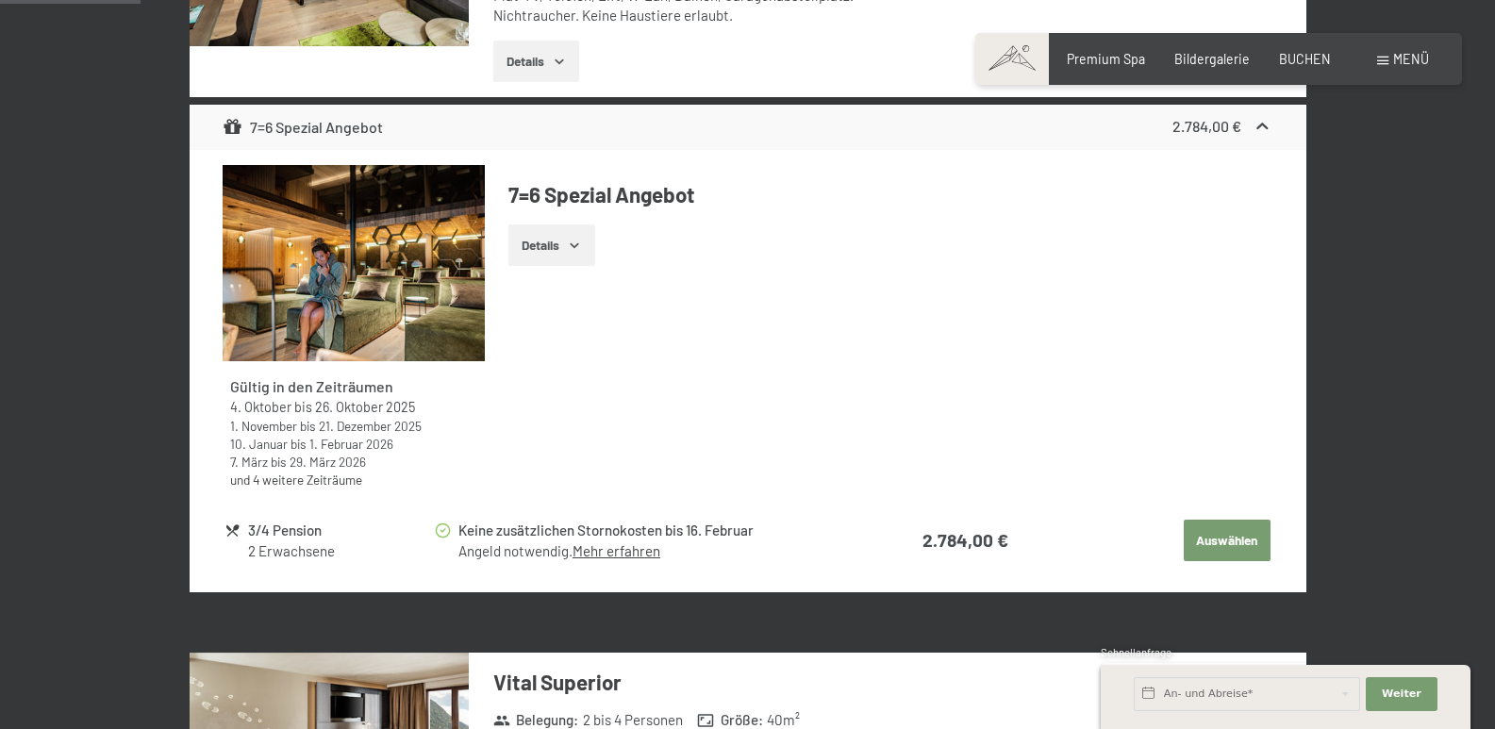
click at [292, 482] on link "und 4 weitere Zeiträume" at bounding box center [296, 480] width 132 height 16
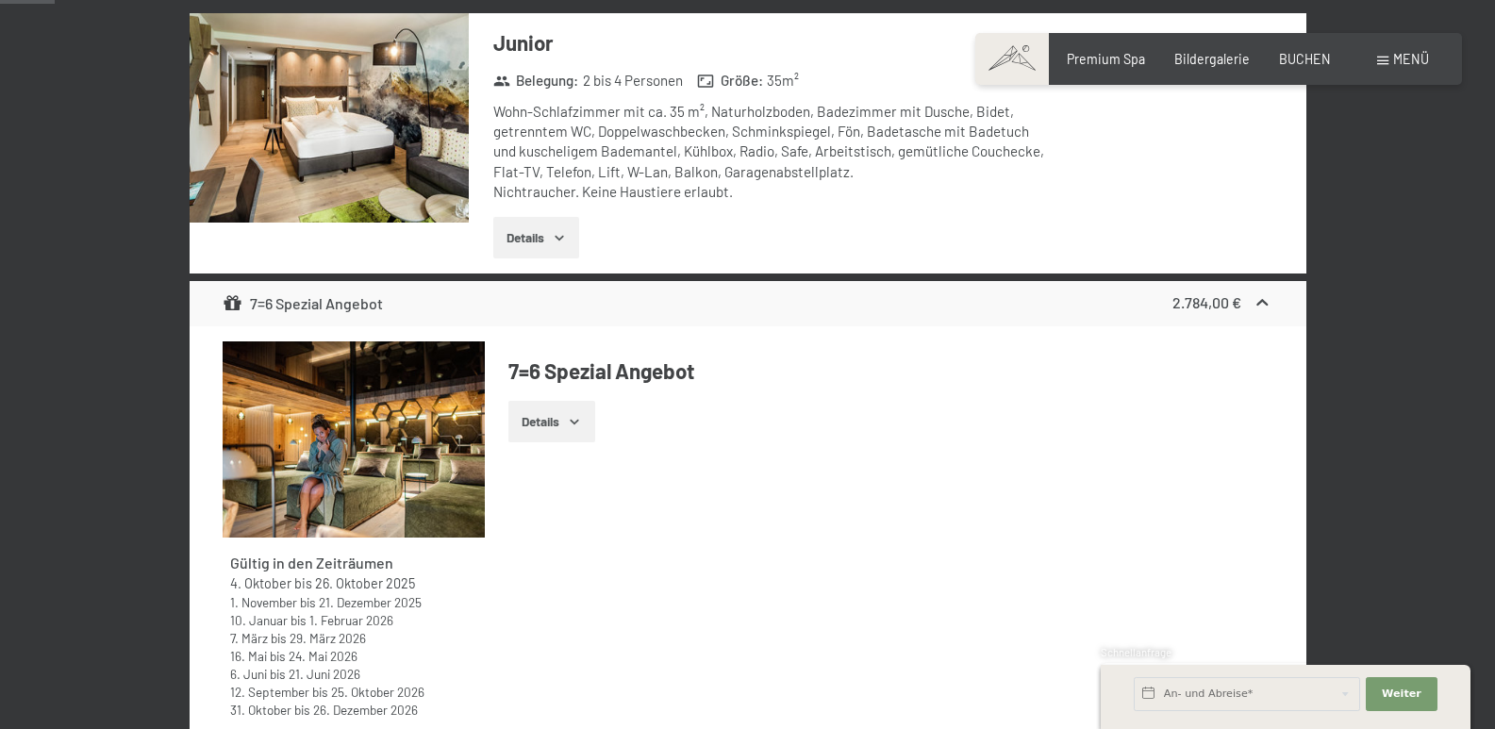
scroll to position [302, 0]
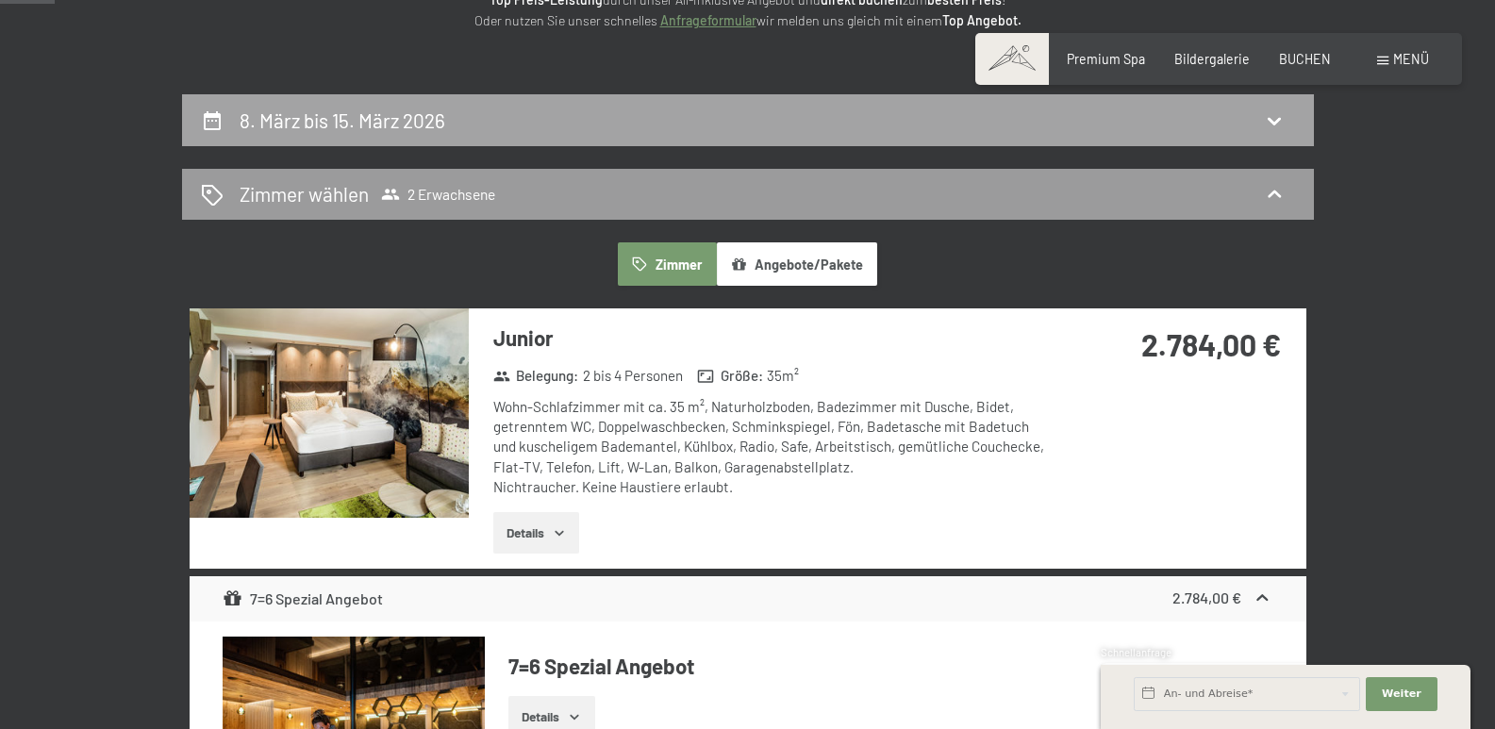
click at [434, 114] on h2 "8. März bis 15. März 2026" at bounding box center [343, 120] width 206 height 24
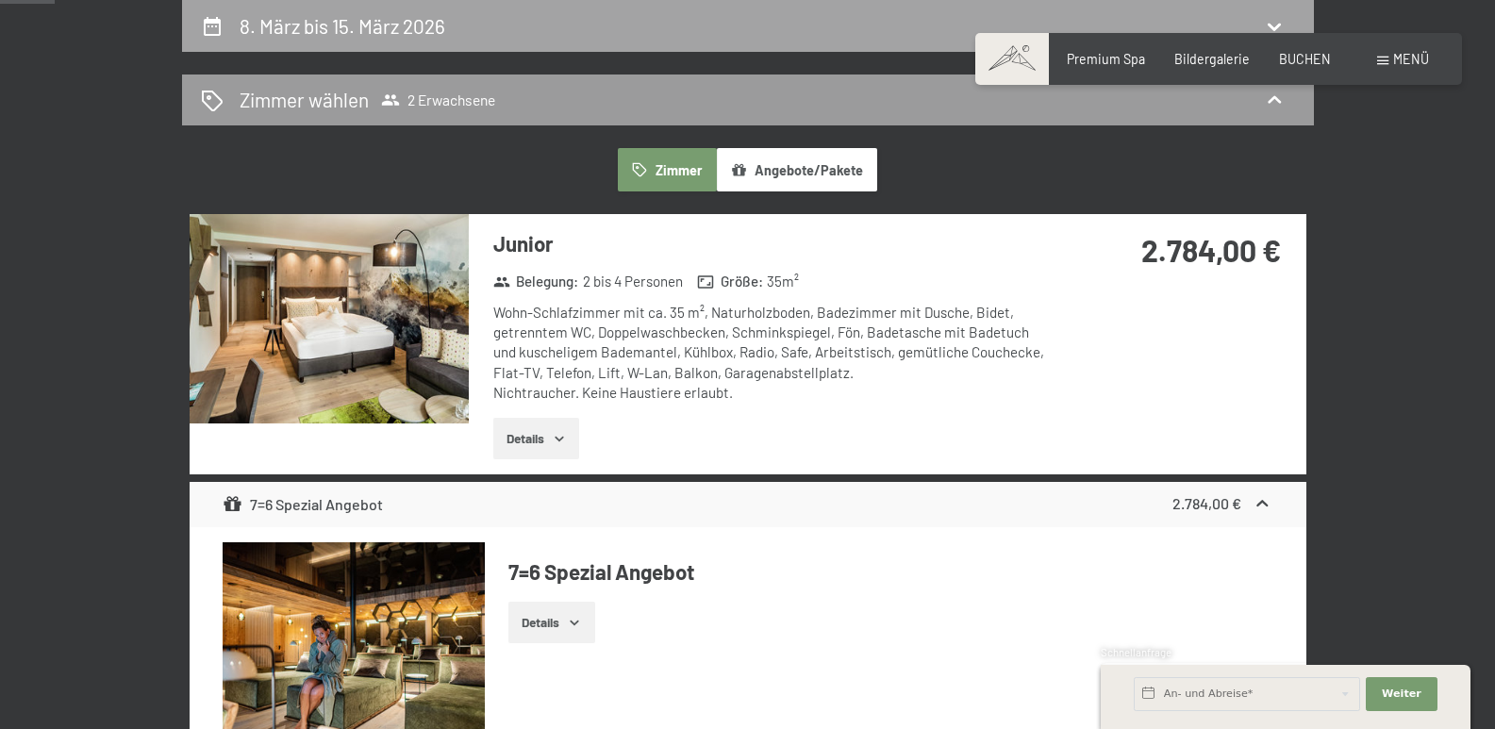
select select "2026-02-01"
select select "2026-03-01"
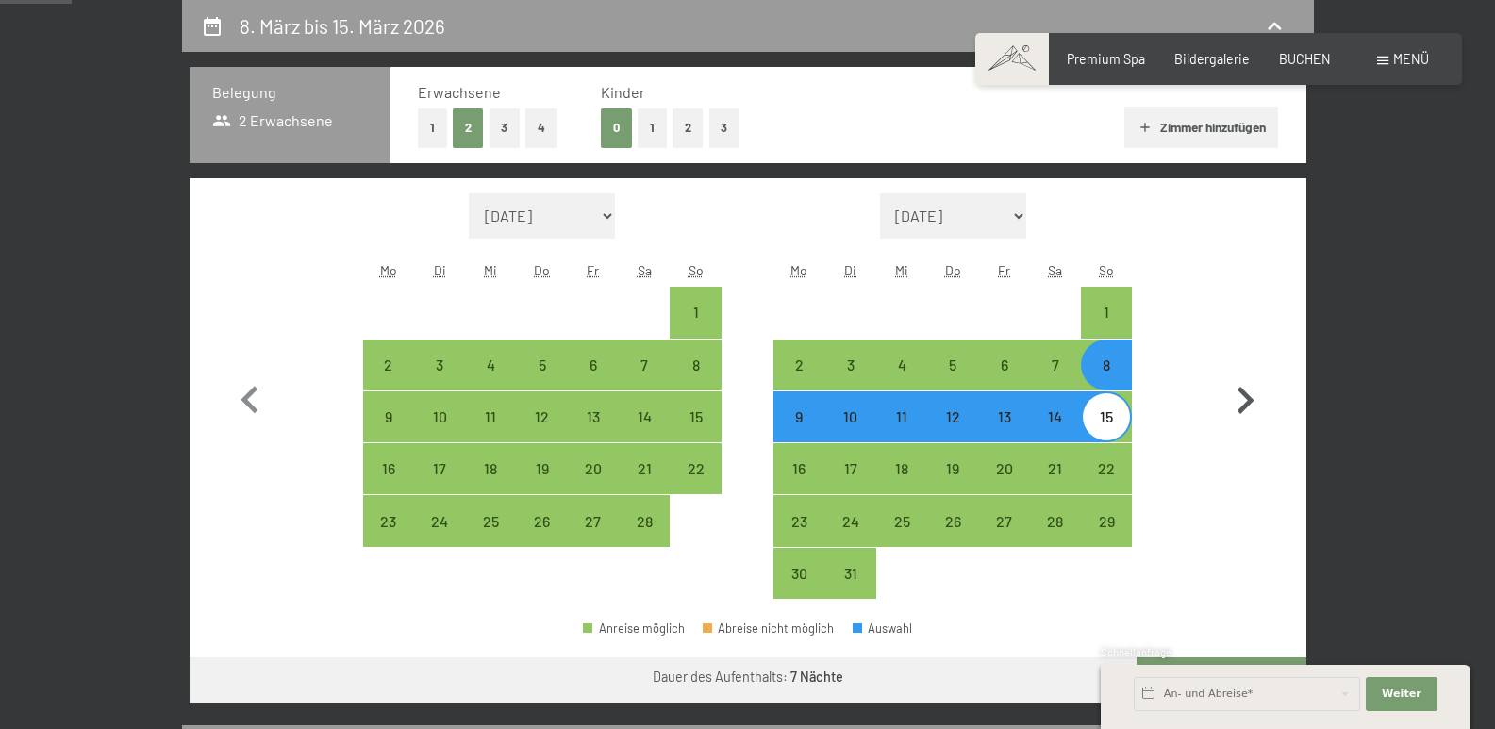
click at [1238, 401] on icon "button" at bounding box center [1245, 400] width 55 height 55
select select "2026-03-01"
select select "2026-04-01"
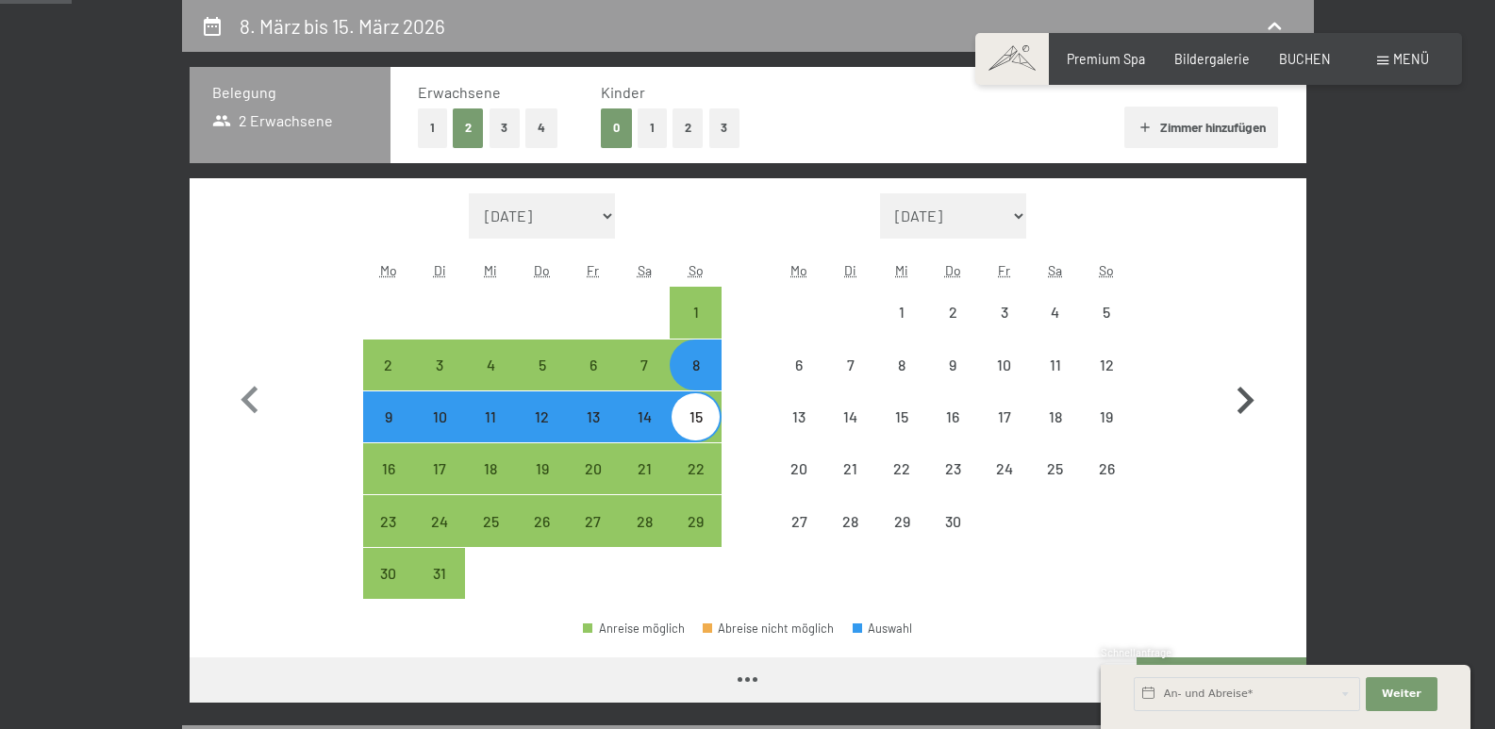
select select "2026-03-01"
select select "2026-04-01"
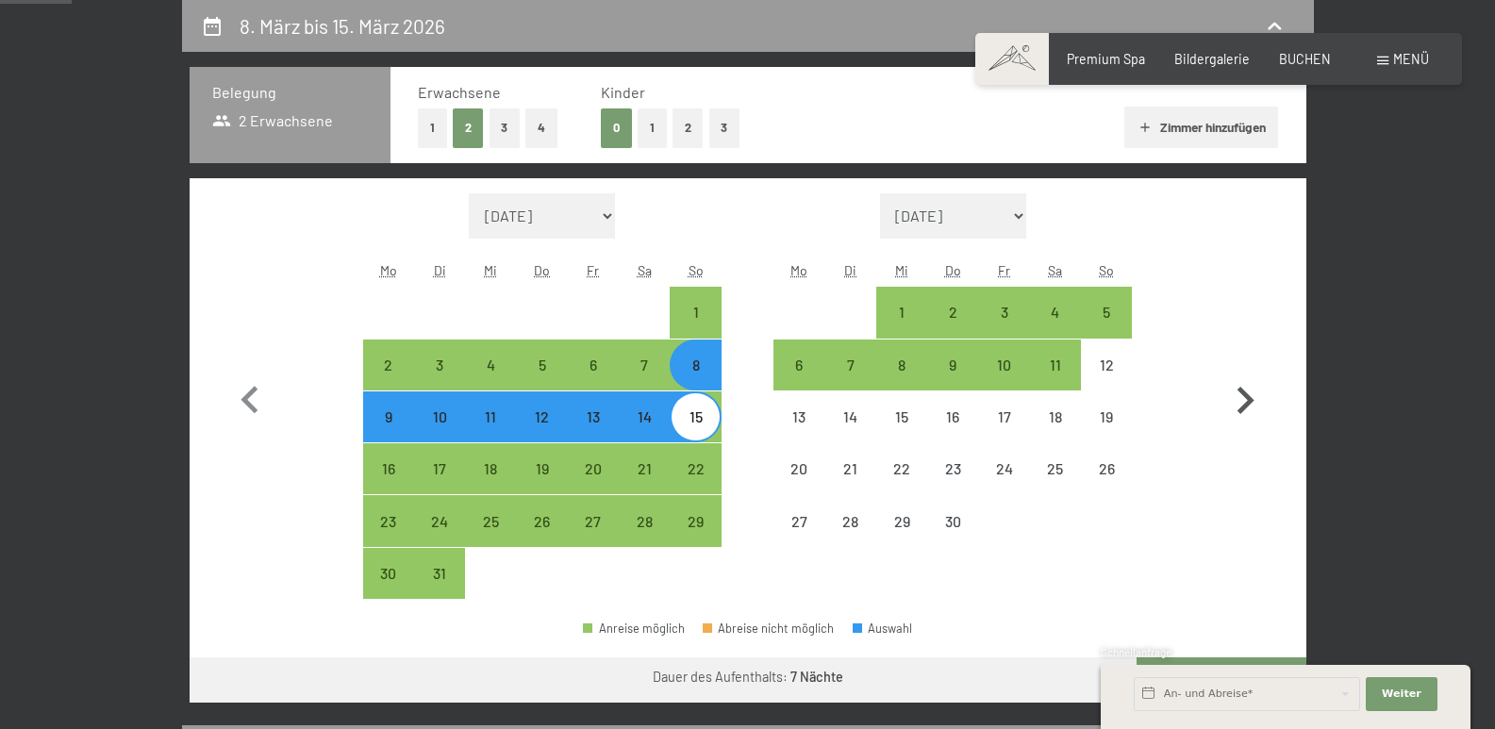
click at [1238, 401] on icon "button" at bounding box center [1245, 400] width 55 height 55
select select "2026-04-01"
select select "2026-05-01"
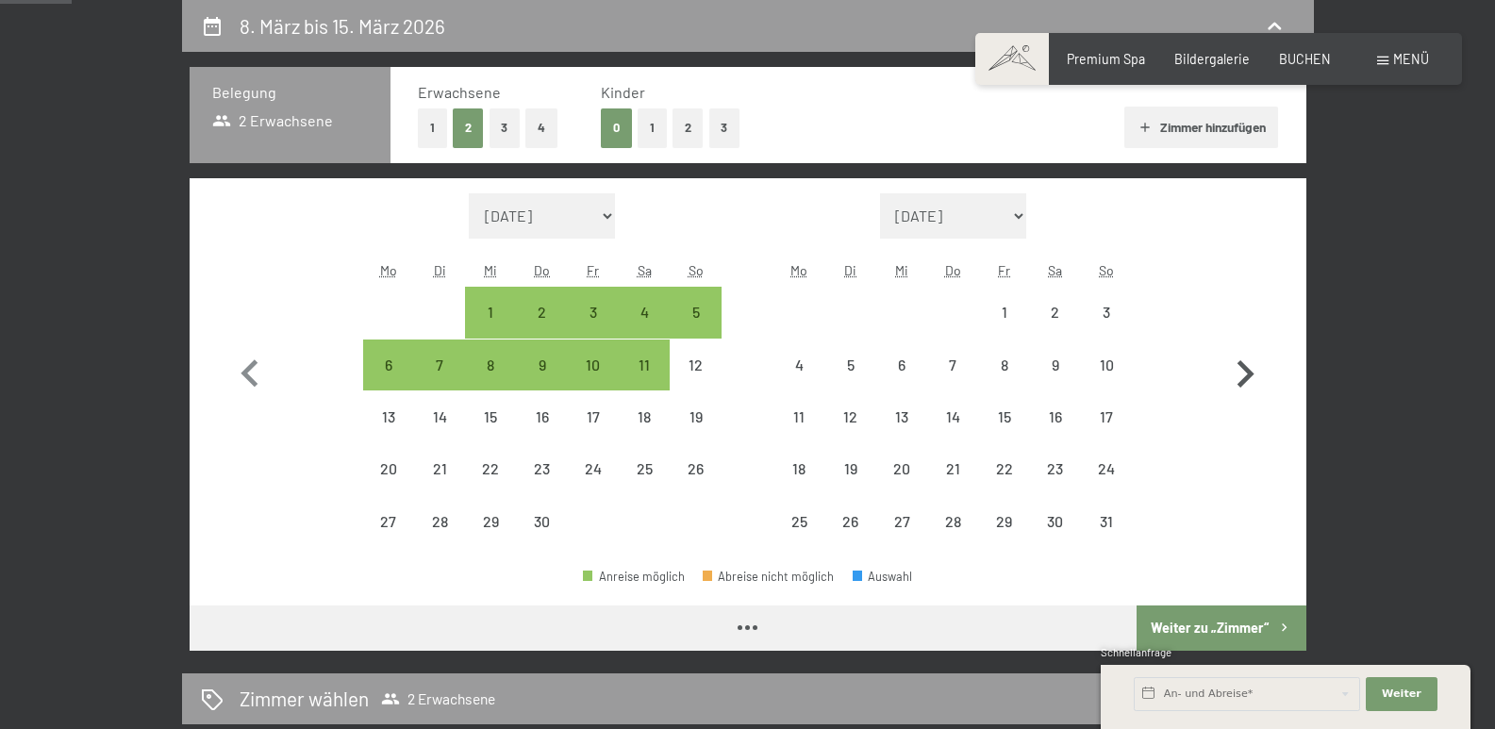
select select "2026-04-01"
select select "2026-05-01"
click at [1105, 406] on div "17" at bounding box center [1106, 416] width 47 height 47
select select "2026-04-01"
select select "2026-05-01"
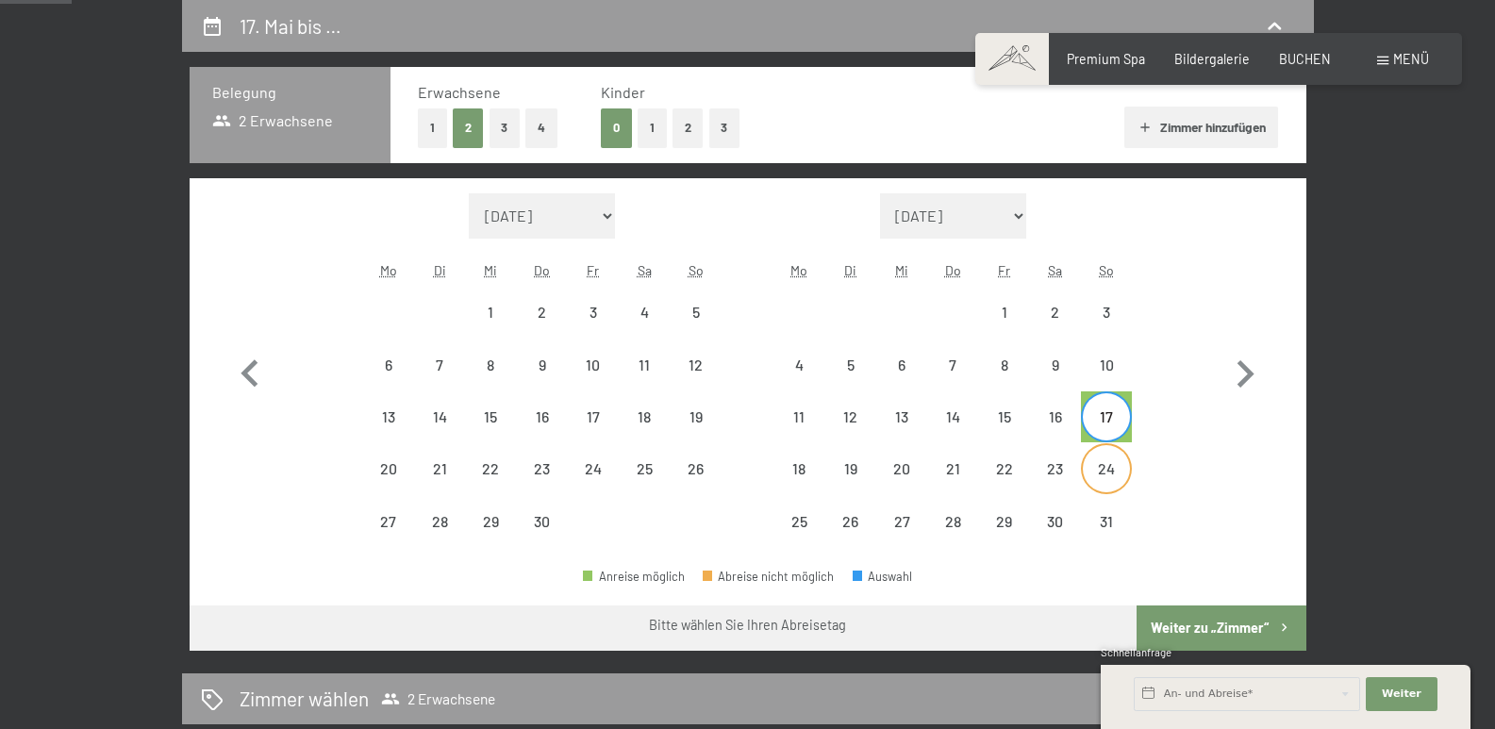
click at [1106, 469] on div "24" at bounding box center [1106, 484] width 47 height 47
select select "2026-04-01"
select select "2026-05-01"
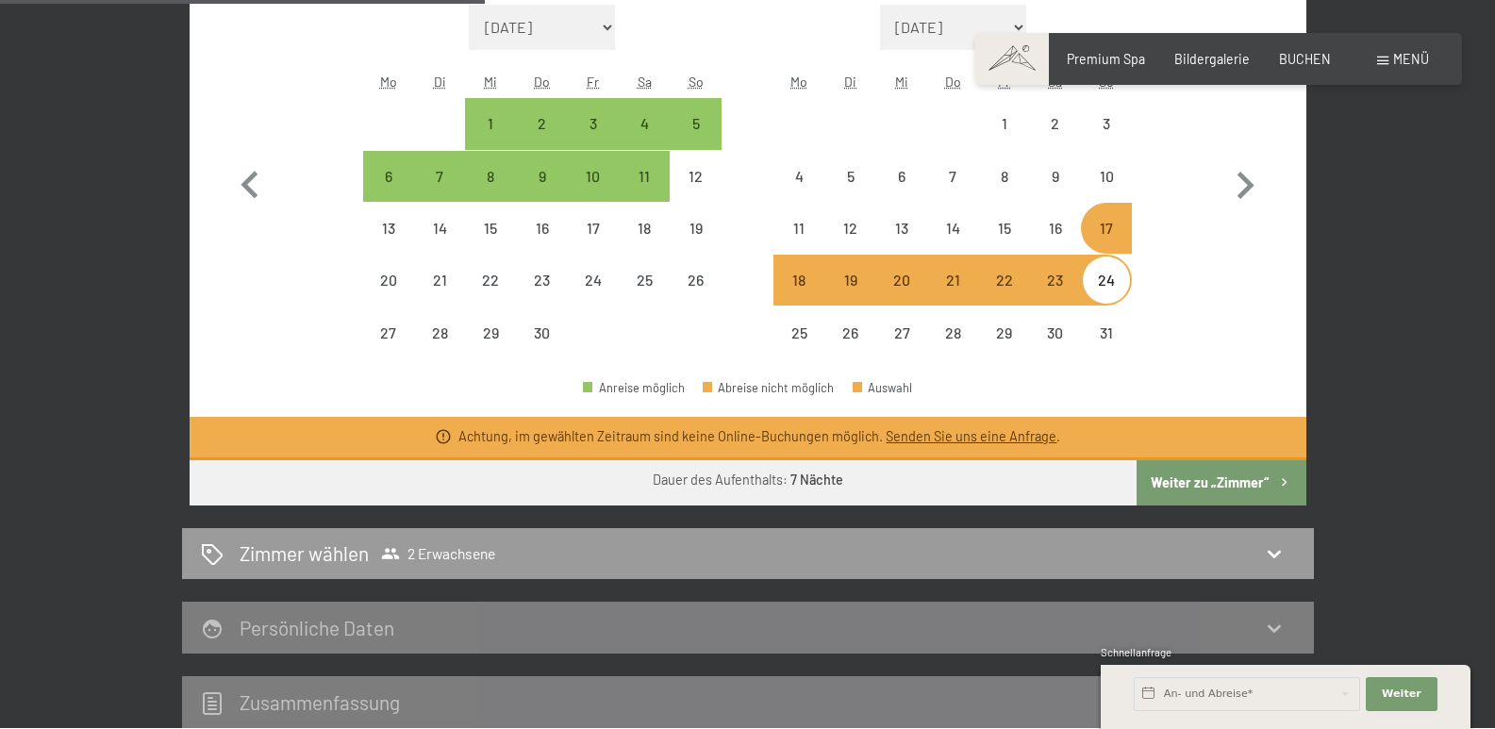
click at [1181, 489] on button "Weiter zu „Zimmer“" at bounding box center [1220, 482] width 169 height 45
select select "2026-04-01"
select select "2026-05-01"
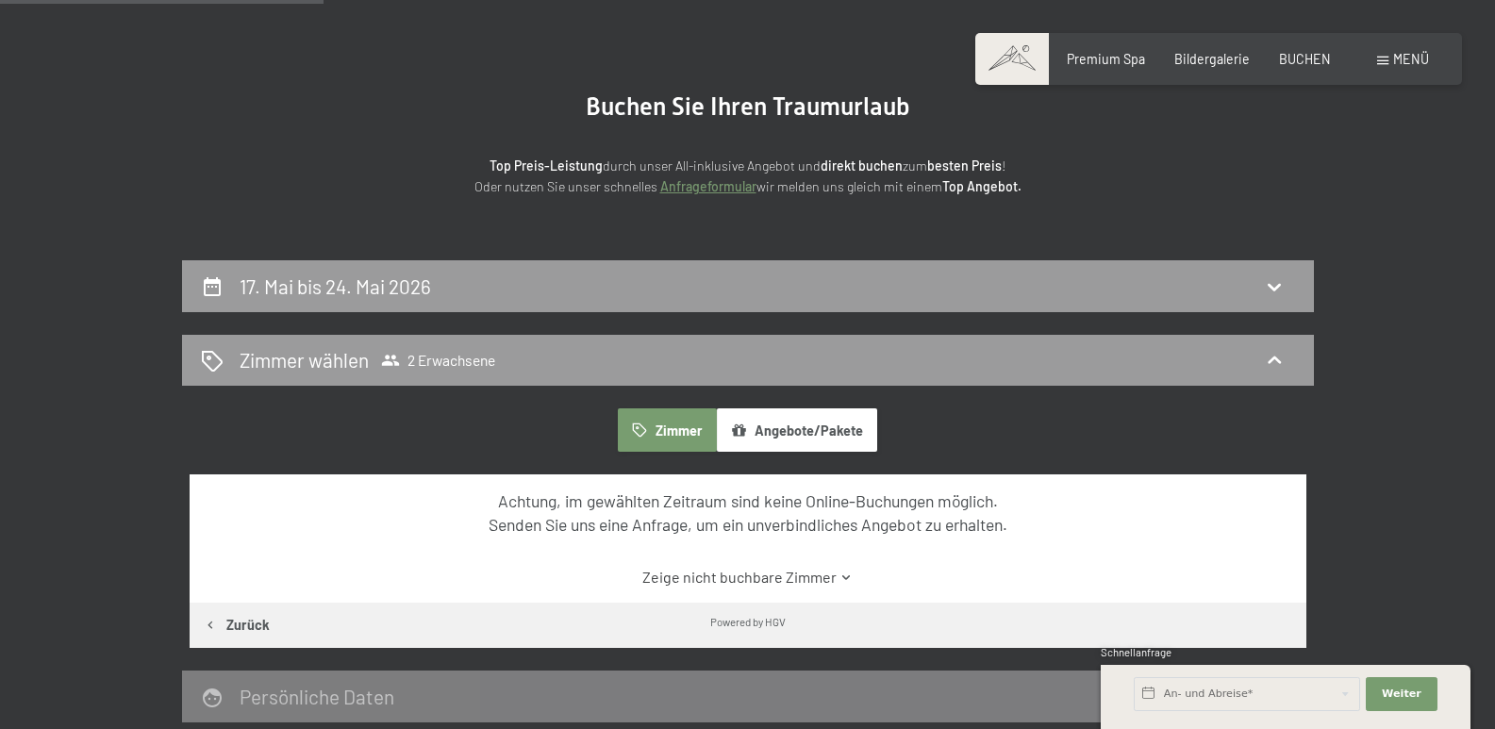
scroll to position [113, 0]
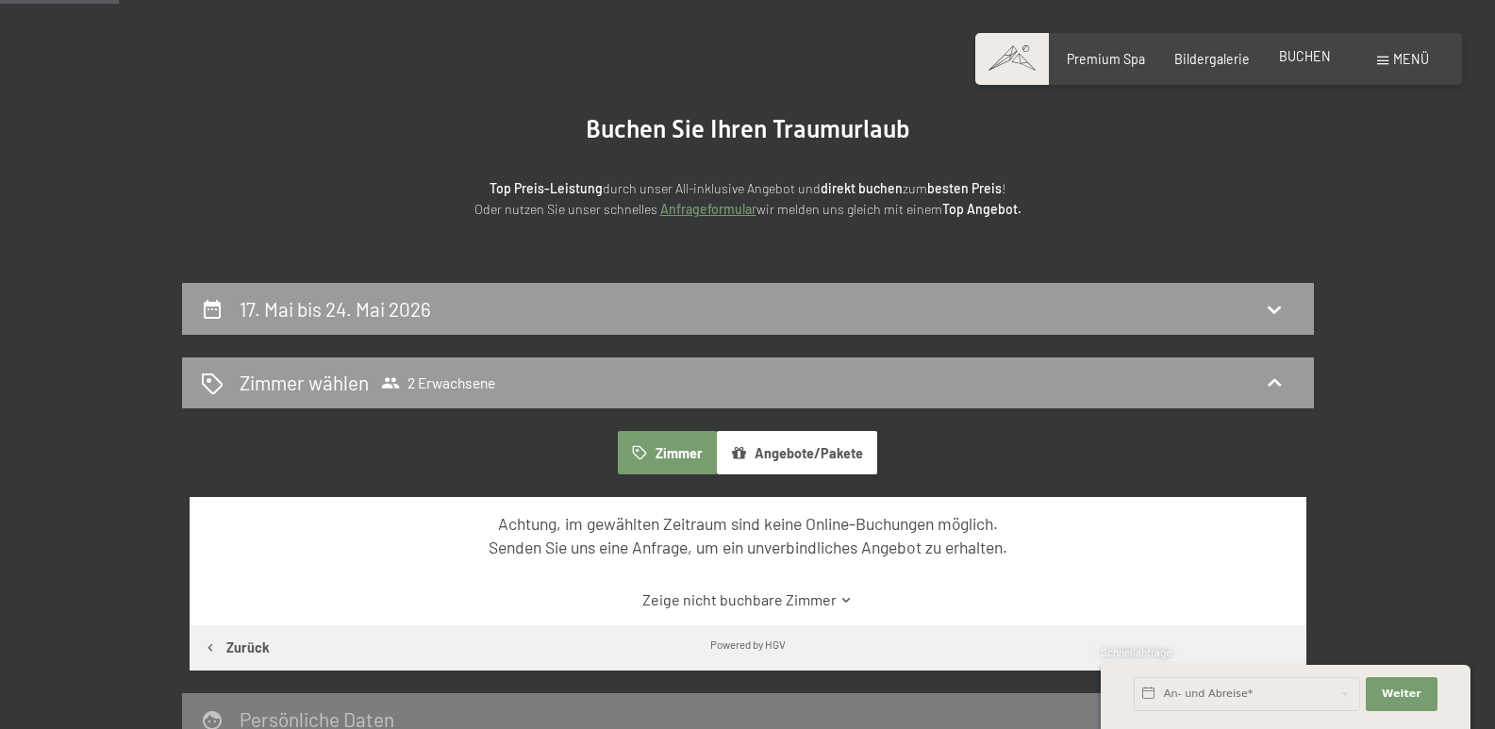
click at [1302, 68] on div "Premium Spa Bildergalerie BUCHEN" at bounding box center [1184, 59] width 352 height 19
click at [1303, 55] on span "BUCHEN" at bounding box center [1305, 56] width 52 height 16
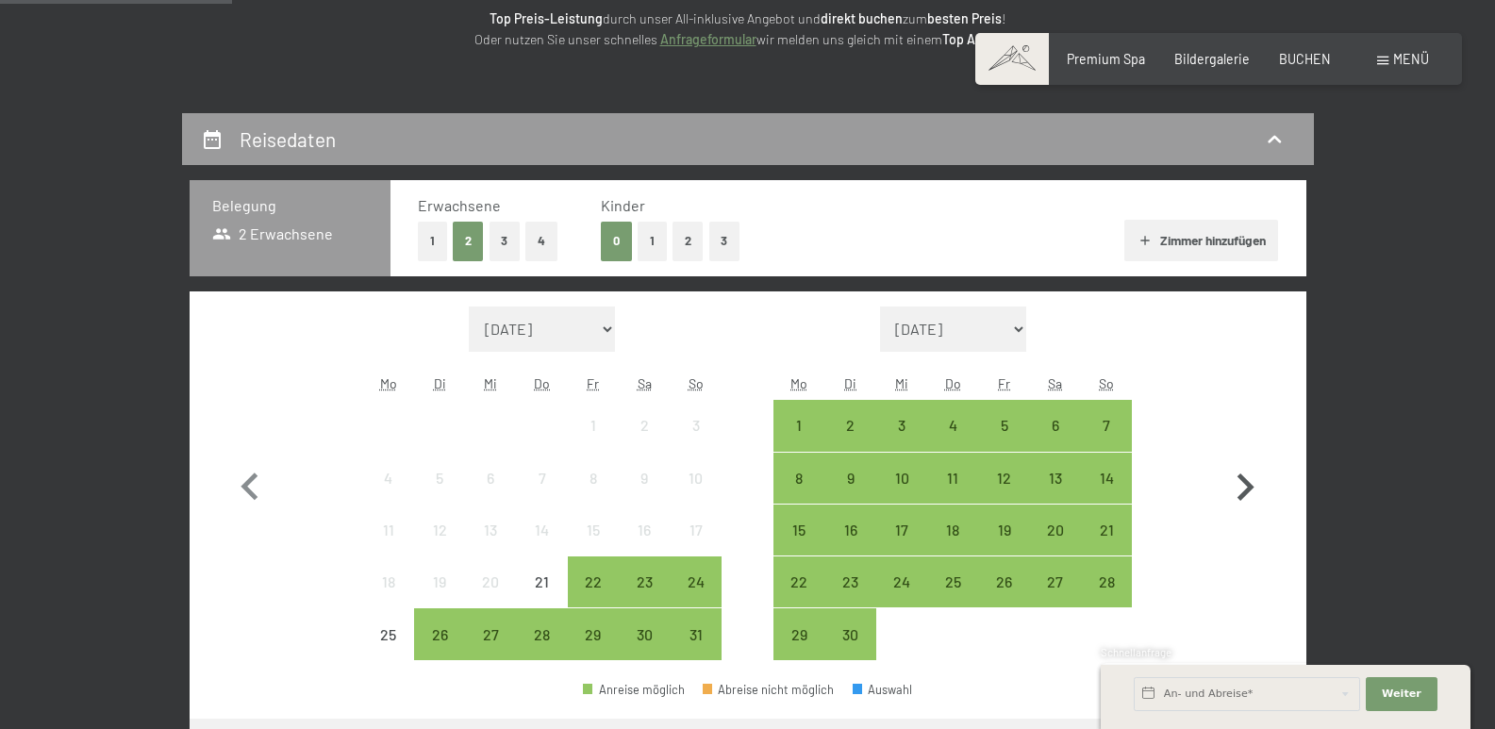
click at [1246, 487] on icon "button" at bounding box center [1245, 487] width 55 height 55
select select "[DATE]"
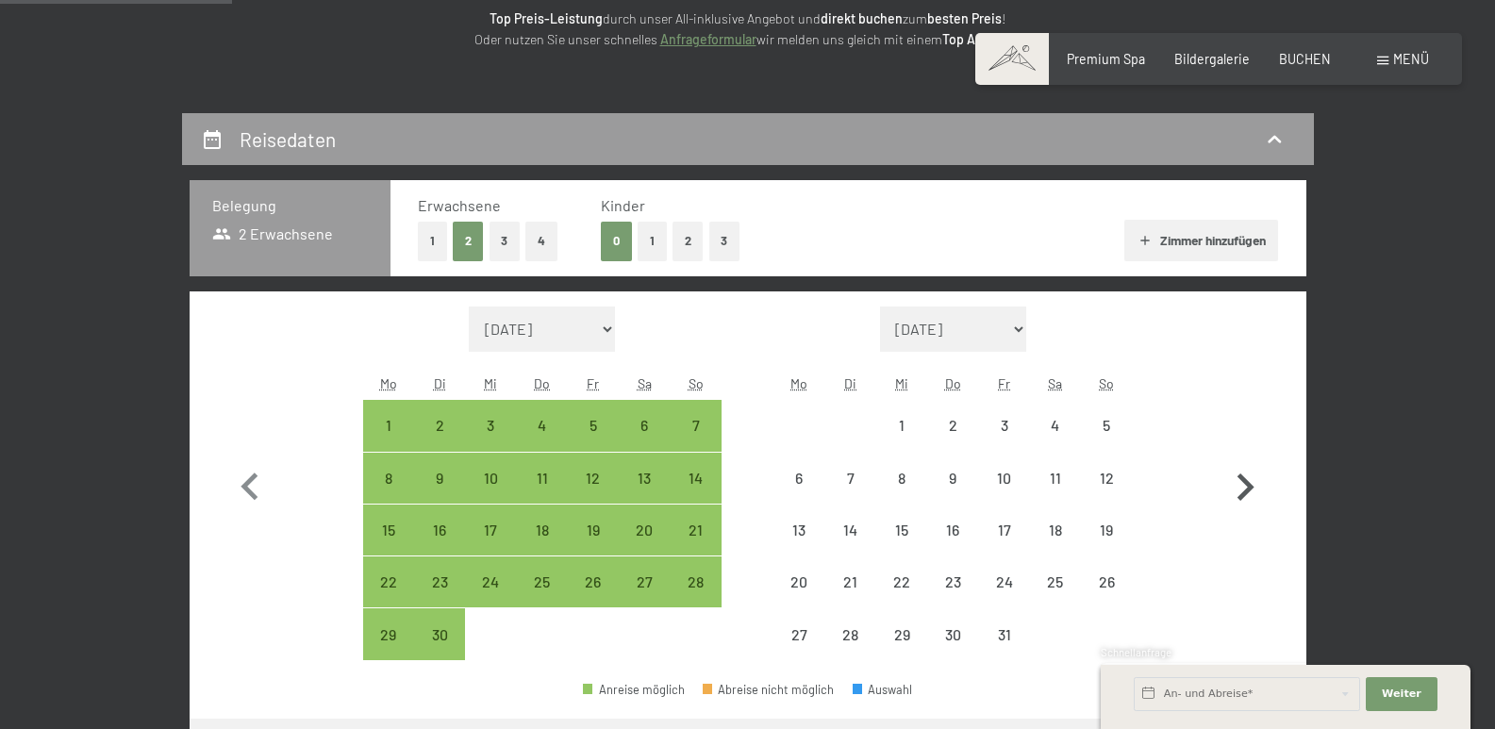
click at [1246, 487] on icon "button" at bounding box center [1245, 487] width 55 height 55
select select "[DATE]"
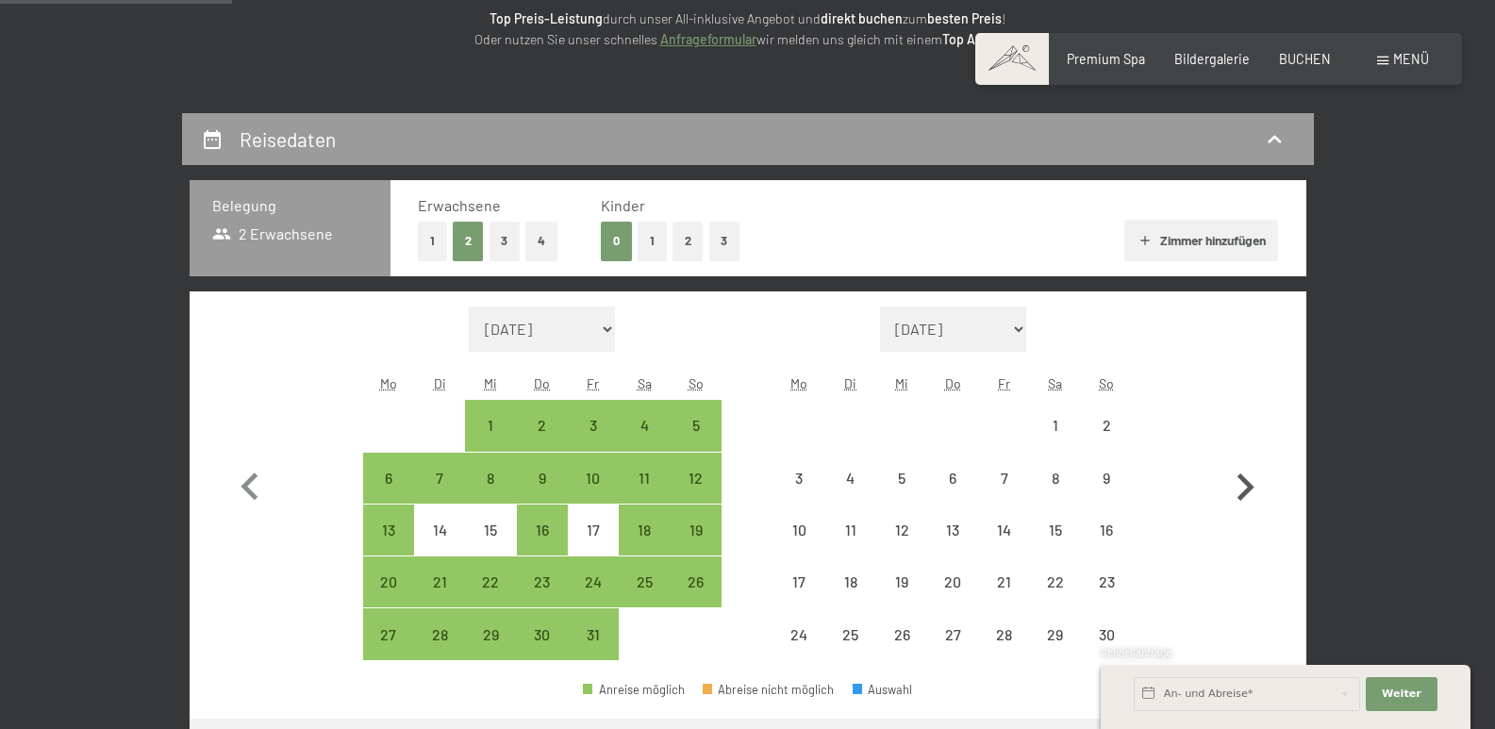
click at [1246, 487] on icon "button" at bounding box center [1245, 487] width 55 height 55
select select "[DATE]"
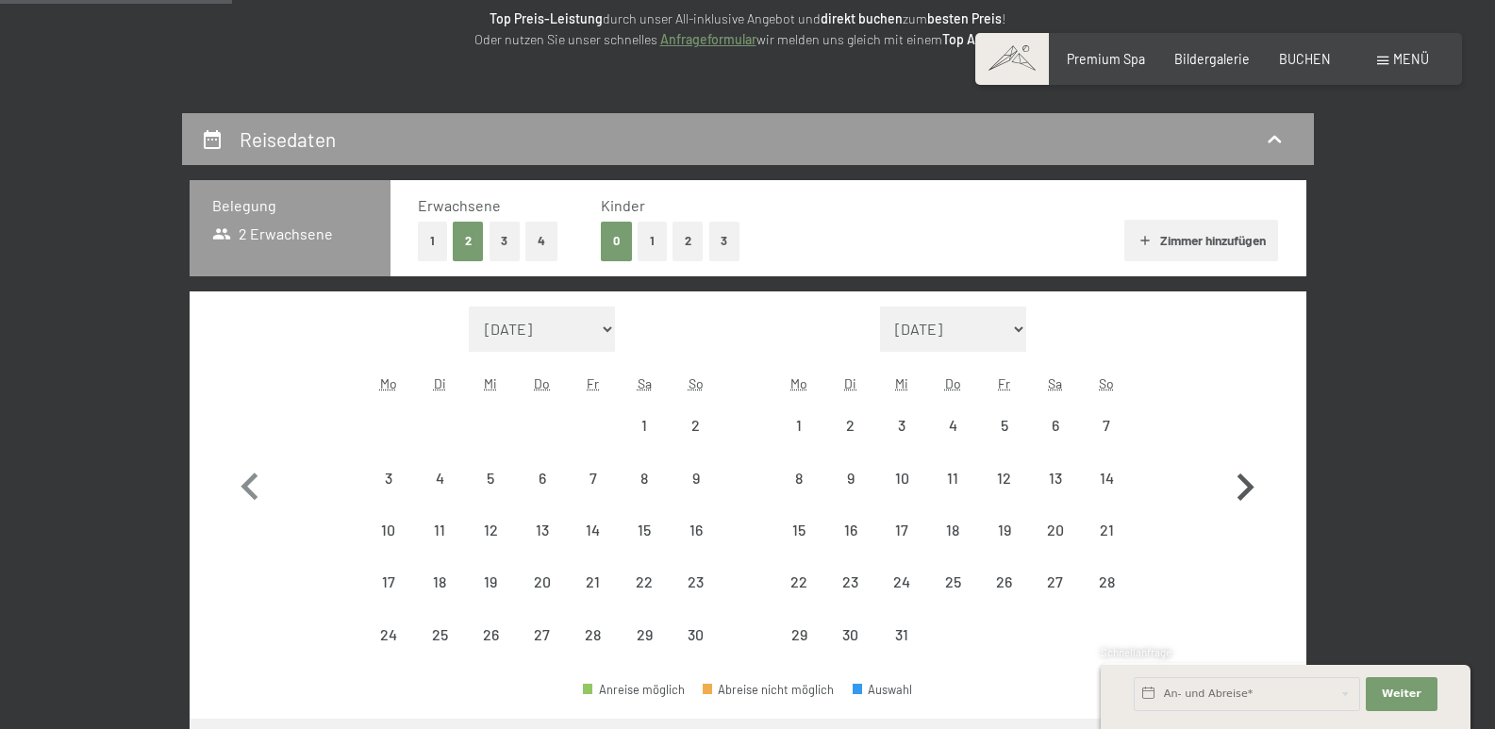
click at [1246, 487] on icon "button" at bounding box center [1245, 487] width 55 height 55
select select "[DATE]"
click at [1246, 487] on icon "button" at bounding box center [1245, 487] width 55 height 55
select select "[DATE]"
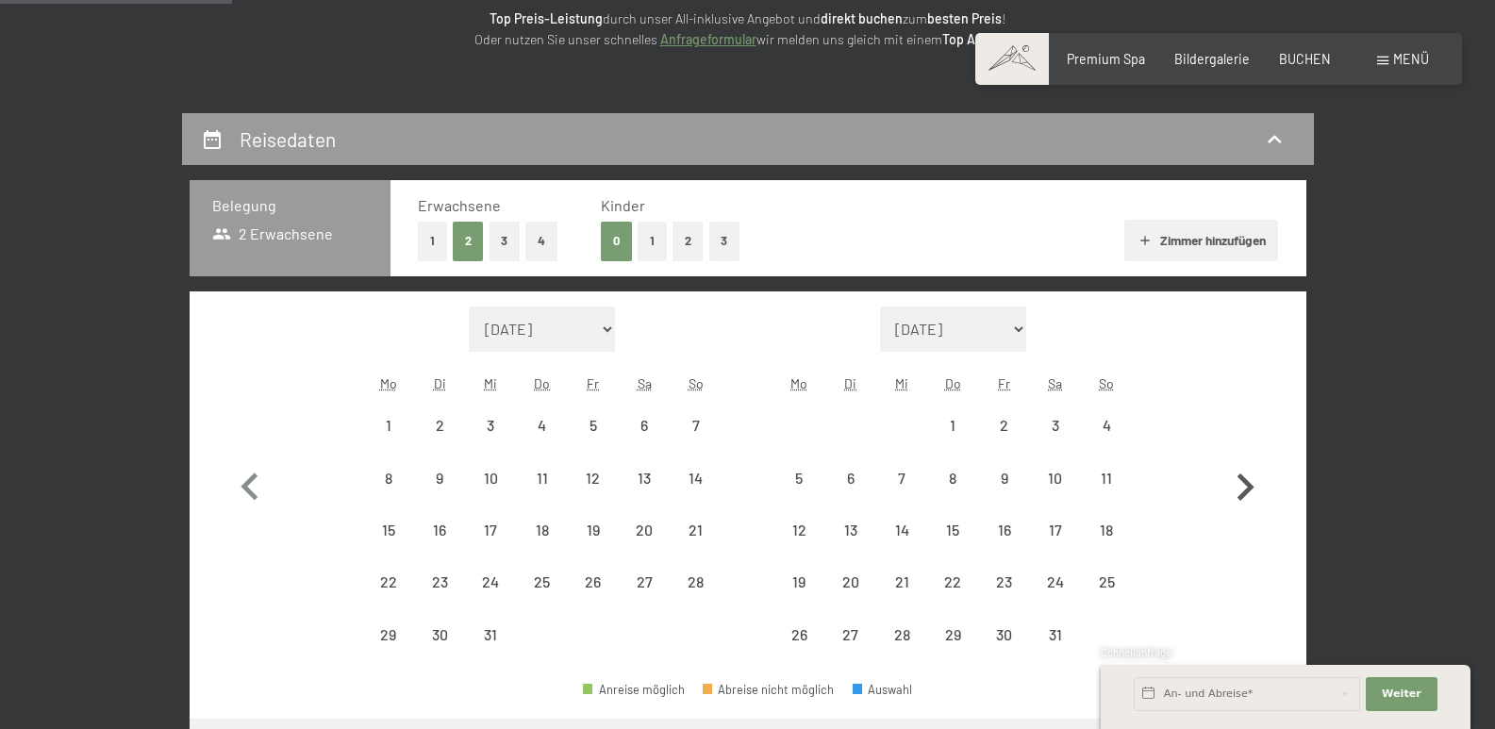
select select "[DATE]"
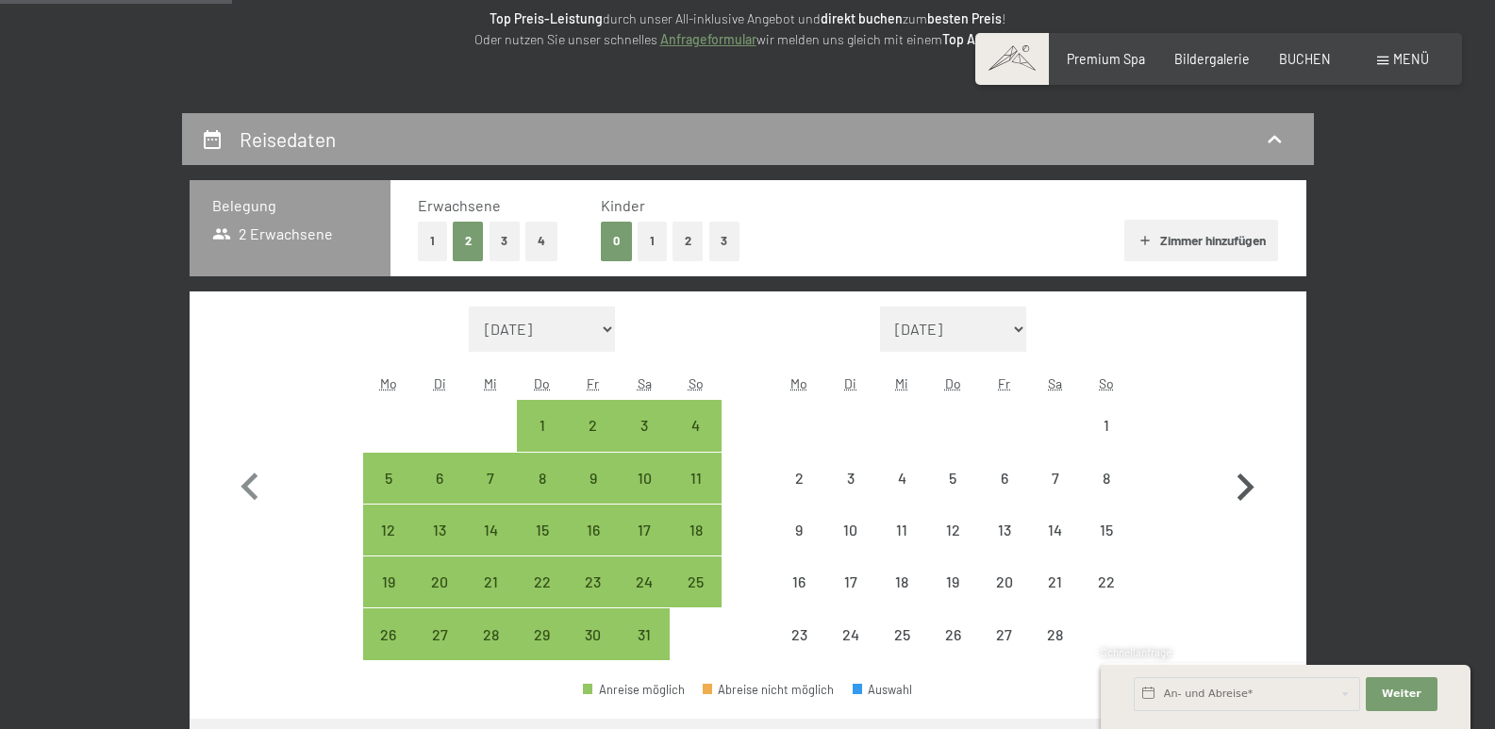
click at [1246, 487] on icon "button" at bounding box center [1245, 487] width 55 height 55
select select "[DATE]"
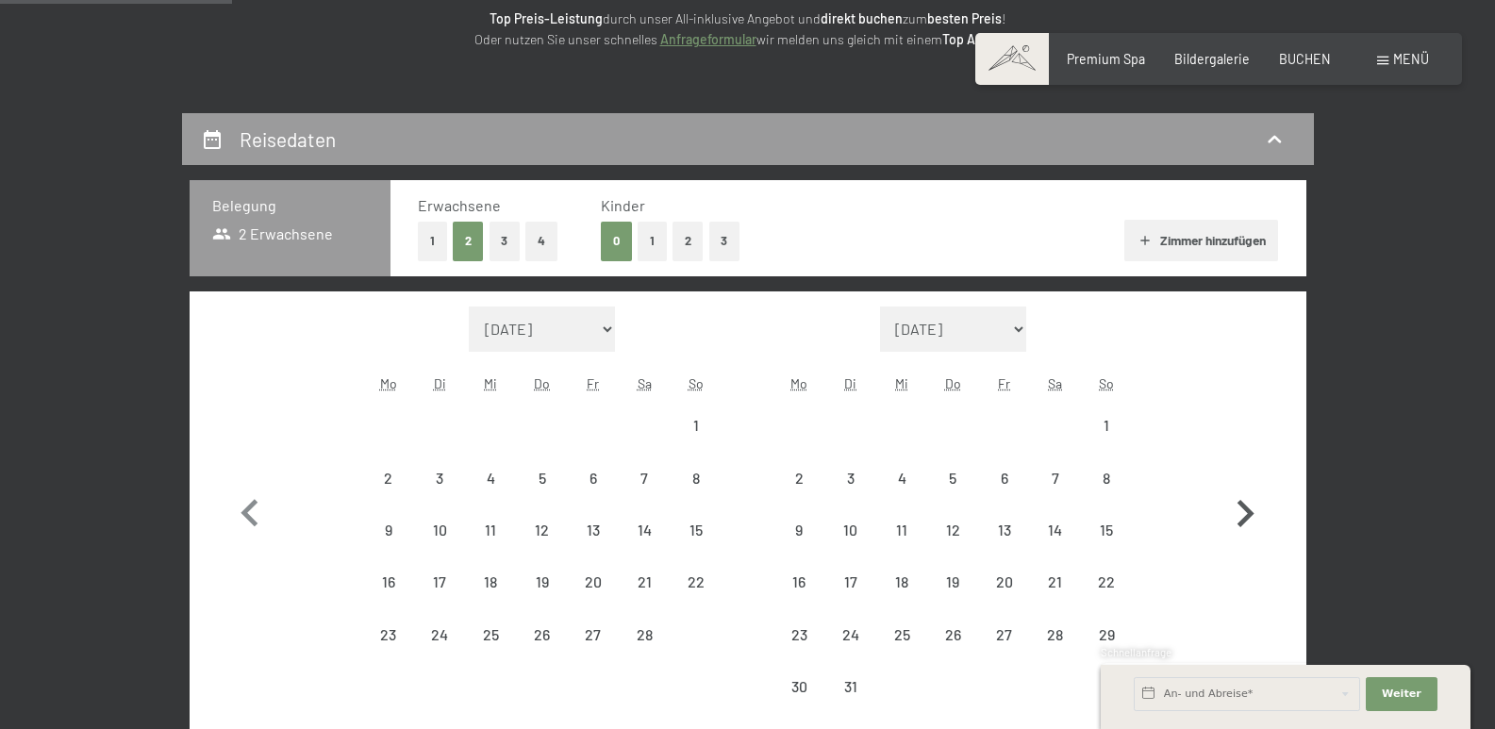
select select "[DATE]"
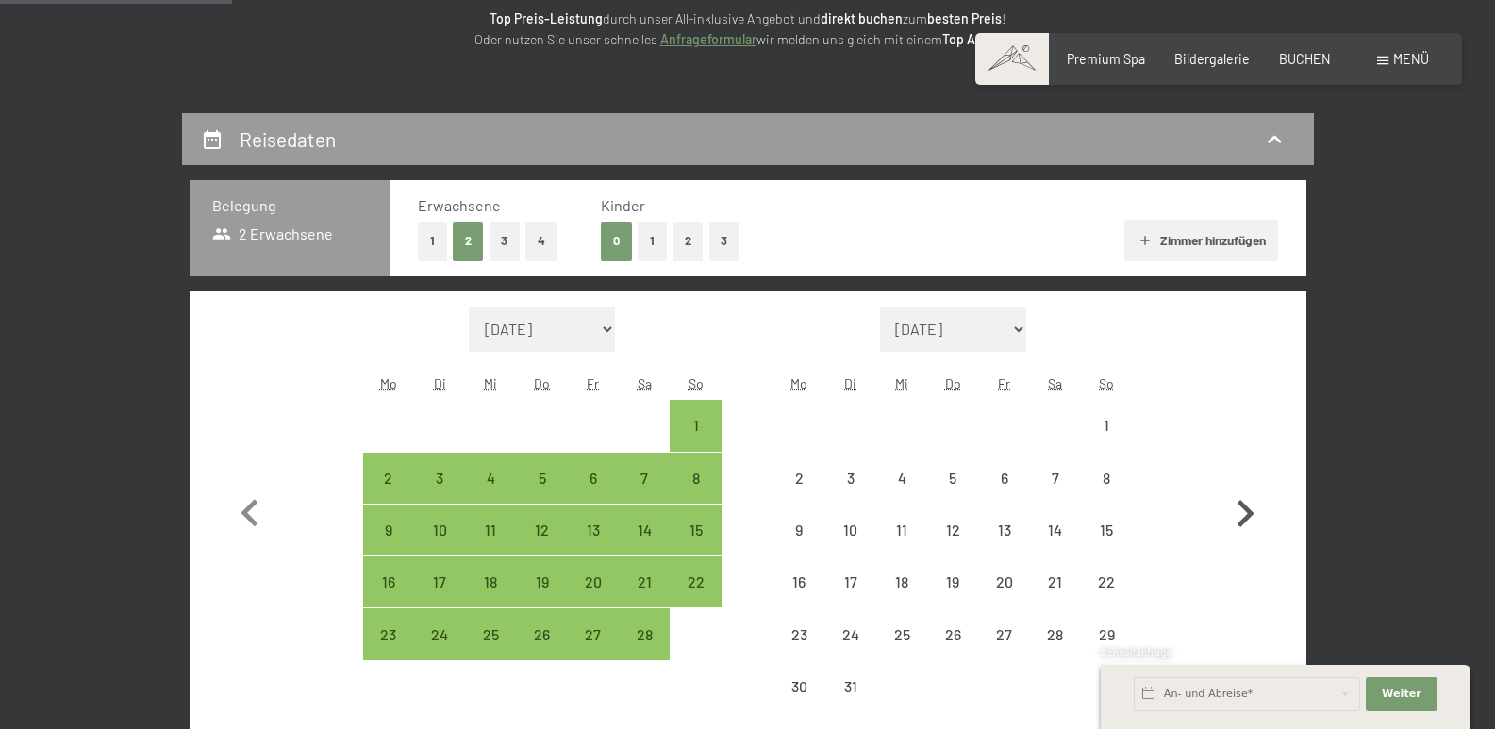
click at [1246, 487] on icon "button" at bounding box center [1245, 514] width 55 height 55
select select "[DATE]"
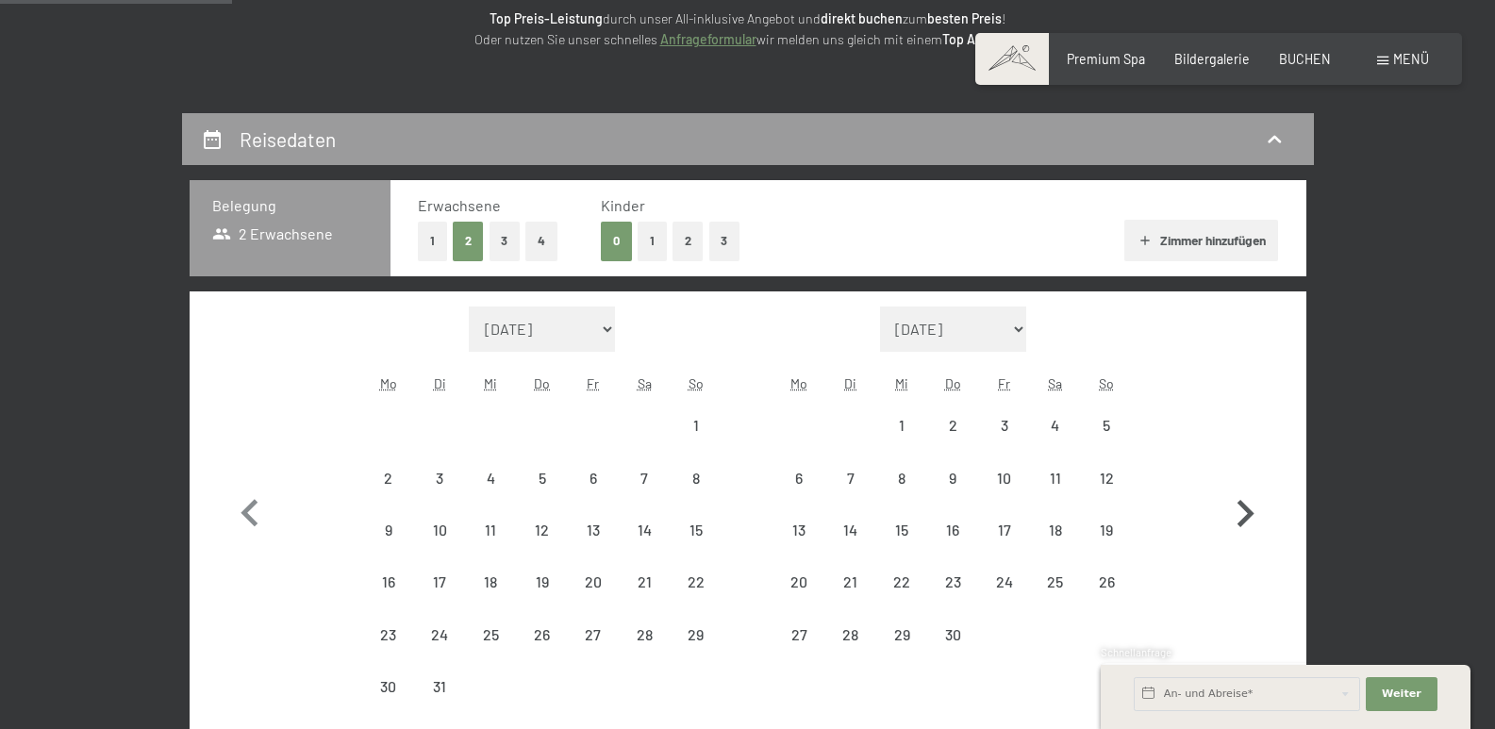
select select "[DATE]"
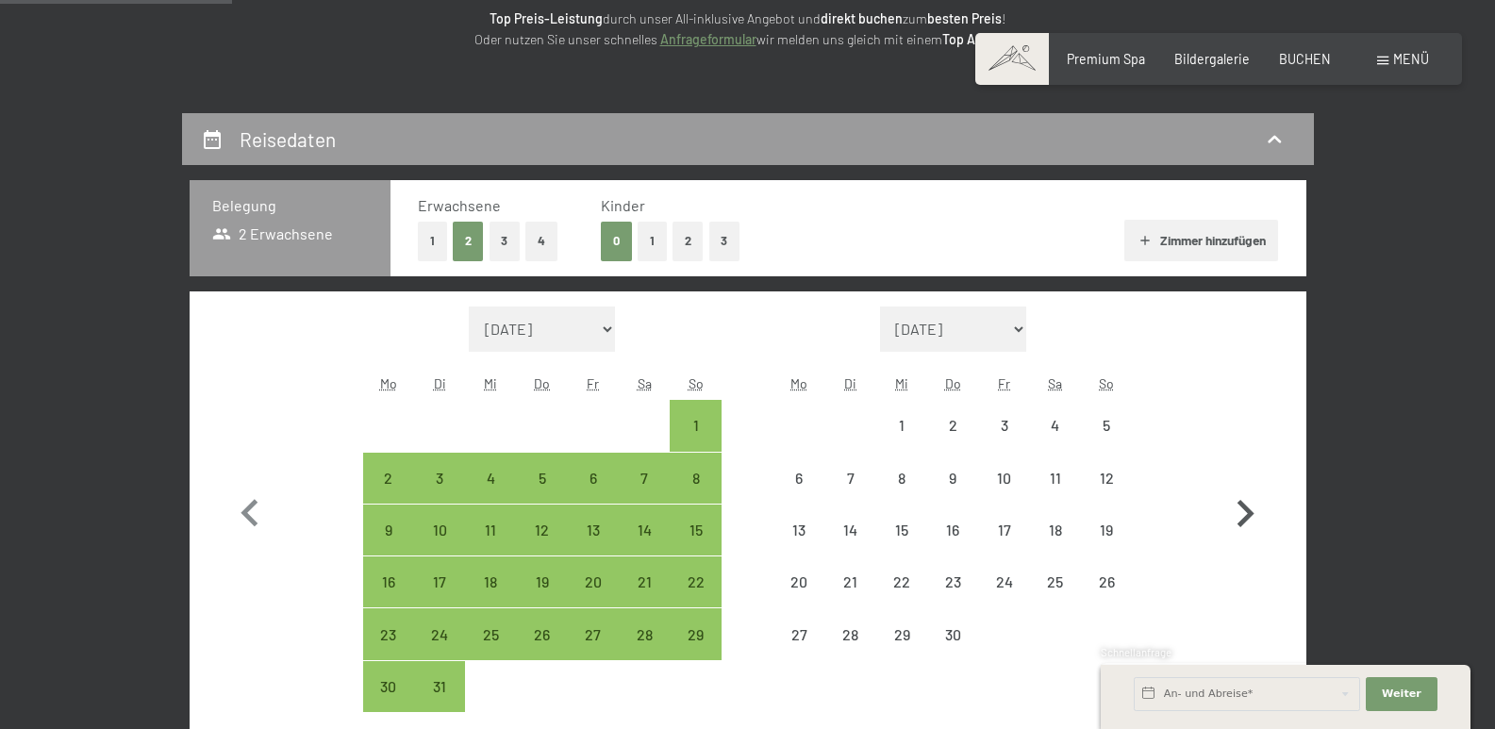
select select "[DATE]"
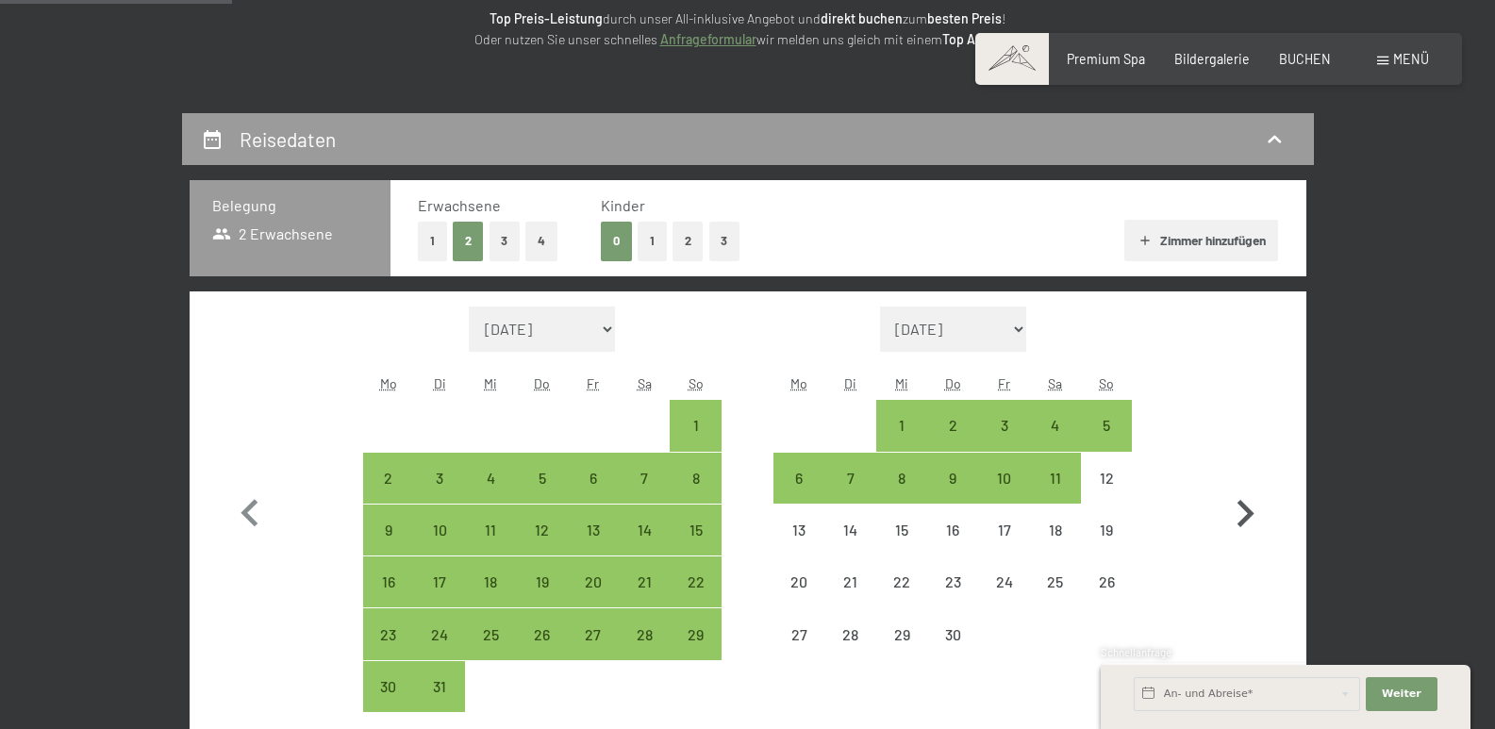
click at [1246, 487] on icon "button" at bounding box center [1245, 514] width 55 height 55
select select "[DATE]"
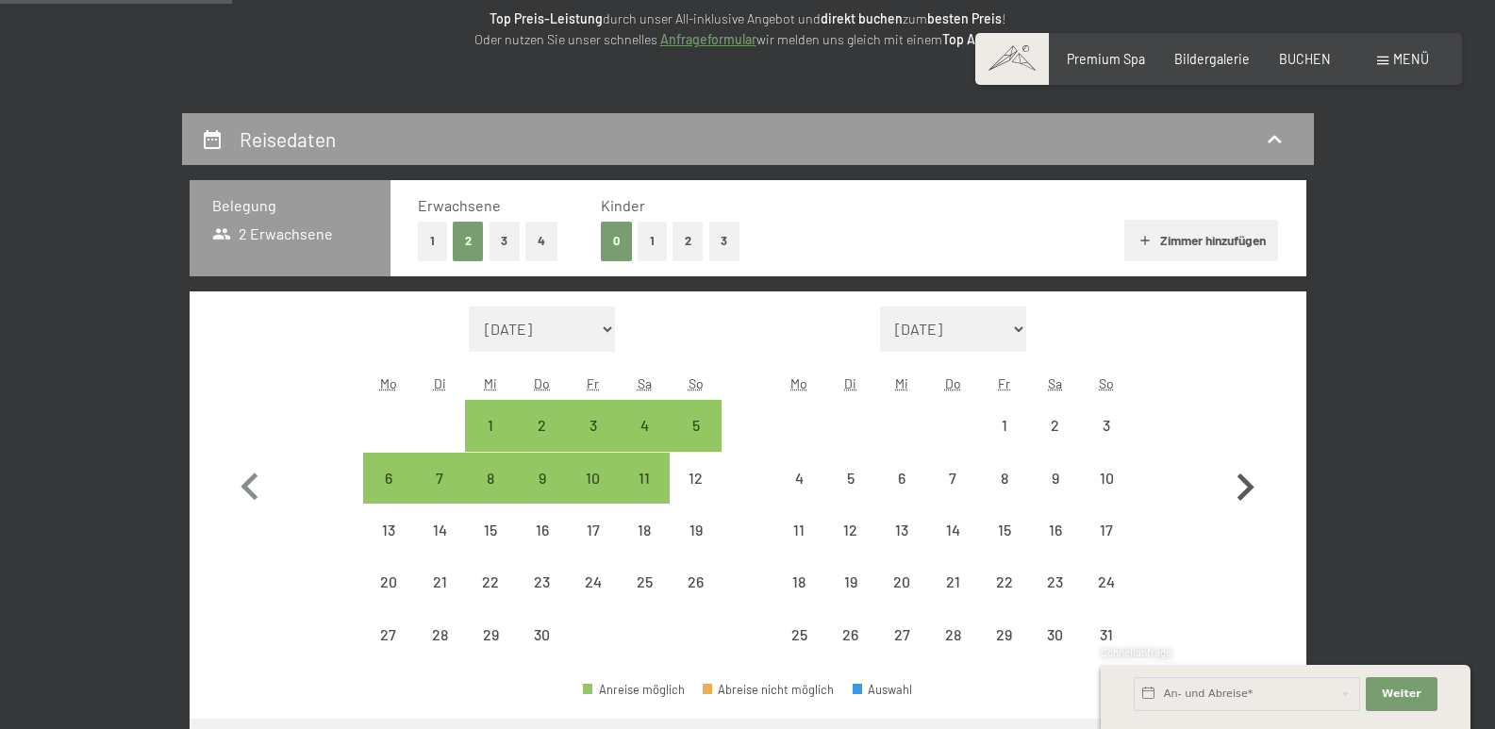
select select "[DATE]"
click at [1100, 522] on div "17" at bounding box center [1106, 545] width 47 height 47
select select "[DATE]"
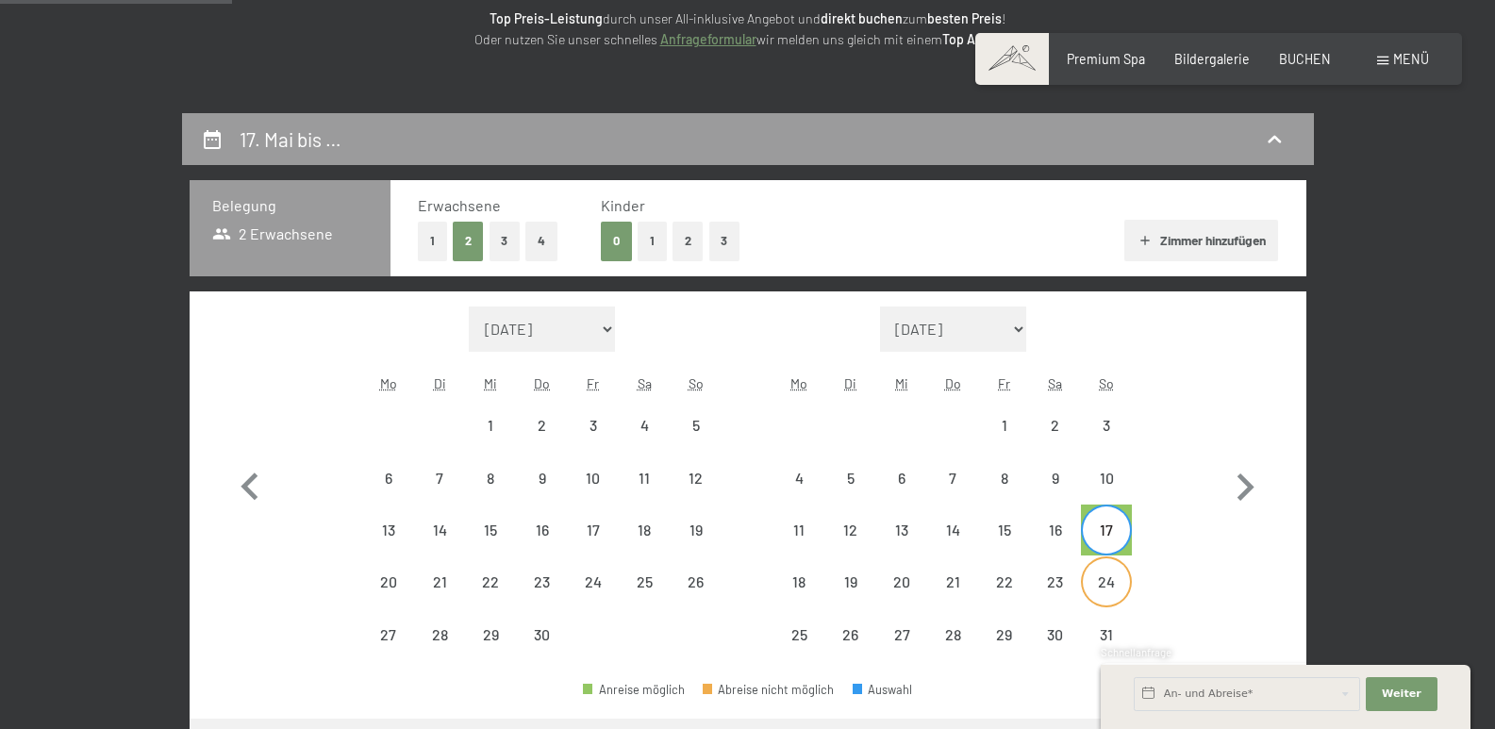
click at [1101, 579] on div "24" at bounding box center [1106, 597] width 47 height 47
select select "[DATE]"
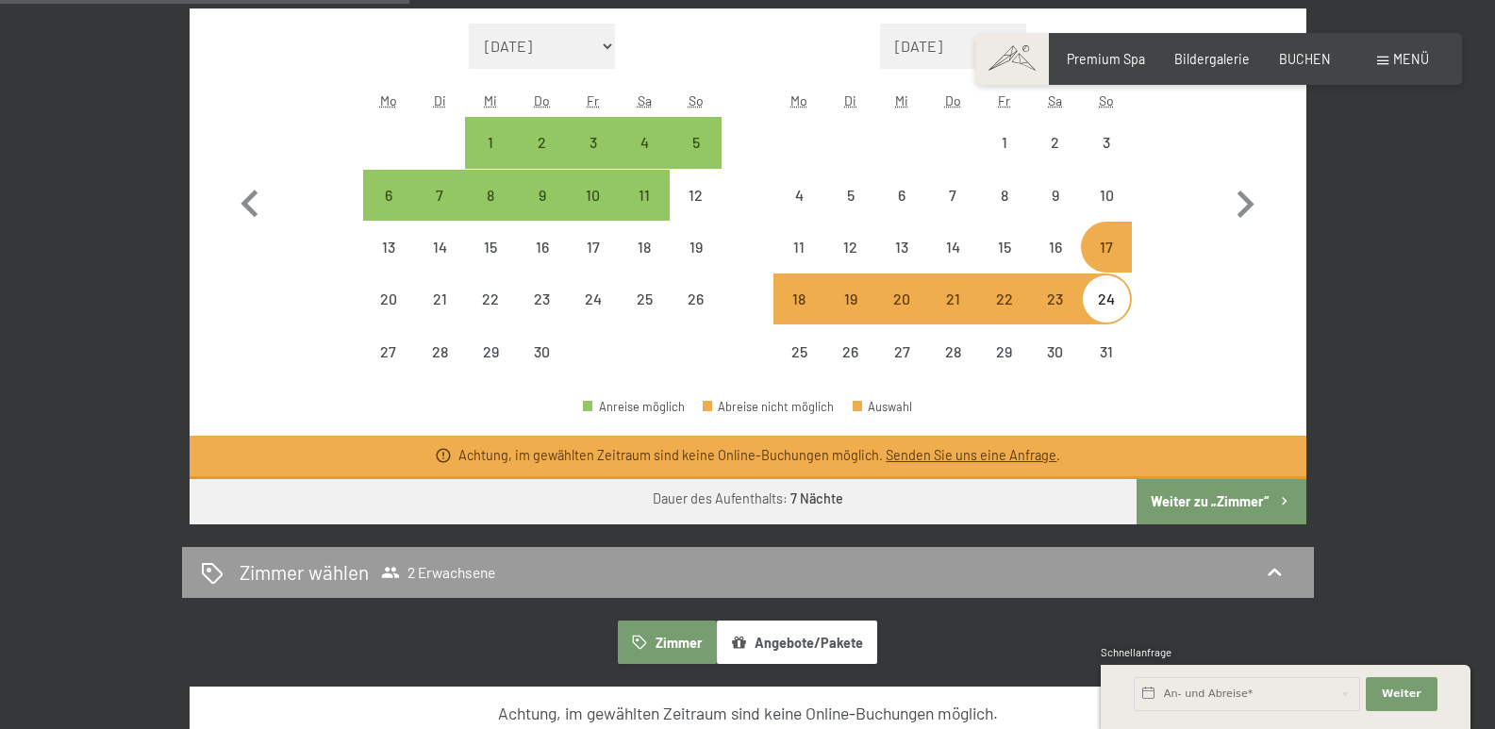
click at [1244, 501] on button "Weiter zu „Zimmer“" at bounding box center [1220, 501] width 169 height 45
select select "[DATE]"
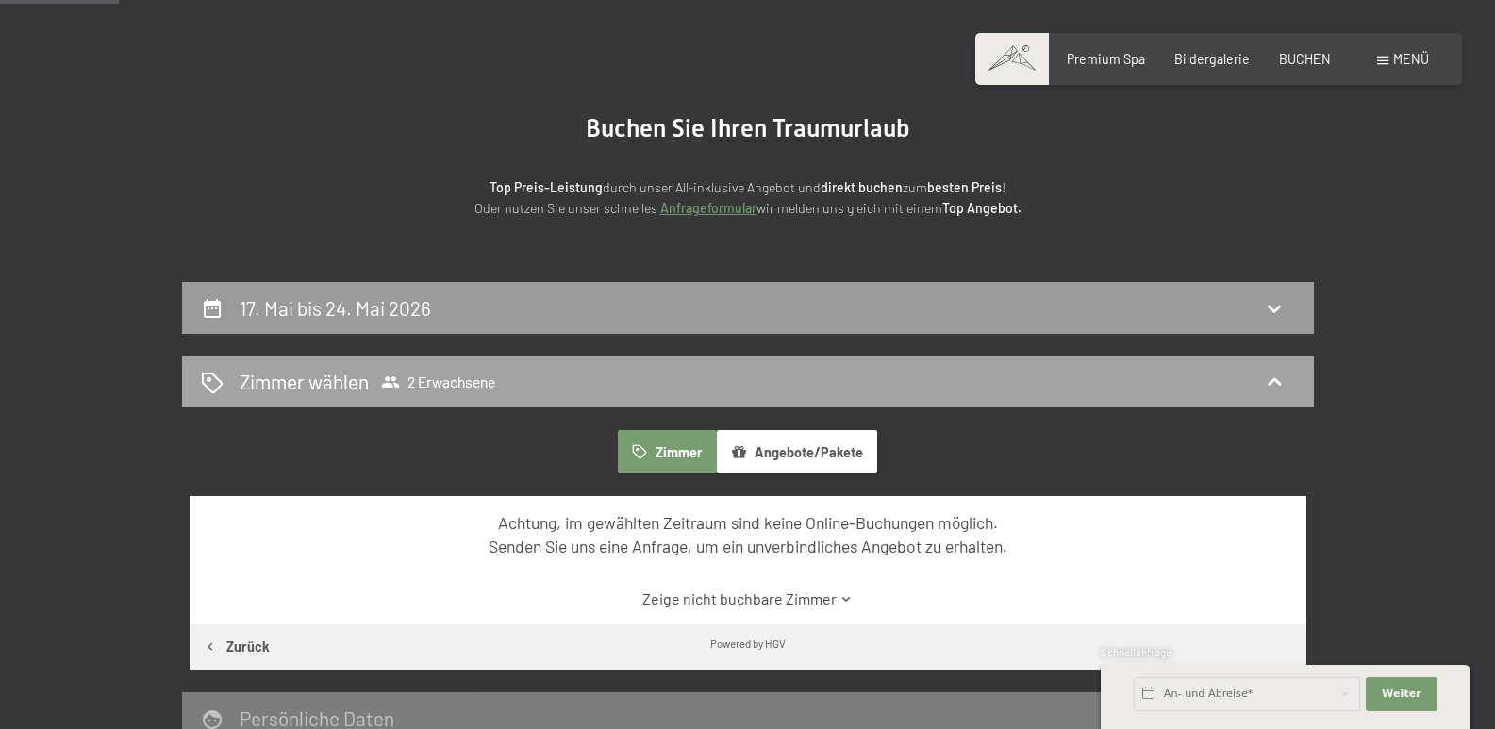
scroll to position [113, 0]
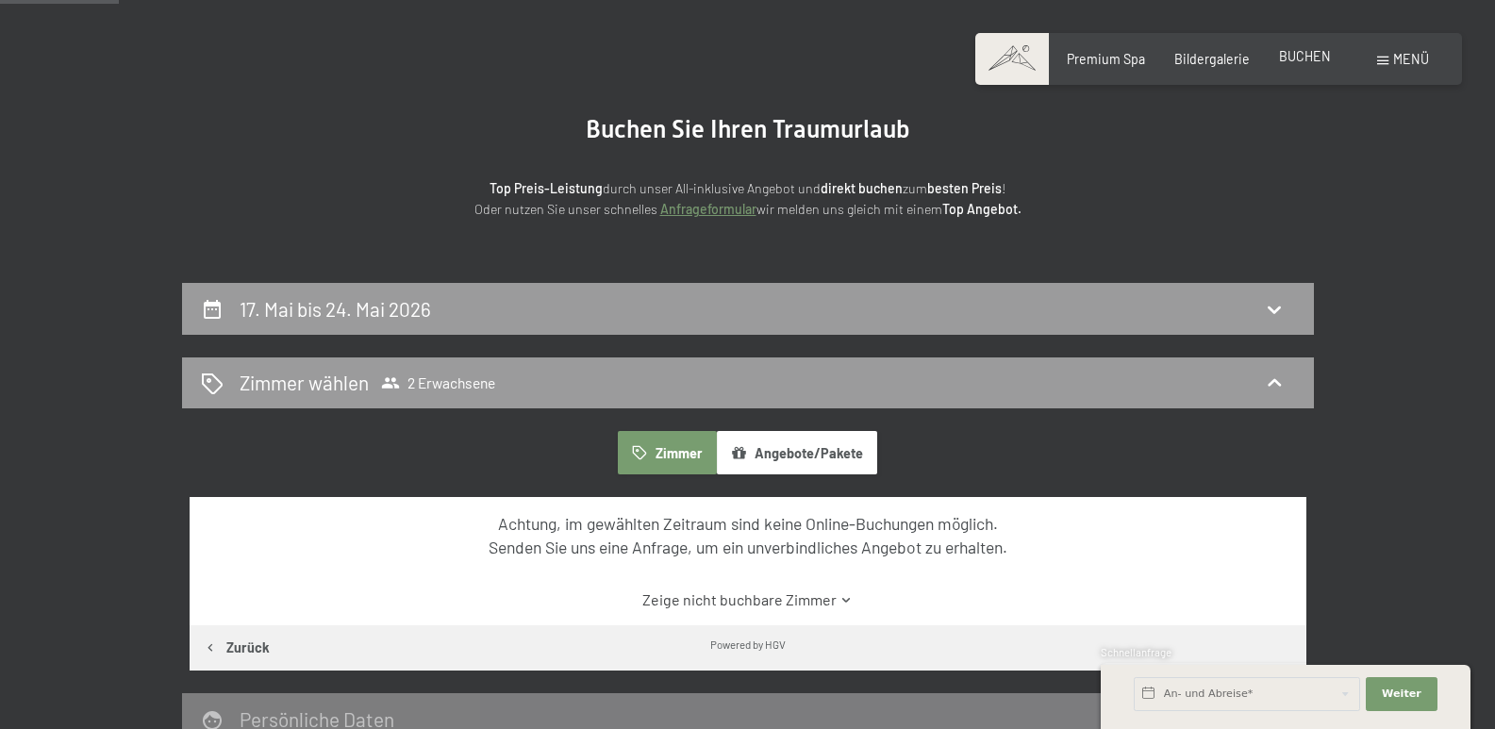
click at [1302, 54] on span "BUCHEN" at bounding box center [1305, 56] width 52 height 16
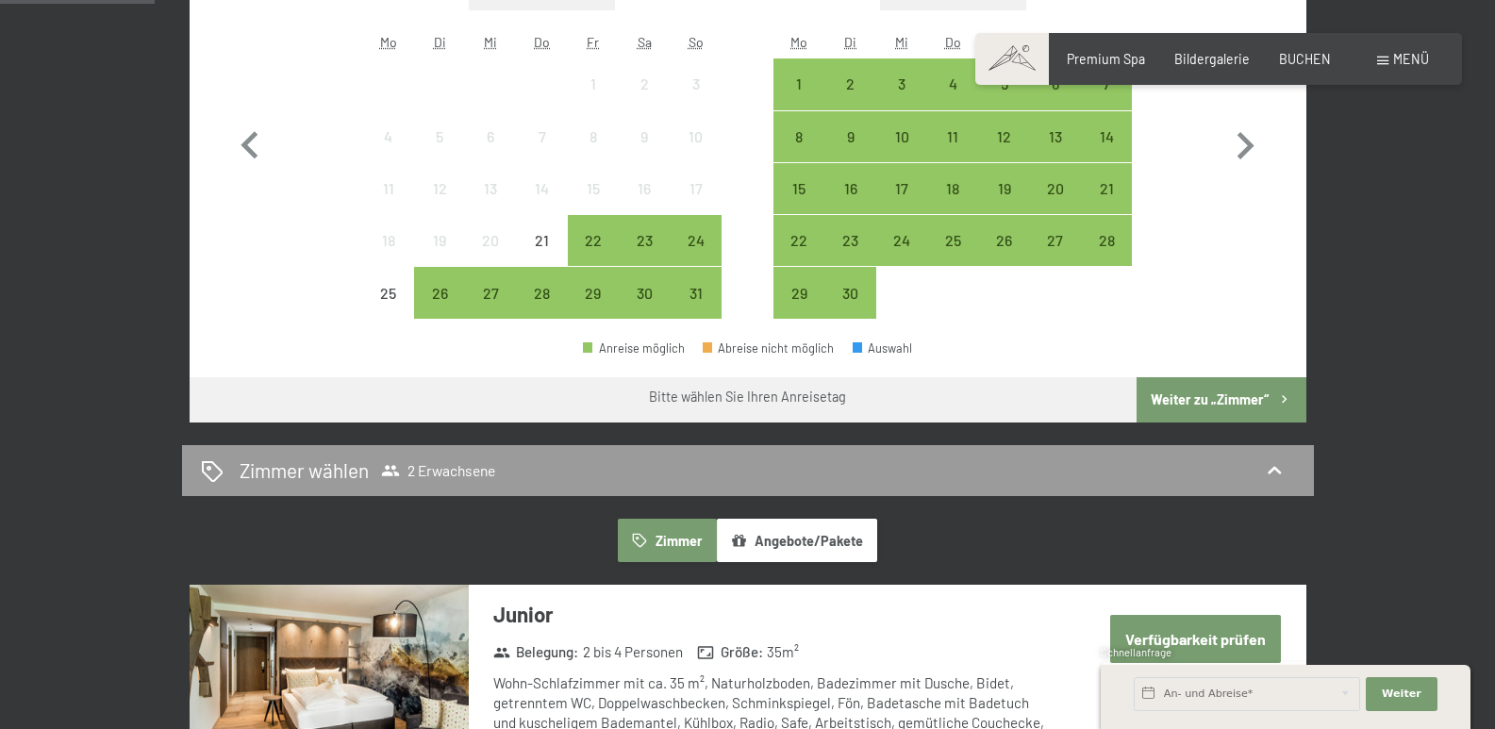
scroll to position [566, 0]
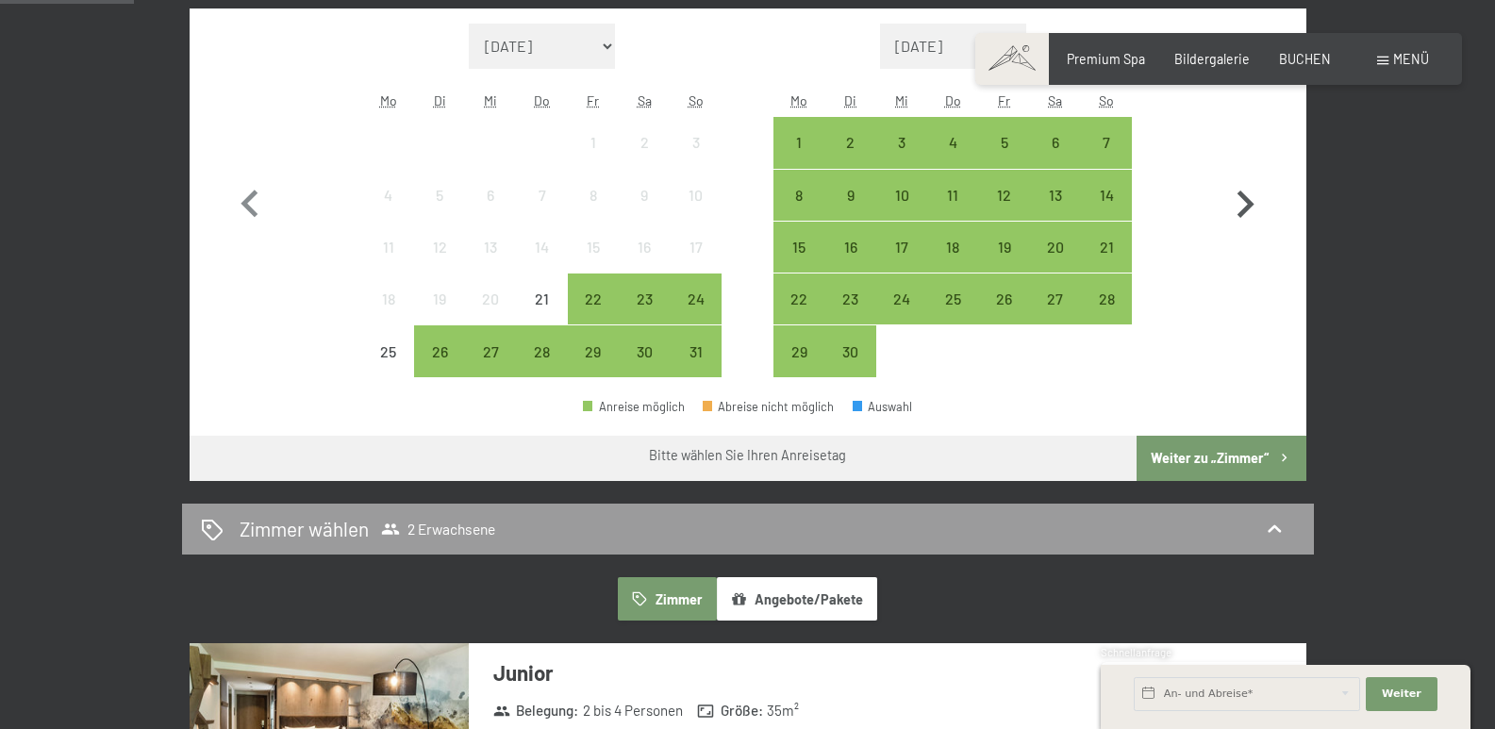
click at [1245, 206] on icon "button" at bounding box center [1245, 204] width 55 height 55
select select "[DATE]"
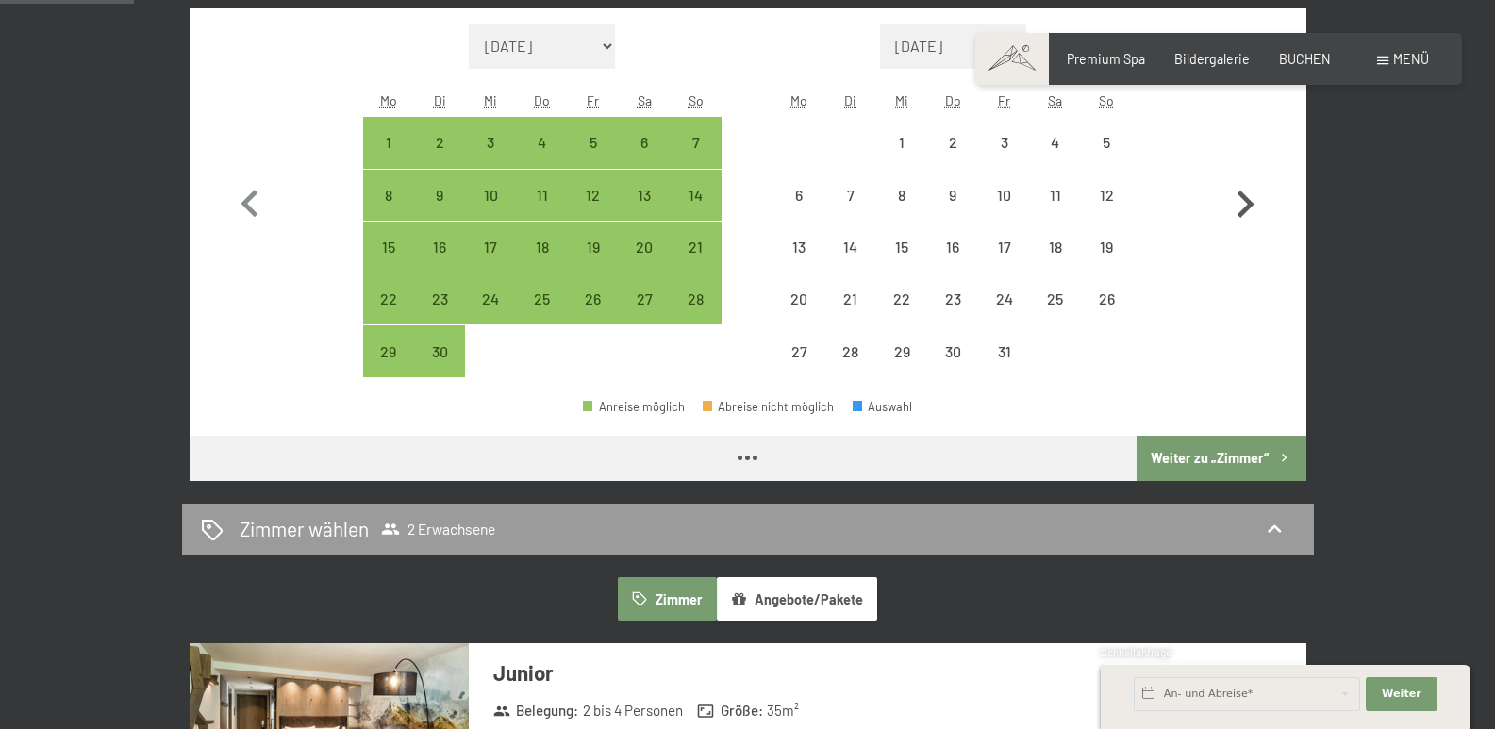
select select "[DATE]"
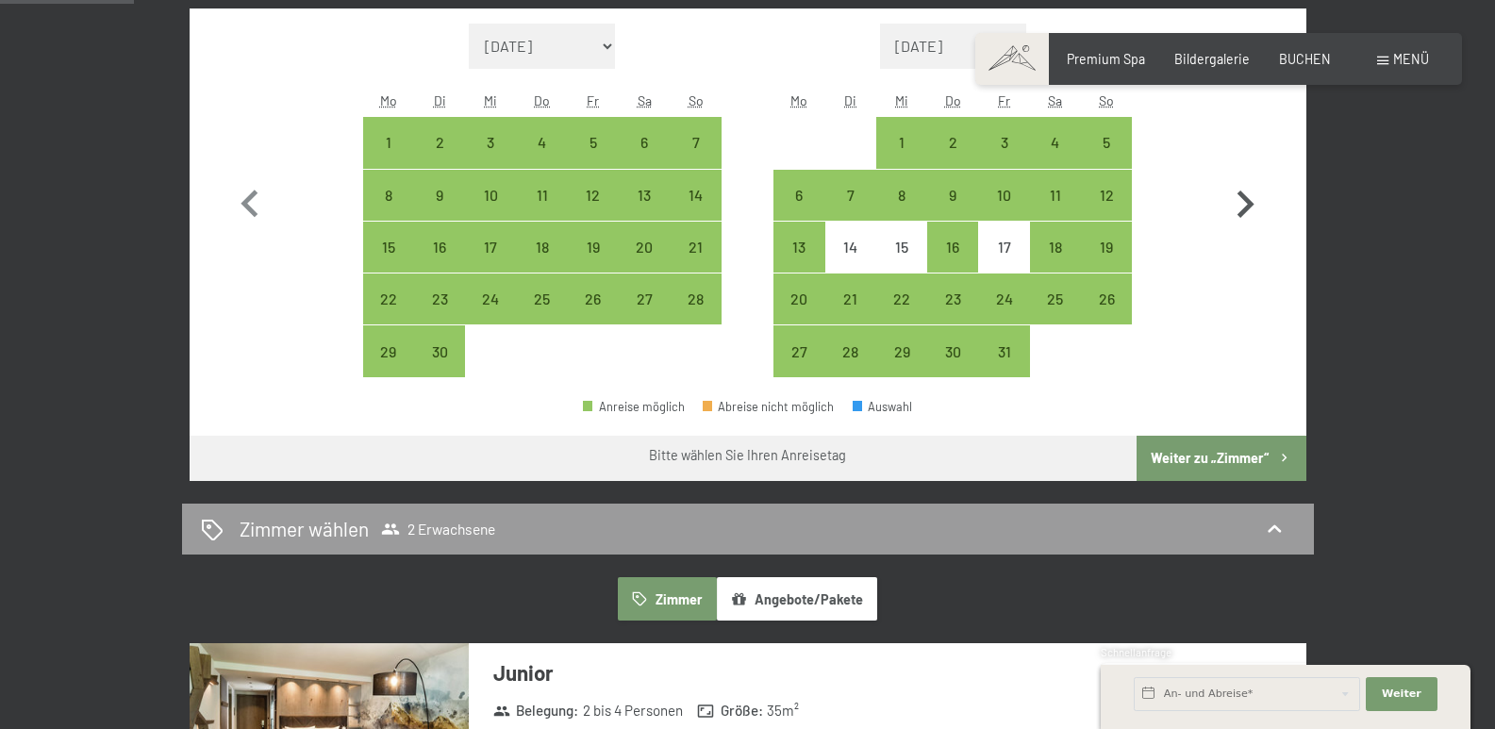
click at [1245, 206] on icon "button" at bounding box center [1245, 204] width 55 height 55
select select "[DATE]"
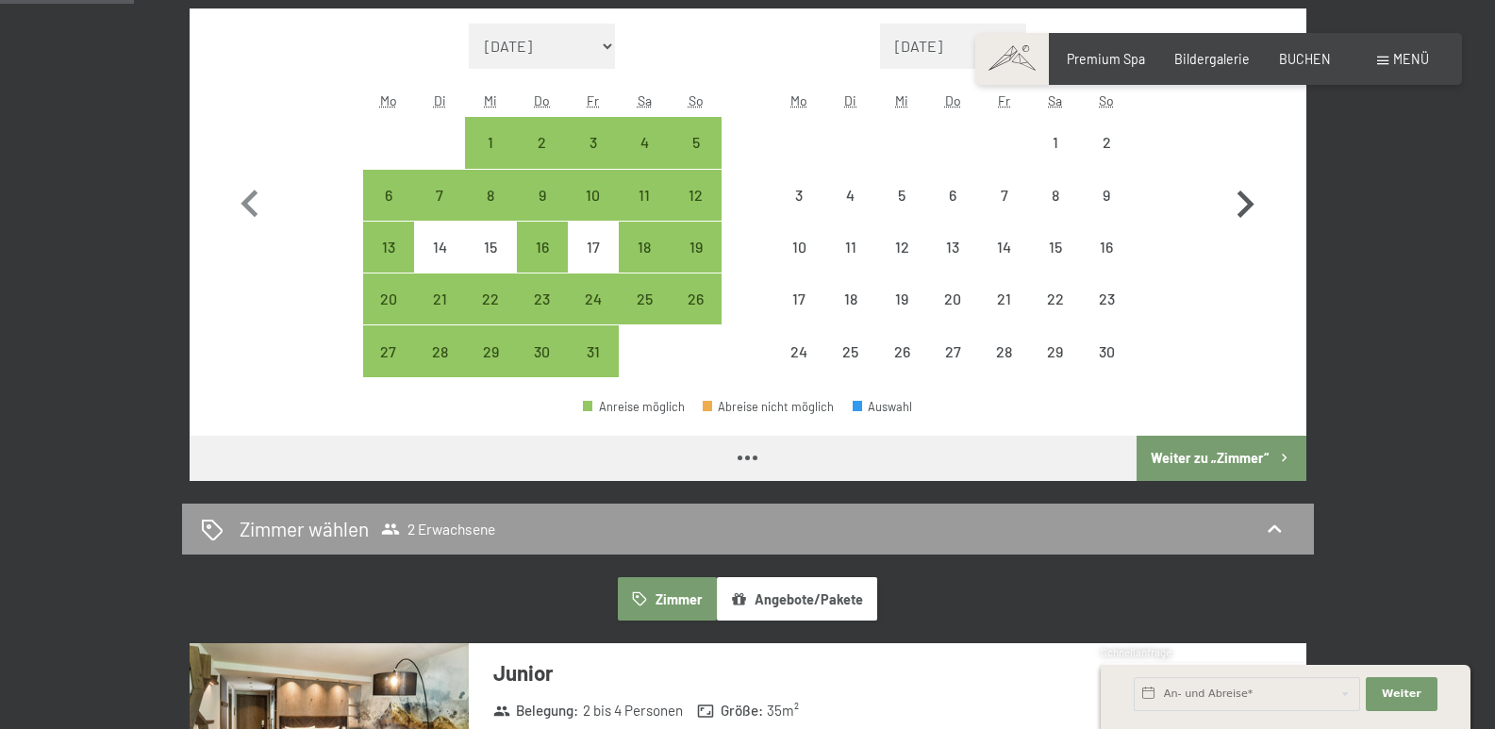
select select "[DATE]"
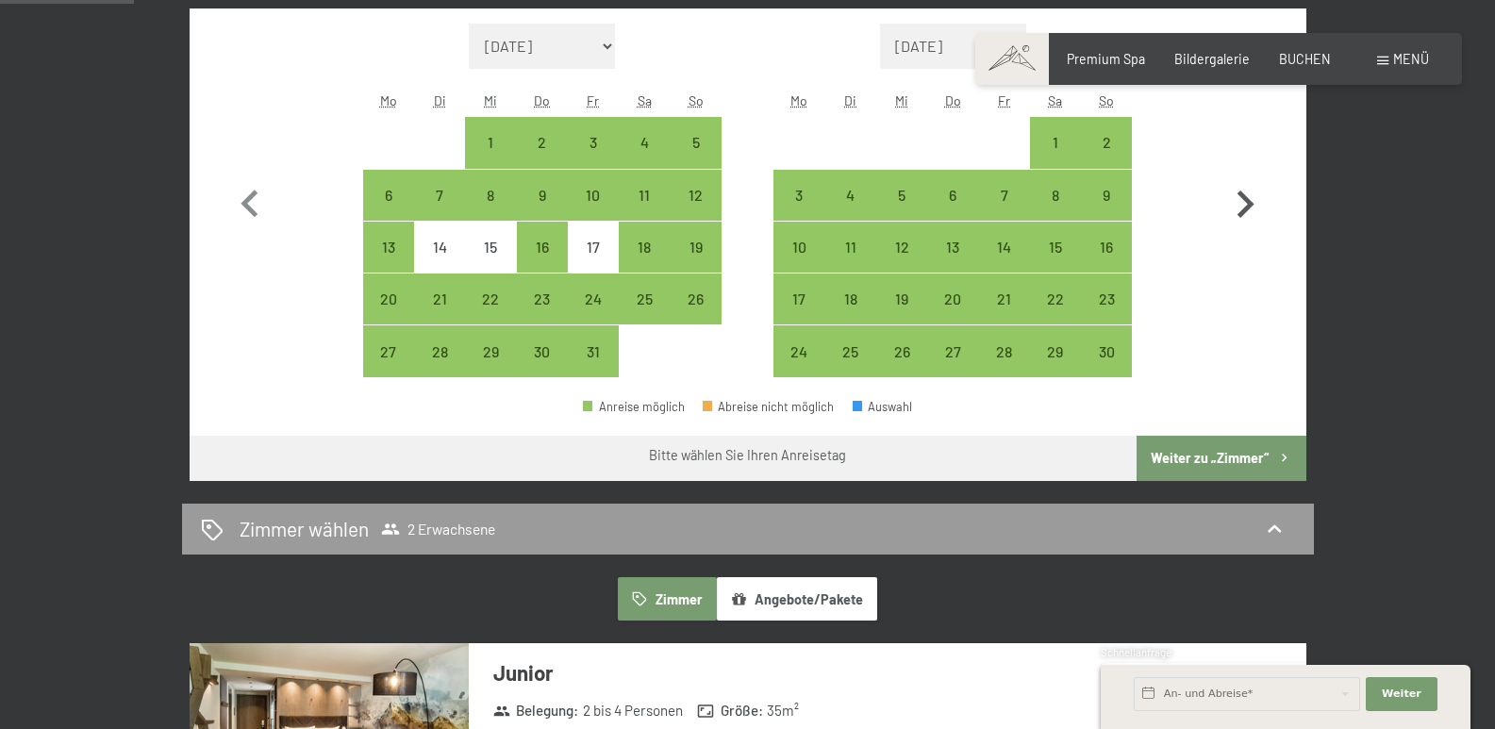
click at [1245, 206] on icon "button" at bounding box center [1245, 204] width 55 height 55
select select "[DATE]"
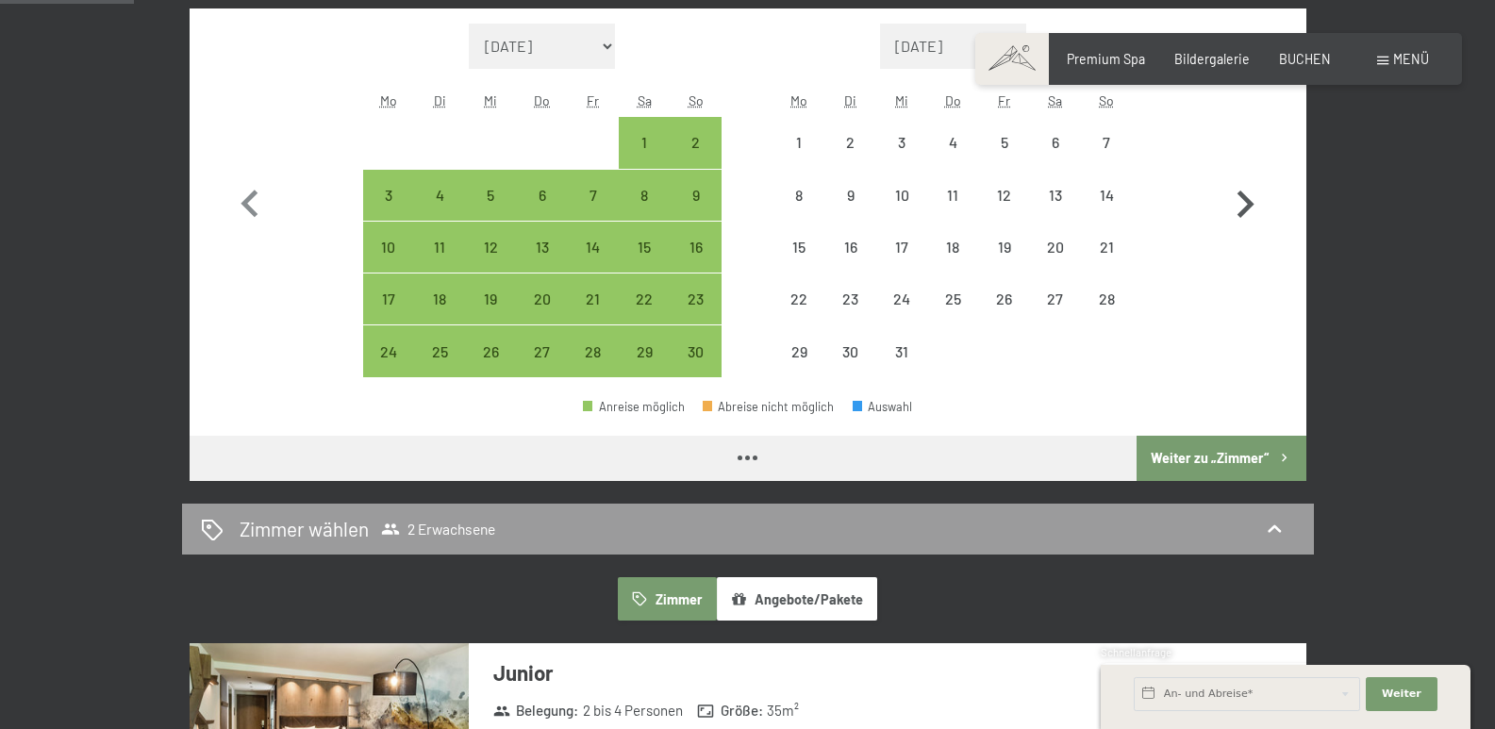
select select "[DATE]"
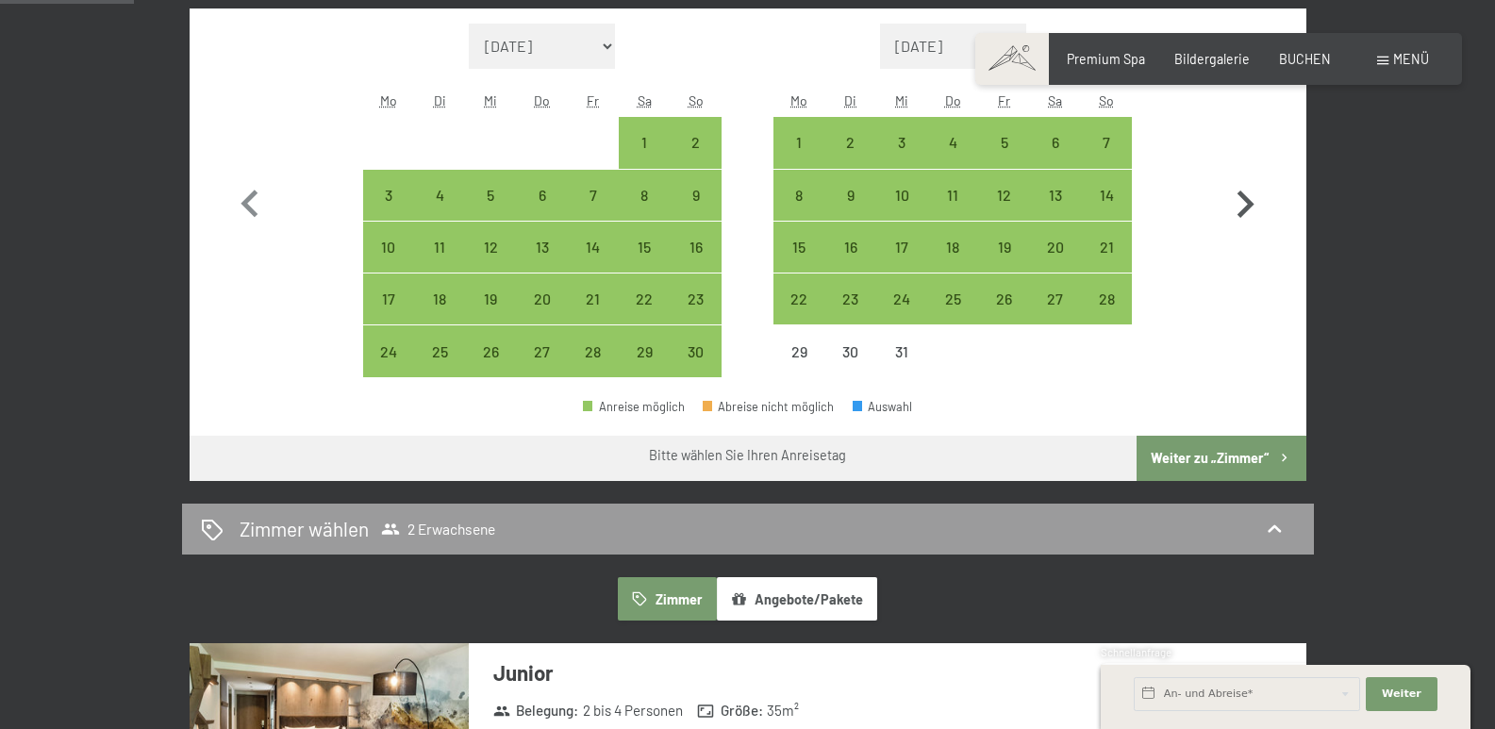
click at [1245, 206] on icon "button" at bounding box center [1245, 204] width 55 height 55
select select "[DATE]"
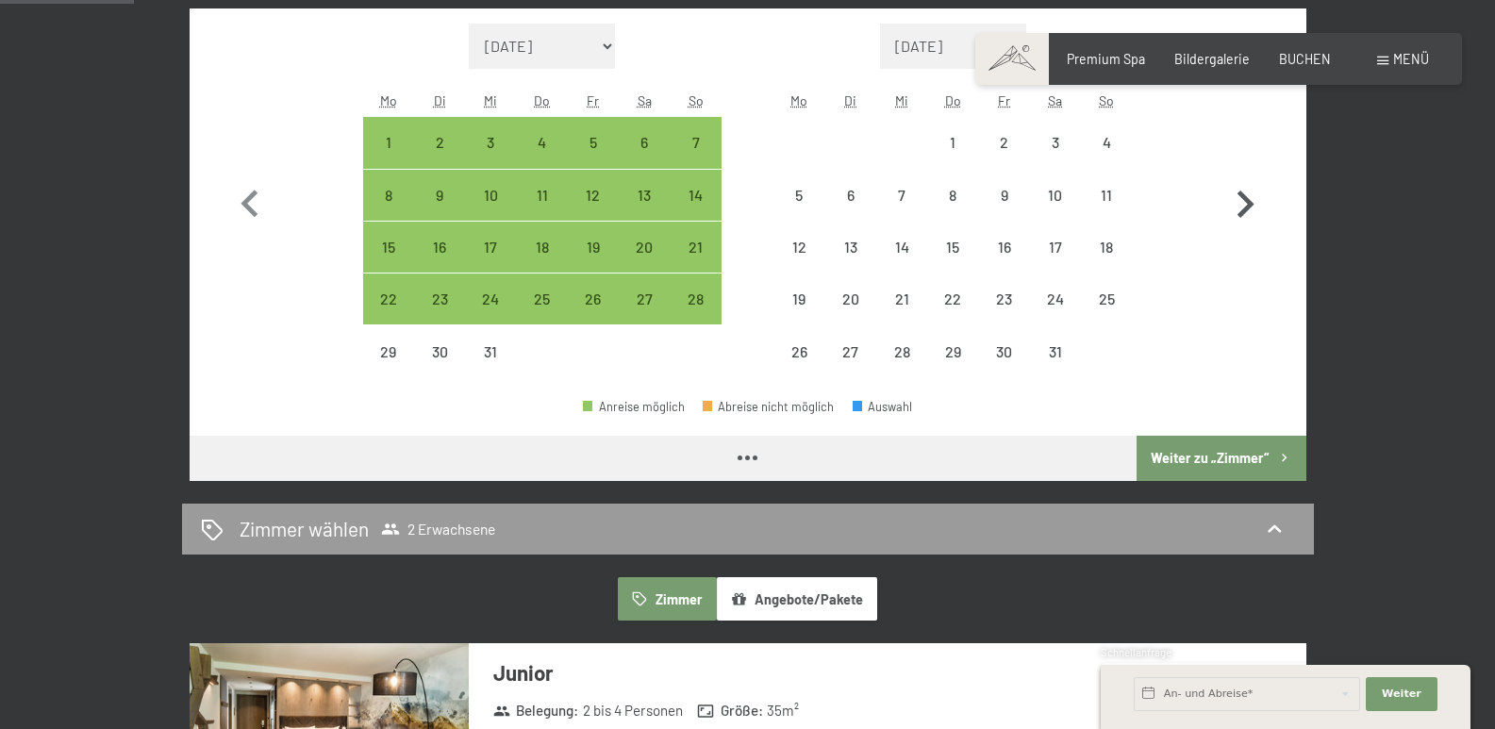
select select "[DATE]"
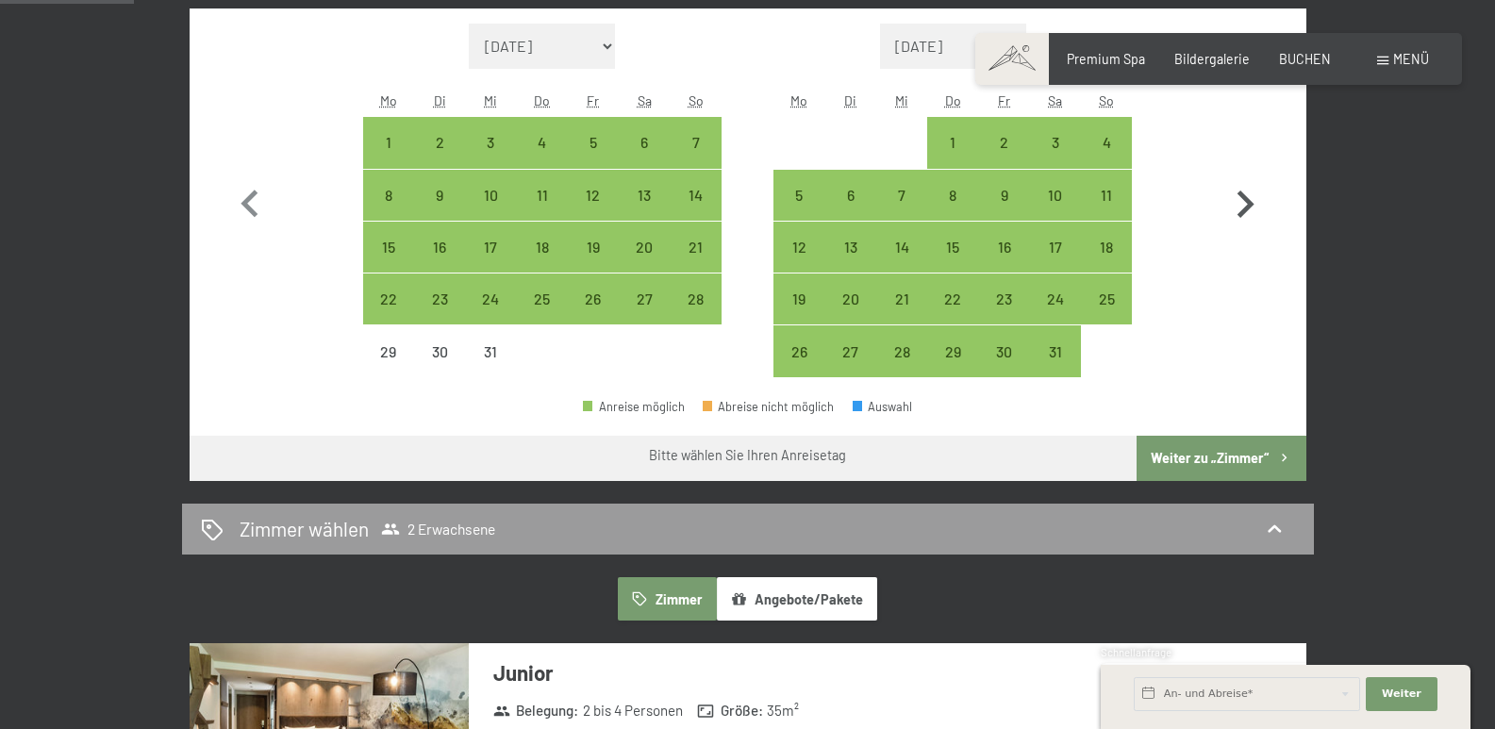
click at [1245, 206] on icon "button" at bounding box center [1245, 204] width 55 height 55
select select "[DATE]"
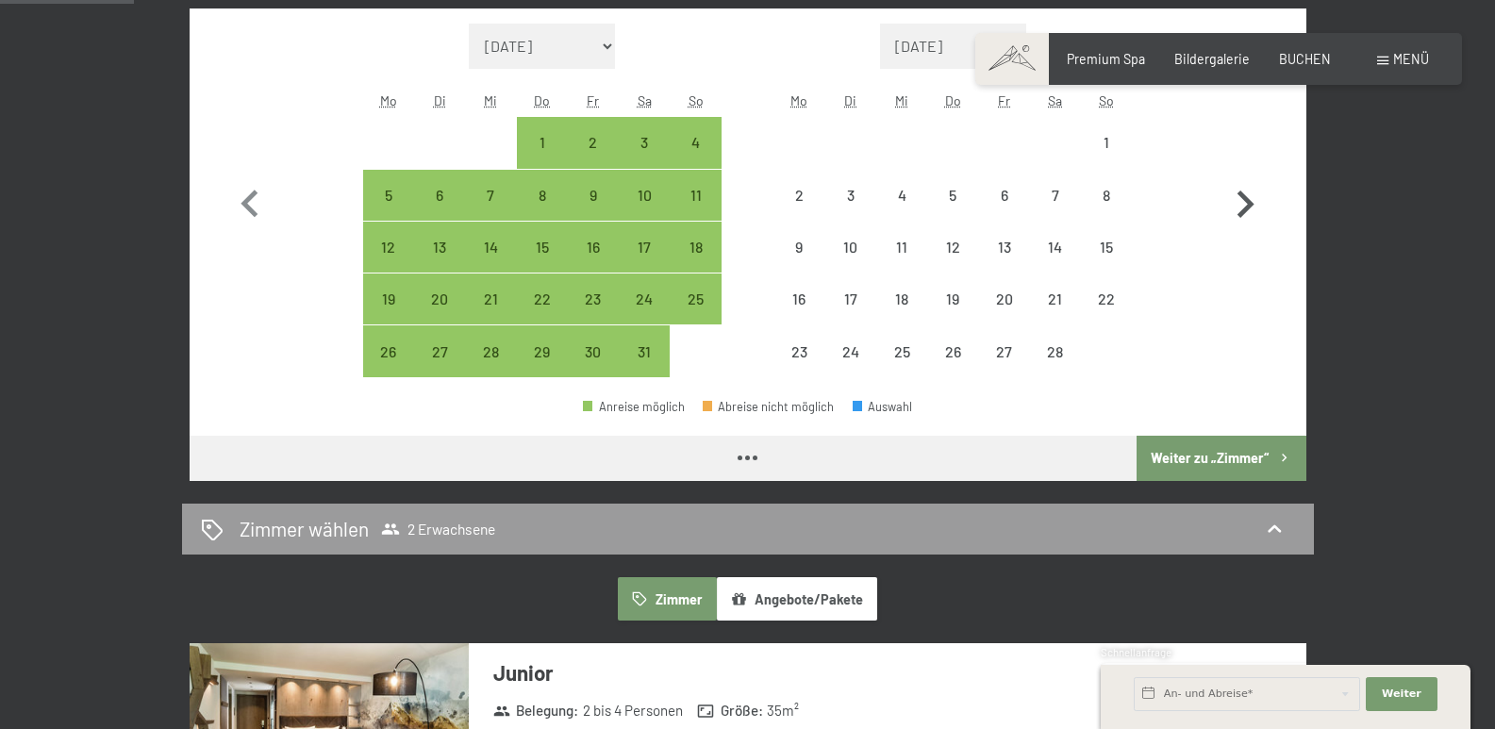
select select "2026-01-01"
select select "2026-02-01"
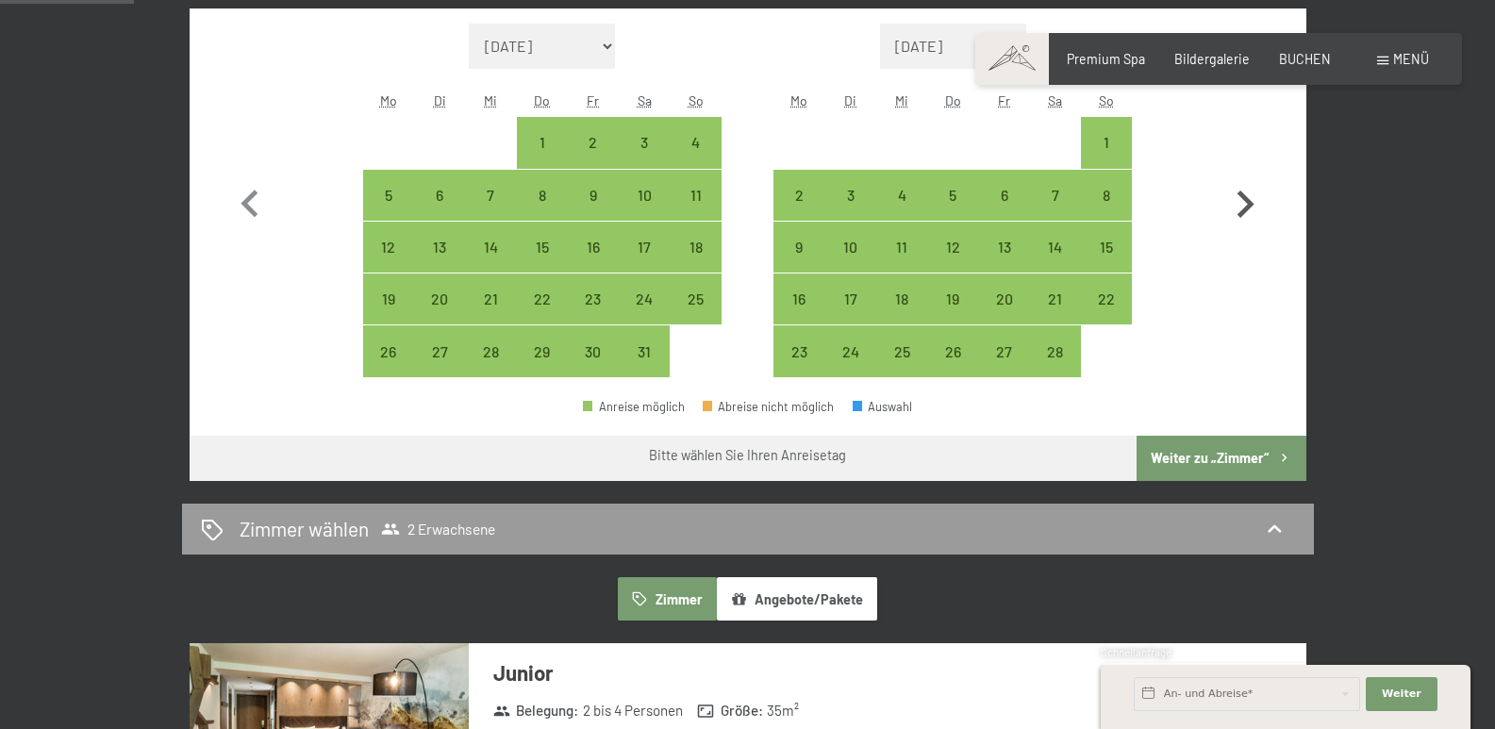
click at [1245, 206] on icon "button" at bounding box center [1245, 204] width 55 height 55
select select "2026-02-01"
select select "2026-03-01"
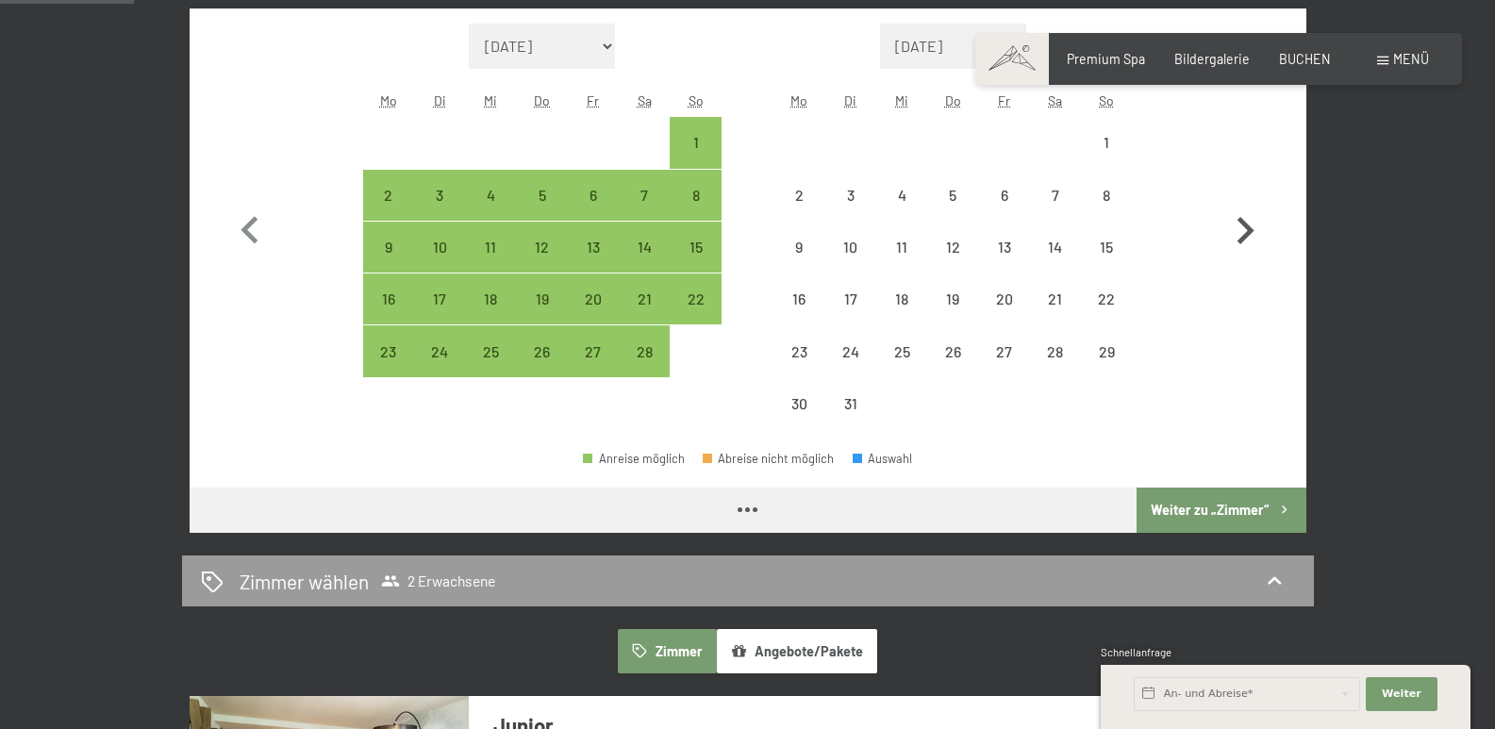
click at [1245, 206] on icon "button" at bounding box center [1245, 231] width 55 height 55
select select "2026-03-01"
select select "2026-04-01"
select select "2026-03-01"
select select "2026-04-01"
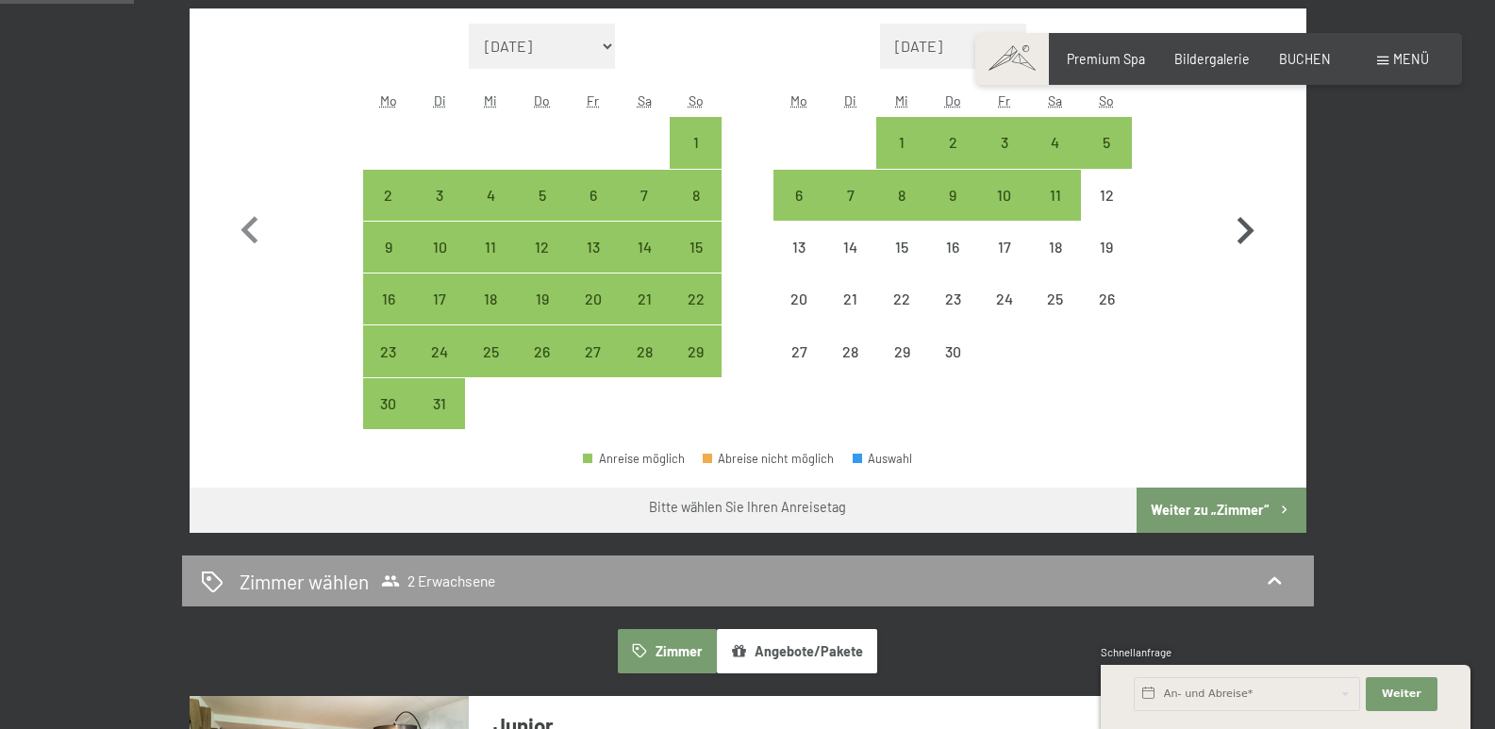
click at [1247, 224] on icon "button" at bounding box center [1245, 229] width 17 height 27
select select "2026-04-01"
select select "2026-05-01"
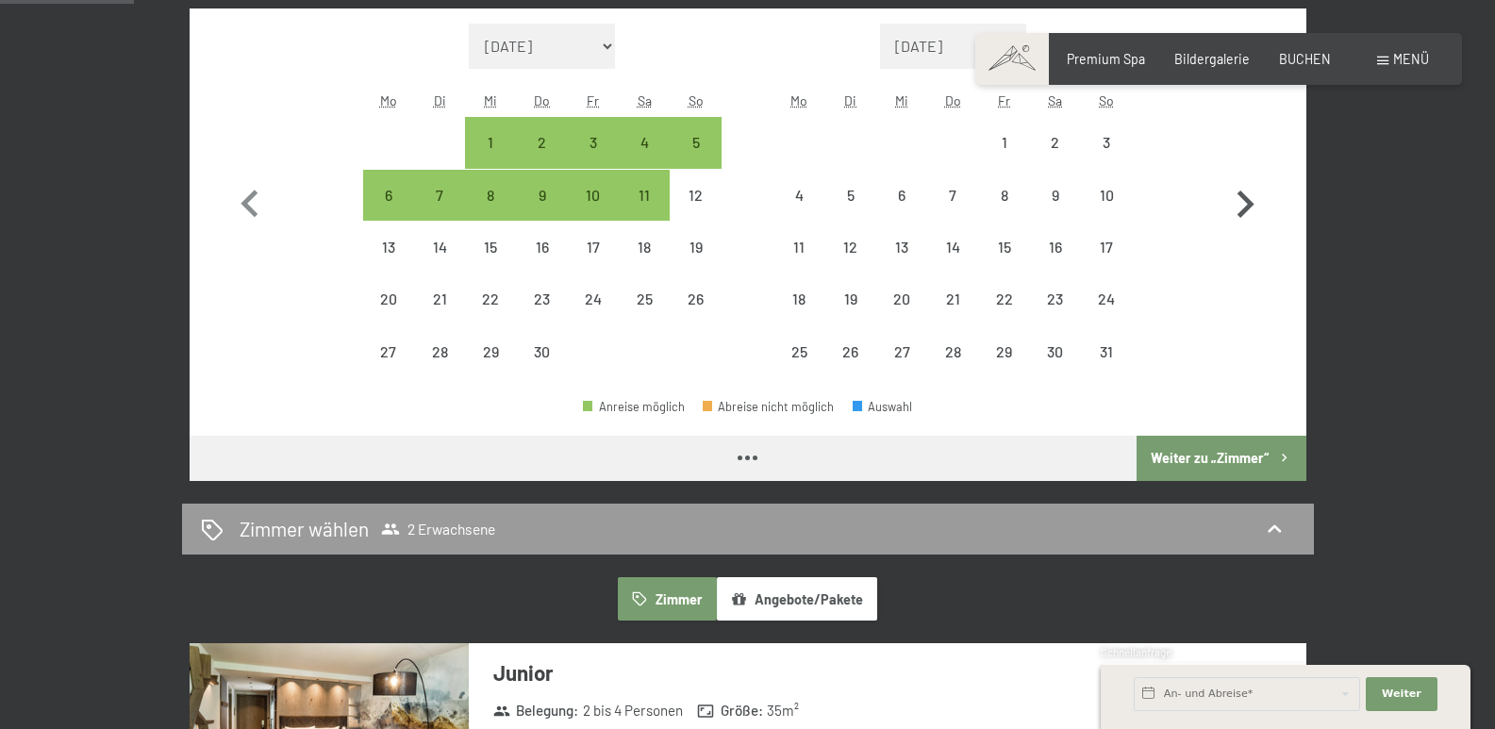
select select "2026-04-01"
select select "2026-05-01"
click at [1243, 203] on icon "button" at bounding box center [1245, 204] width 55 height 55
select select "2026-05-01"
select select "2026-06-01"
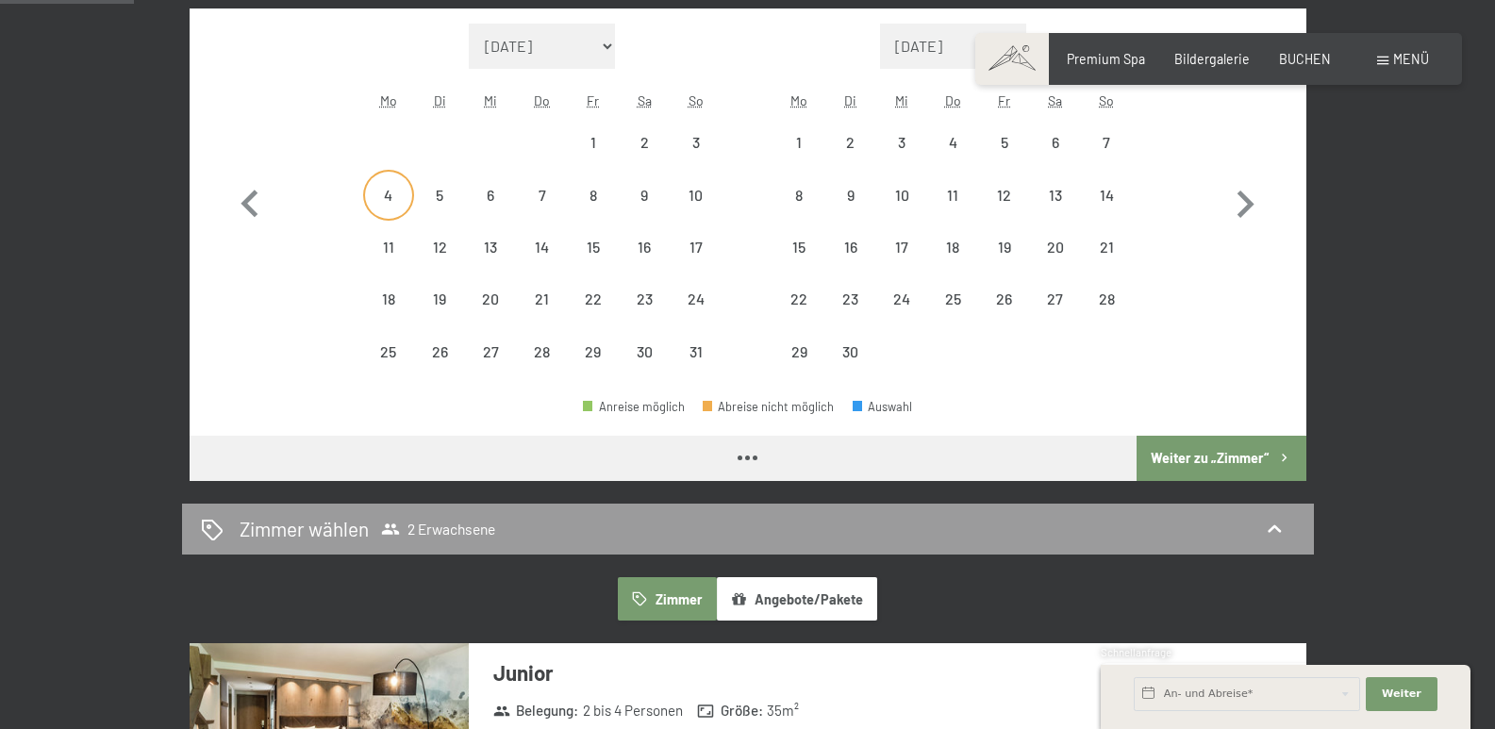
select select "2026-05-01"
select select "2026-06-01"
click at [248, 206] on icon "button" at bounding box center [248, 203] width 17 height 27
select select "2026-04-01"
select select "2026-05-01"
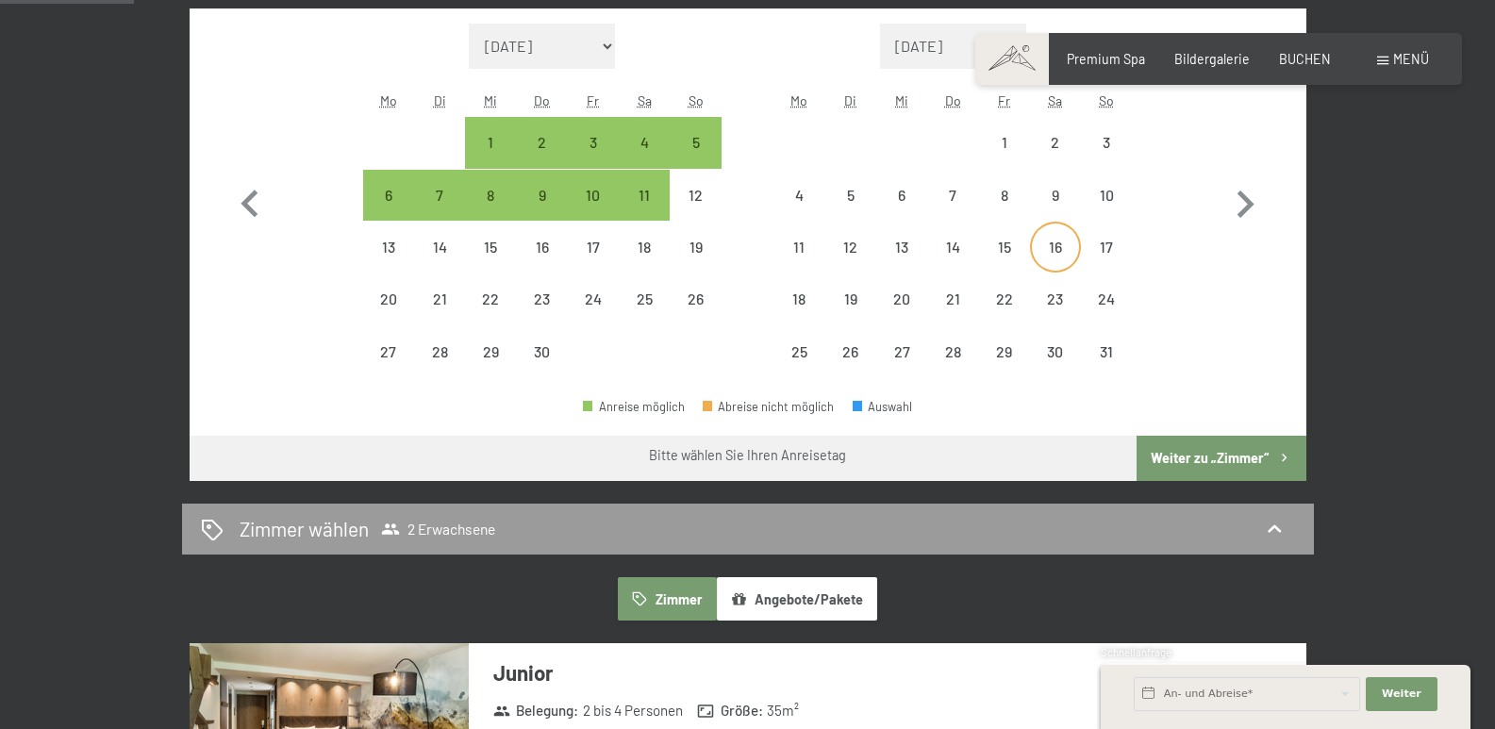
click at [1055, 246] on div "16" at bounding box center [1055, 263] width 47 height 47
select select "2026-04-01"
select select "2026-05-01"
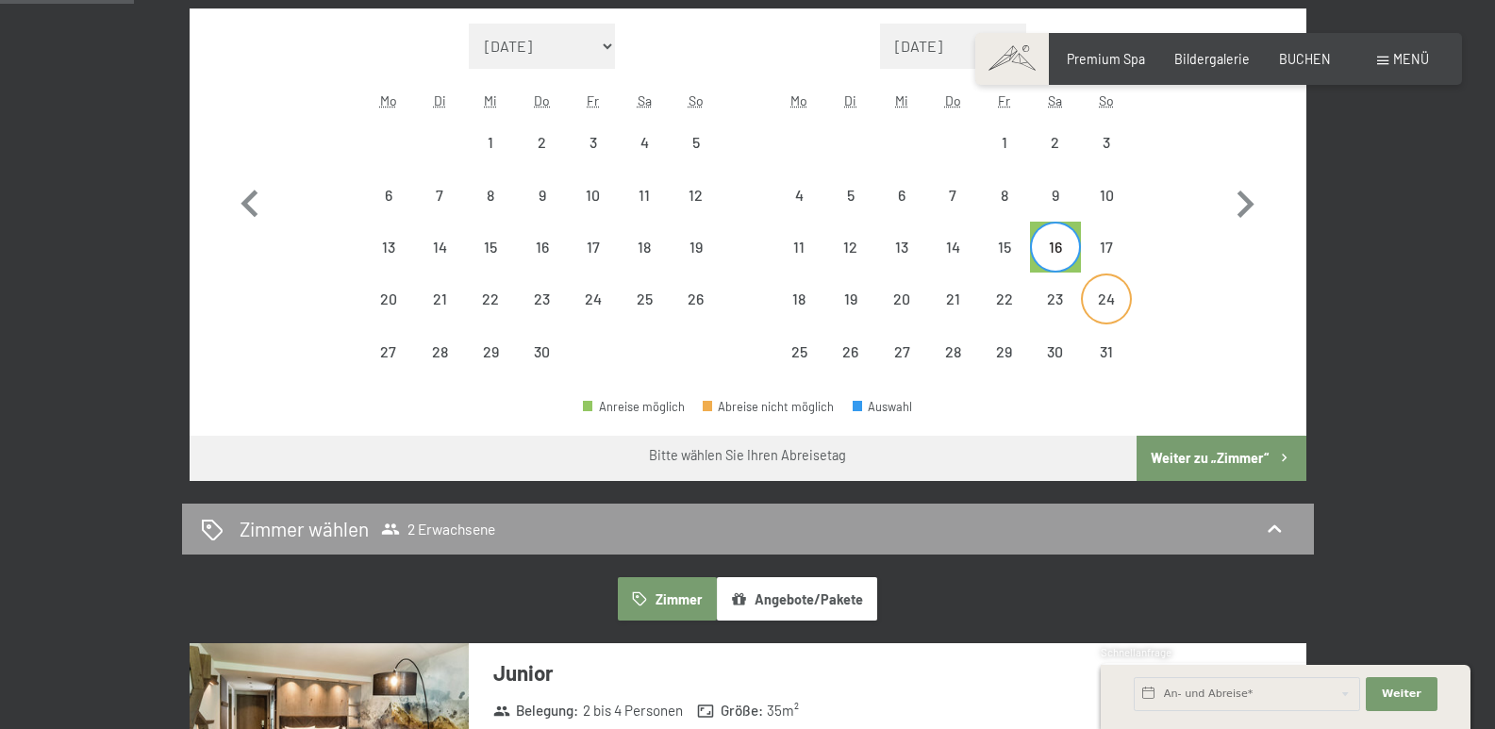
click at [1102, 302] on div "24" at bounding box center [1106, 314] width 47 height 47
select select "2026-04-01"
select select "2026-05-01"
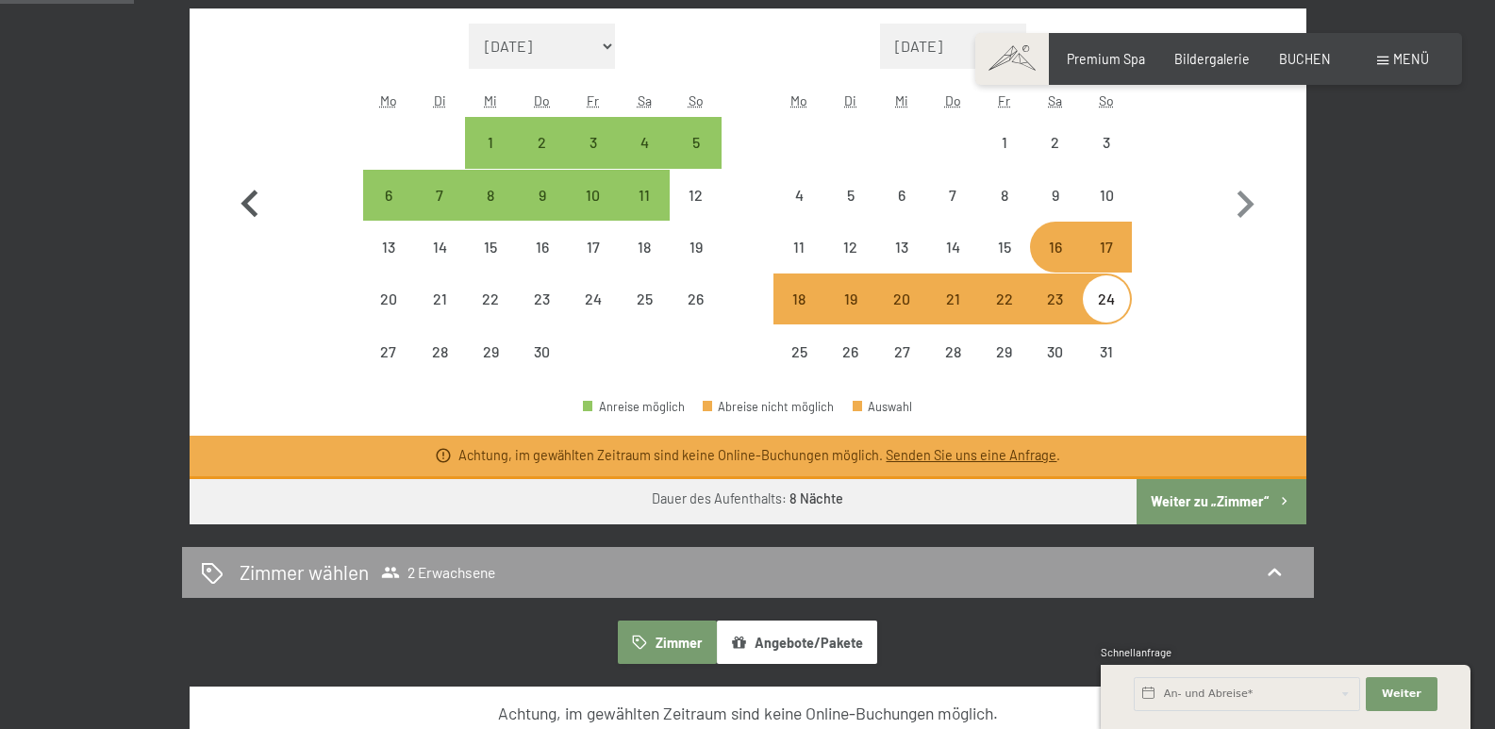
click at [253, 201] on icon "button" at bounding box center [250, 204] width 55 height 55
select select "2026-03-01"
select select "2026-04-01"
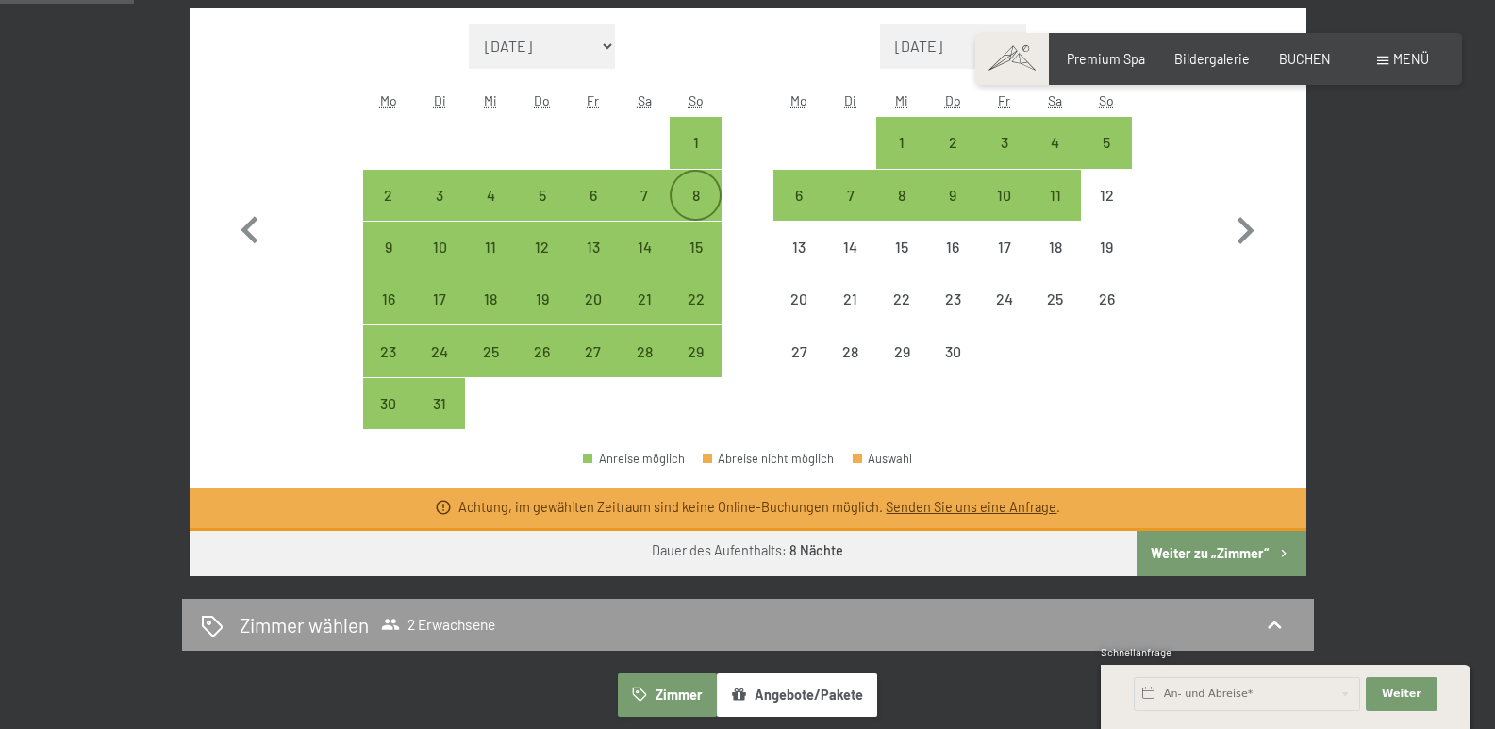
click at [701, 199] on div "8" at bounding box center [694, 211] width 47 height 47
select select "2026-03-01"
select select "2026-04-01"
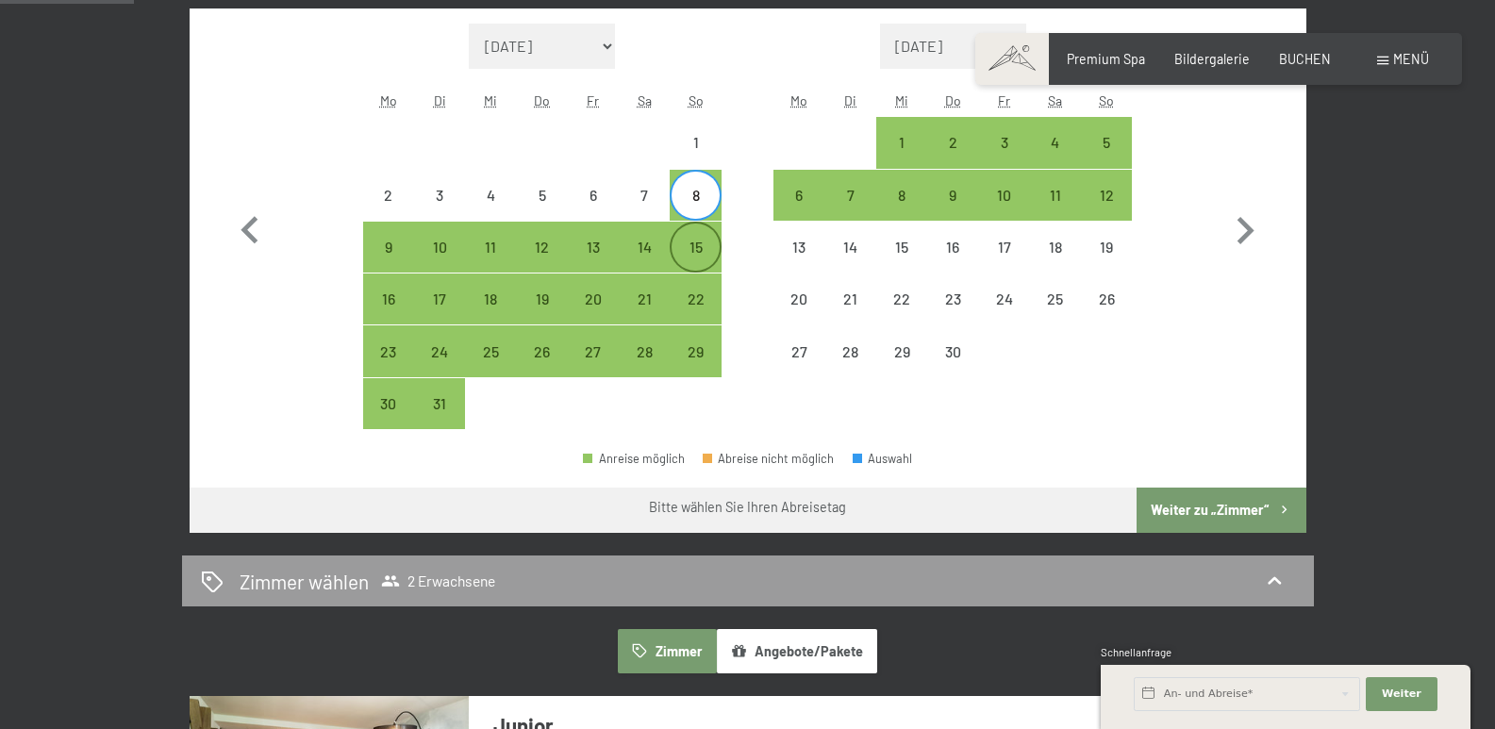
click at [690, 246] on div "15" at bounding box center [694, 263] width 47 height 47
select select "2026-03-01"
select select "2026-04-01"
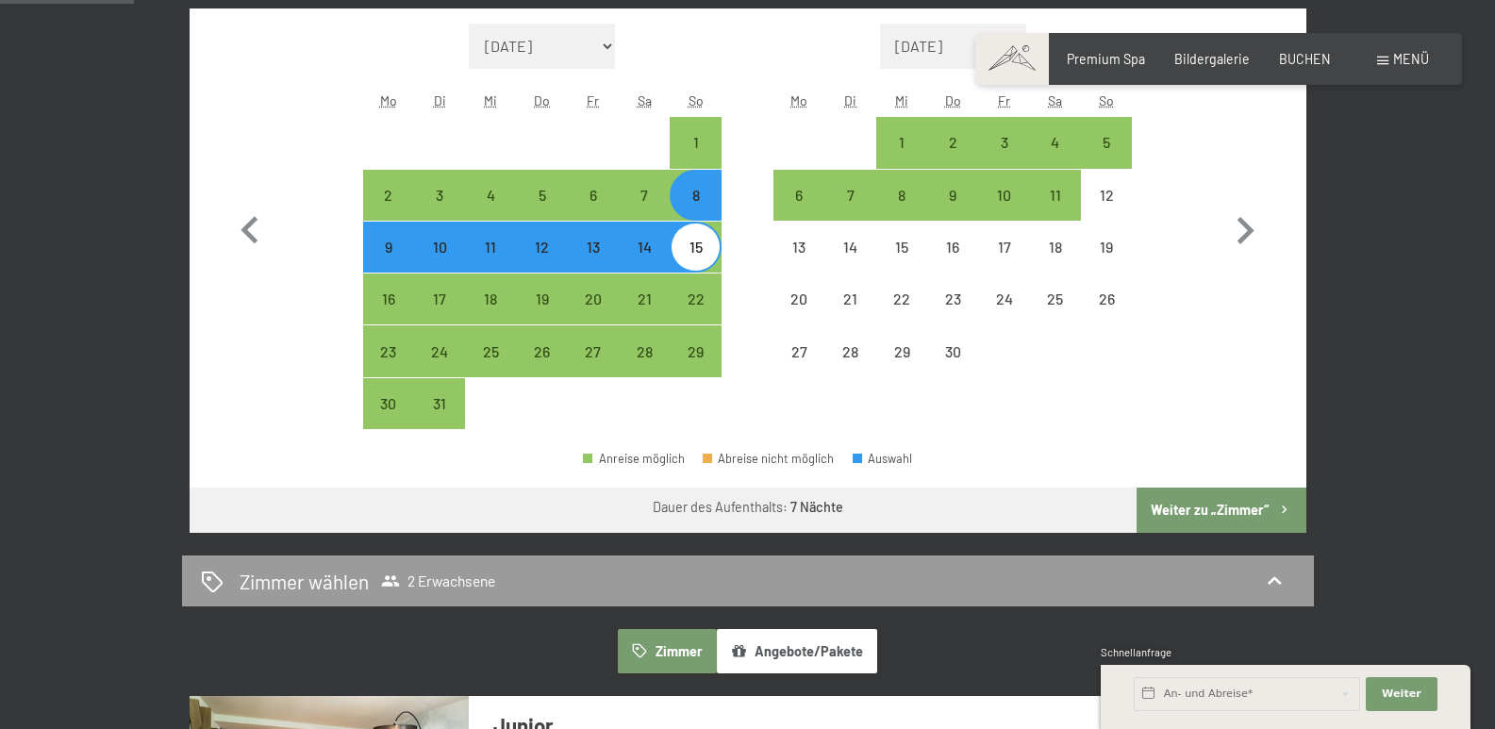
click at [1166, 510] on button "Weiter zu „Zimmer“" at bounding box center [1220, 510] width 169 height 45
select select "2026-03-01"
select select "2026-04-01"
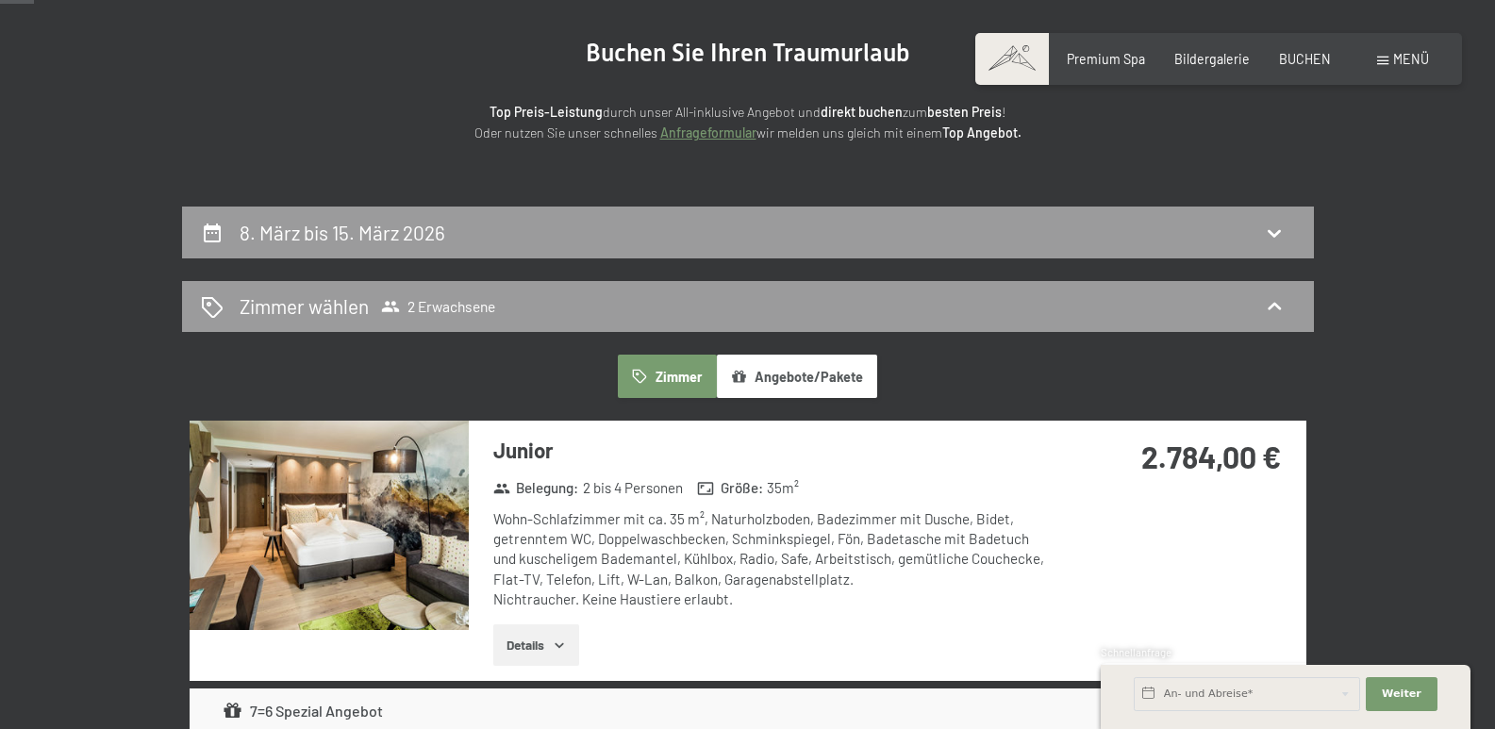
scroll to position [189, 0]
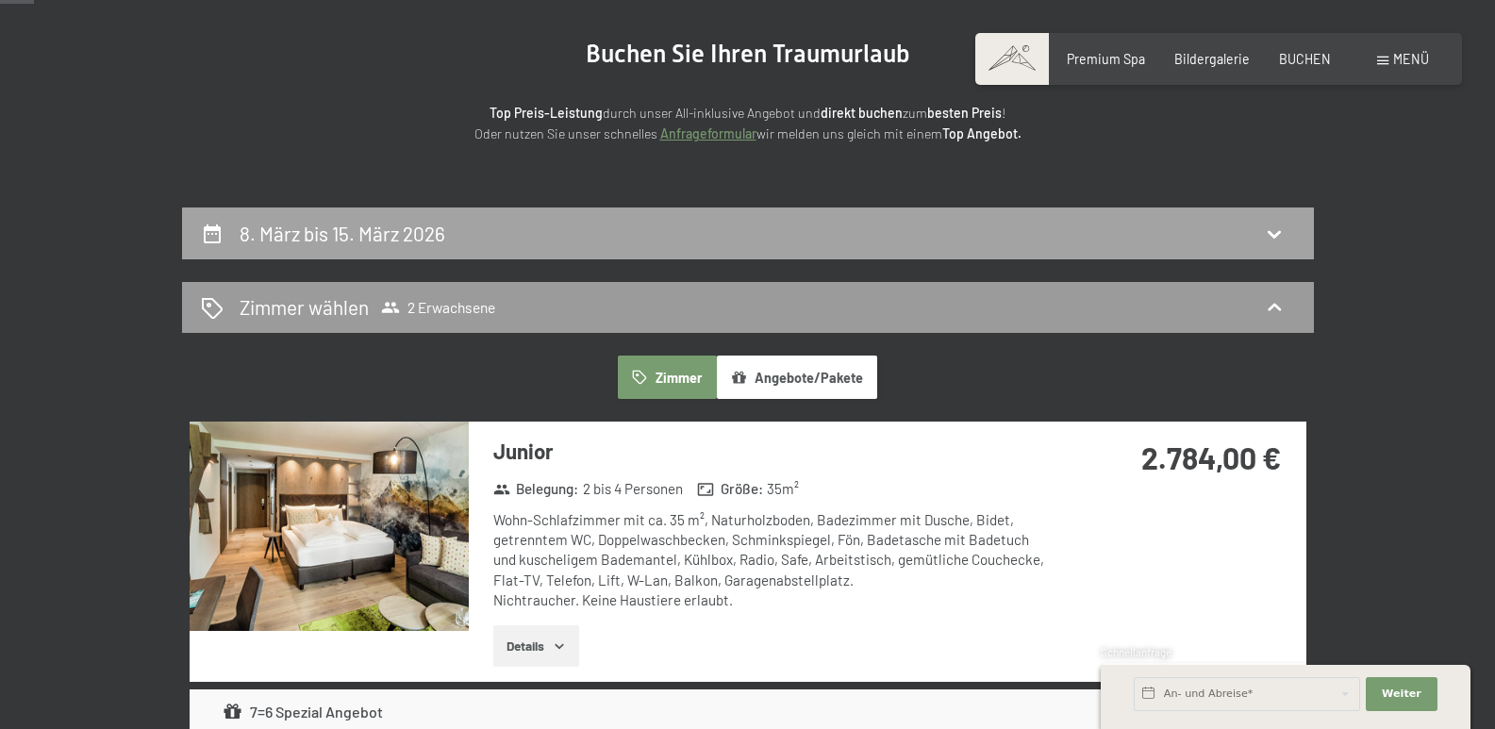
click at [417, 239] on h2 "8. März bis 15. März 2026" at bounding box center [343, 234] width 206 height 24
select select "2026-03-01"
select select "2026-04-01"
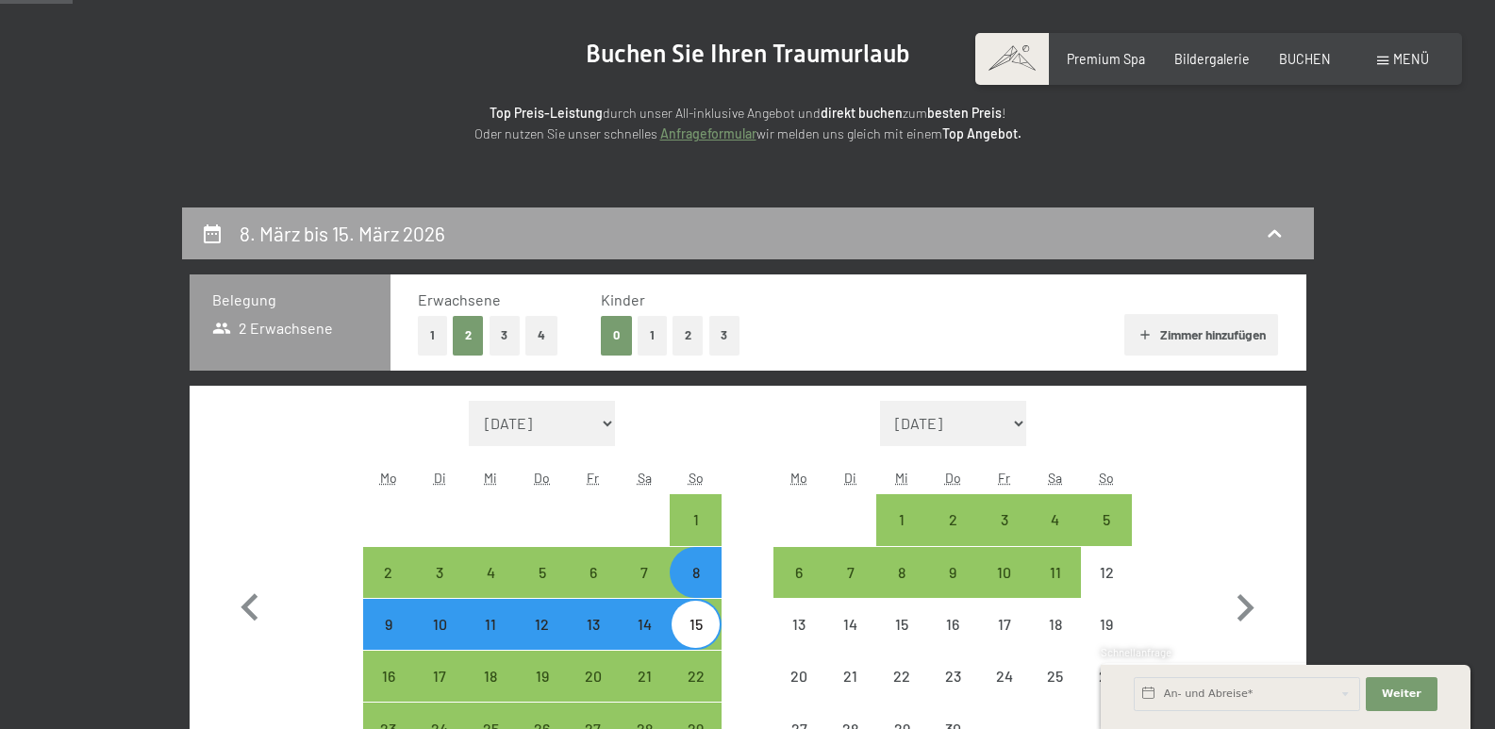
scroll to position [396, 0]
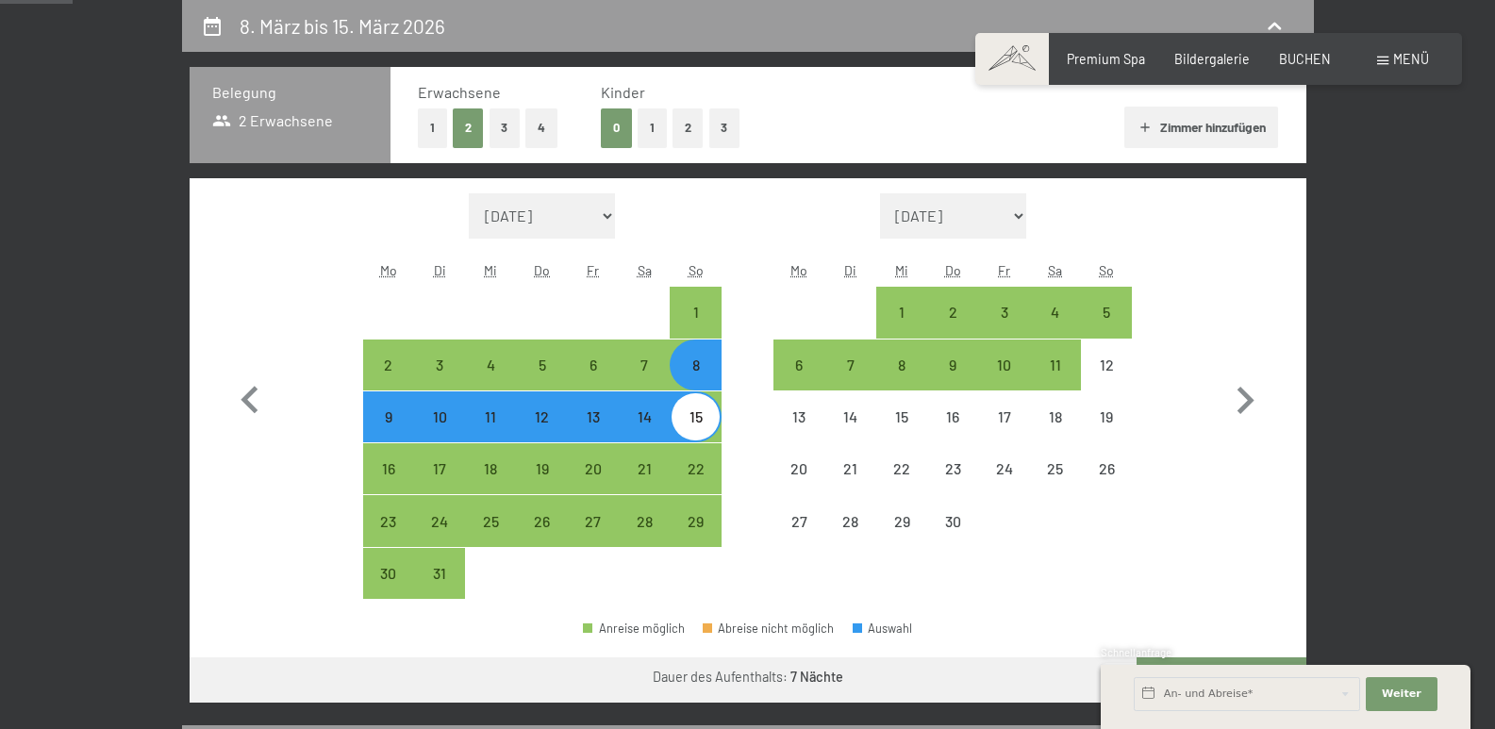
click at [435, 134] on button "1" at bounding box center [432, 127] width 29 height 39
select select "2026-03-01"
select select "2026-04-01"
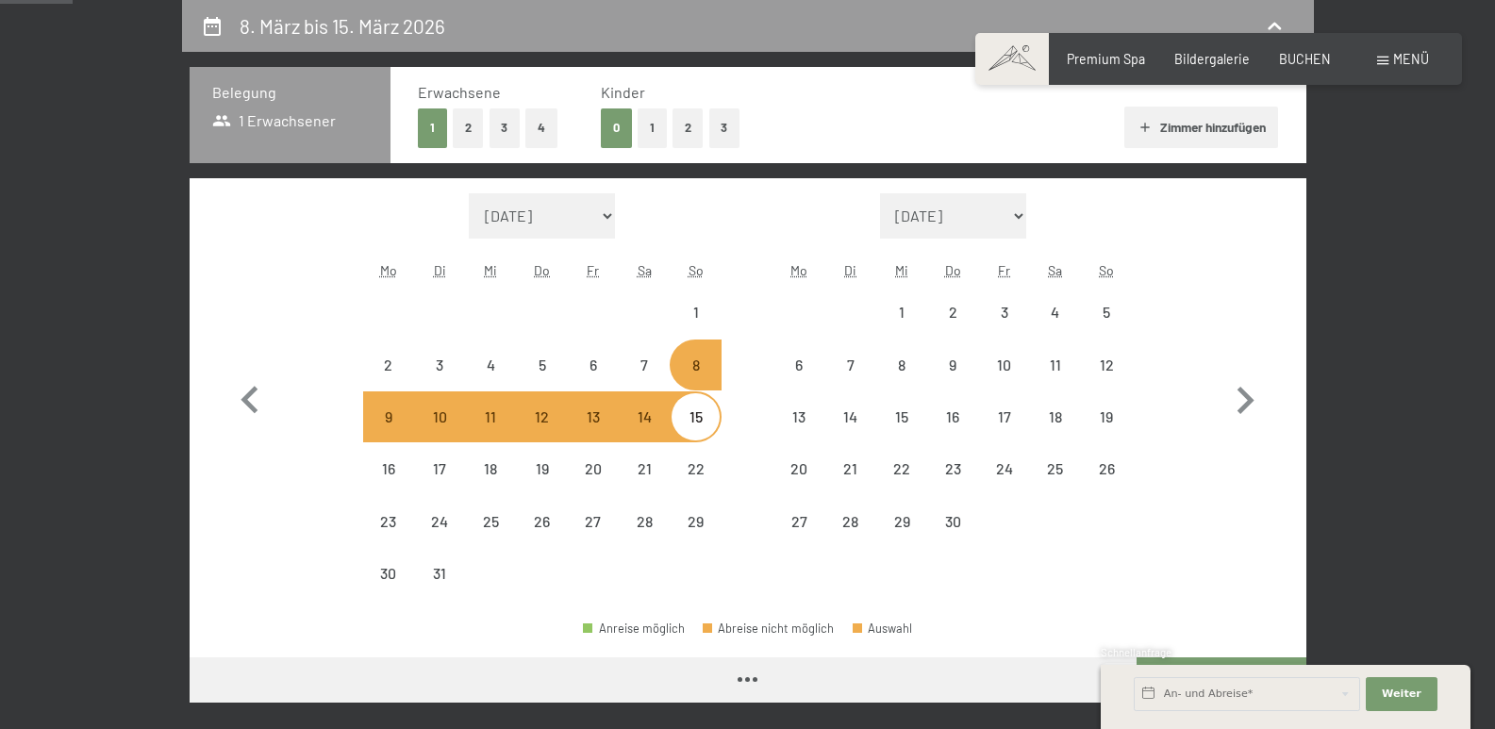
select select "2026-03-01"
select select "2026-04-01"
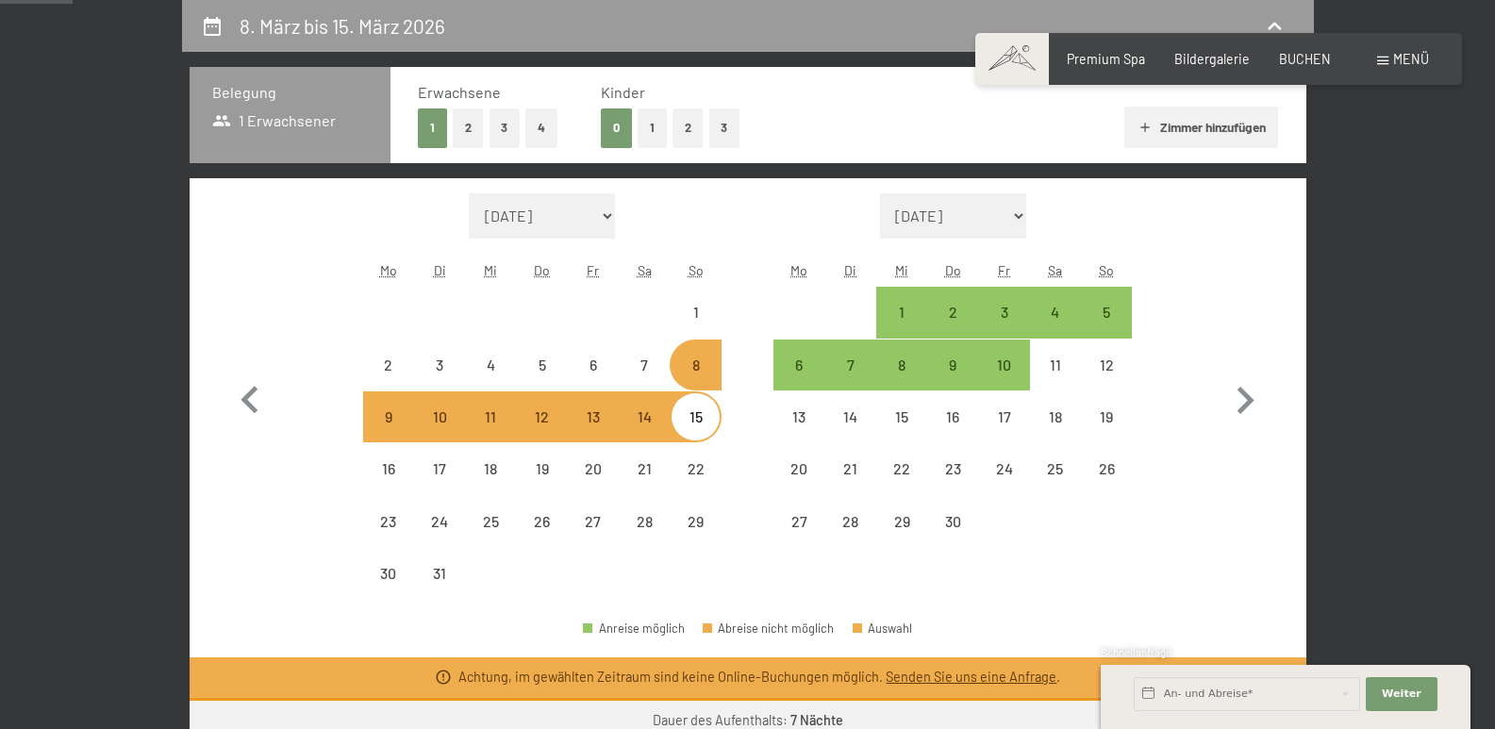
select select "2026-03-01"
select select "2026-04-01"
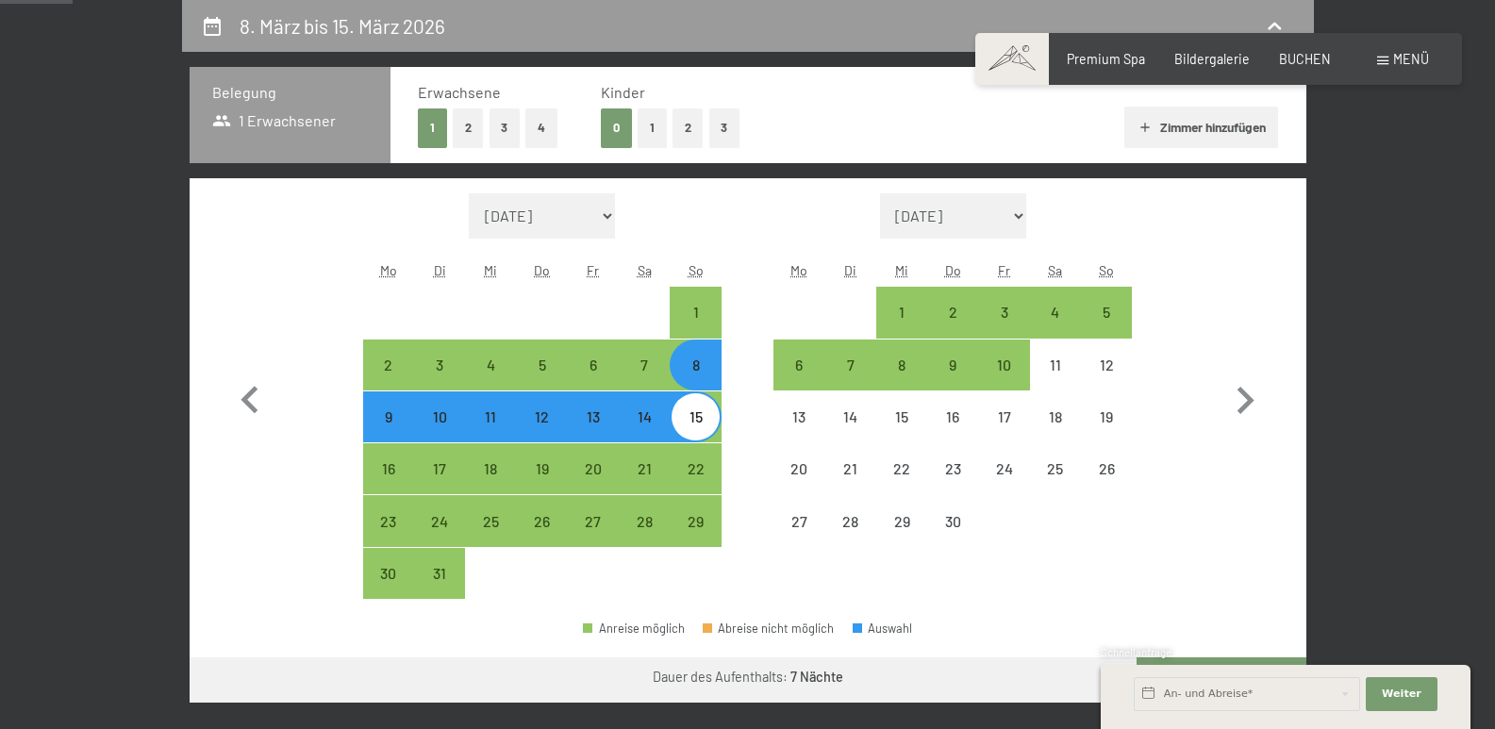
click at [706, 376] on div "8" at bounding box center [694, 380] width 47 height 47
select select "2026-03-01"
select select "2026-04-01"
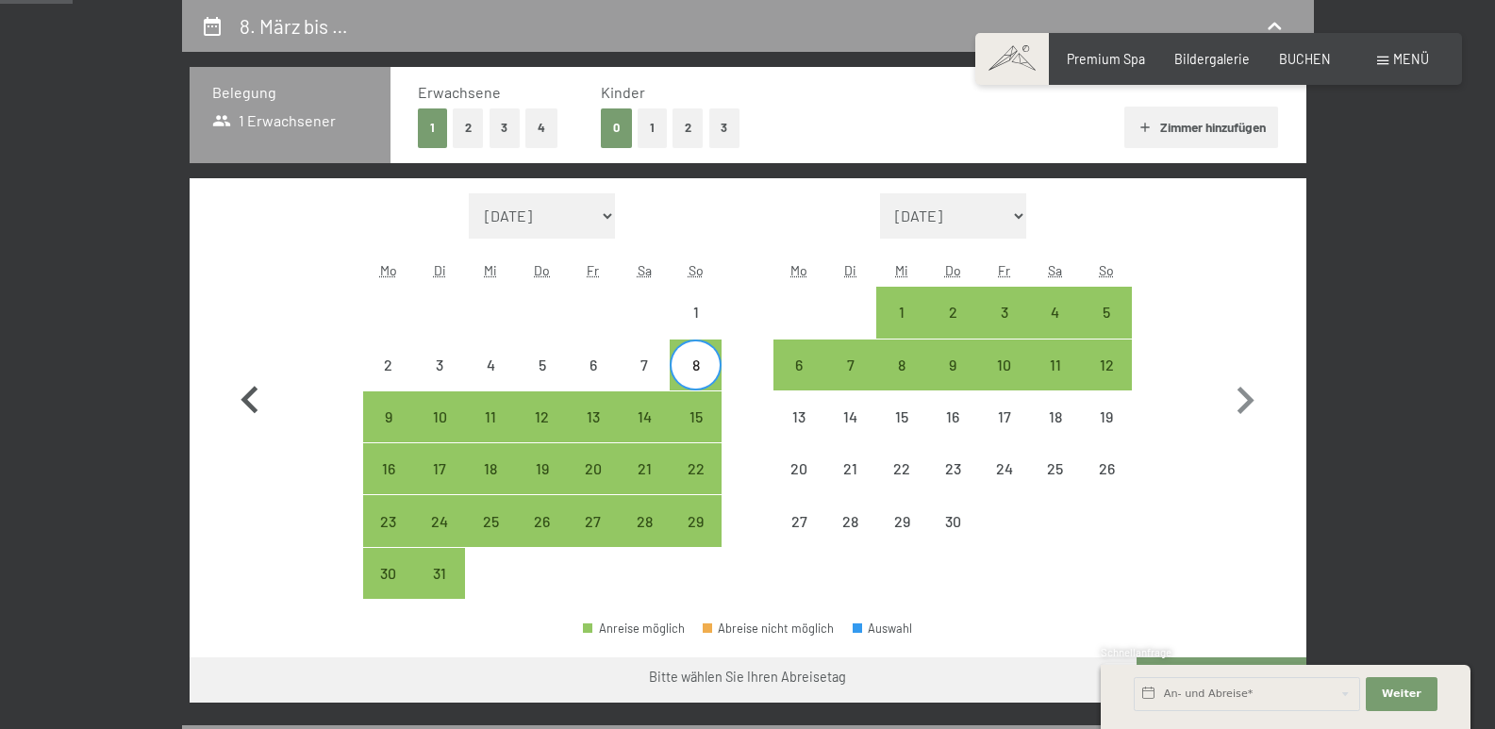
click at [243, 400] on icon "button" at bounding box center [248, 399] width 17 height 27
select select "2026-02-01"
select select "2026-03-01"
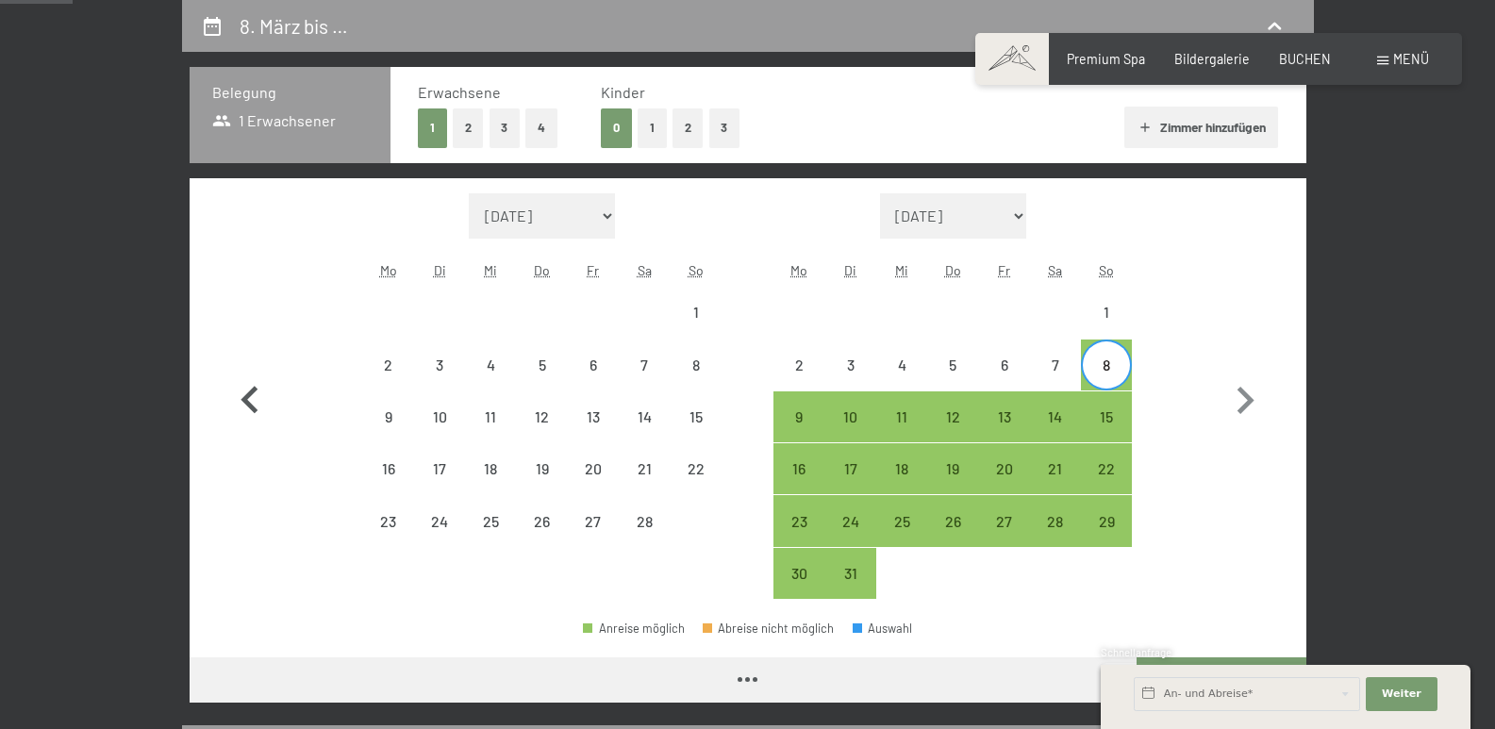
click at [243, 400] on icon "button" at bounding box center [248, 399] width 17 height 27
select select "2026-01-01"
select select "2026-02-01"
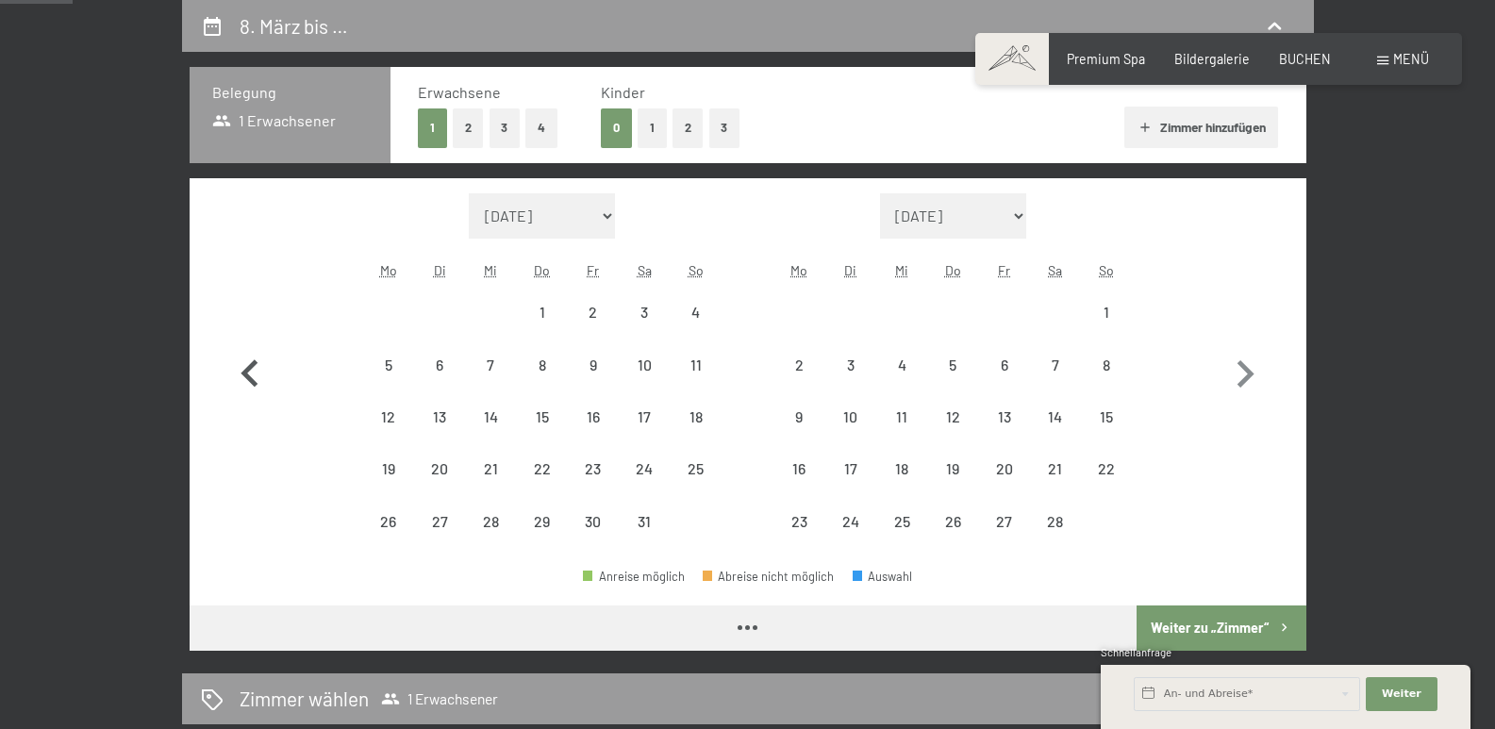
click at [243, 400] on icon "button" at bounding box center [250, 374] width 55 height 55
select select "2025-12-01"
select select "2026-01-01"
select select "2025-12-01"
select select "2026-01-01"
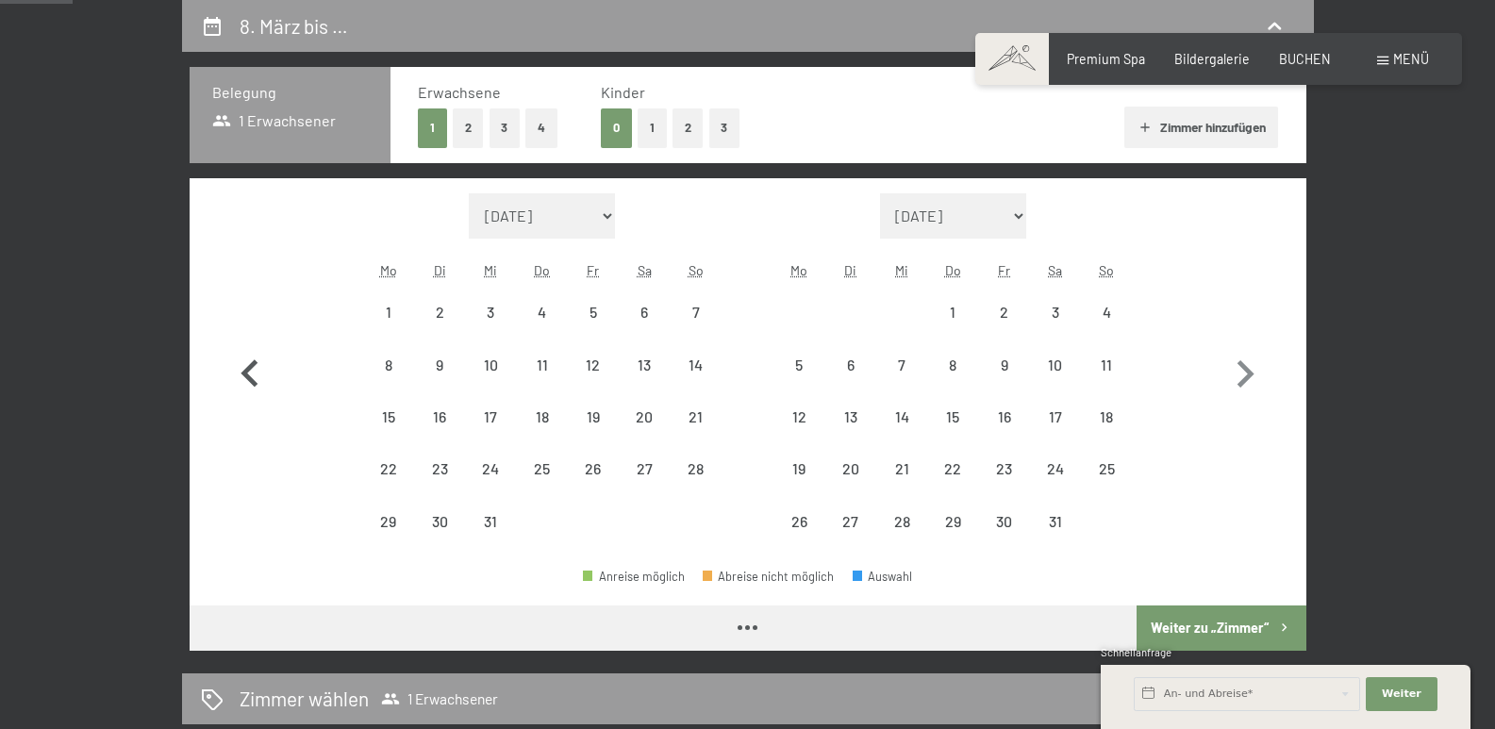
click at [243, 400] on icon "button" at bounding box center [250, 374] width 55 height 55
select select "2025-11-01"
select select "2025-12-01"
select select "2025-11-01"
select select "2025-12-01"
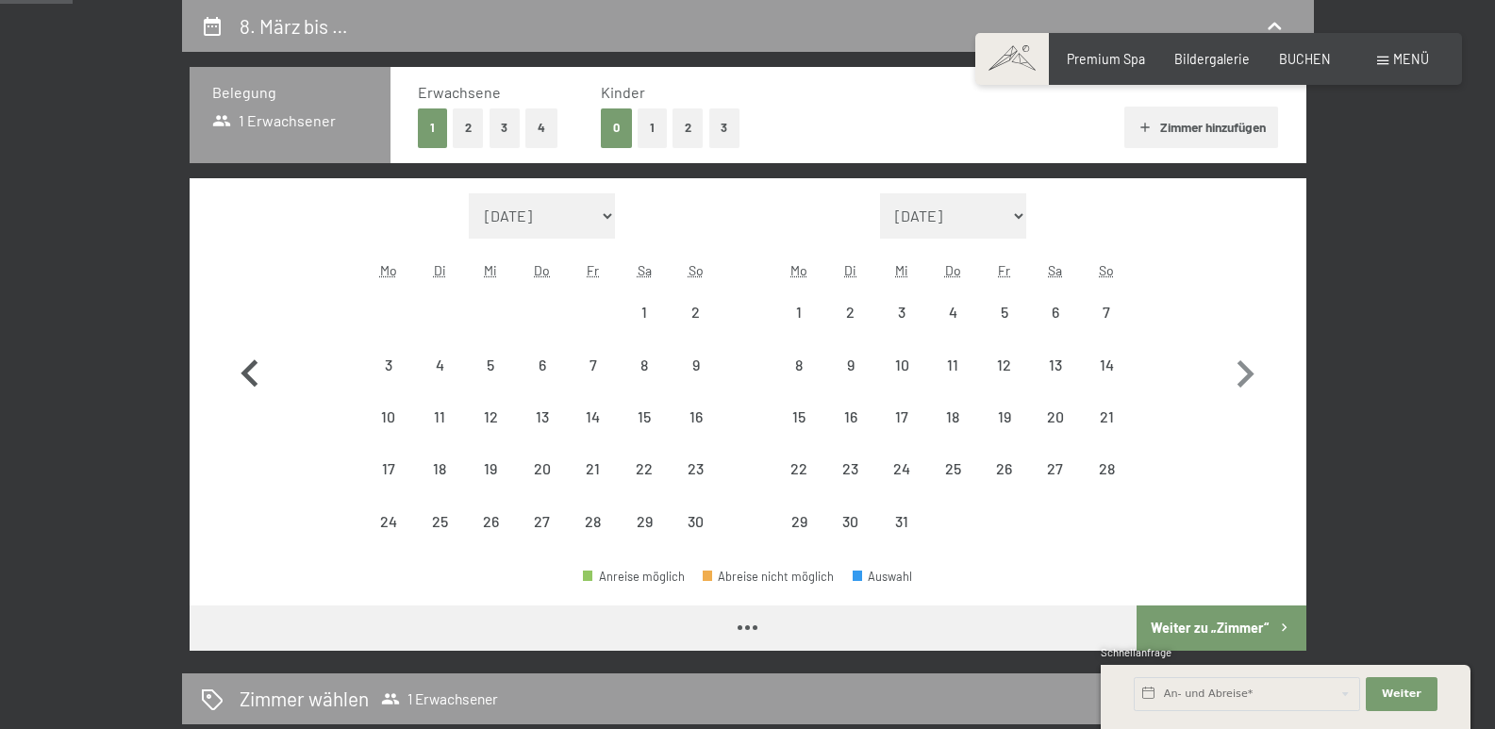
click at [243, 400] on icon "button" at bounding box center [250, 374] width 55 height 55
select select "[DATE]"
select select "2025-11-01"
select select "[DATE]"
select select "2025-11-01"
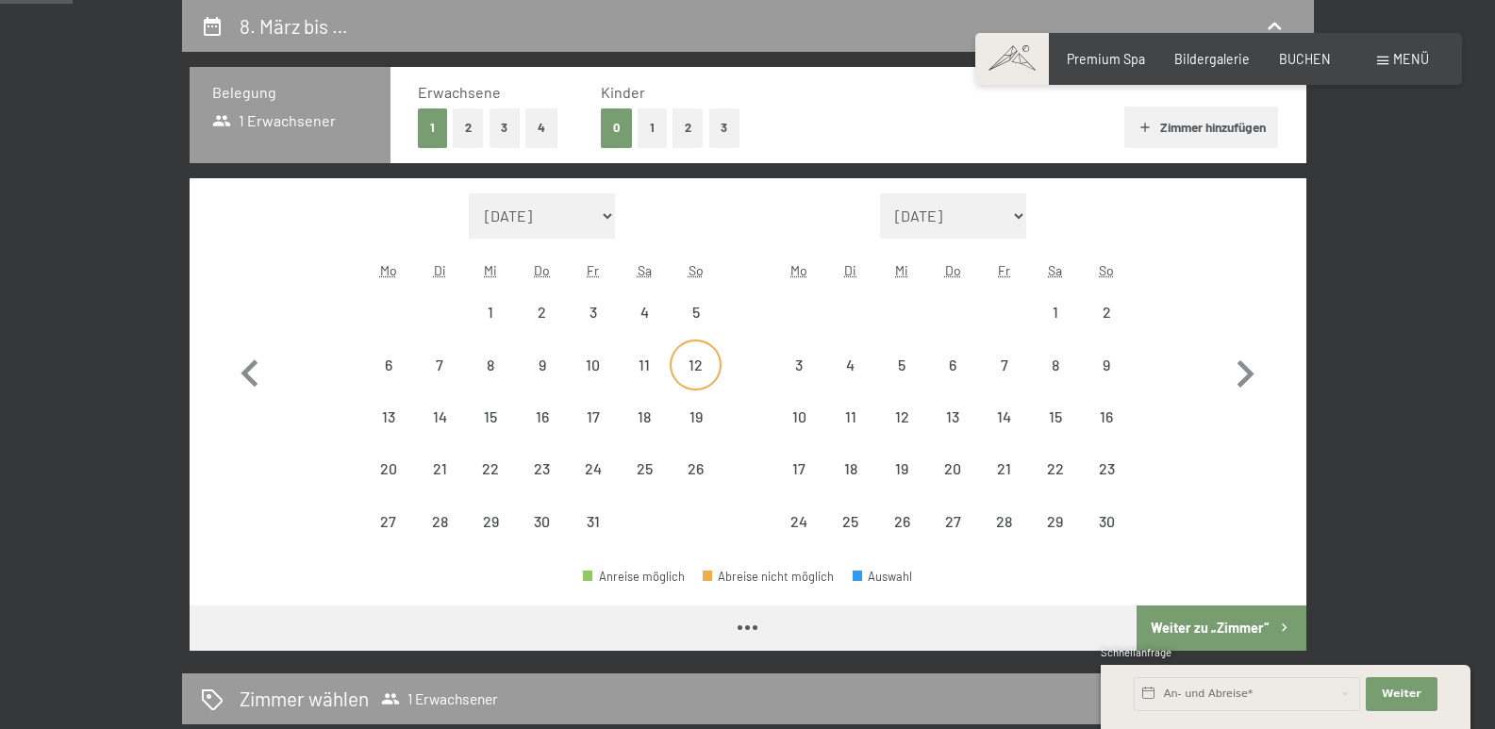
select select "[DATE]"
select select "2025-11-01"
click at [689, 363] on div "12" at bounding box center [694, 380] width 47 height 47
select select "[DATE]"
select select "2025-11-01"
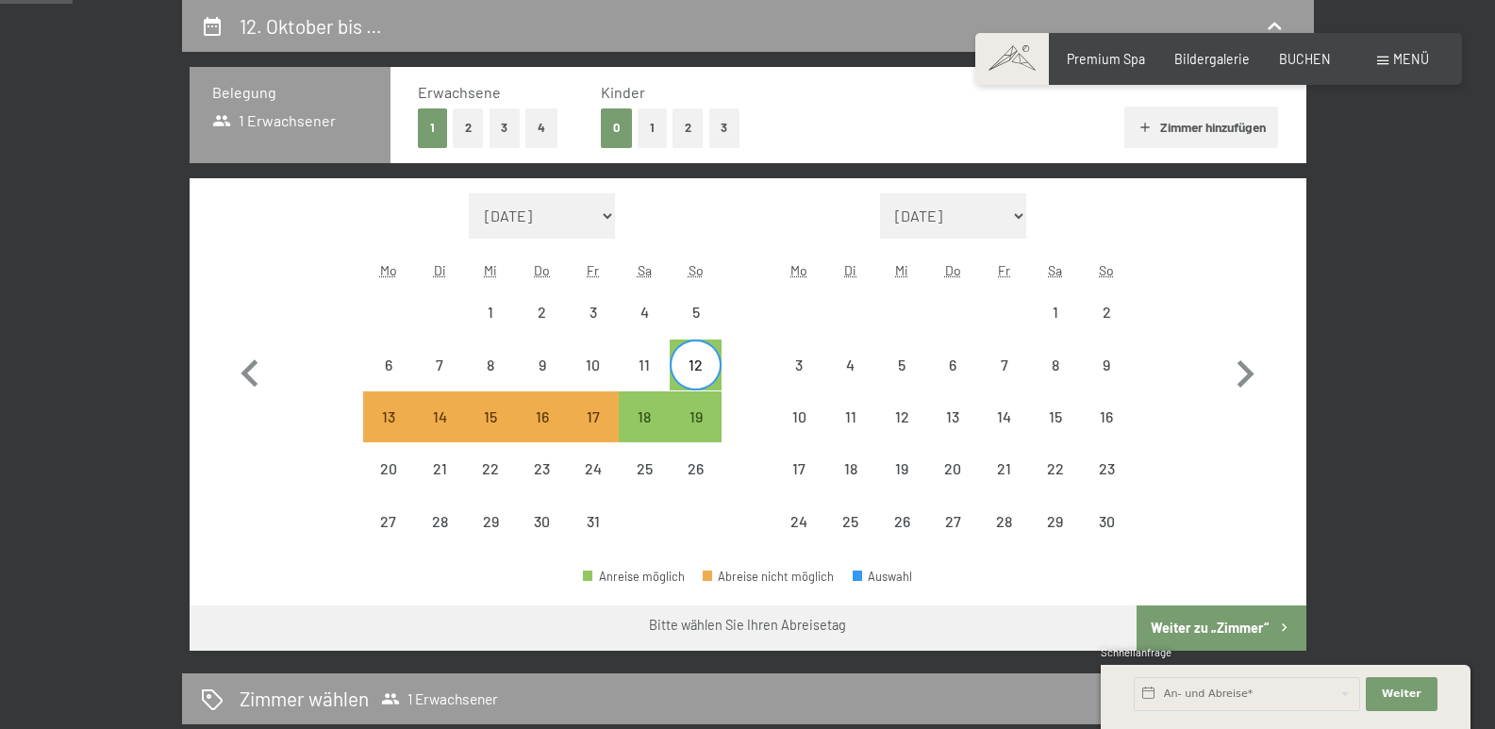
click at [686, 412] on span "Einwilligung Marketing*" at bounding box center [643, 418] width 156 height 19
click at [555, 412] on input "Einwilligung Marketing*" at bounding box center [546, 418] width 19 height 19
click at [690, 415] on span "Einwilligung Marketing*" at bounding box center [643, 418] width 156 height 19
click at [555, 415] on input "Einwilligung Marketing*" at bounding box center [546, 418] width 19 height 19
click at [694, 415] on span "Einwilligung Marketing*" at bounding box center [643, 418] width 156 height 19
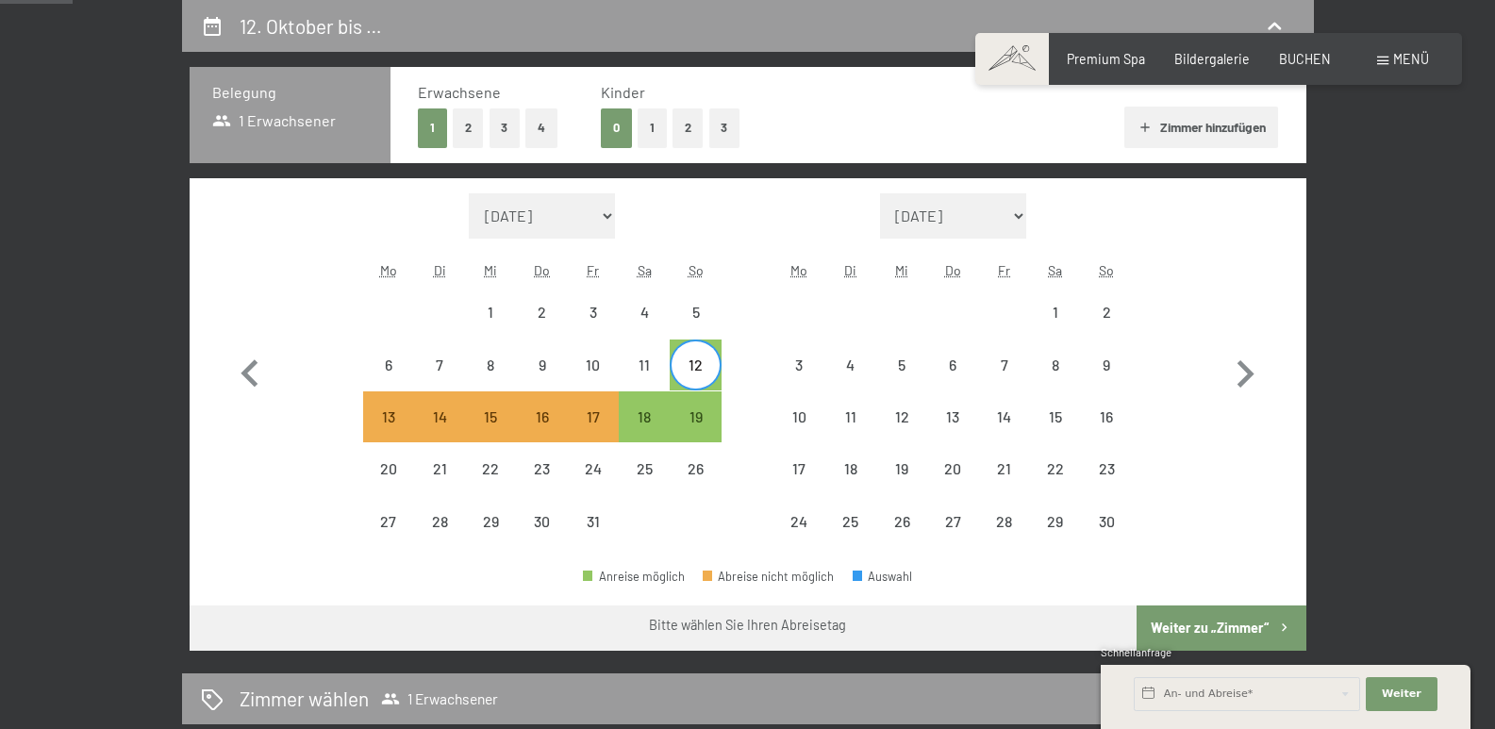
click at [555, 415] on input "Einwilligung Marketing*" at bounding box center [546, 418] width 19 height 19
click at [695, 415] on span "Einwilligung Marketing*" at bounding box center [643, 418] width 156 height 19
click at [555, 415] on input "Einwilligung Marketing*" at bounding box center [546, 418] width 19 height 19
checkbox input "false"
click at [695, 367] on div "12" at bounding box center [694, 380] width 47 height 47
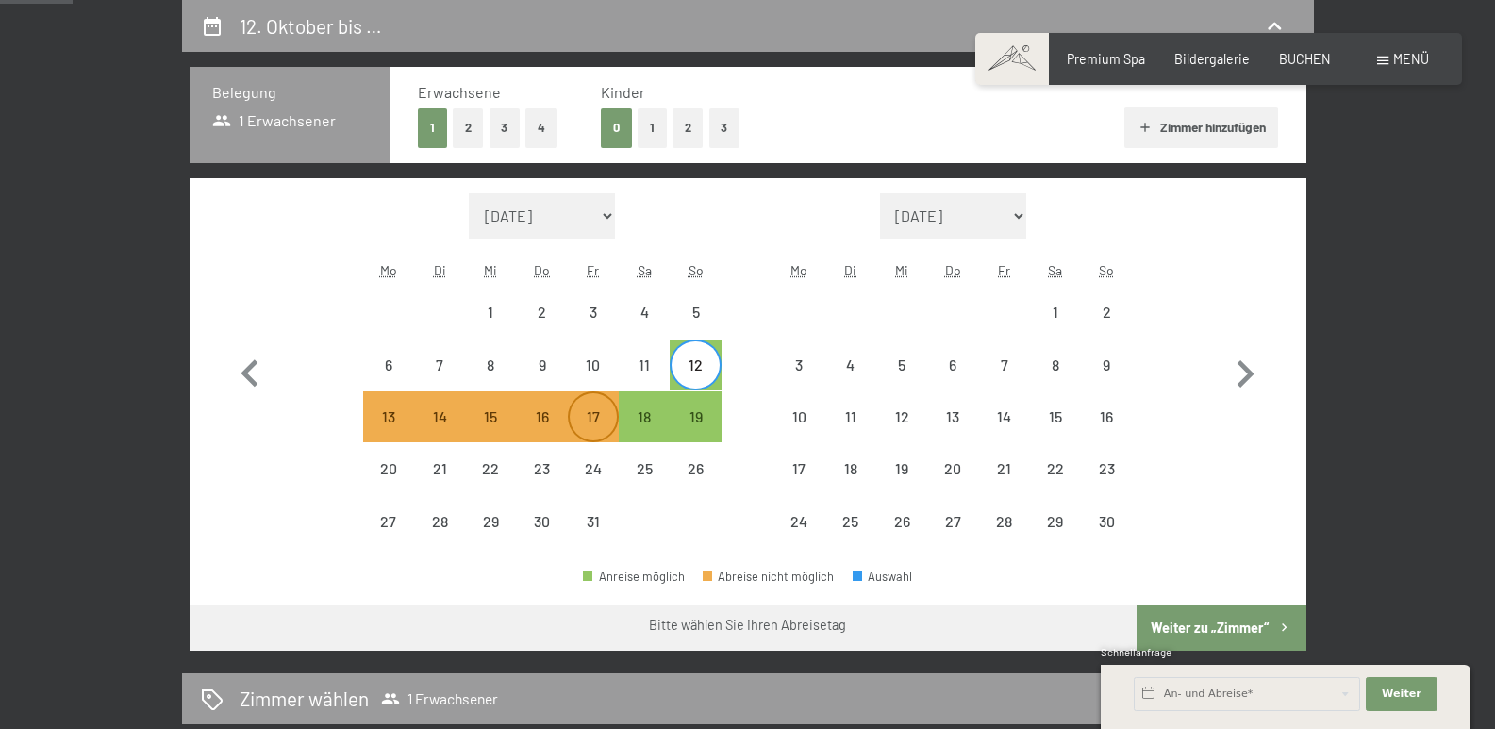
select select "[DATE]"
select select "2025-11-01"
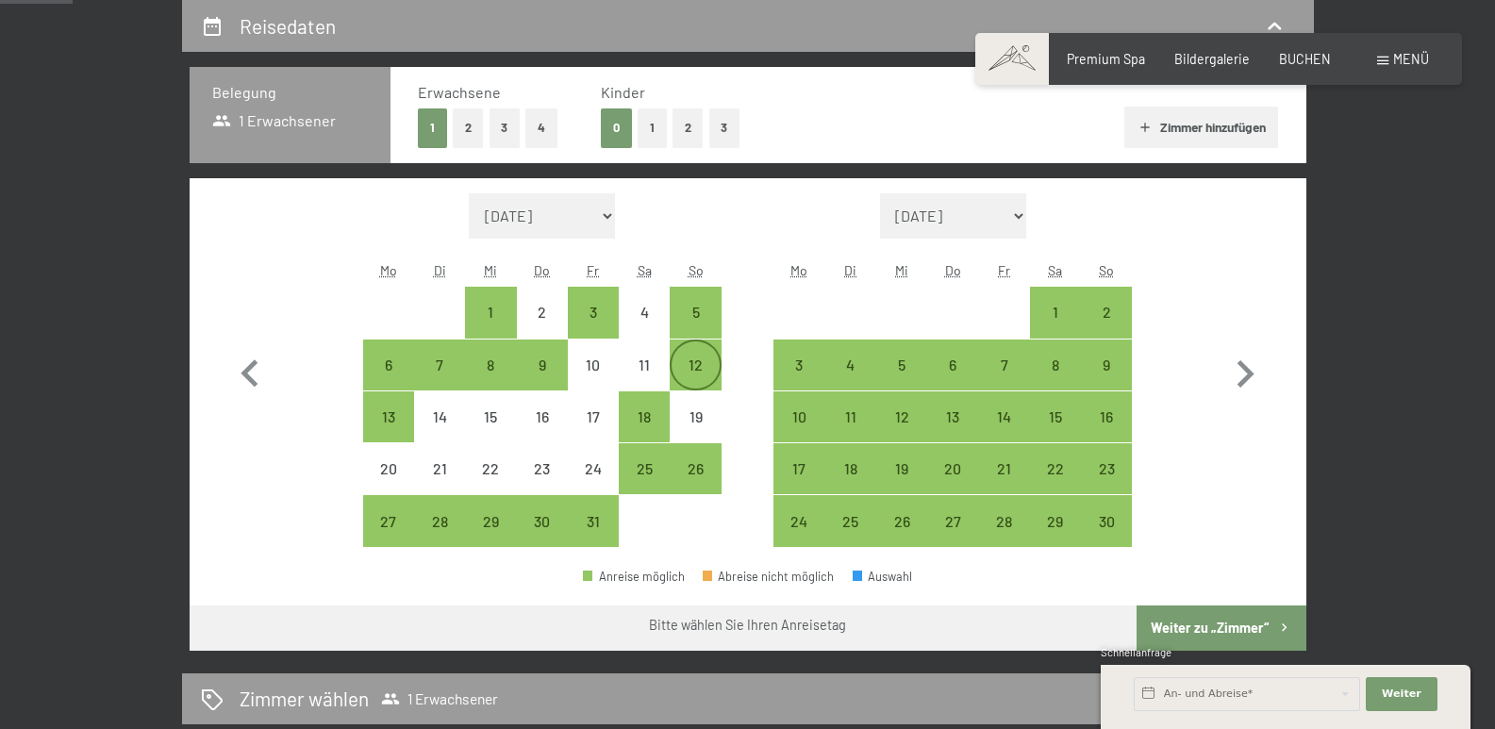
click at [691, 370] on div "12" at bounding box center [694, 380] width 47 height 47
select select "[DATE]"
select select "2025-11-01"
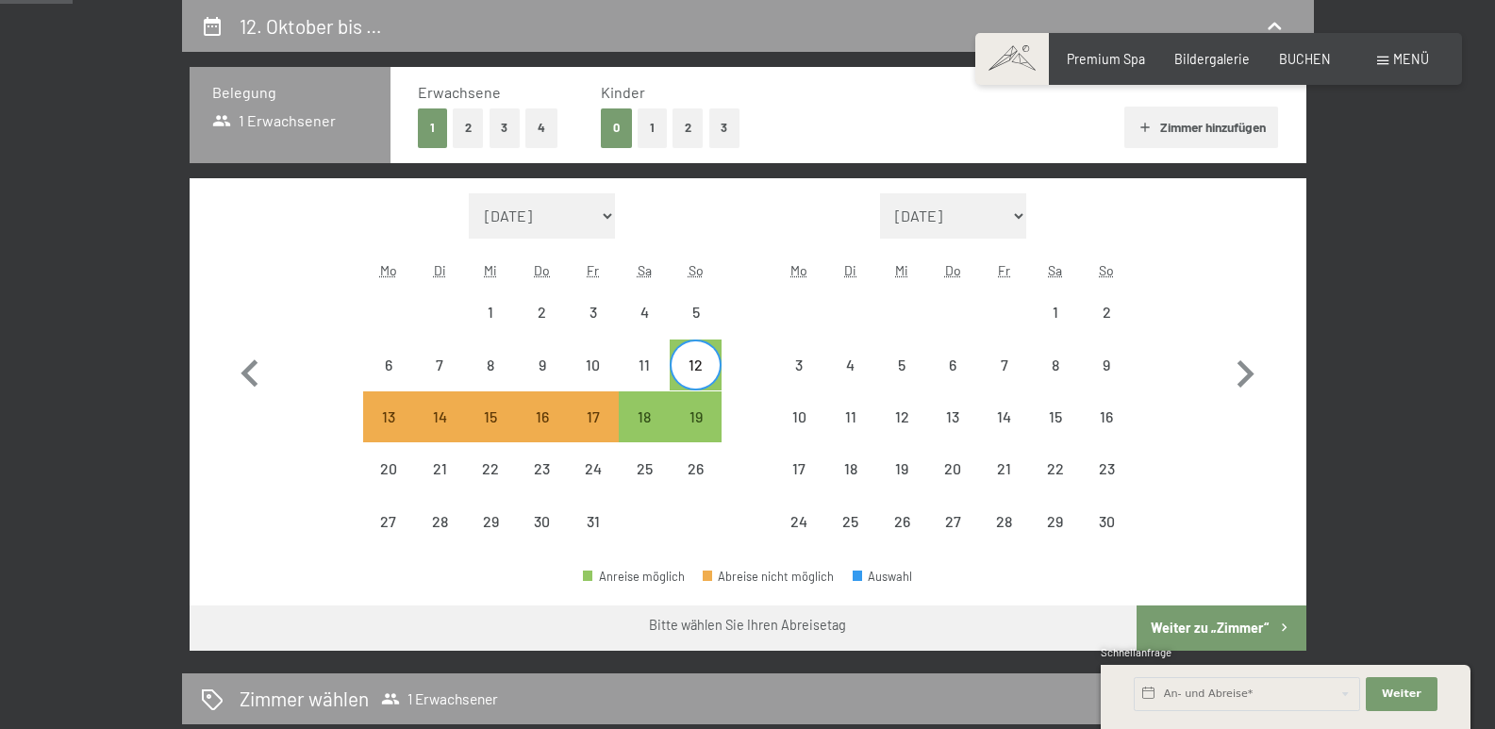
click at [693, 415] on span "Einwilligung Marketing*" at bounding box center [643, 418] width 156 height 19
click at [555, 415] on input "Einwilligung Marketing*" at bounding box center [546, 418] width 19 height 19
checkbox input "false"
click at [1297, 55] on span "BUCHEN" at bounding box center [1305, 56] width 52 height 16
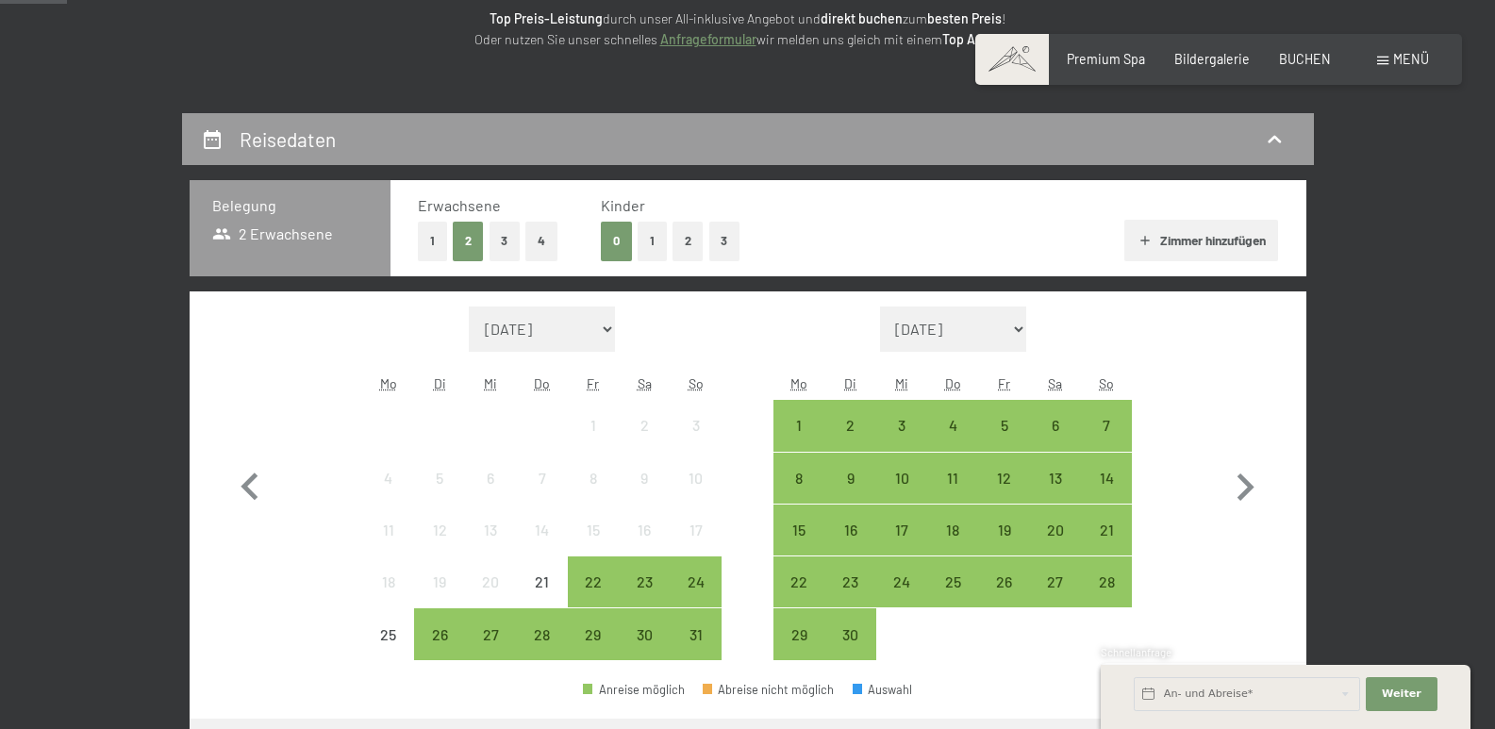
click at [434, 244] on button "1" at bounding box center [432, 241] width 29 height 39
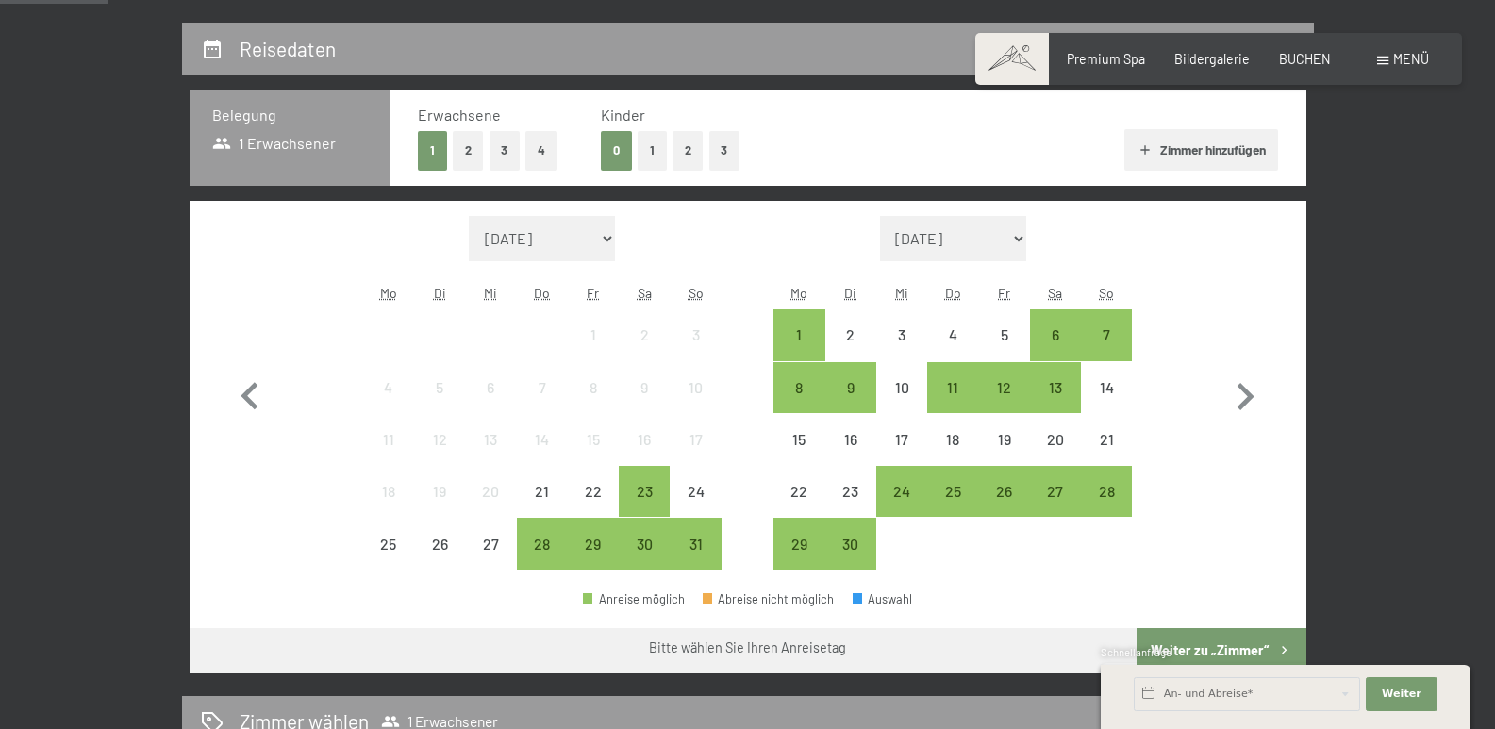
scroll to position [566, 0]
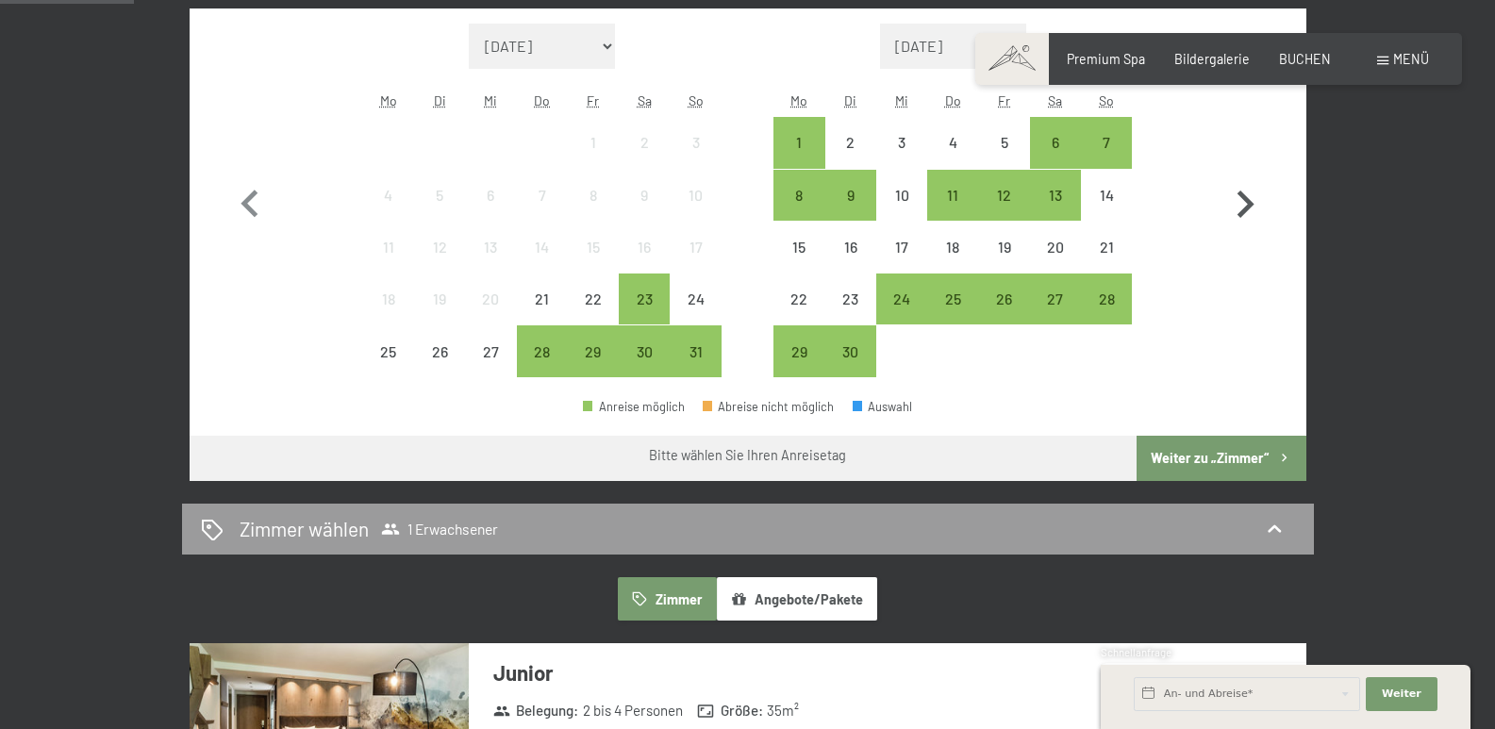
click at [1248, 206] on icon "button" at bounding box center [1245, 204] width 17 height 27
select select "[DATE]"
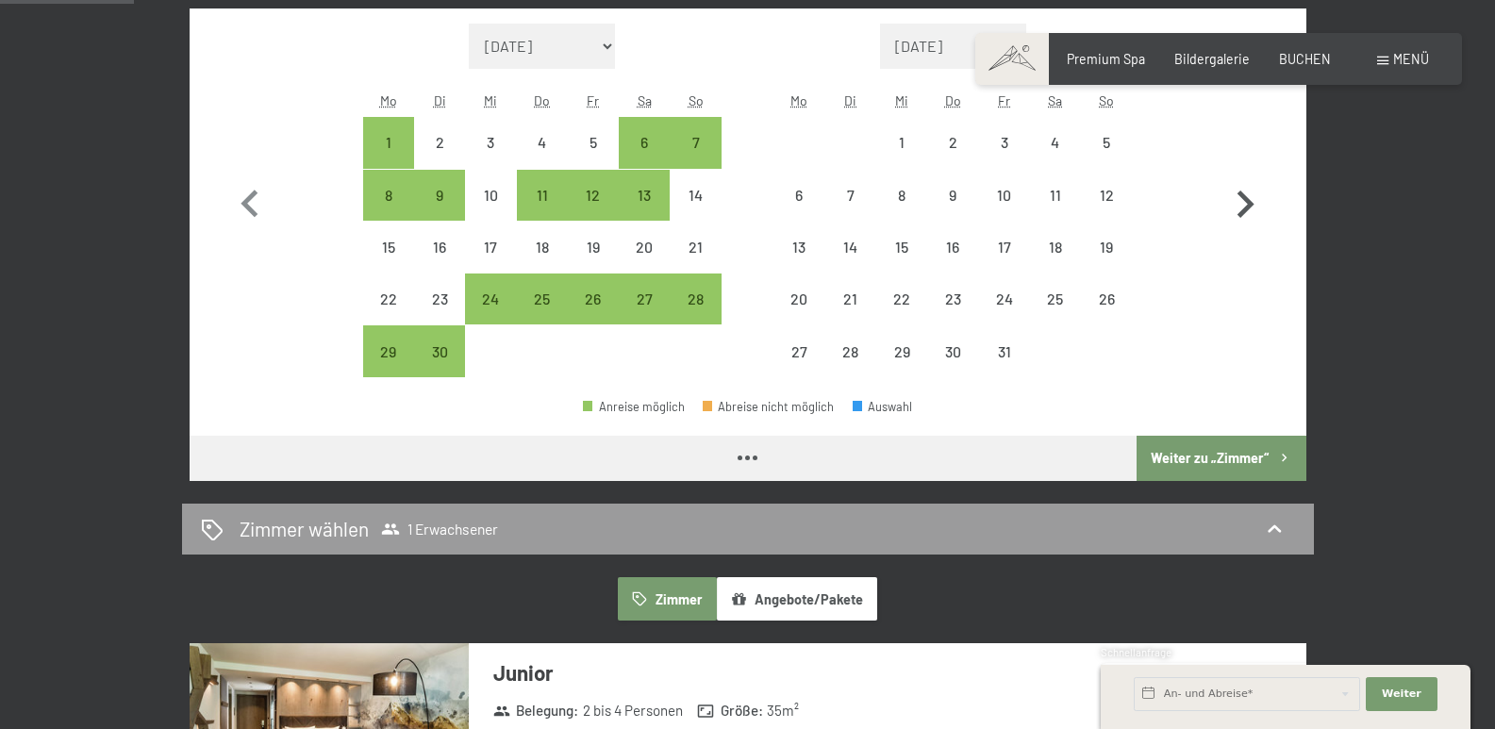
select select "[DATE]"
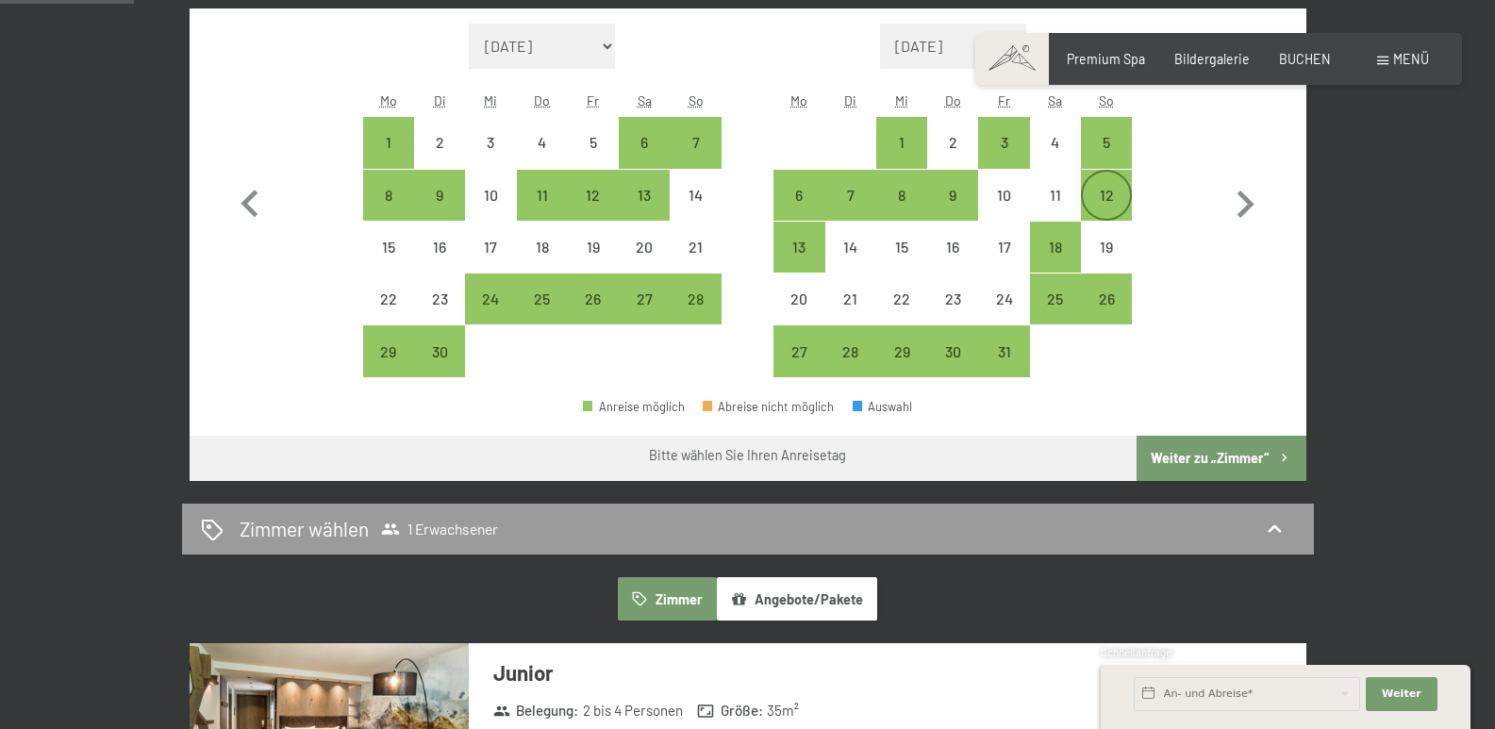
click at [1110, 201] on div "12" at bounding box center [1106, 211] width 47 height 47
select select "[DATE]"
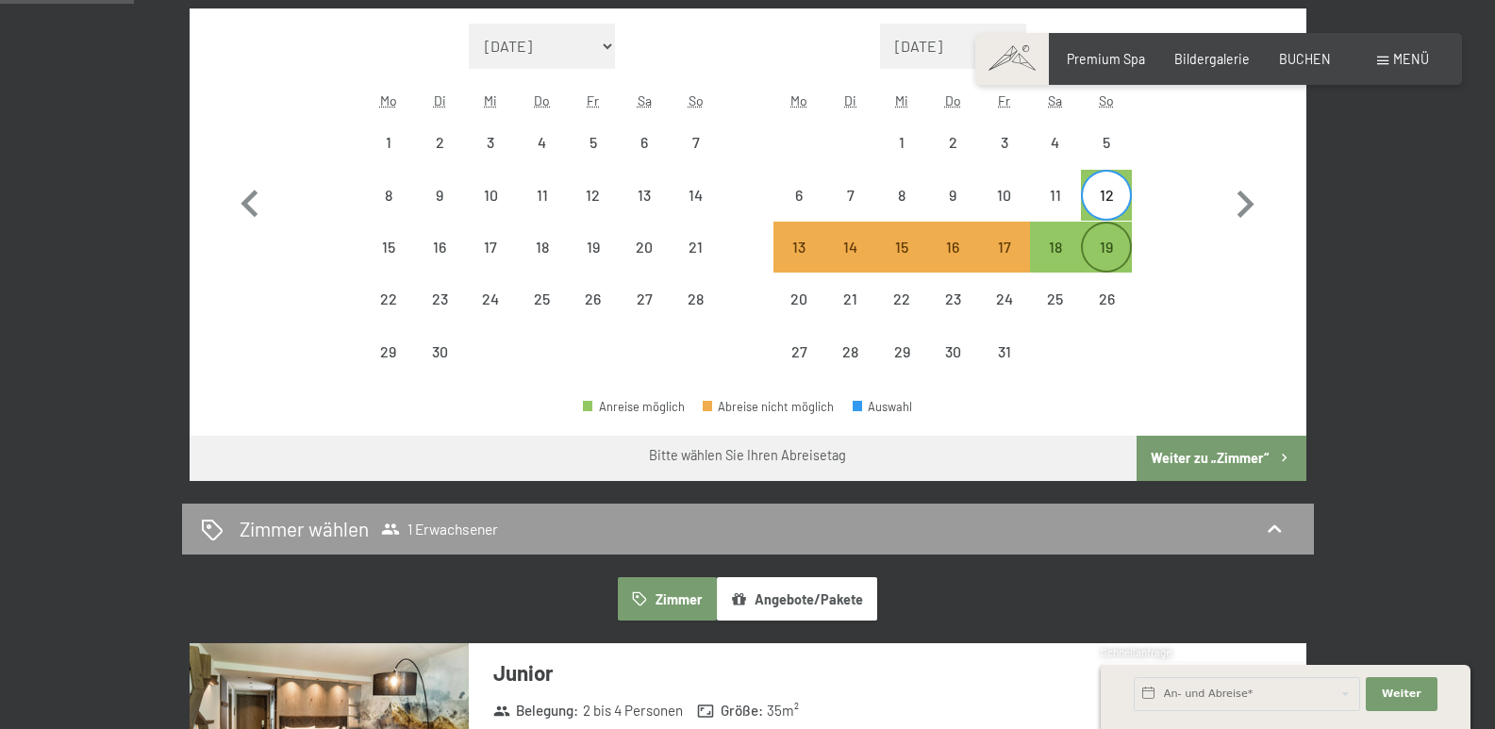
click at [1097, 247] on div "19" at bounding box center [1106, 263] width 47 height 47
select select "[DATE]"
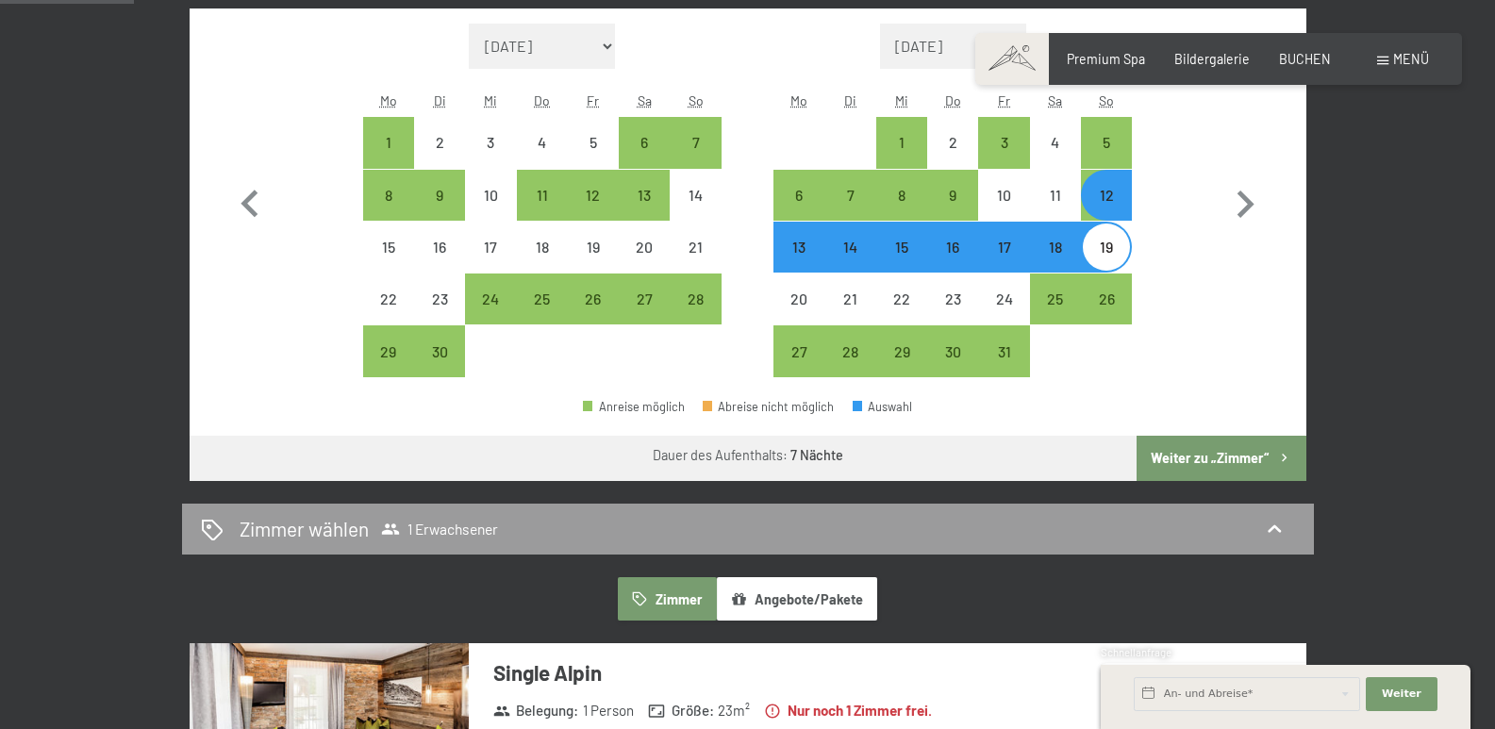
click at [1177, 461] on button "Weiter zu „Zimmer“" at bounding box center [1220, 458] width 169 height 45
select select "[DATE]"
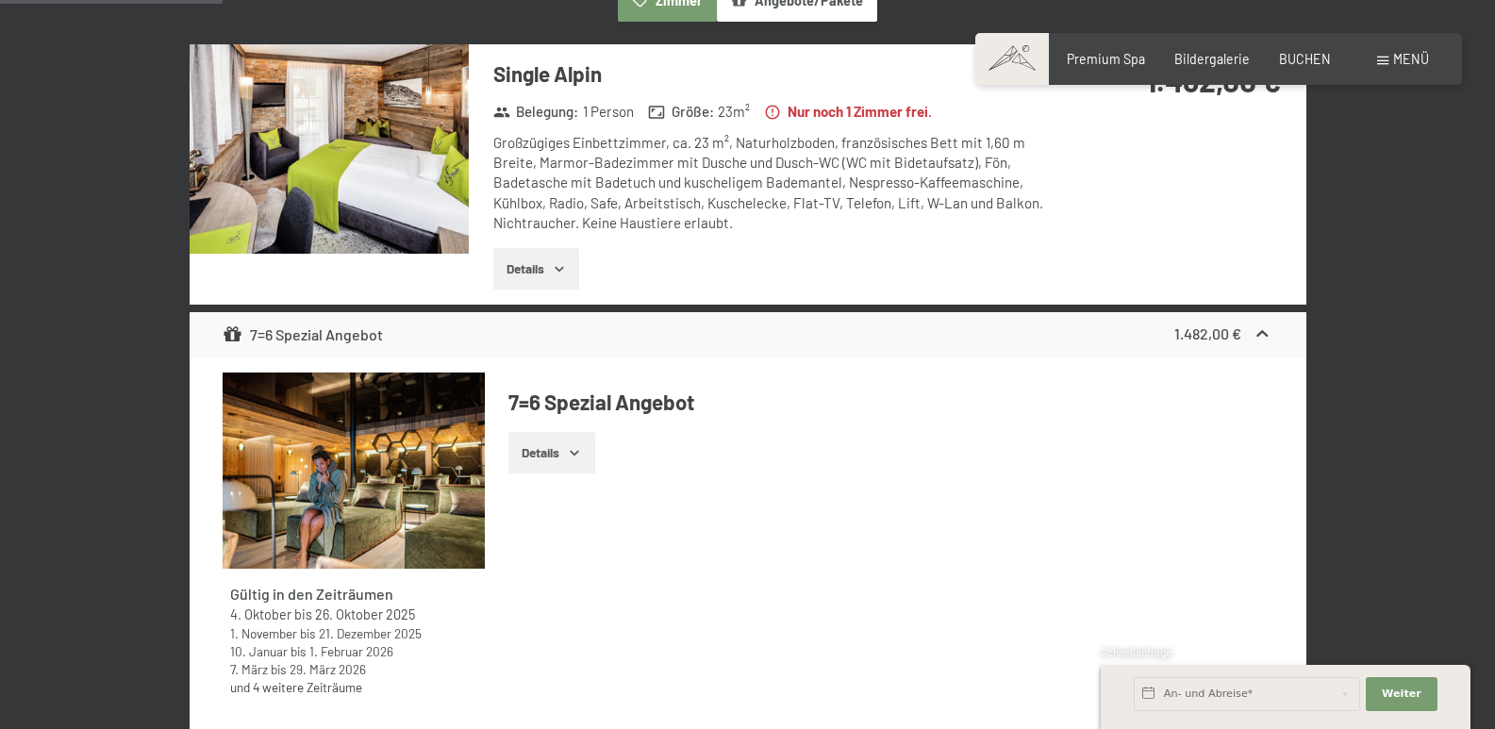
scroll to position [396, 0]
